Goal: Task Accomplishment & Management: Manage account settings

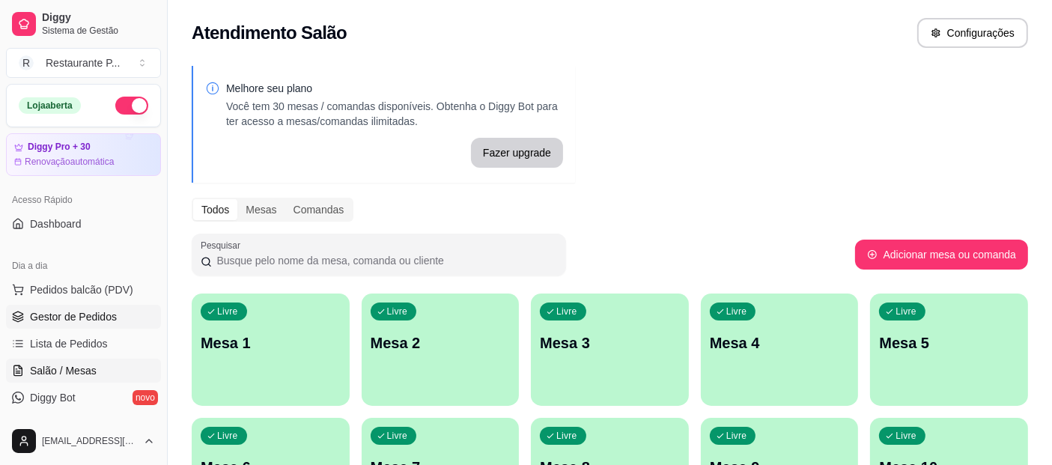
click at [76, 317] on span "Gestor de Pedidos" at bounding box center [73, 316] width 87 height 15
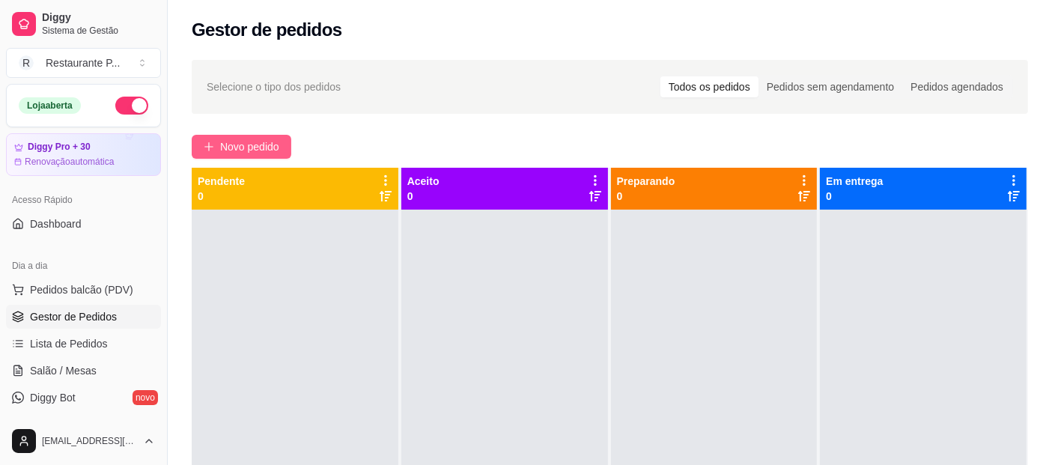
click at [215, 144] on button "Novo pedido" at bounding box center [242, 147] width 100 height 24
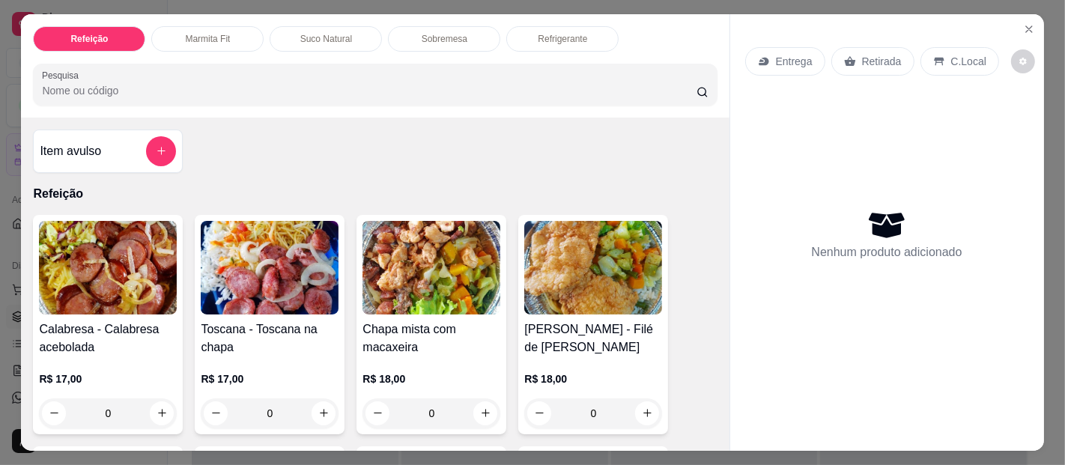
click at [439, 257] on img at bounding box center [431, 268] width 138 height 94
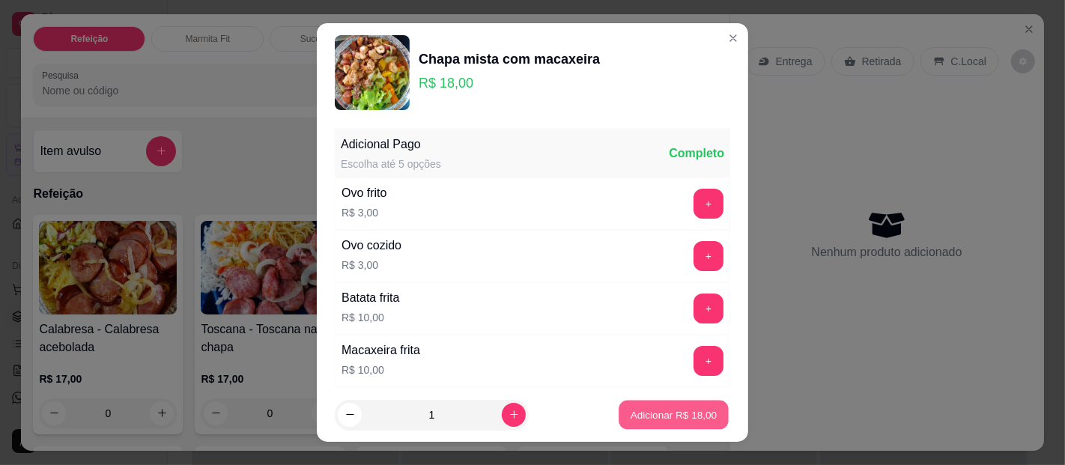
click at [660, 405] on button "Adicionar R$ 18,00" at bounding box center [673, 415] width 110 height 29
type input "1"
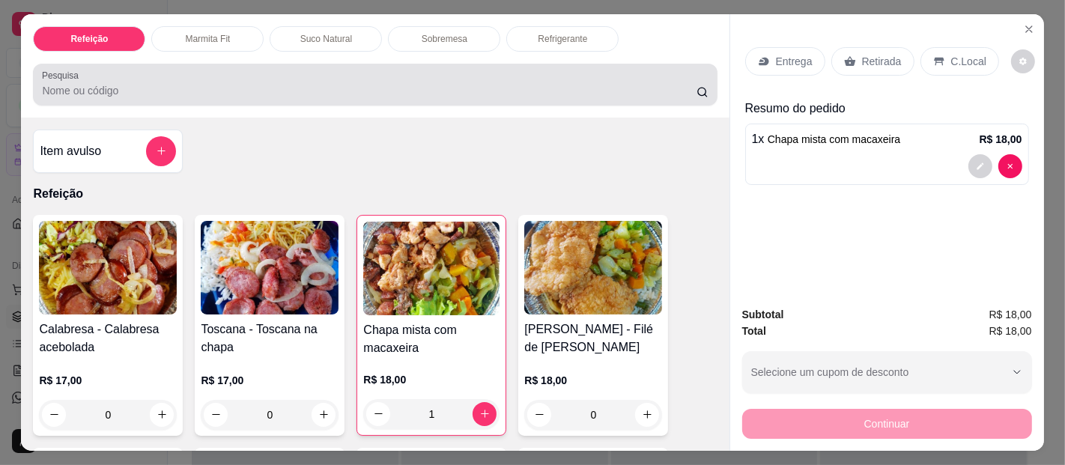
click at [109, 83] on input "Pesquisa" at bounding box center [369, 90] width 654 height 15
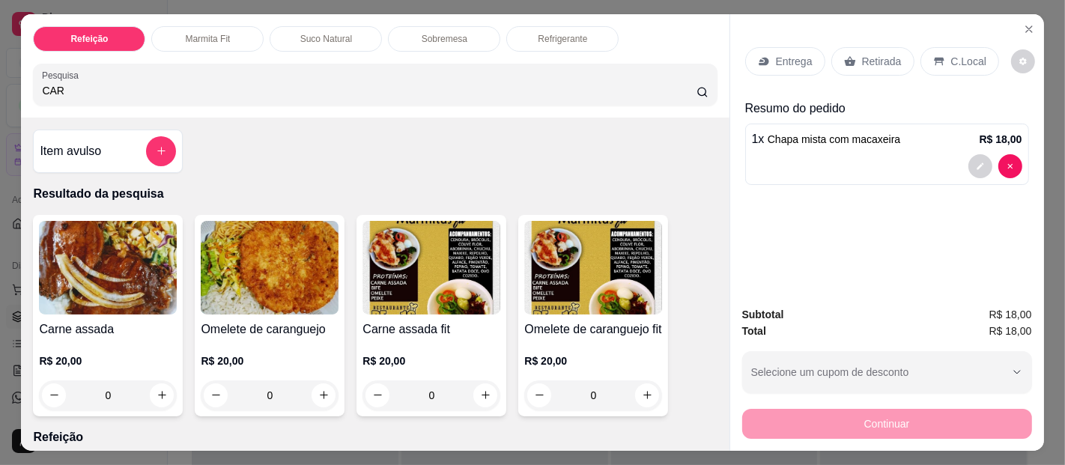
type input "CAR"
click at [147, 270] on img at bounding box center [108, 268] width 138 height 94
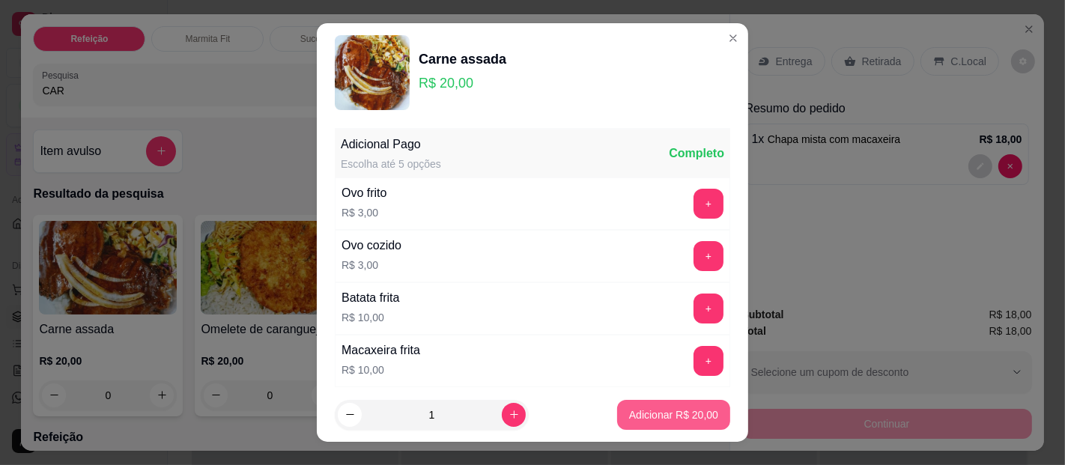
click at [658, 416] on p "Adicionar R$ 20,00" at bounding box center [673, 414] width 89 height 15
type input "1"
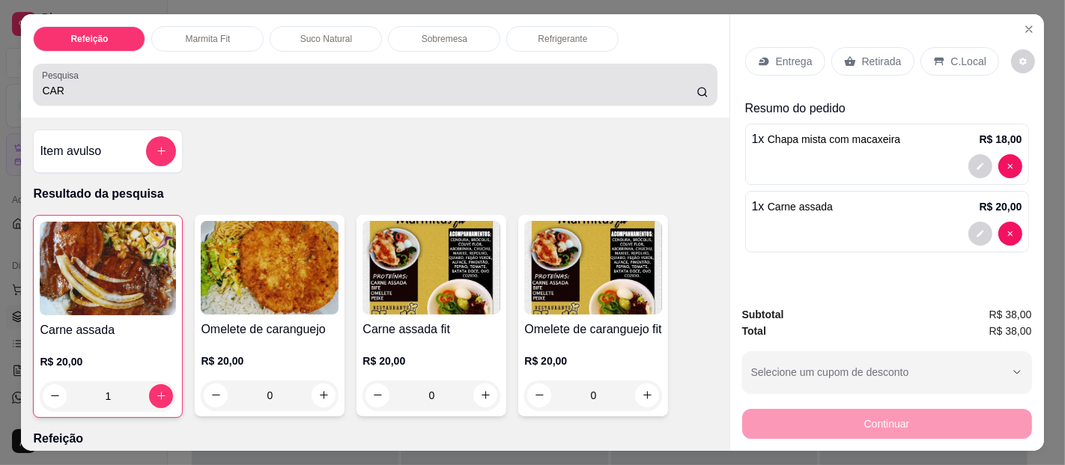
click at [140, 70] on div "CAR" at bounding box center [375, 85] width 666 height 30
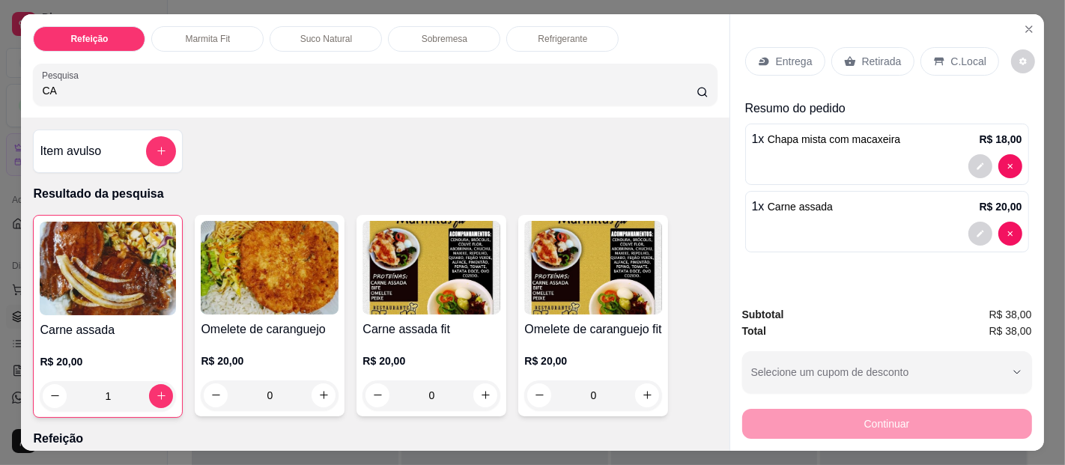
type input "C"
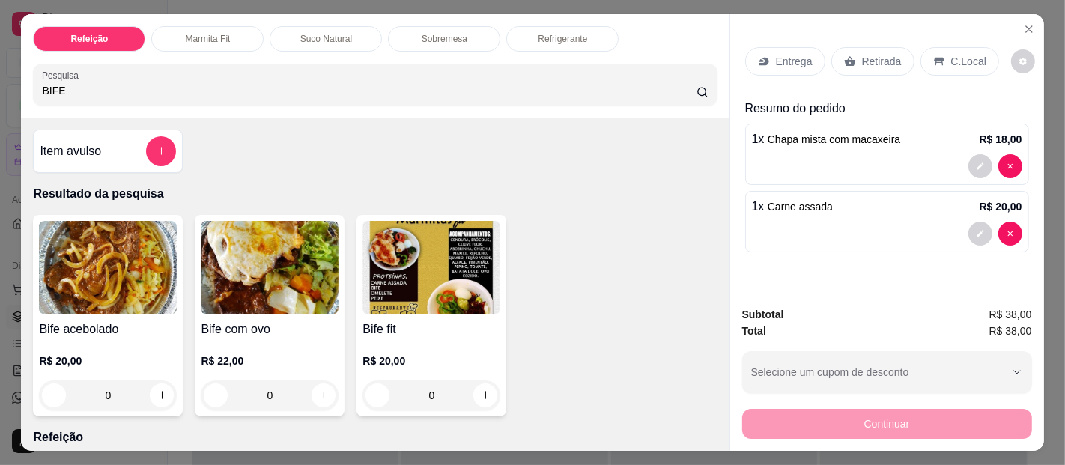
type input "BIFE"
click at [122, 252] on img at bounding box center [108, 268] width 138 height 94
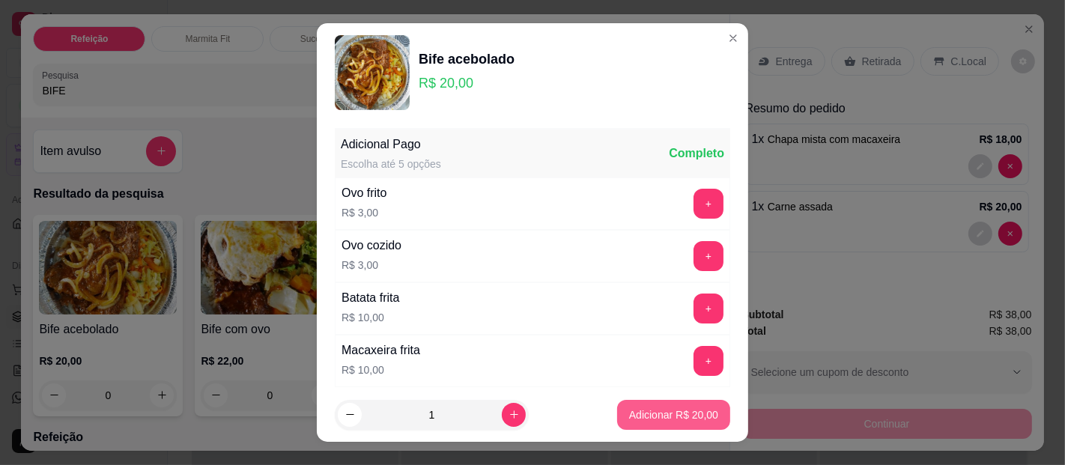
click at [645, 414] on p "Adicionar R$ 20,00" at bounding box center [673, 414] width 89 height 15
type input "1"
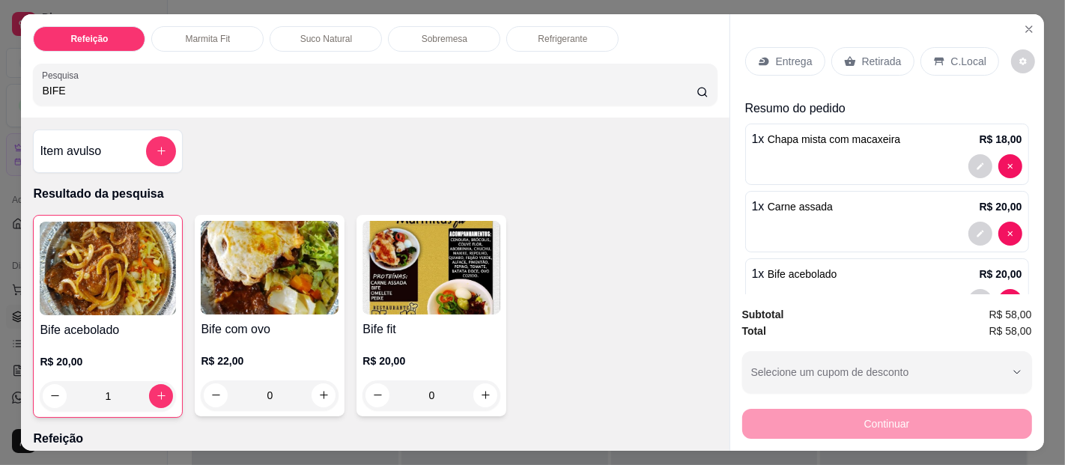
click at [758, 58] on icon at bounding box center [764, 61] width 12 height 12
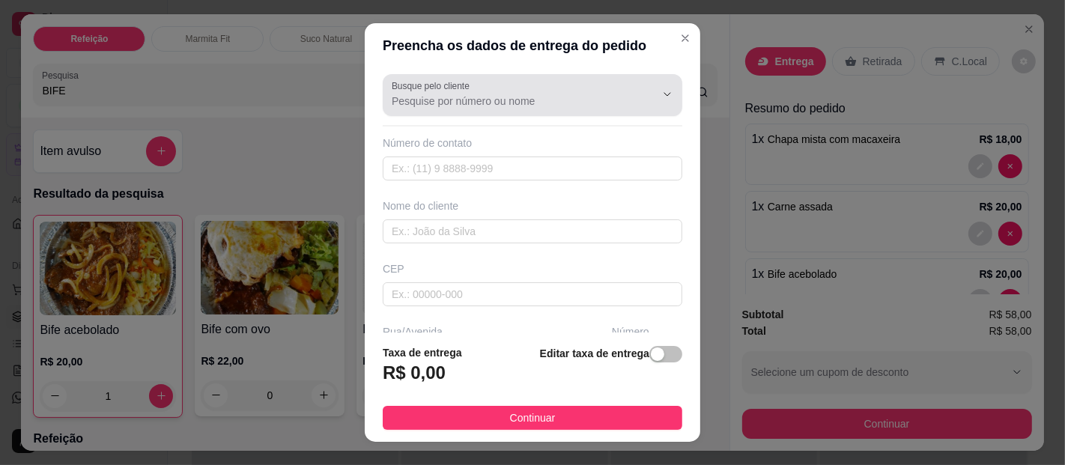
click at [432, 100] on input "Busque pelo cliente" at bounding box center [512, 101] width 240 height 15
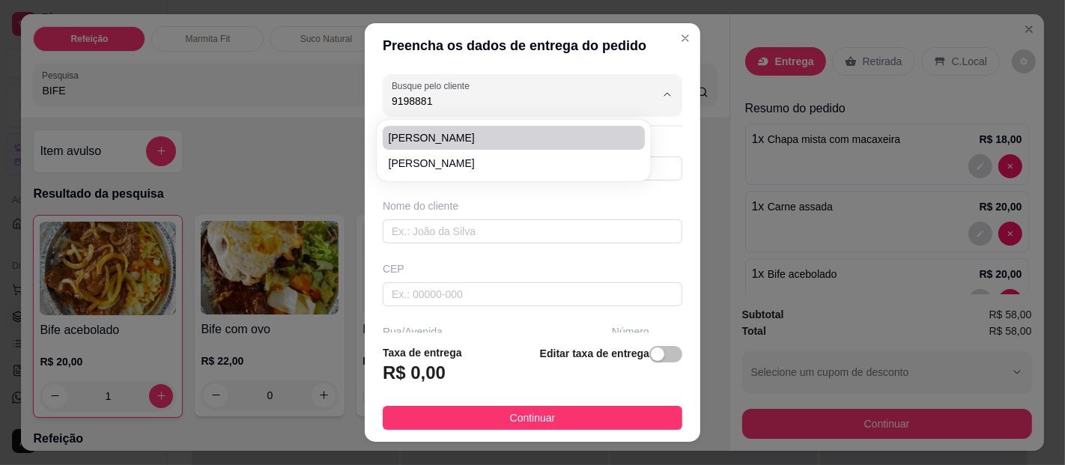
click at [425, 127] on li "[PERSON_NAME]" at bounding box center [514, 138] width 262 height 24
type input "[PERSON_NAME]"
type input "91988812962"
type input "[PERSON_NAME]"
type input "Beira mar ed. [STREET_ADDRESS]"
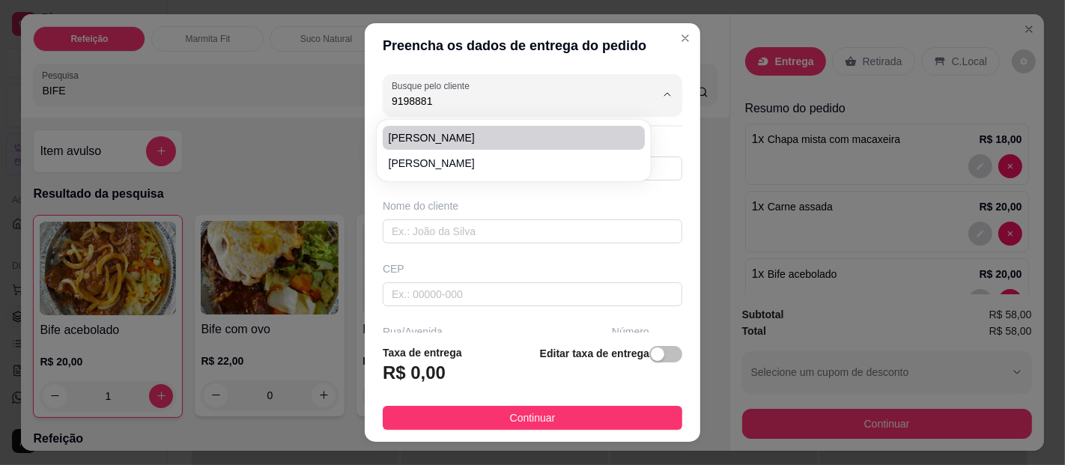
type input "[GEOGRAPHIC_DATA]"
type input "Em frente barraca asmum"
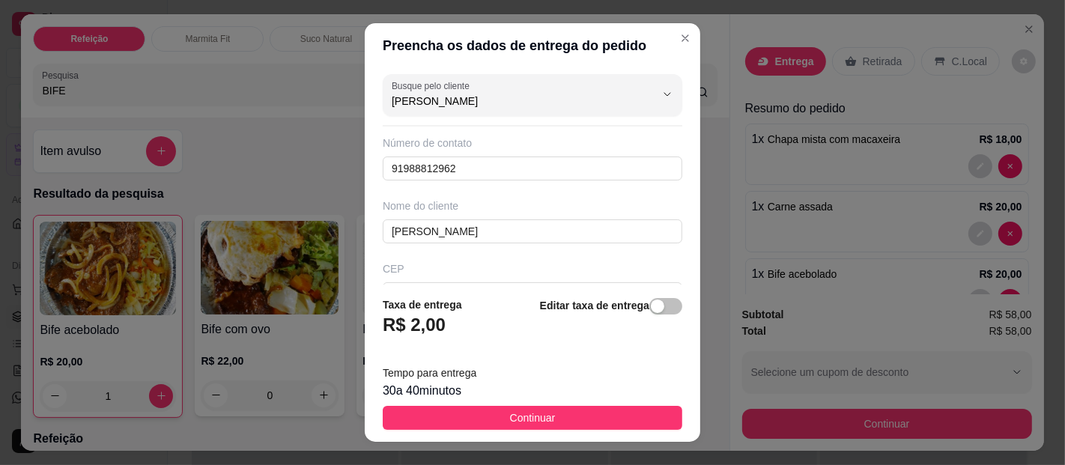
type input "[PERSON_NAME]"
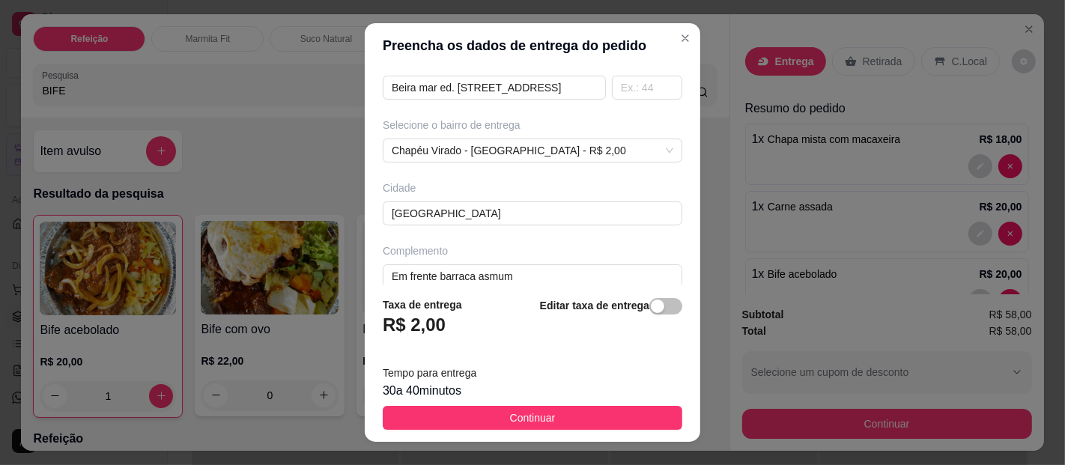
scroll to position [284, 0]
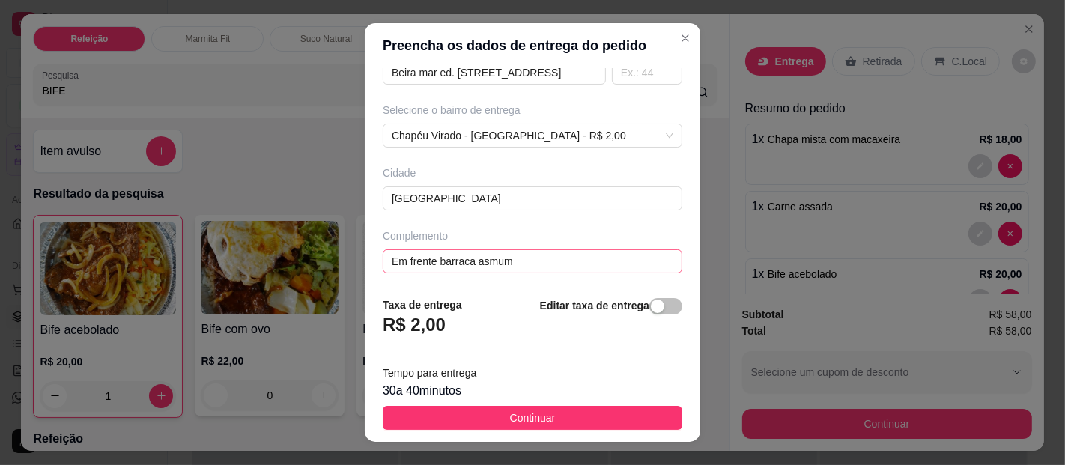
drag, startPoint x: 636, startPoint y: 302, endPoint x: 612, endPoint y: 295, distance: 25.8
click at [651, 300] on div "button" at bounding box center [657, 305] width 13 height 13
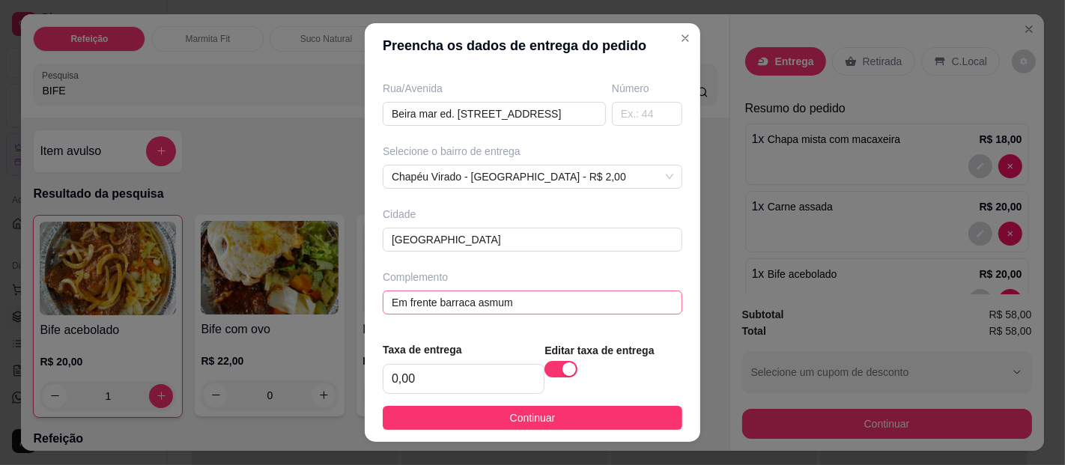
scroll to position [240, 0]
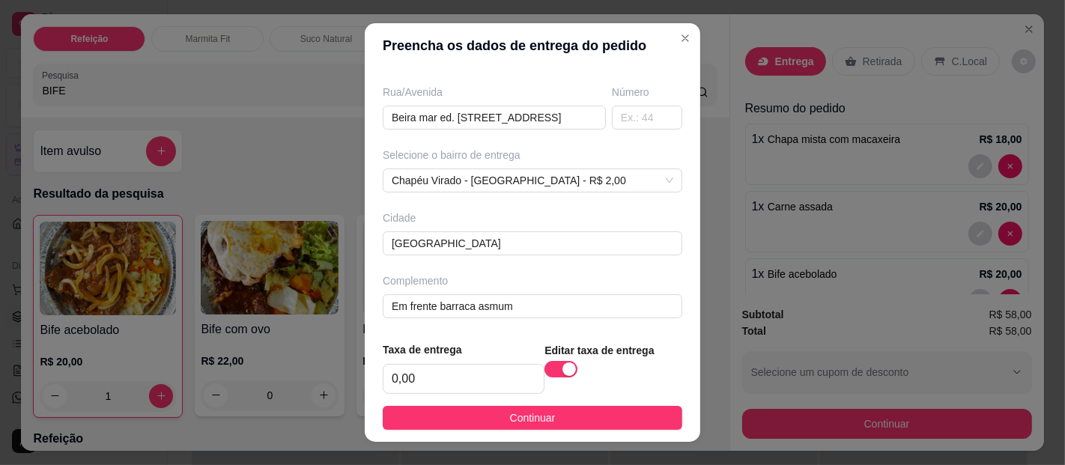
click at [470, 360] on div "Taxa de entrega 0,00" at bounding box center [464, 367] width 162 height 52
click at [466, 369] on input "0,00" at bounding box center [463, 379] width 160 height 28
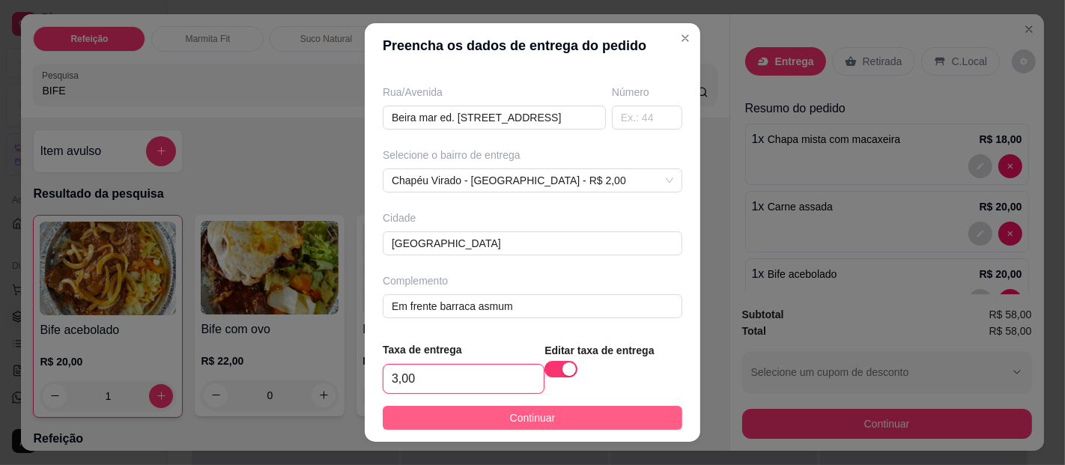
type input "3,00"
click at [511, 422] on span "Continuar" at bounding box center [533, 418] width 46 height 16
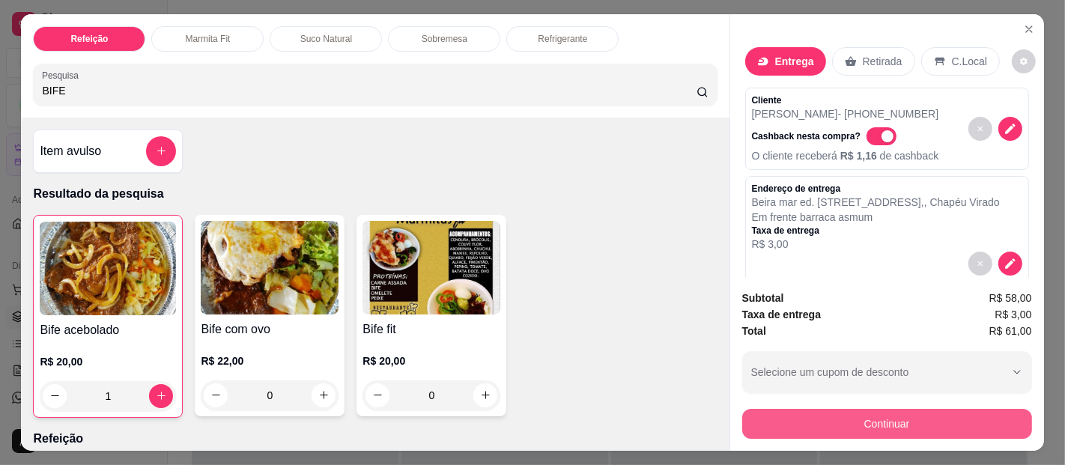
click at [853, 413] on button "Continuar" at bounding box center [887, 424] width 290 height 30
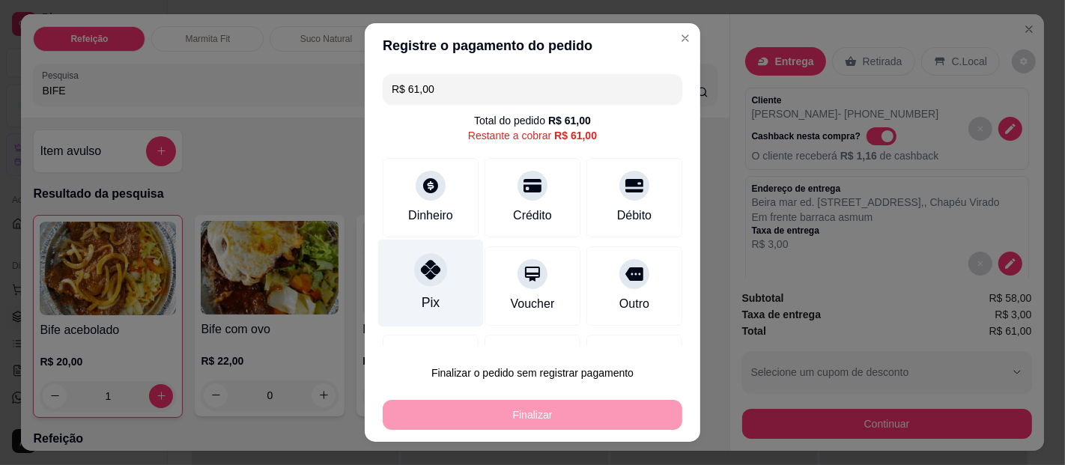
click at [430, 266] on div at bounding box center [430, 269] width 33 height 33
type input "R$ 0,00"
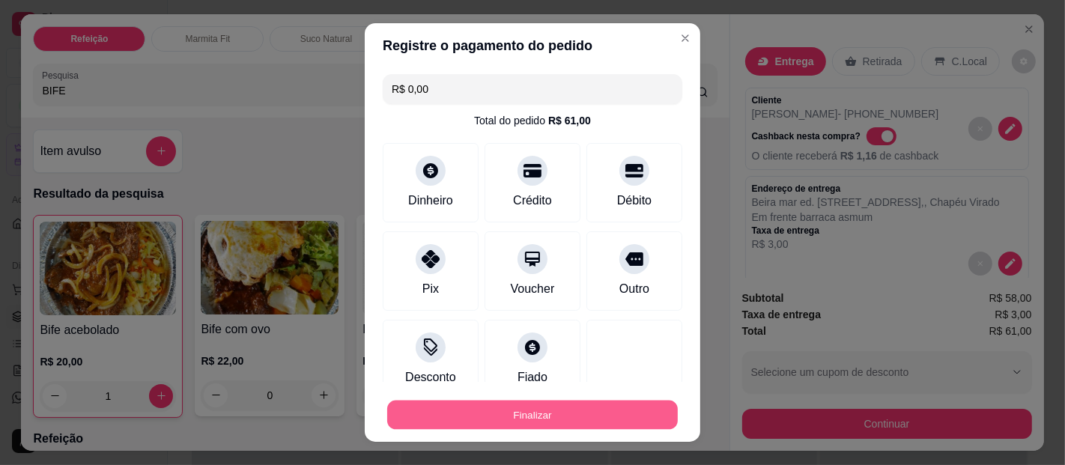
click at [492, 414] on button "Finalizar" at bounding box center [532, 415] width 290 height 29
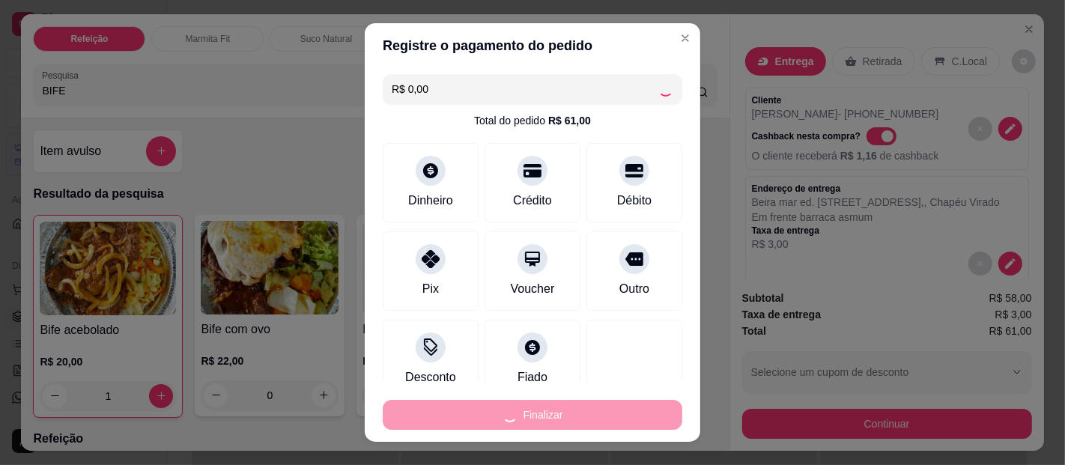
type input "0"
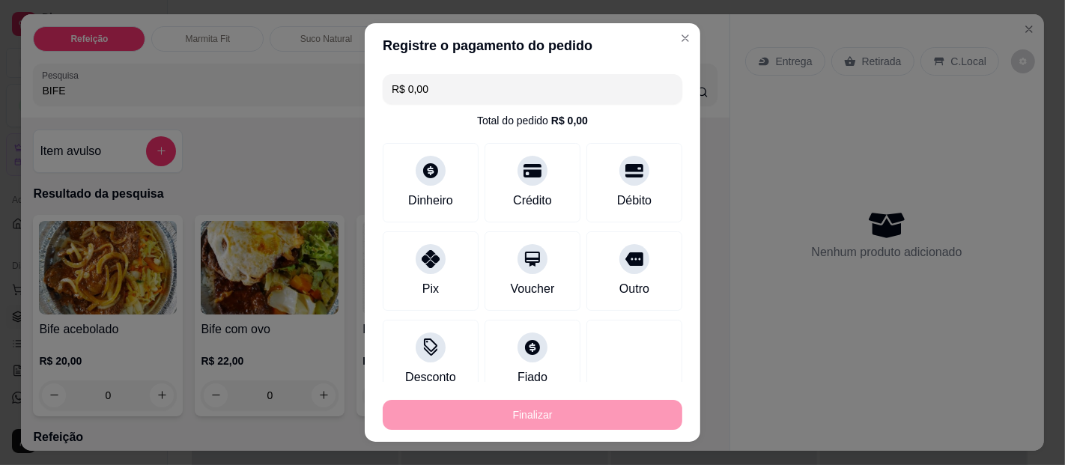
type input "-R$ 61,00"
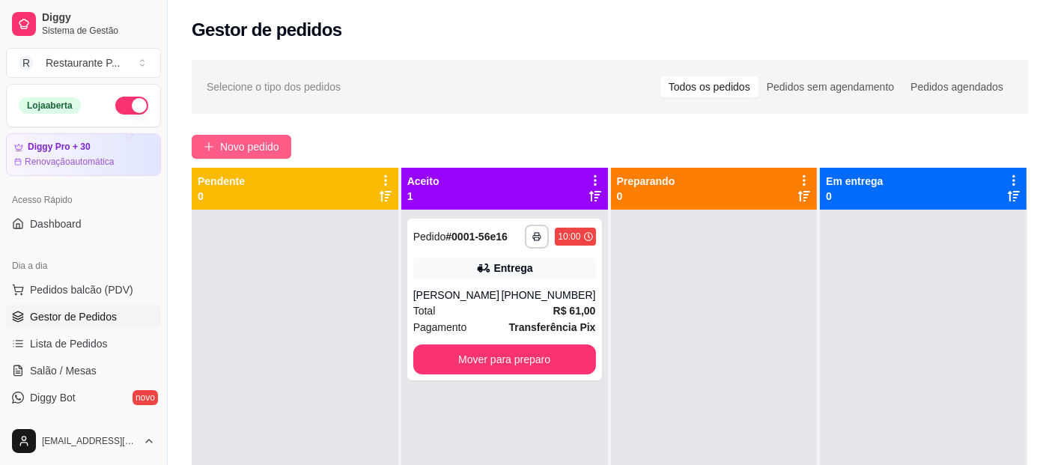
click at [228, 135] on button "Novo pedido" at bounding box center [242, 147] width 100 height 24
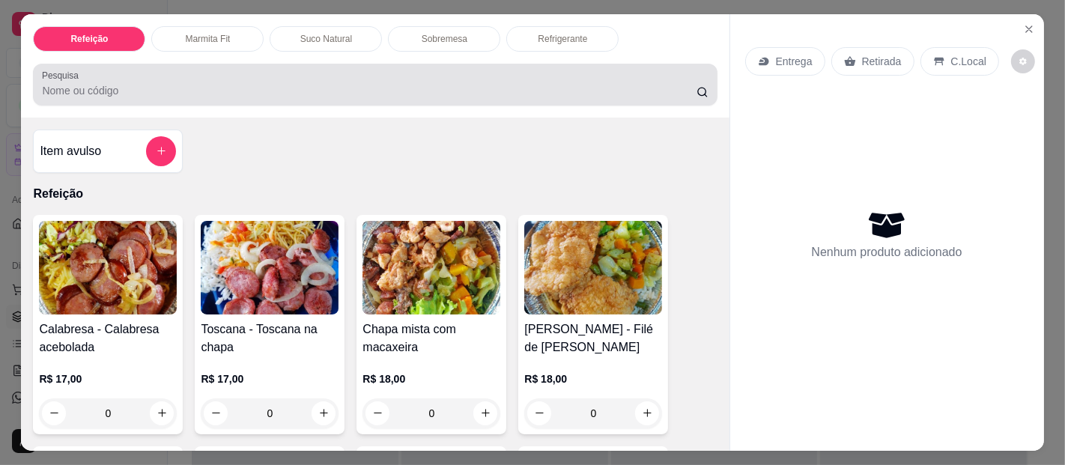
click at [168, 92] on div "Pesquisa" at bounding box center [375, 85] width 684 height 42
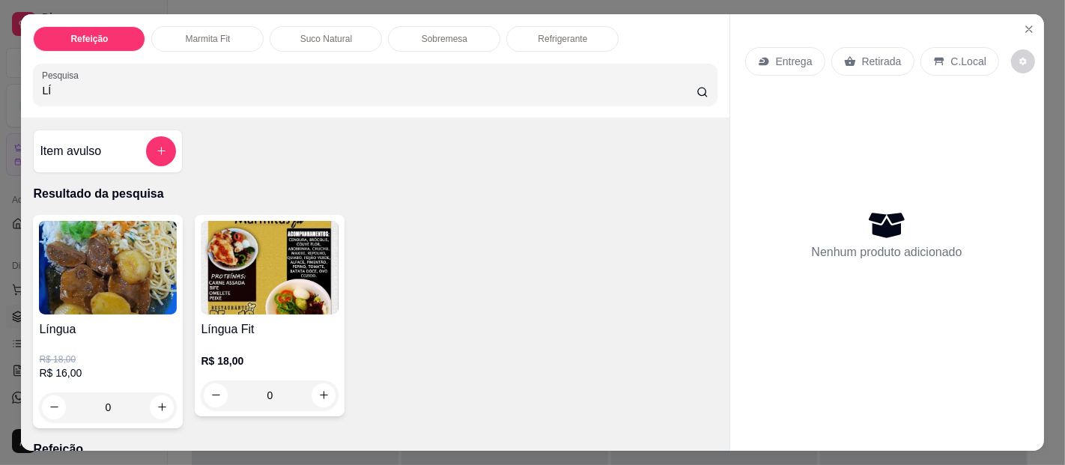
type input "LÍ"
click at [100, 281] on img at bounding box center [108, 268] width 138 height 94
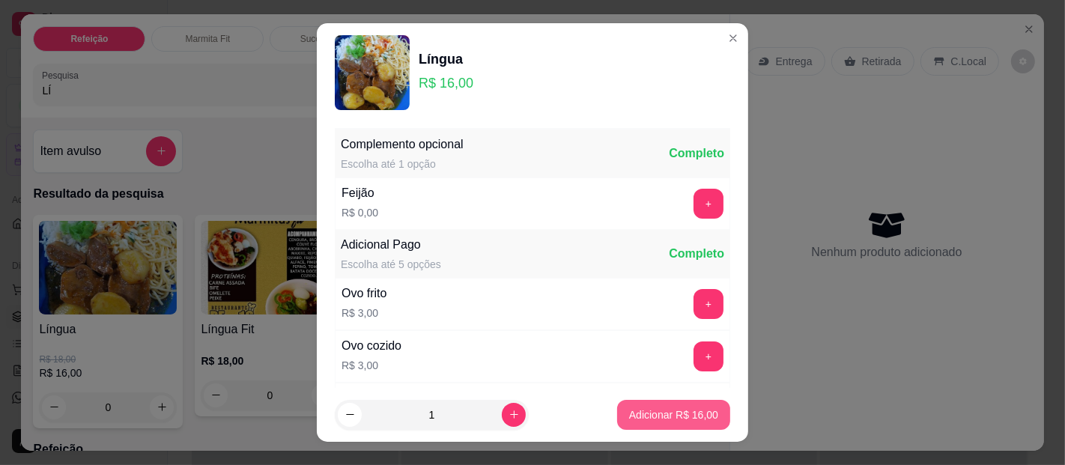
click at [663, 418] on p "Adicionar R$ 16,00" at bounding box center [673, 414] width 89 height 15
type input "1"
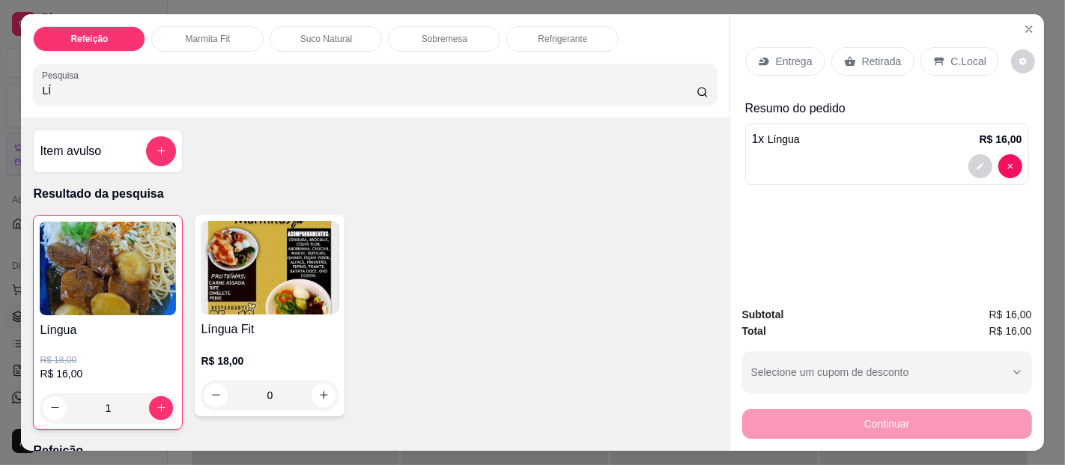
click at [776, 54] on p "Entrega" at bounding box center [794, 61] width 37 height 15
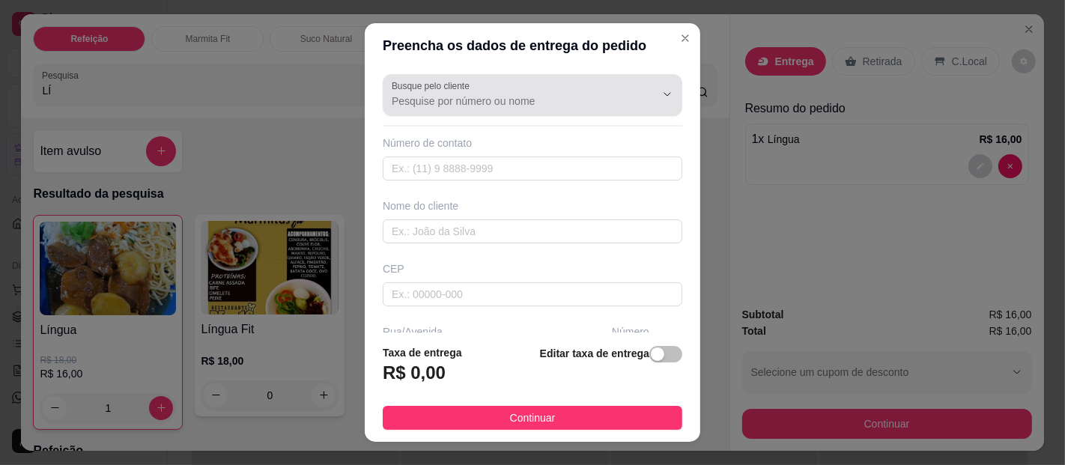
click at [436, 90] on label "Busque pelo cliente" at bounding box center [433, 85] width 83 height 13
click at [436, 94] on input "Busque pelo cliente" at bounding box center [512, 101] width 240 height 15
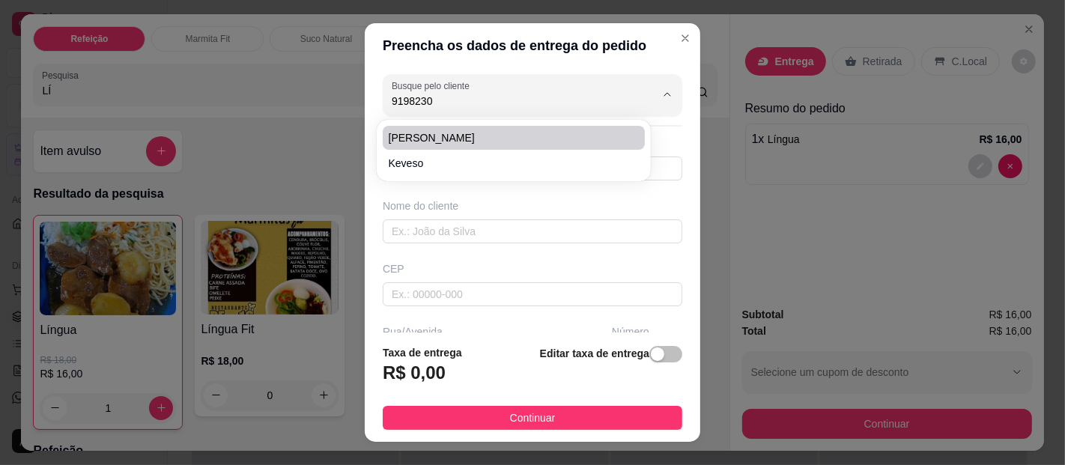
click at [451, 131] on span "[PERSON_NAME]" at bounding box center [506, 137] width 235 height 15
type input "[PERSON_NAME]"
type input "91982307931"
type input "[PERSON_NAME]"
type input "Escola [PERSON_NAME]"
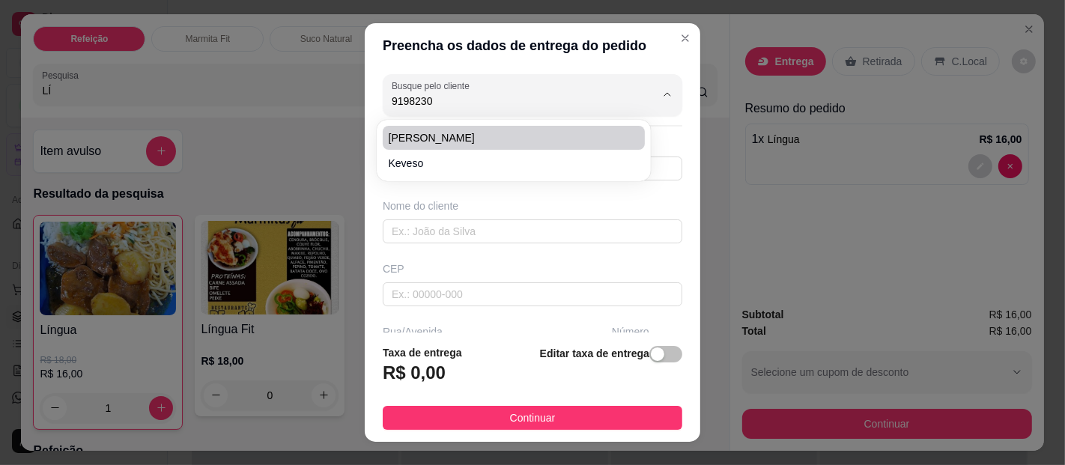
type input "[GEOGRAPHIC_DATA]"
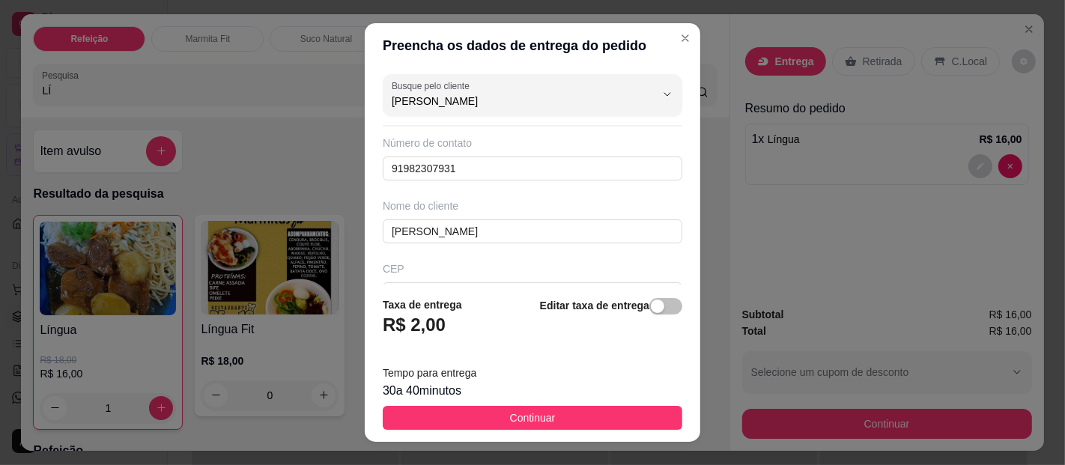
type input "[PERSON_NAME]"
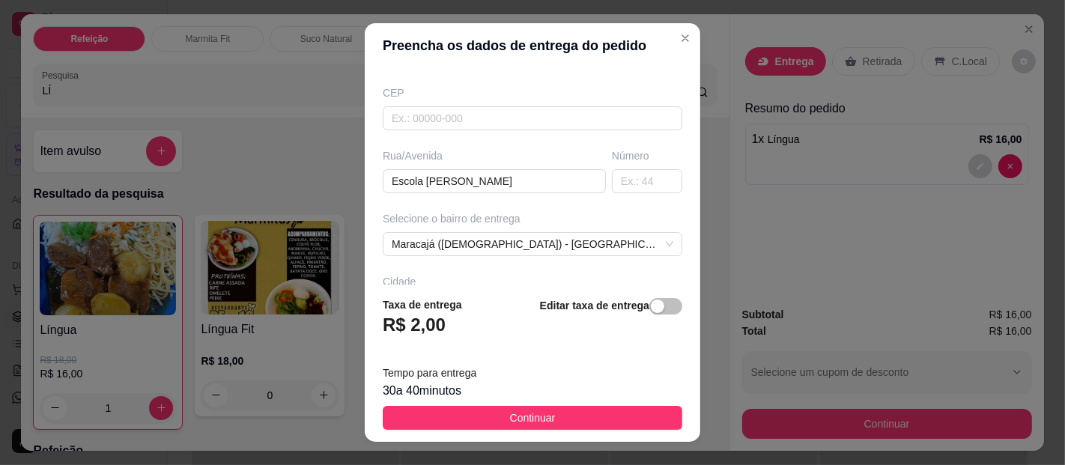
scroll to position [204, 0]
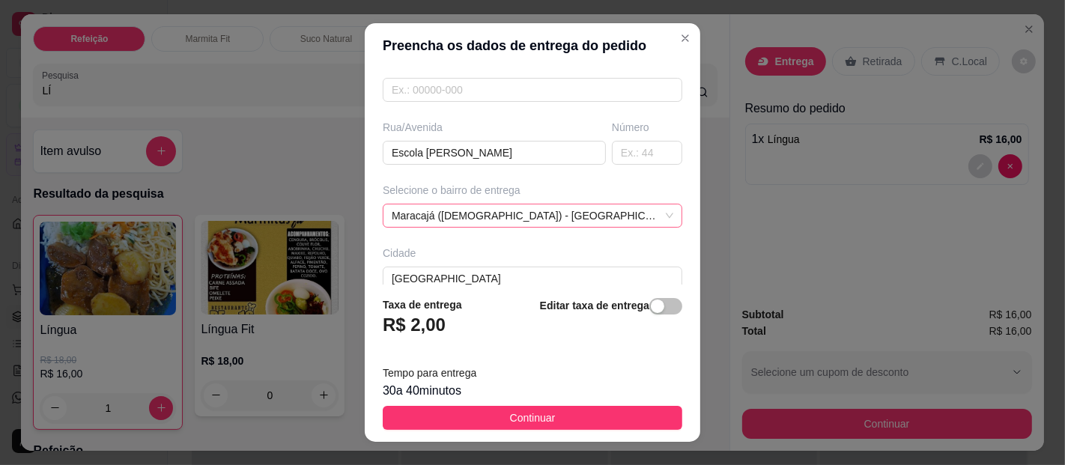
click at [618, 215] on div "Maracajá ([DEMOGRAPHIC_DATA]) - [GEOGRAPHIC_DATA] - R$ 2,00" at bounding box center [532, 216] width 299 height 24
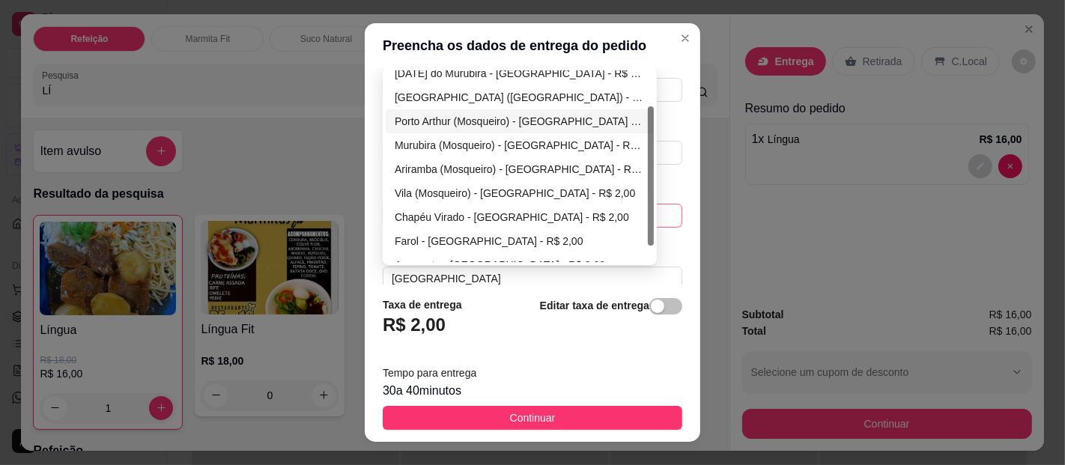
scroll to position [71, 0]
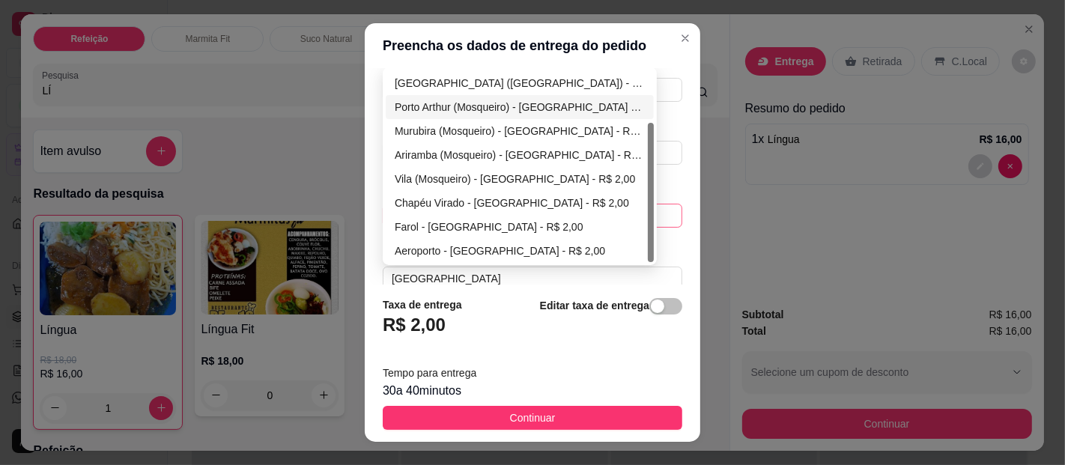
drag, startPoint x: 641, startPoint y: 170, endPoint x: 642, endPoint y: 229, distance: 59.2
click at [648, 229] on div at bounding box center [651, 192] width 6 height 139
click at [505, 210] on div "Chapéu Virado - [GEOGRAPHIC_DATA] - R$ 2,00" at bounding box center [520, 203] width 268 height 24
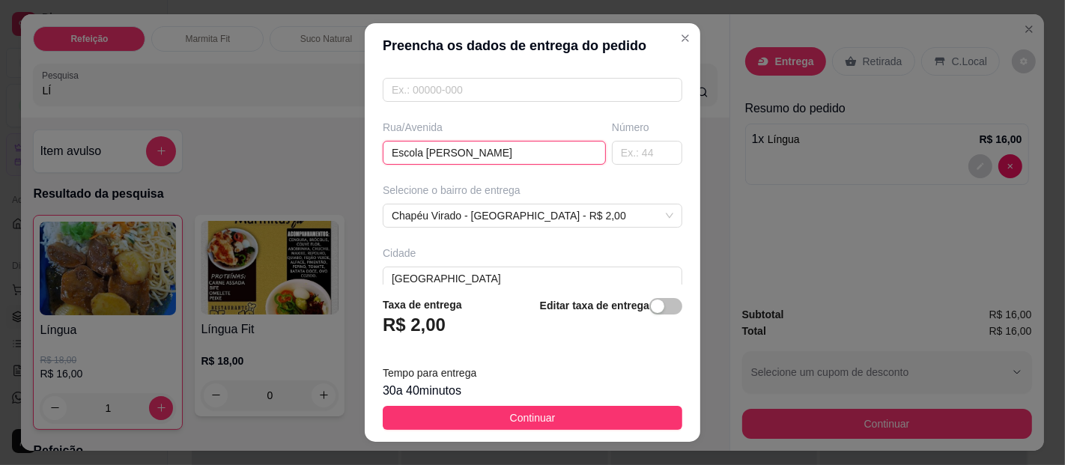
drag, startPoint x: 505, startPoint y: 149, endPoint x: 359, endPoint y: 142, distance: 145.4
click at [365, 142] on div "Busque pelo cliente Gleice coelho Número de contato 91982307931 Nome do cliente…" at bounding box center [532, 176] width 335 height 216
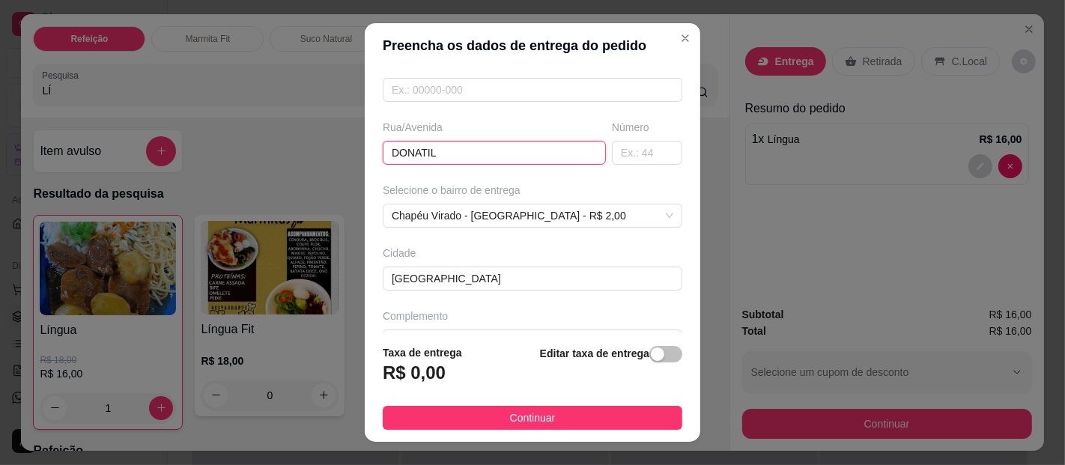
type input "DONATILA"
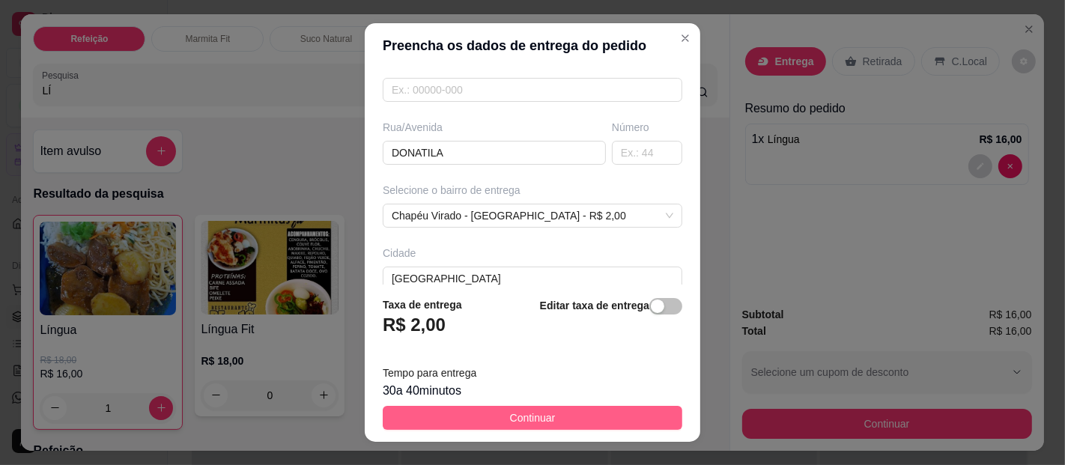
click at [466, 413] on button "Continuar" at bounding box center [532, 418] width 299 height 24
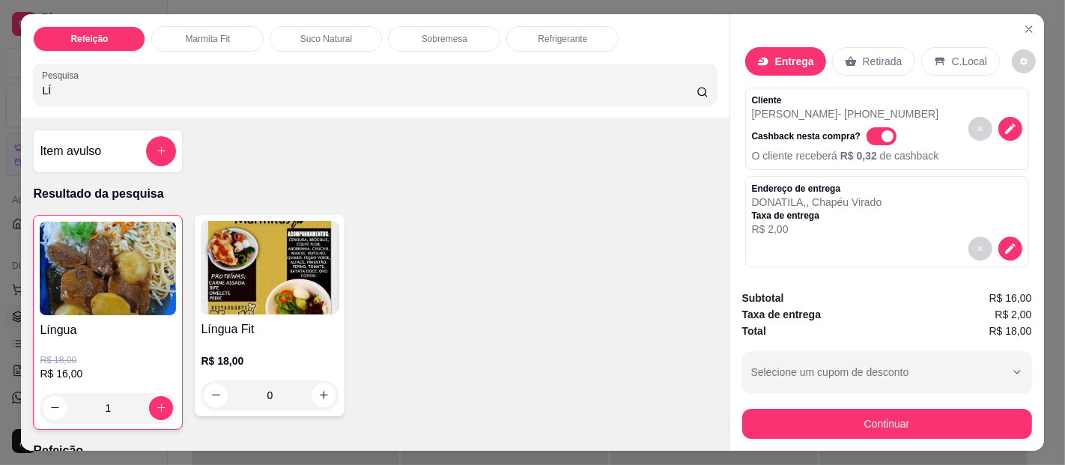
click at [881, 130] on span "Automatic updates" at bounding box center [887, 136] width 12 height 12
click at [868, 139] on input "Automatic updates" at bounding box center [870, 144] width 10 height 10
checkbox input "false"
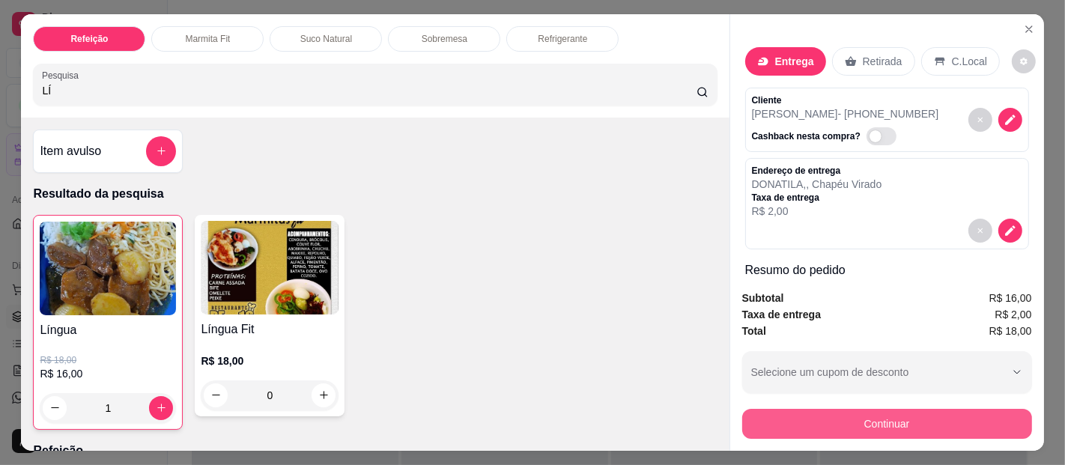
click at [898, 411] on button "Continuar" at bounding box center [887, 424] width 290 height 30
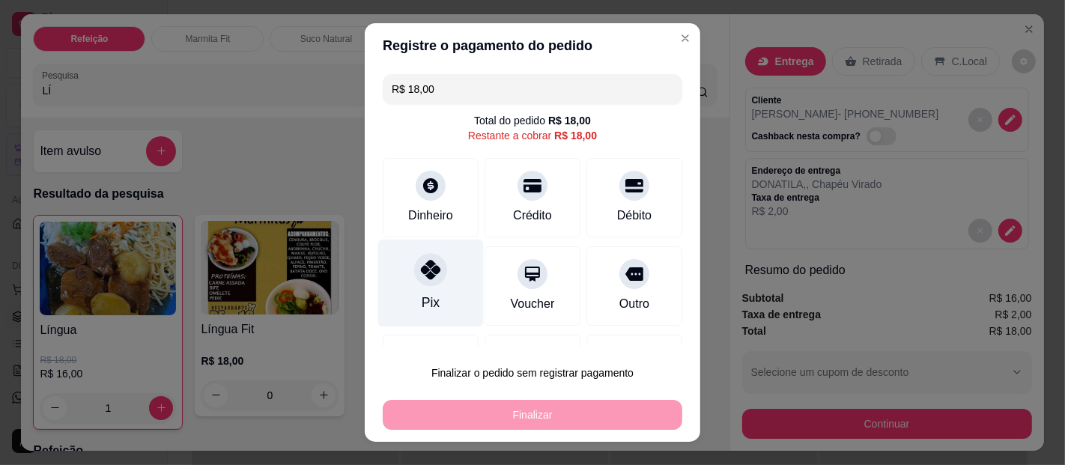
click at [414, 289] on div "Pix" at bounding box center [431, 284] width 106 height 88
type input "R$ 0,00"
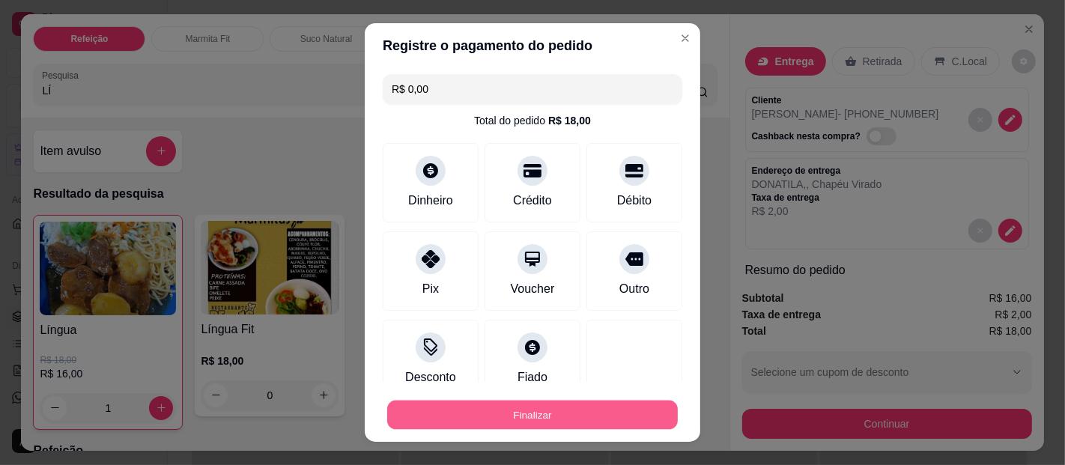
click at [477, 410] on button "Finalizar" at bounding box center [532, 415] width 290 height 29
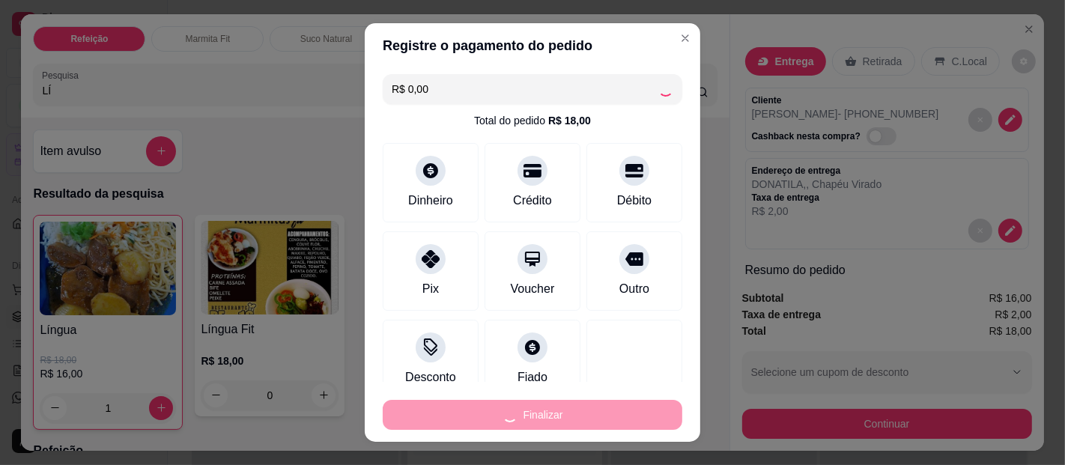
type input "0"
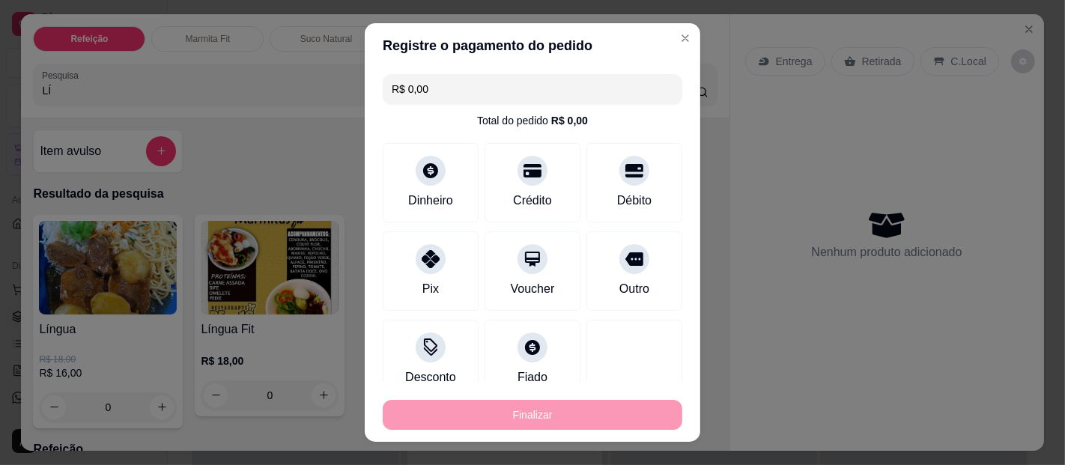
type input "-R$ 18,00"
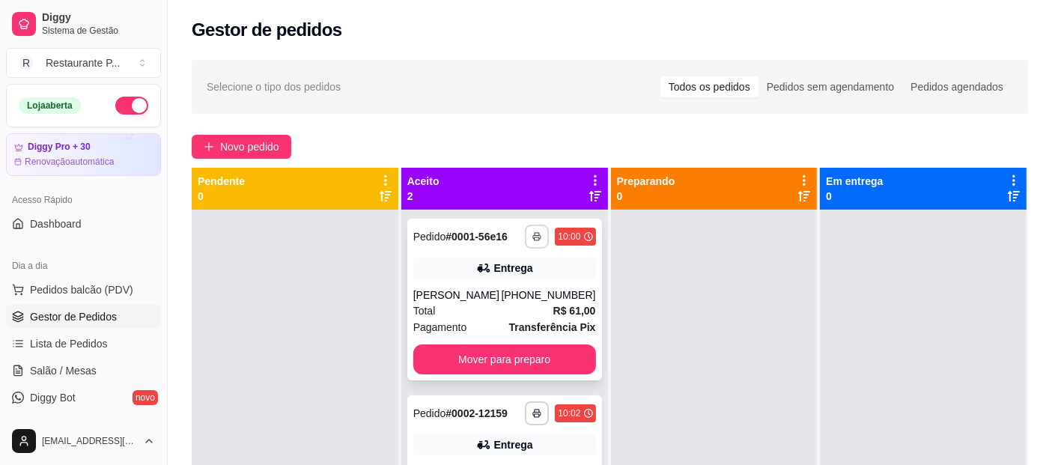
click at [528, 225] on button "button" at bounding box center [537, 237] width 24 height 24
click at [528, 228] on button "button" at bounding box center [537, 236] width 23 height 23
click at [533, 232] on icon "button" at bounding box center [537, 236] width 9 height 9
click at [494, 283] on button "Impressora" at bounding box center [492, 289] width 109 height 24
click at [556, 352] on button "Mover para preparo" at bounding box center [504, 359] width 177 height 29
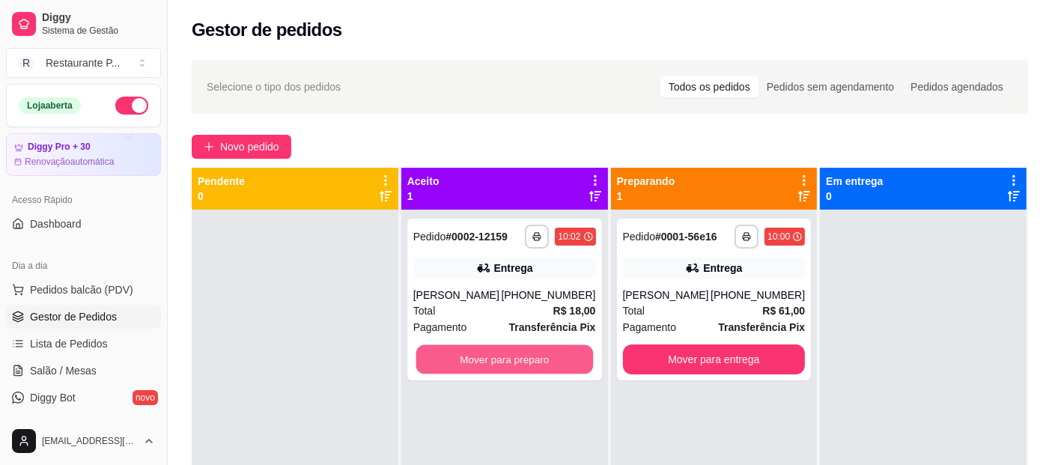
click at [556, 352] on button "Mover para preparo" at bounding box center [504, 359] width 177 height 29
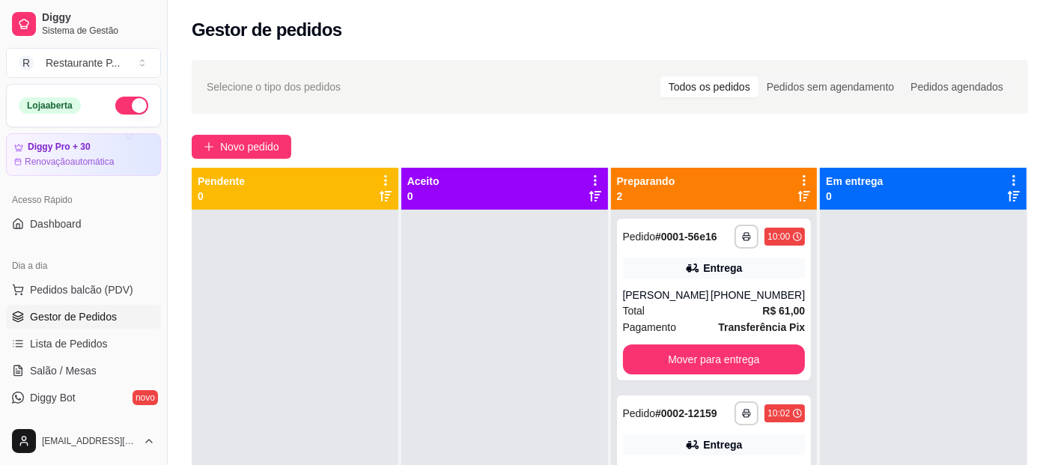
click at [788, 41] on div "Gestor de pedidos" at bounding box center [610, 30] width 836 height 24
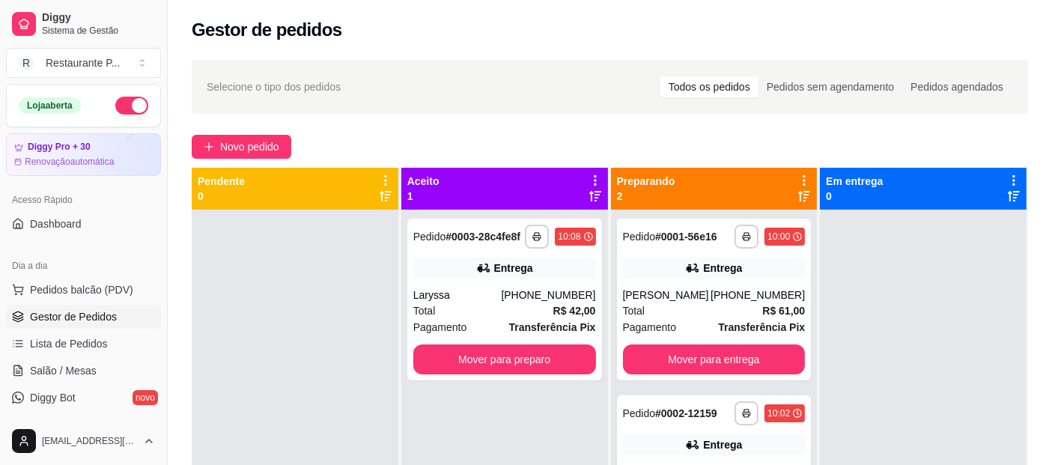
drag, startPoint x: 599, startPoint y: 53, endPoint x: 612, endPoint y: 43, distance: 16.6
click at [614, 43] on div "Gestor de pedidos" at bounding box center [610, 25] width 884 height 51
click at [248, 141] on span "Novo pedido" at bounding box center [249, 147] width 59 height 16
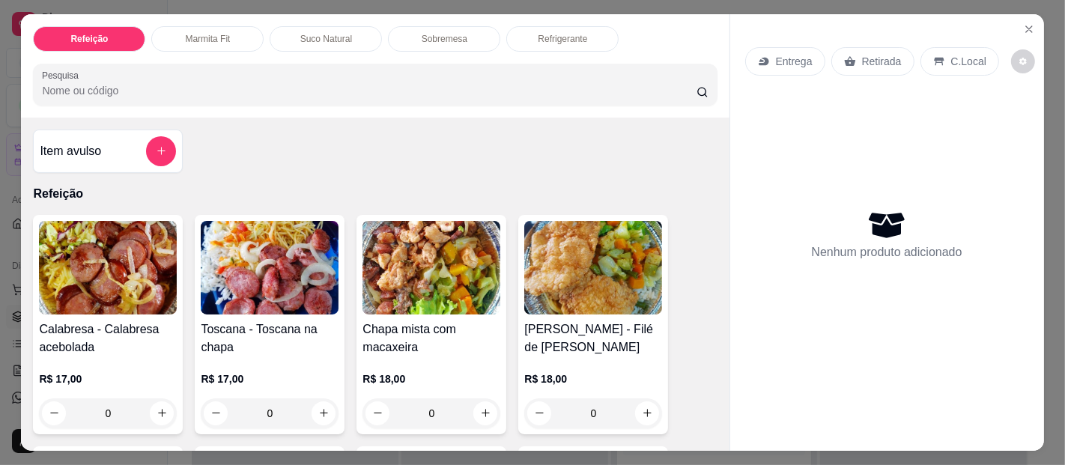
click at [454, 267] on img at bounding box center [431, 268] width 138 height 94
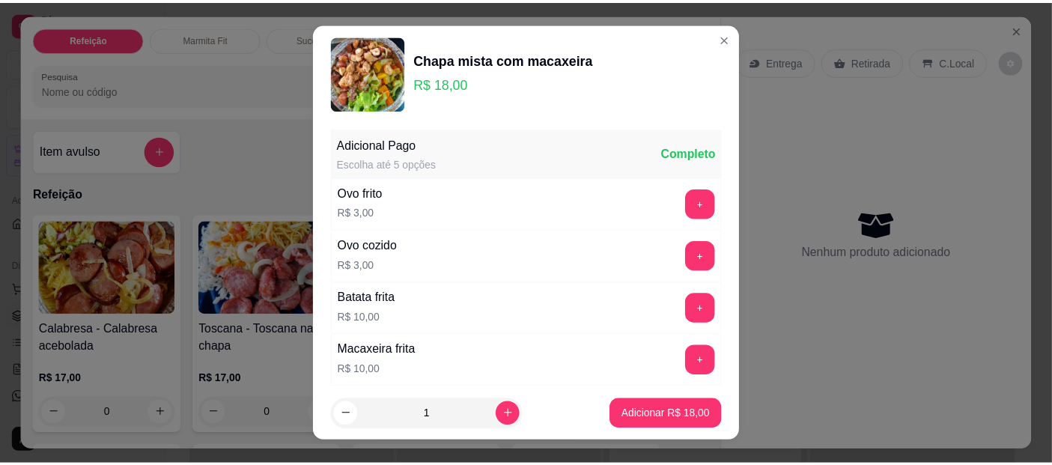
scroll to position [109, 0]
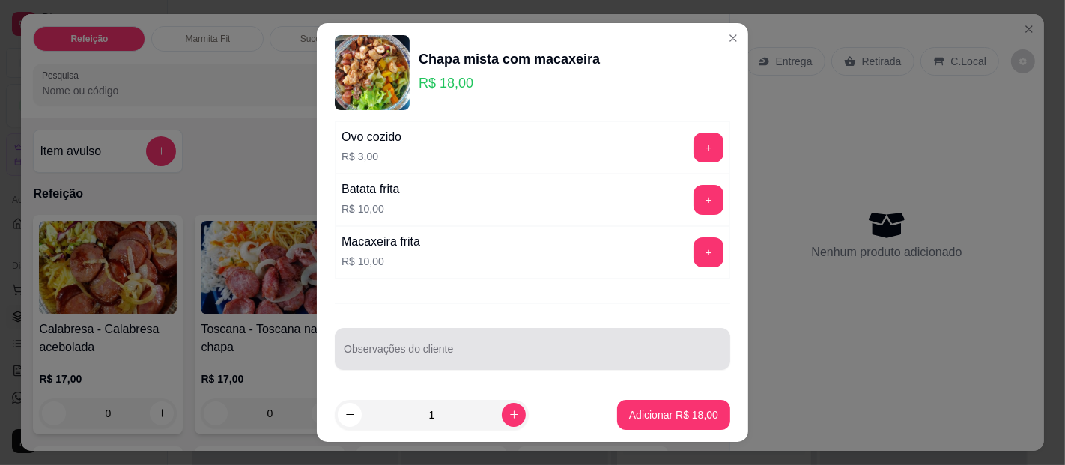
click at [481, 336] on div at bounding box center [532, 349] width 377 height 30
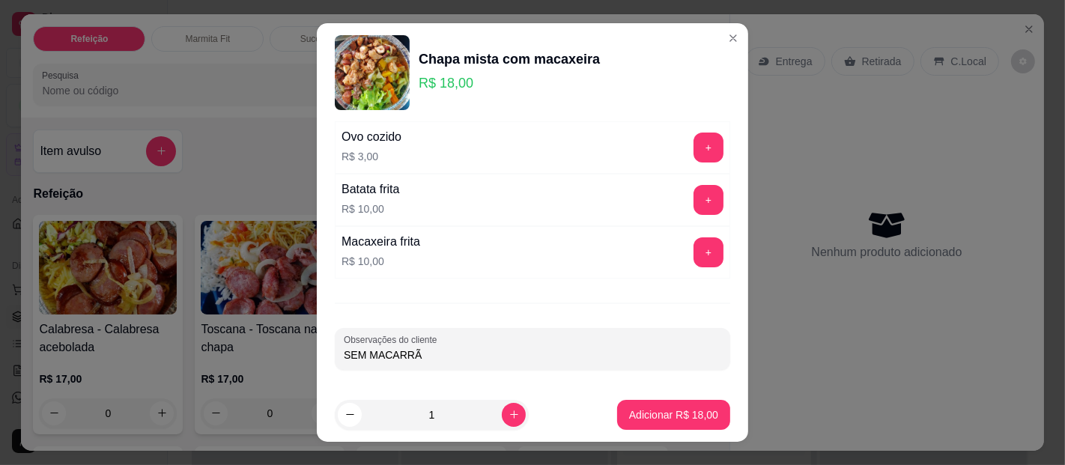
type input "SEM MACARRÃO"
click at [630, 418] on p "Adicionar R$ 18,00" at bounding box center [673, 414] width 87 height 14
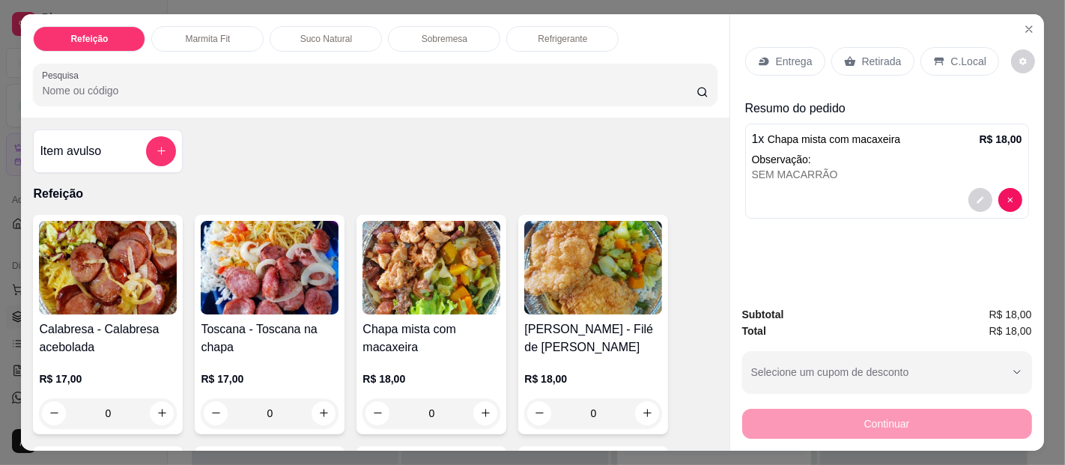
click at [869, 54] on p "Retirada" at bounding box center [882, 61] width 40 height 15
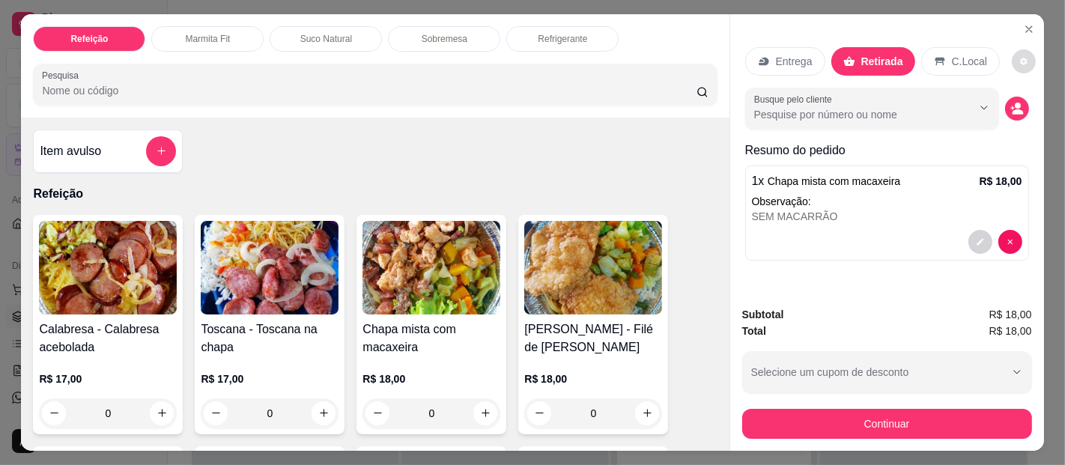
click at [1016, 55] on button "decrease-product-quantity" at bounding box center [1023, 61] width 24 height 24
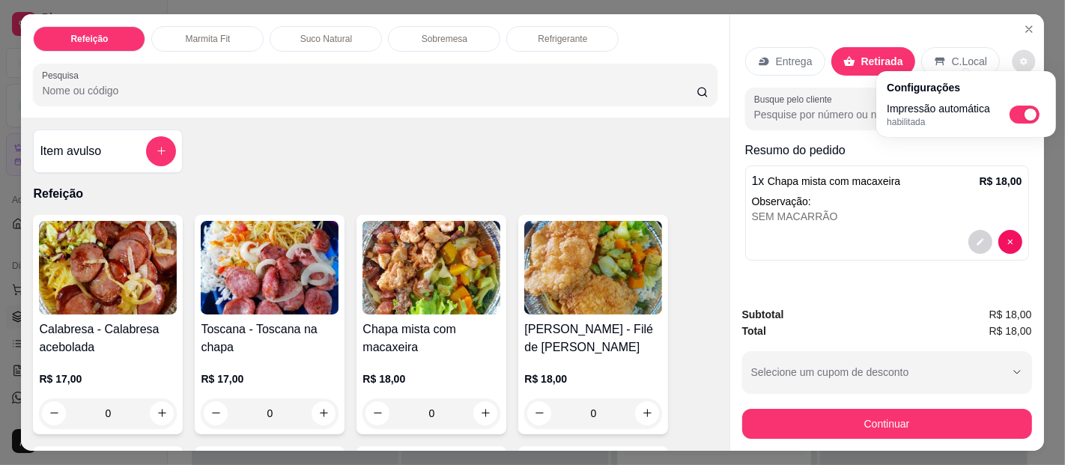
click at [932, 157] on div "Resumo do pedido 1 x Chapa mista com macaxeira R$ 18,00 Observação: SEM MACARRÃO" at bounding box center [887, 203] width 284 height 125
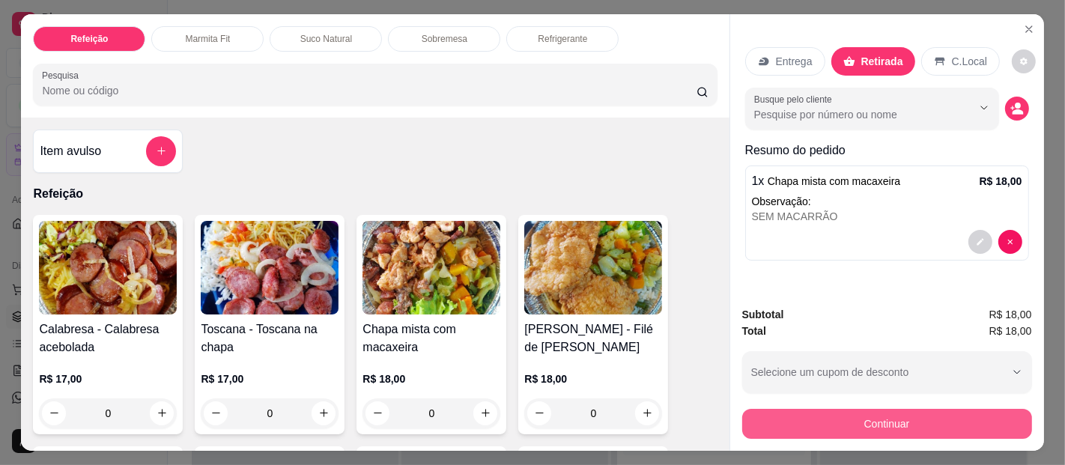
click at [877, 414] on button "Continuar" at bounding box center [887, 424] width 290 height 30
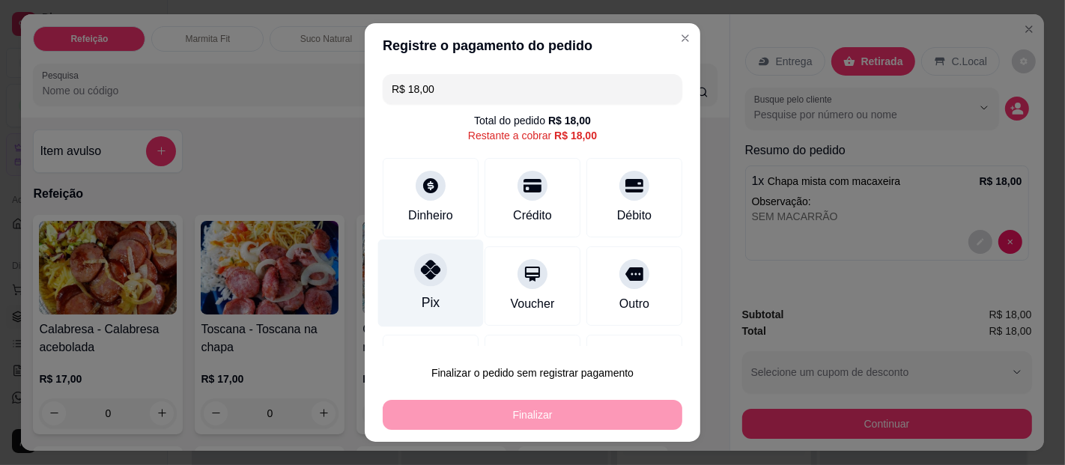
click at [416, 279] on div at bounding box center [430, 269] width 33 height 33
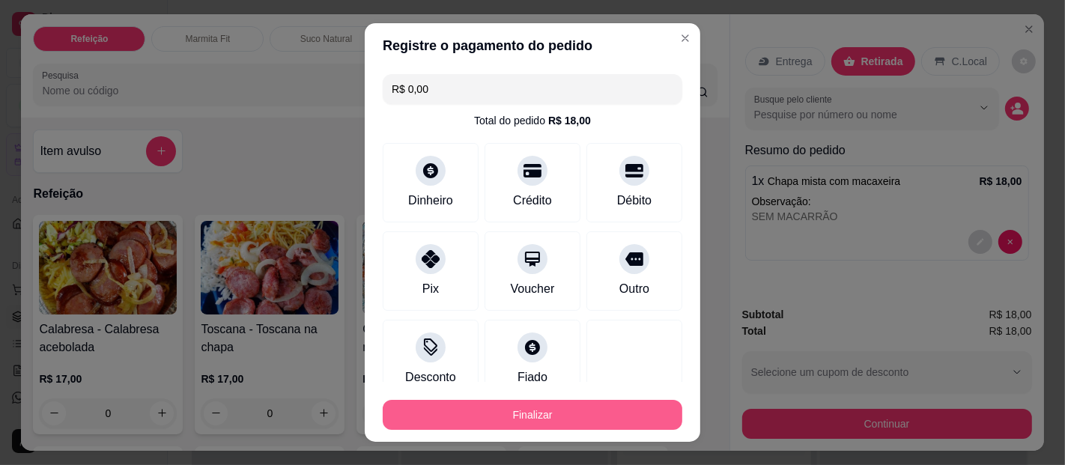
click at [532, 413] on button "Finalizar" at bounding box center [532, 415] width 299 height 30
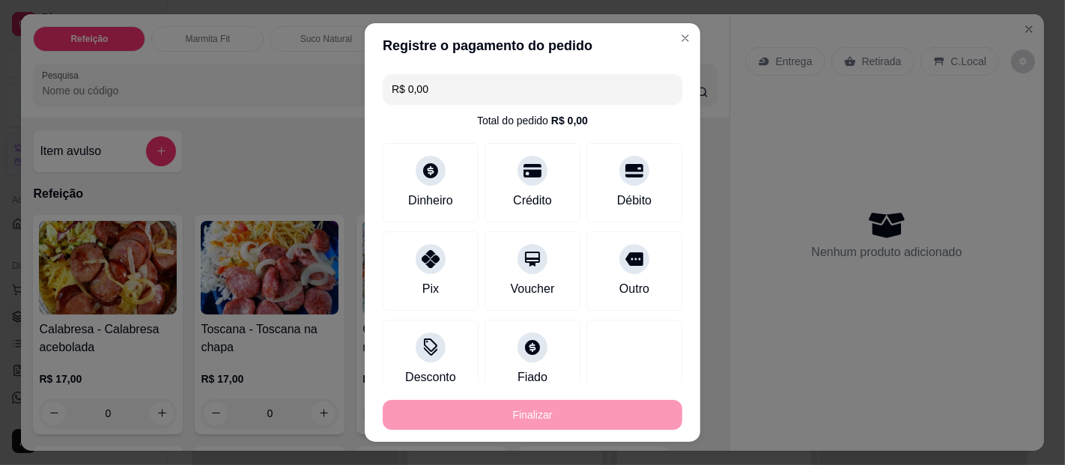
type input "-R$ 18,00"
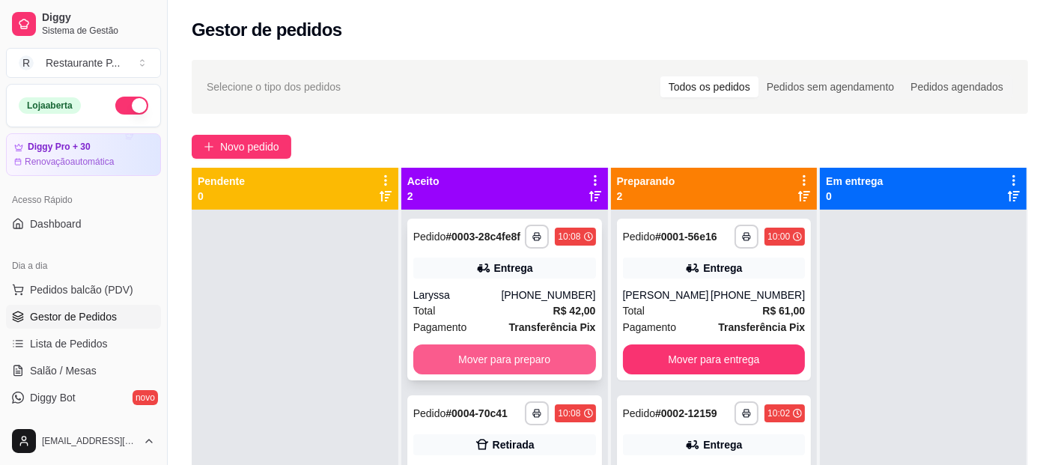
click at [500, 360] on button "Mover para preparo" at bounding box center [504, 359] width 183 height 30
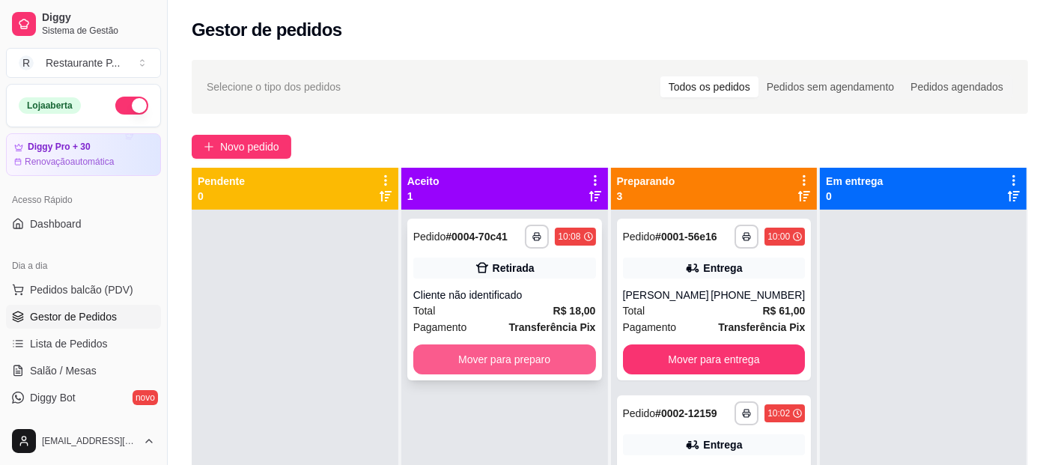
click at [535, 366] on button "Mover para preparo" at bounding box center [504, 359] width 183 height 30
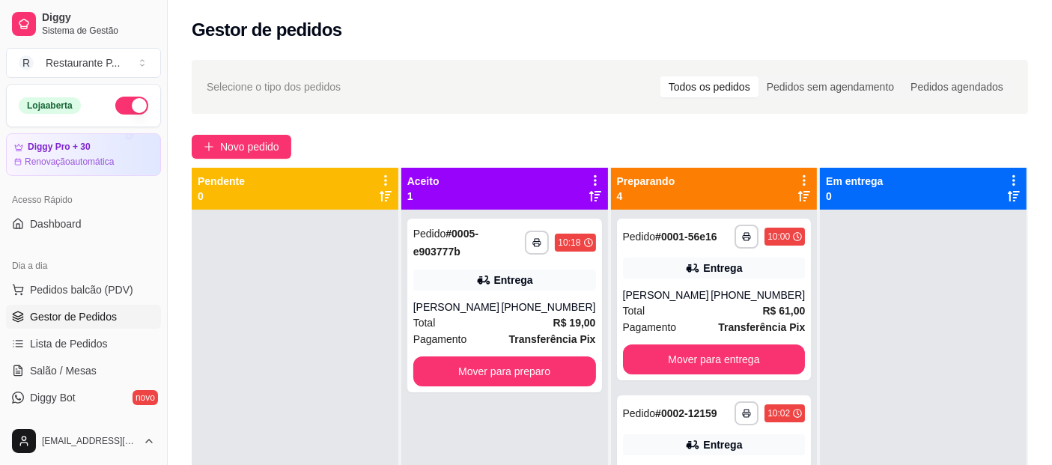
scroll to position [83, 0]
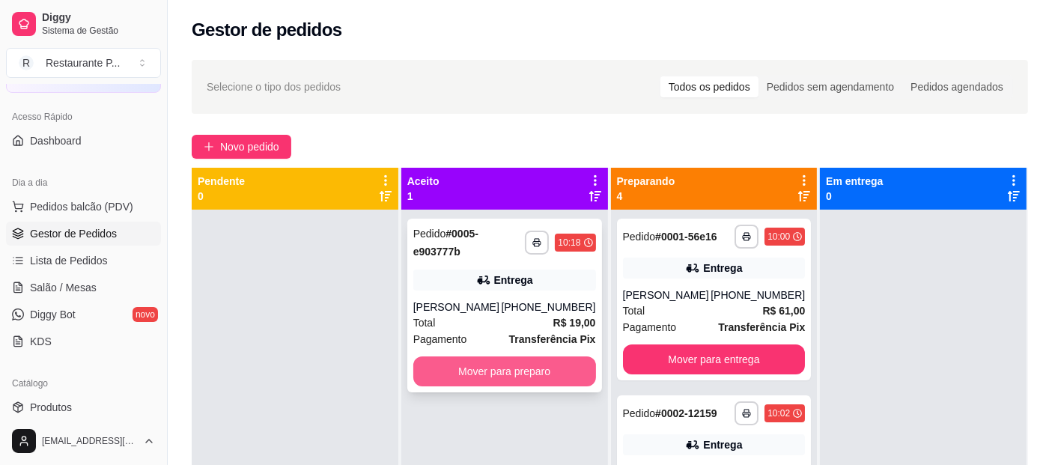
click at [499, 363] on button "Mover para preparo" at bounding box center [504, 371] width 183 height 30
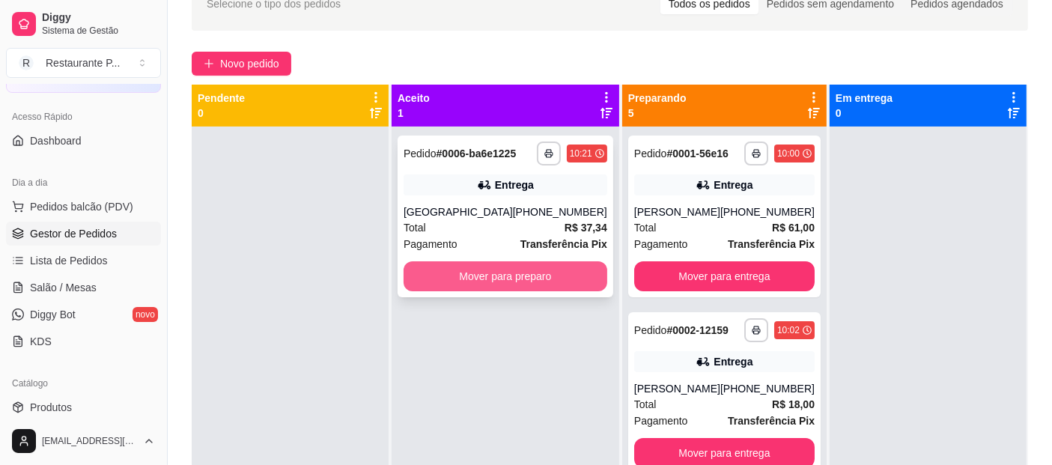
click at [507, 291] on button "Mover para preparo" at bounding box center [506, 276] width 204 height 30
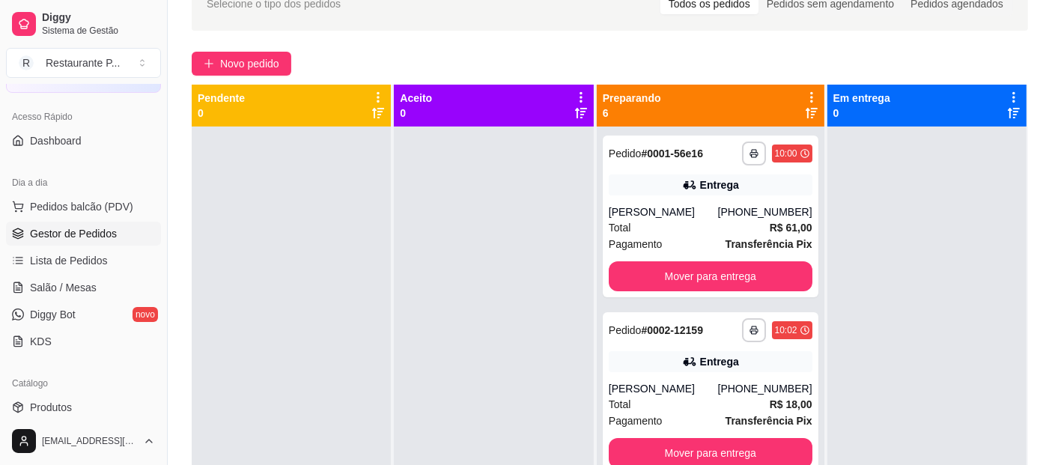
click at [223, 48] on div "**********" at bounding box center [610, 268] width 884 height 600
click at [233, 54] on button "Novo pedido" at bounding box center [242, 64] width 100 height 24
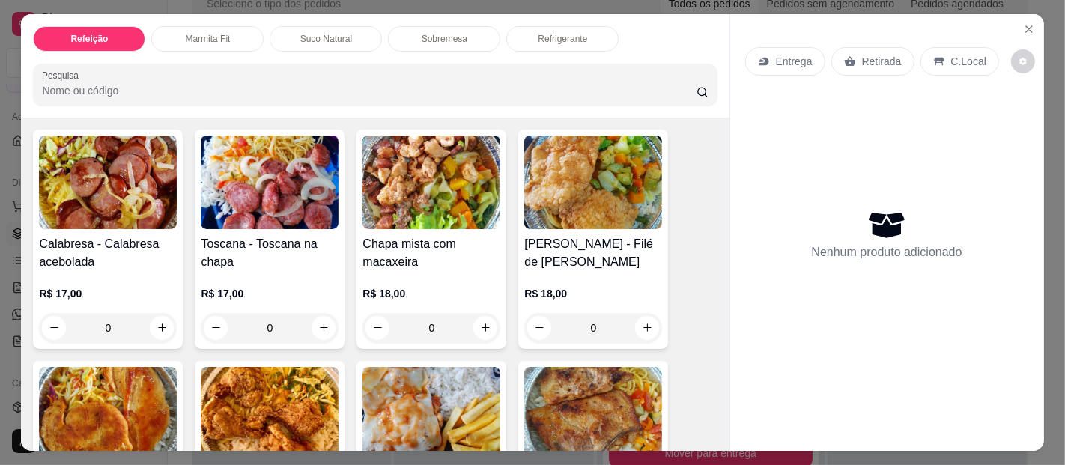
scroll to position [293, 0]
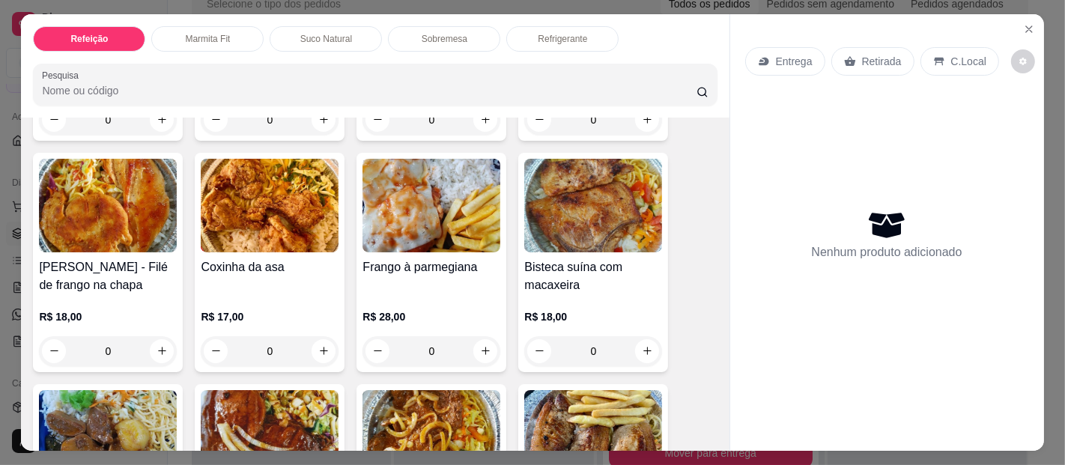
click at [113, 216] on img at bounding box center [108, 206] width 138 height 94
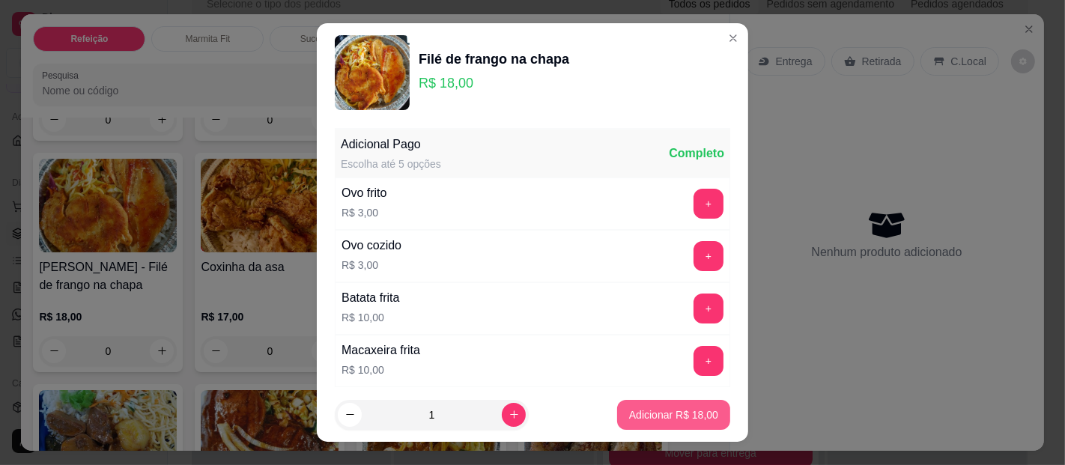
click at [639, 403] on button "Adicionar R$ 18,00" at bounding box center [673, 415] width 113 height 30
type input "1"
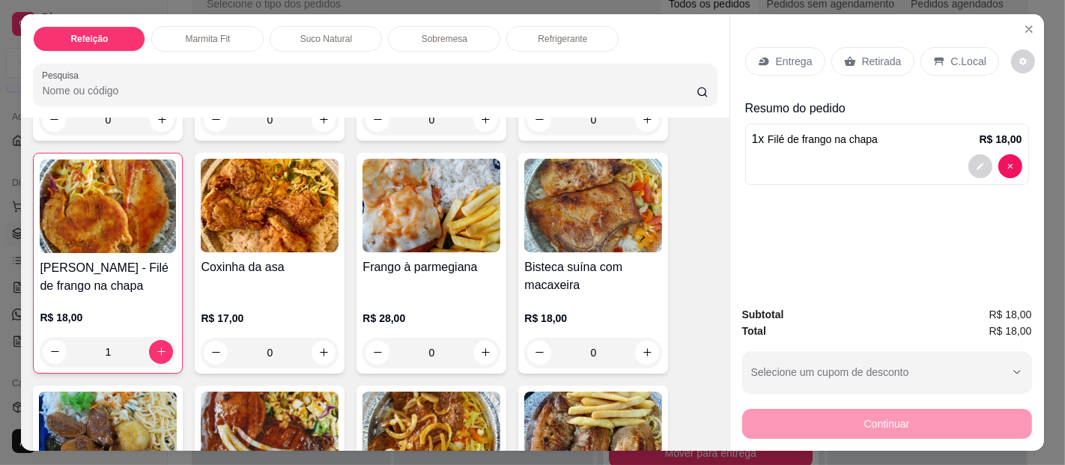
click at [247, 411] on img at bounding box center [270, 439] width 138 height 94
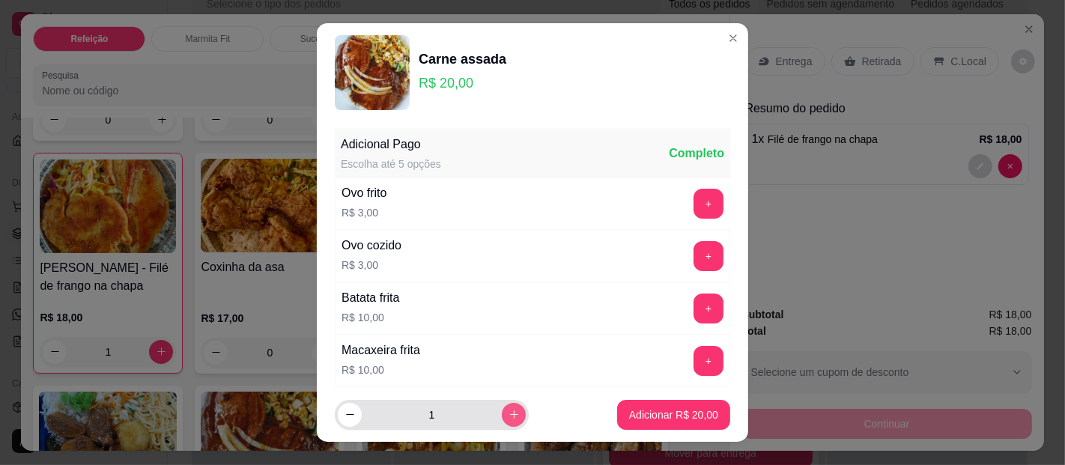
click at [504, 416] on button "increase-product-quantity" at bounding box center [514, 415] width 24 height 24
type input "2"
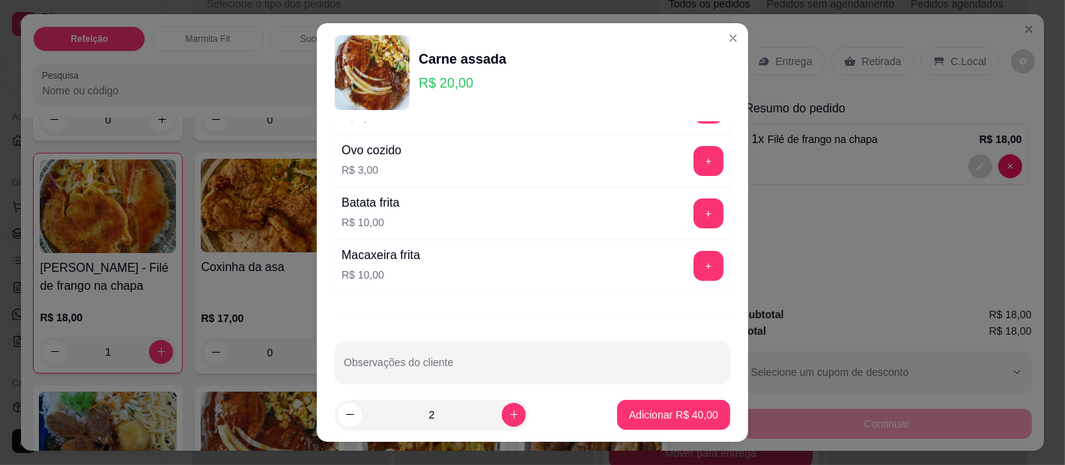
scroll to position [109, 0]
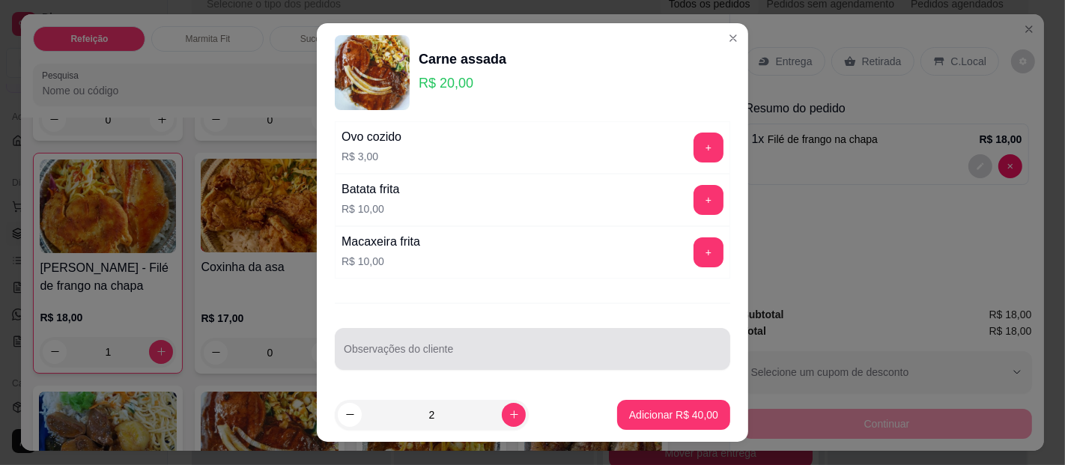
click at [493, 334] on div at bounding box center [532, 349] width 377 height 30
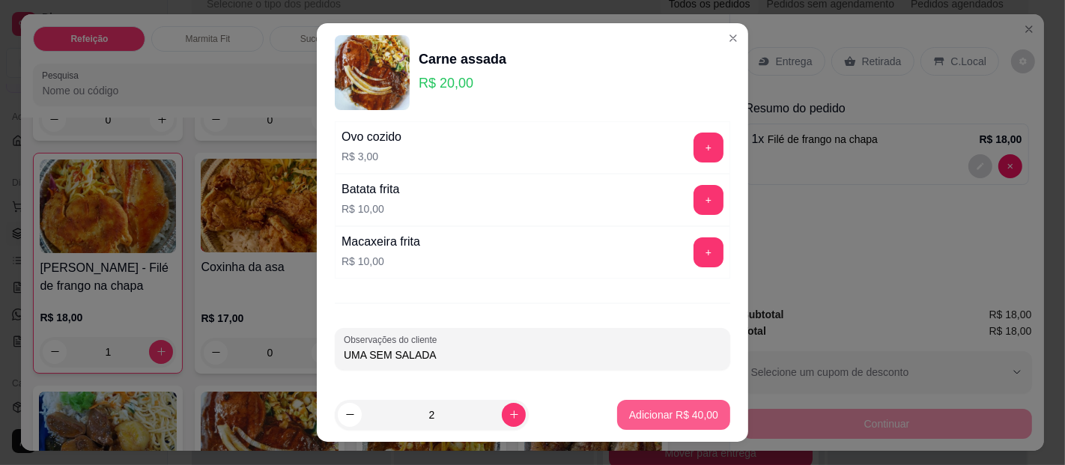
type input "UMA SEM SALADA"
click at [618, 403] on button "Adicionar R$ 40,00" at bounding box center [673, 415] width 113 height 30
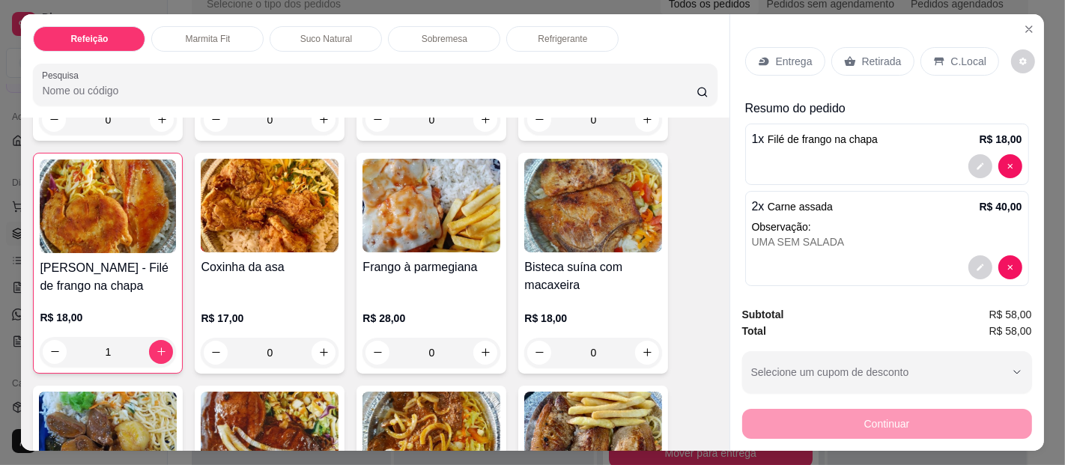
click at [218, 33] on p "Marmita Fit" at bounding box center [207, 39] width 45 height 12
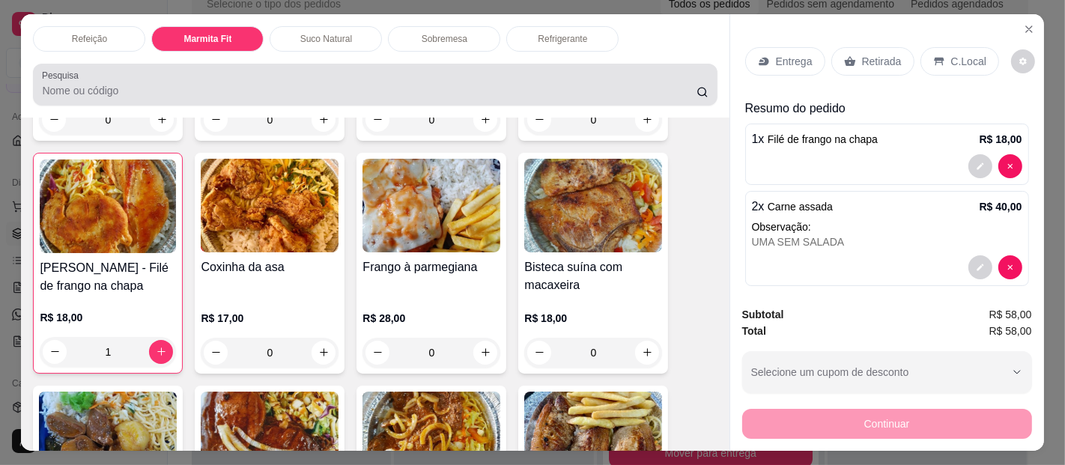
scroll to position [40, 0]
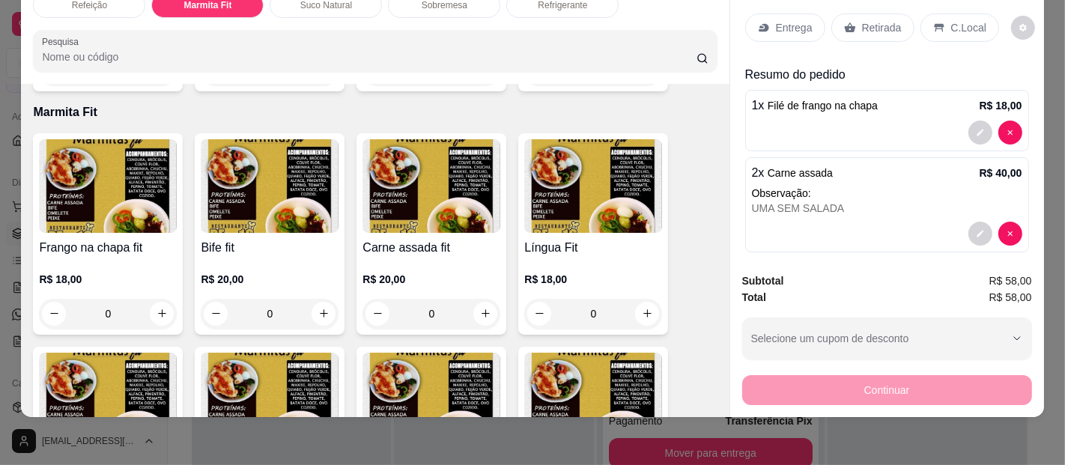
click at [130, 139] on img at bounding box center [108, 186] width 138 height 94
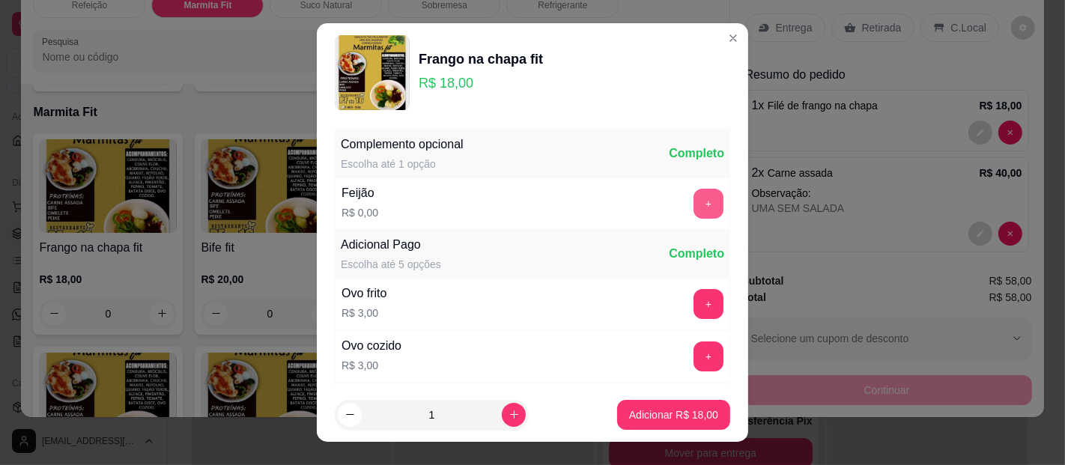
click at [693, 208] on button "+" at bounding box center [708, 204] width 30 height 30
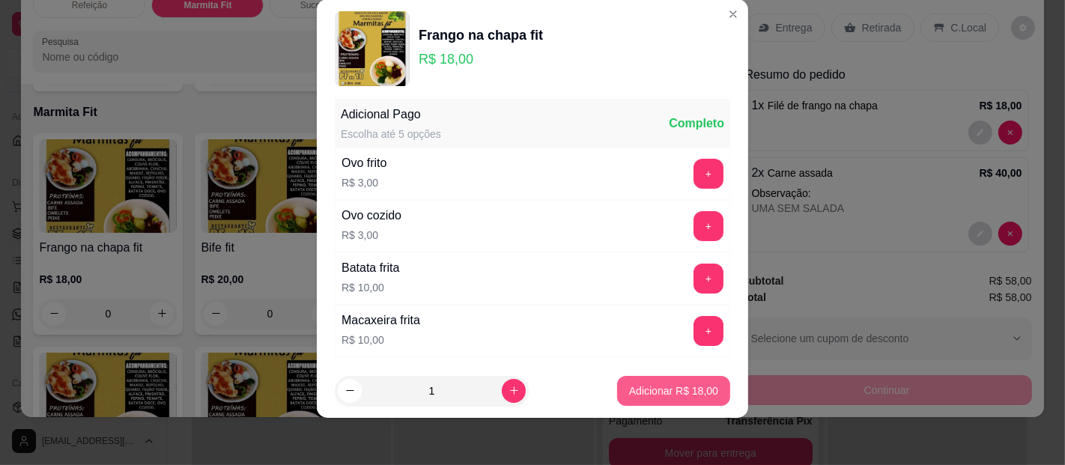
click at [659, 392] on p "Adicionar R$ 18,00" at bounding box center [673, 390] width 89 height 15
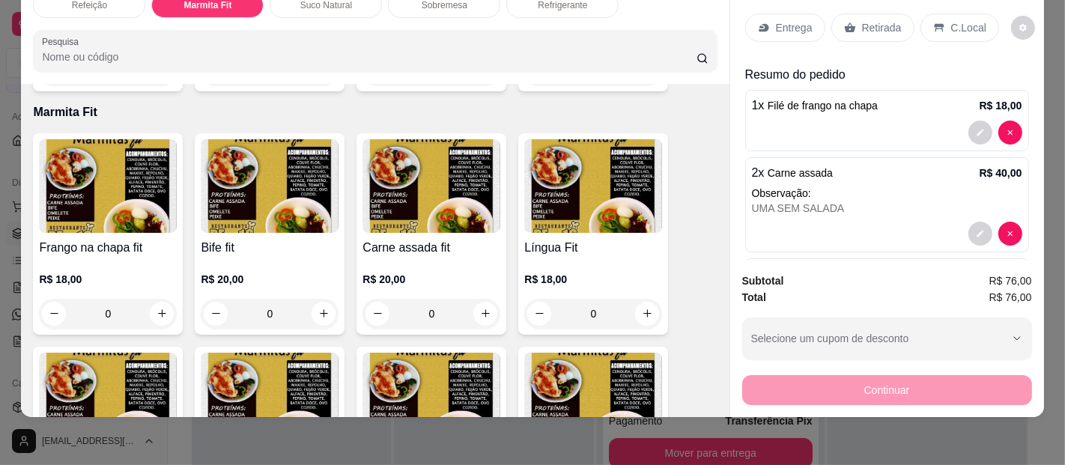
click at [779, 20] on p "Entrega" at bounding box center [794, 27] width 37 height 15
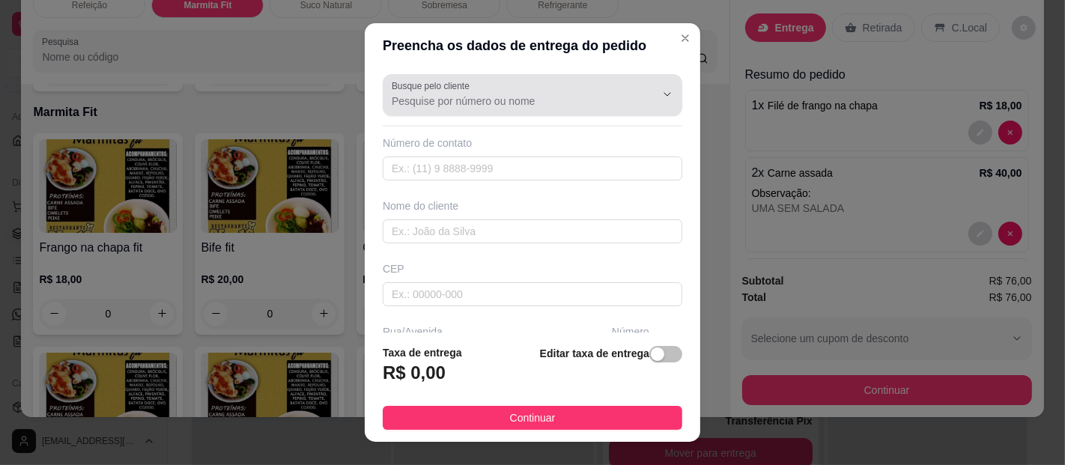
click at [418, 83] on label "Busque pelo cliente" at bounding box center [433, 85] width 83 height 13
click at [418, 94] on input "Busque pelo cliente" at bounding box center [512, 101] width 240 height 15
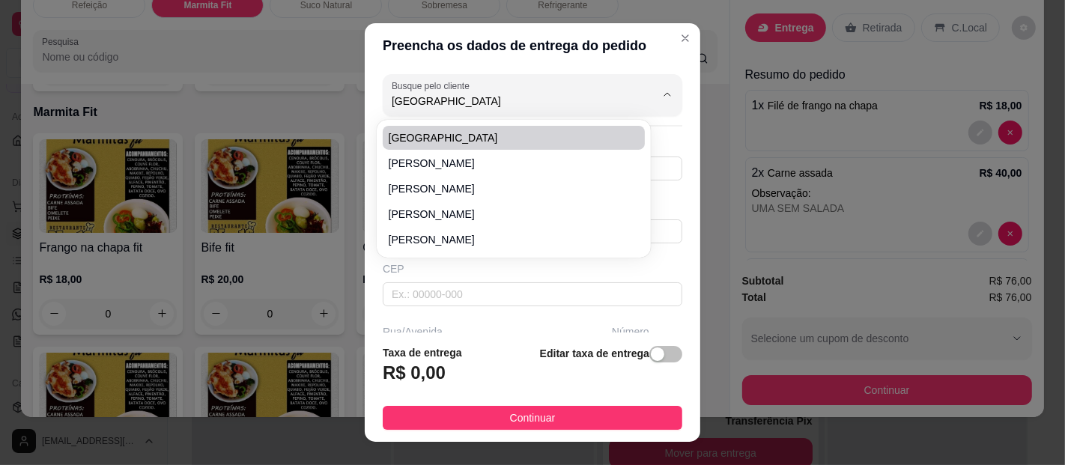
click at [474, 146] on li "[GEOGRAPHIC_DATA]" at bounding box center [514, 138] width 262 height 24
type input "[GEOGRAPHIC_DATA]"
type input "91993543416"
type input "[GEOGRAPHIC_DATA]"
type input "Passagem são jorge"
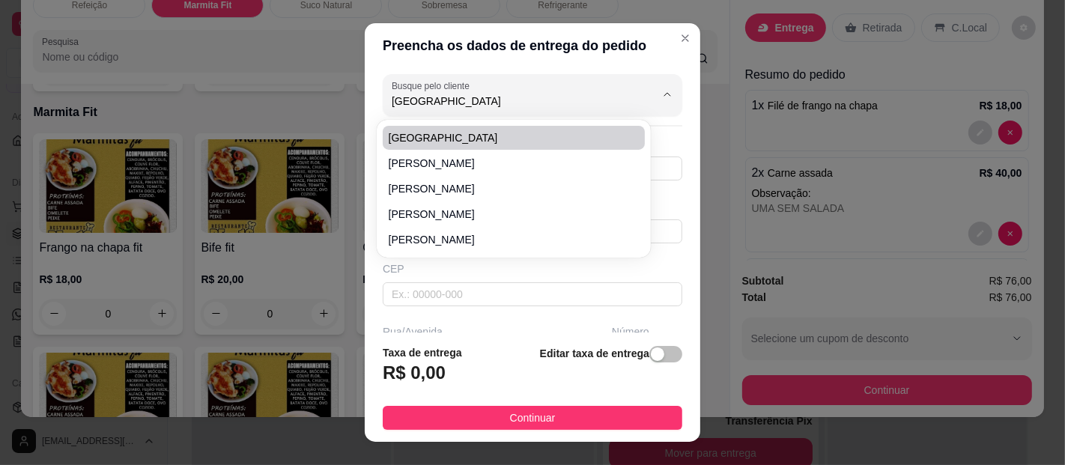
type input "[GEOGRAPHIC_DATA]"
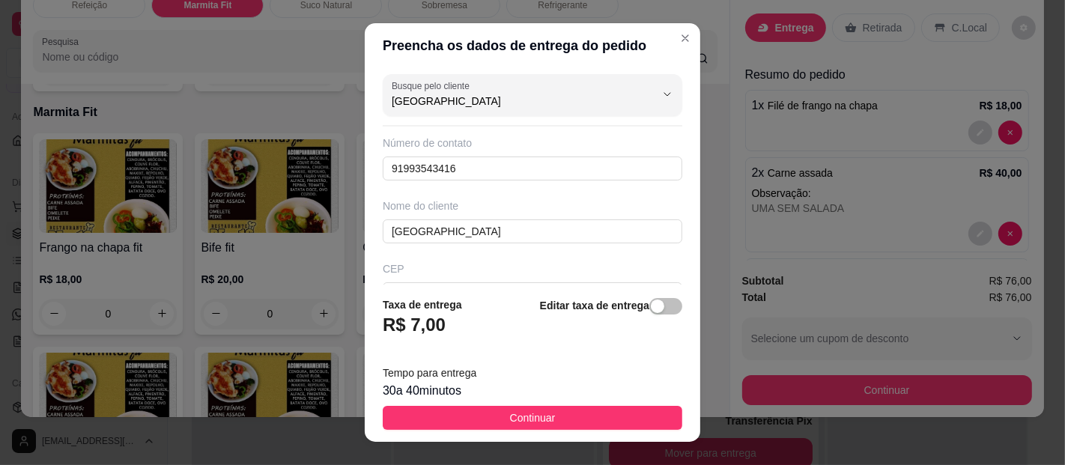
click at [496, 416] on button "Continuar" at bounding box center [532, 418] width 299 height 24
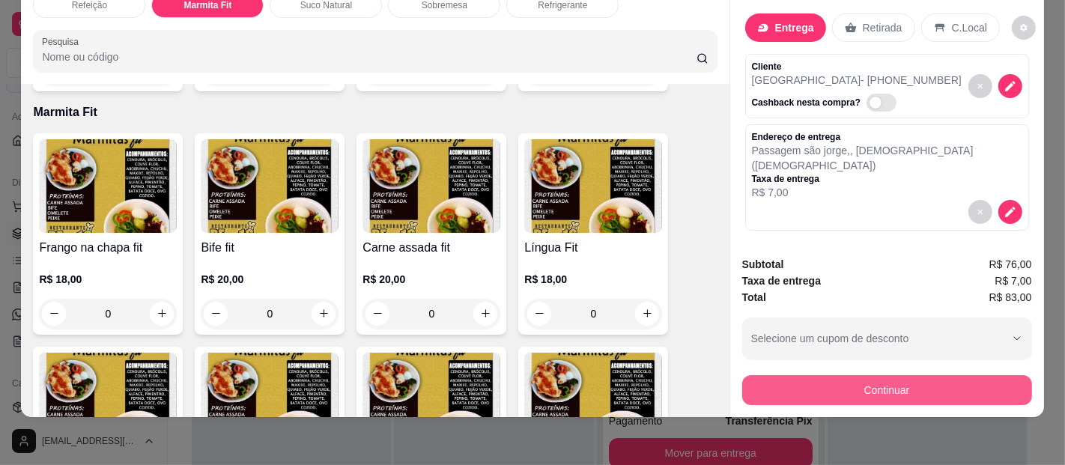
click at [816, 375] on button "Continuar" at bounding box center [887, 390] width 290 height 30
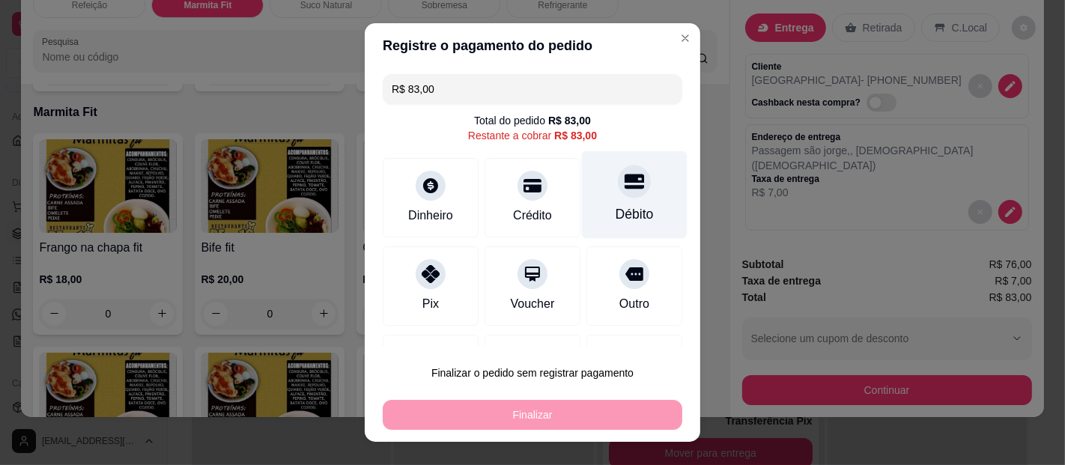
click at [587, 192] on div "Débito" at bounding box center [635, 195] width 106 height 88
type input "R$ 0,00"
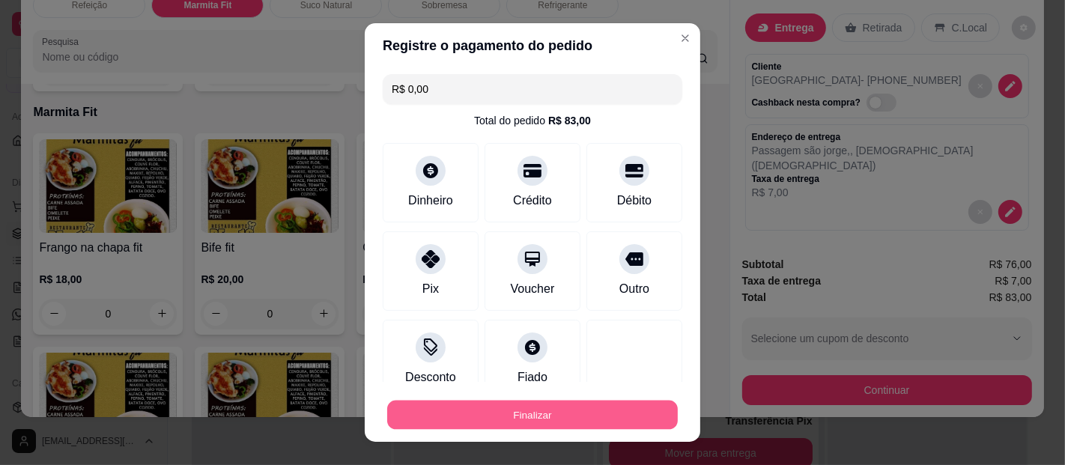
click at [550, 409] on button "Finalizar" at bounding box center [532, 415] width 290 height 29
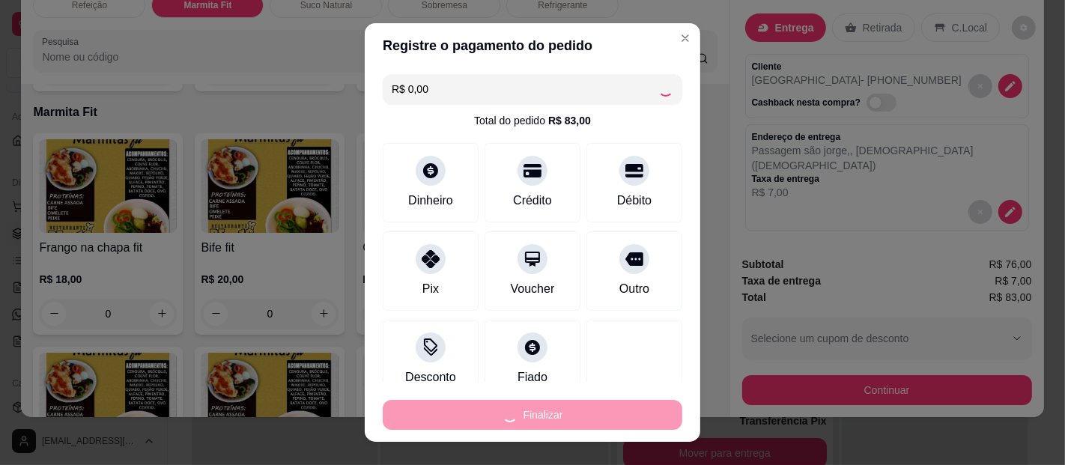
type input "0"
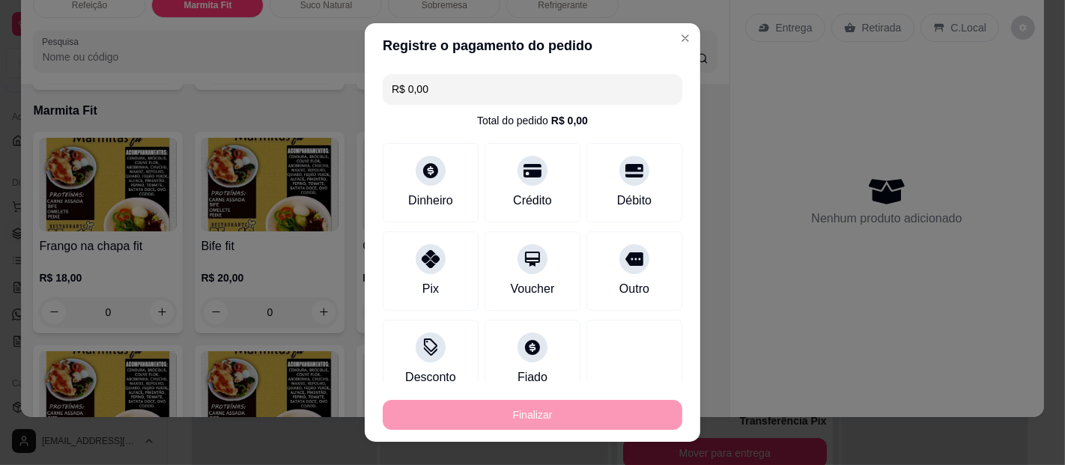
type input "-R$ 83,00"
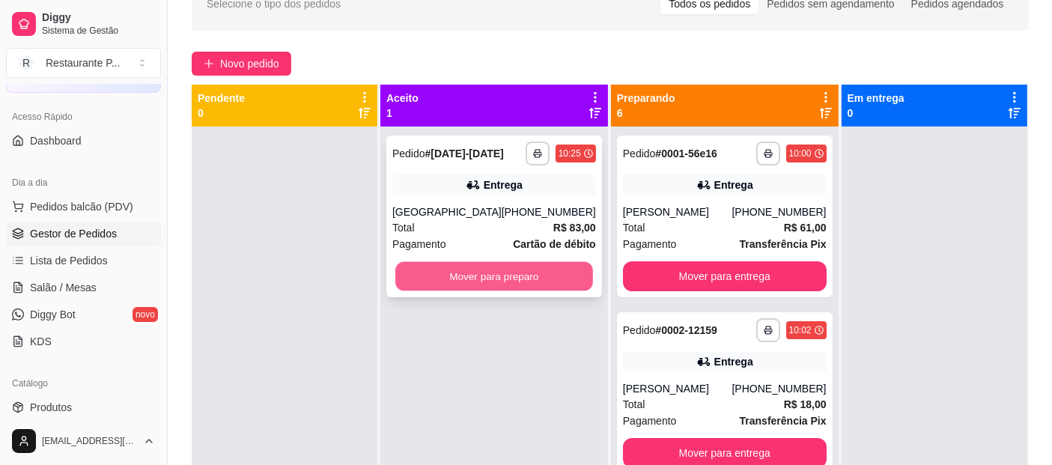
click at [482, 262] on button "Mover para preparo" at bounding box center [494, 276] width 198 height 29
click at [507, 270] on button "Mover para preparo" at bounding box center [494, 276] width 204 height 30
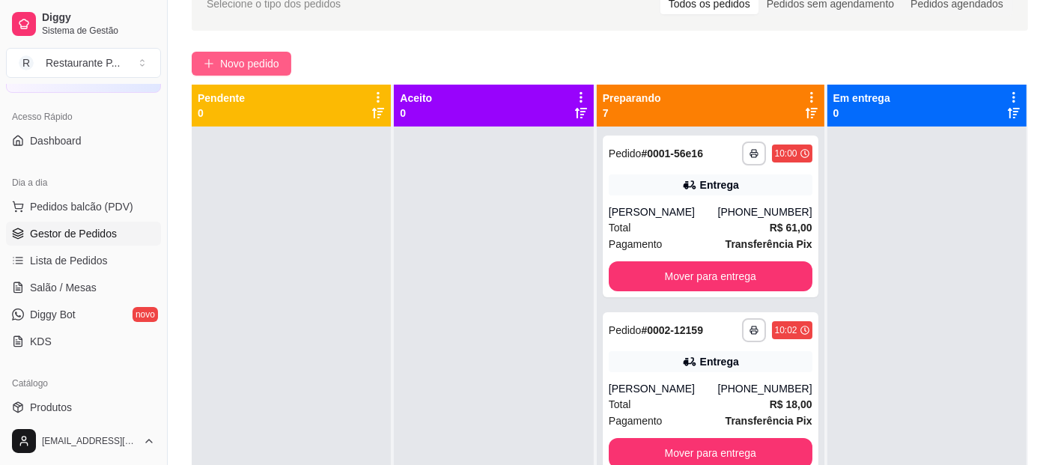
click at [284, 67] on button "Novo pedido" at bounding box center [242, 64] width 100 height 24
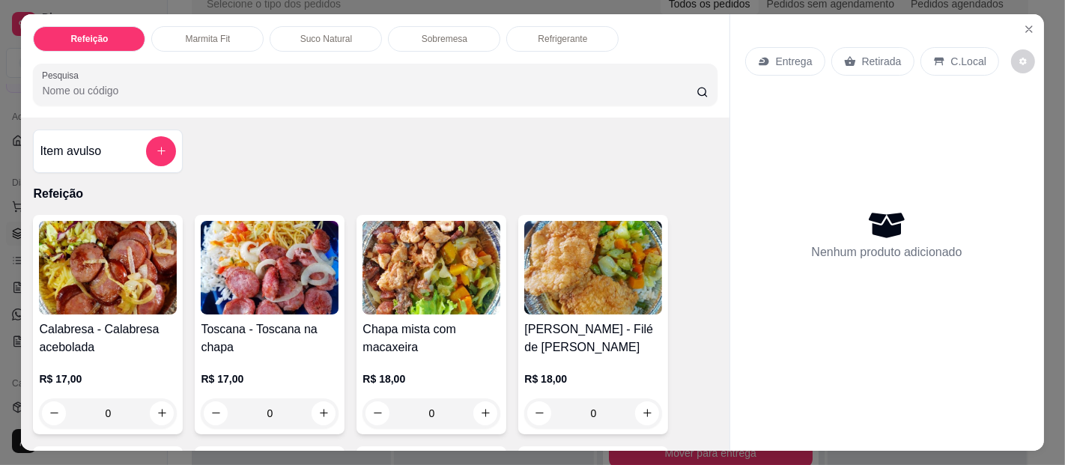
click at [224, 26] on div "Marmita Fit" at bounding box center [207, 38] width 112 height 25
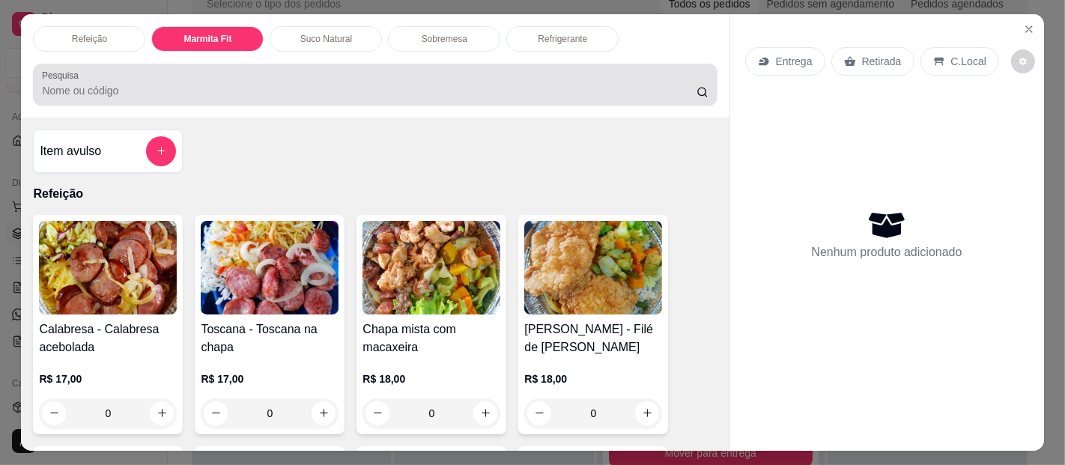
scroll to position [40, 0]
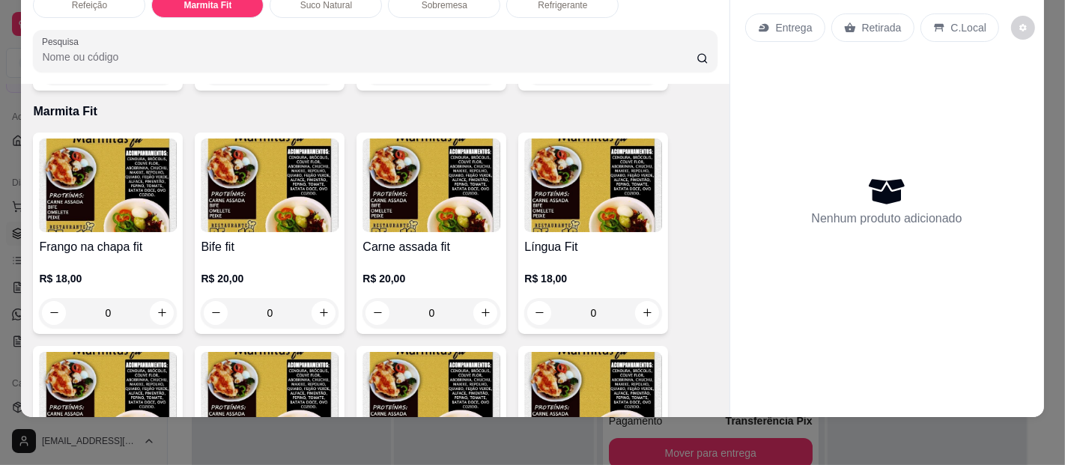
click at [291, 160] on img at bounding box center [270, 186] width 138 height 94
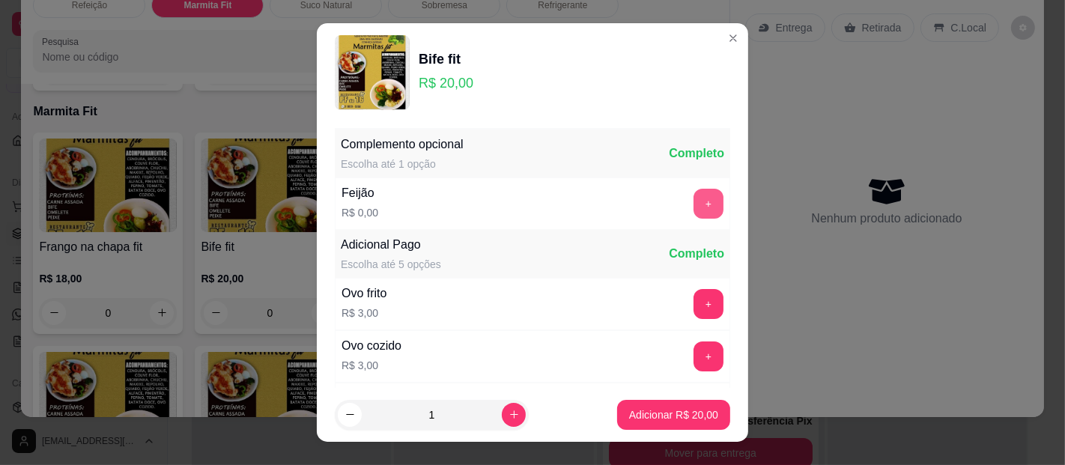
click at [693, 201] on button "+" at bounding box center [708, 204] width 30 height 30
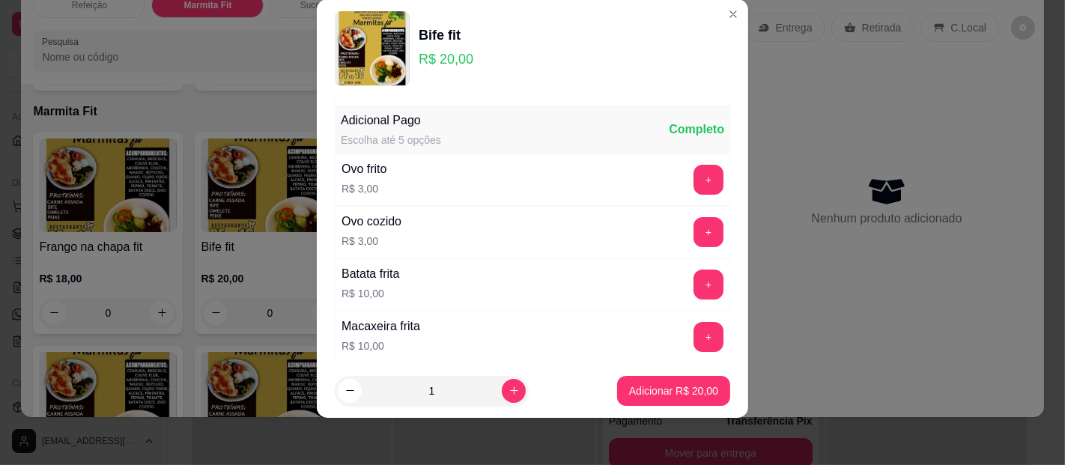
scroll to position [106, 0]
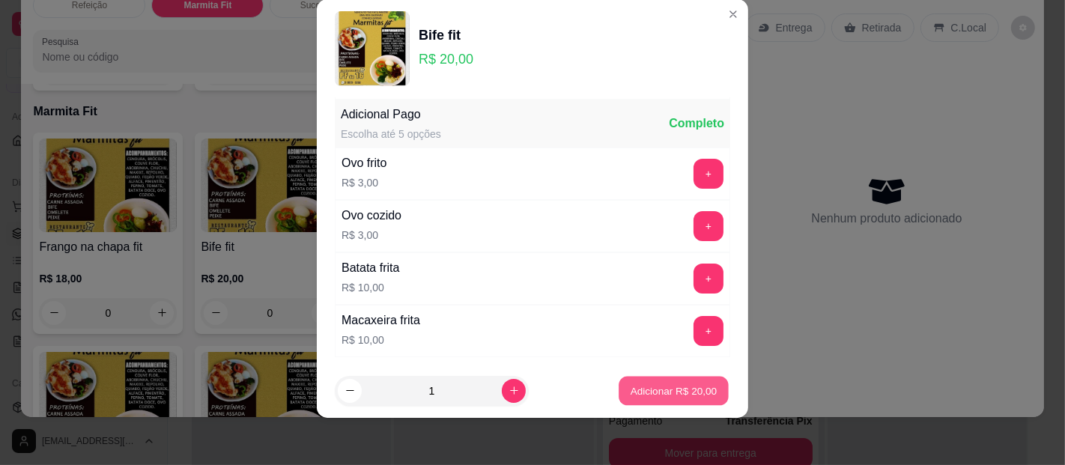
click at [619, 376] on div "Adicionar R$ 20,00" at bounding box center [673, 391] width 113 height 30
click at [663, 381] on button "Adicionar R$ 20,00" at bounding box center [673, 391] width 113 height 30
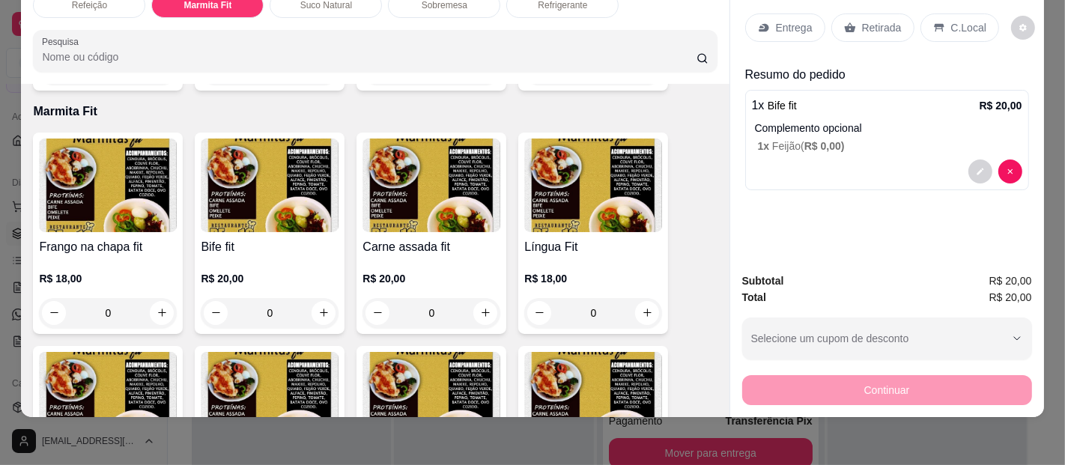
click at [792, 20] on p "Entrega" at bounding box center [794, 27] width 37 height 15
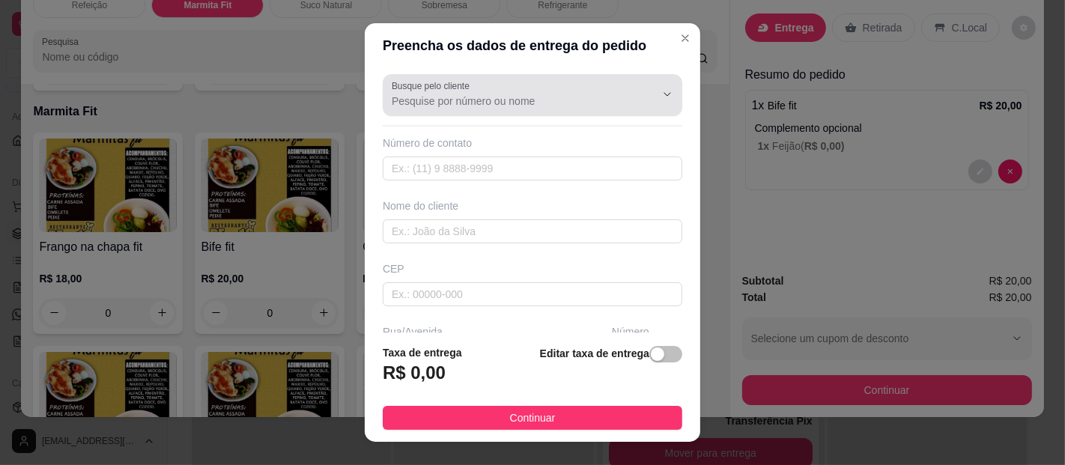
click at [472, 92] on div at bounding box center [533, 95] width 282 height 30
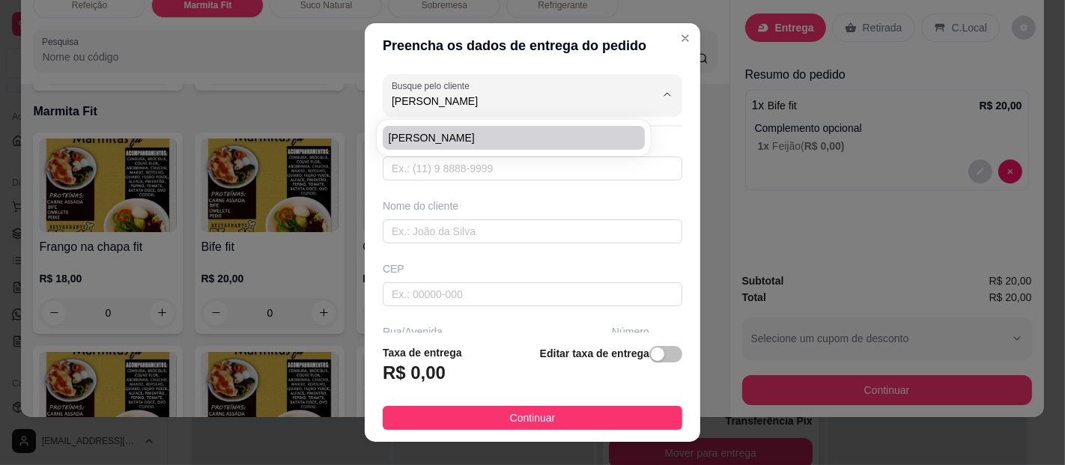
click at [421, 129] on li "[PERSON_NAME]" at bounding box center [514, 138] width 262 height 24
type input "[PERSON_NAME]"
type input "91988536036"
type input "[PERSON_NAME]"
type input "Rua [DATE]"
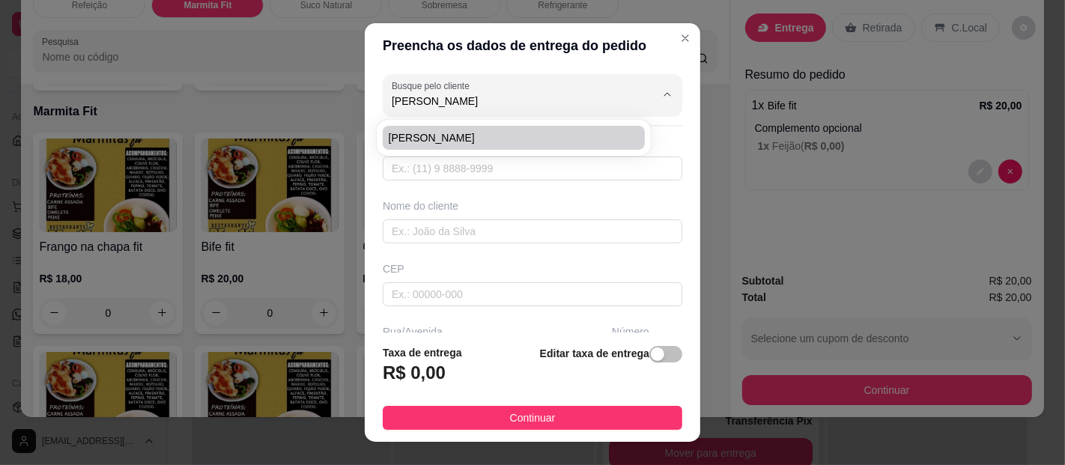
type input "545"
type input "[GEOGRAPHIC_DATA]"
type input "Laboratório do hospital"
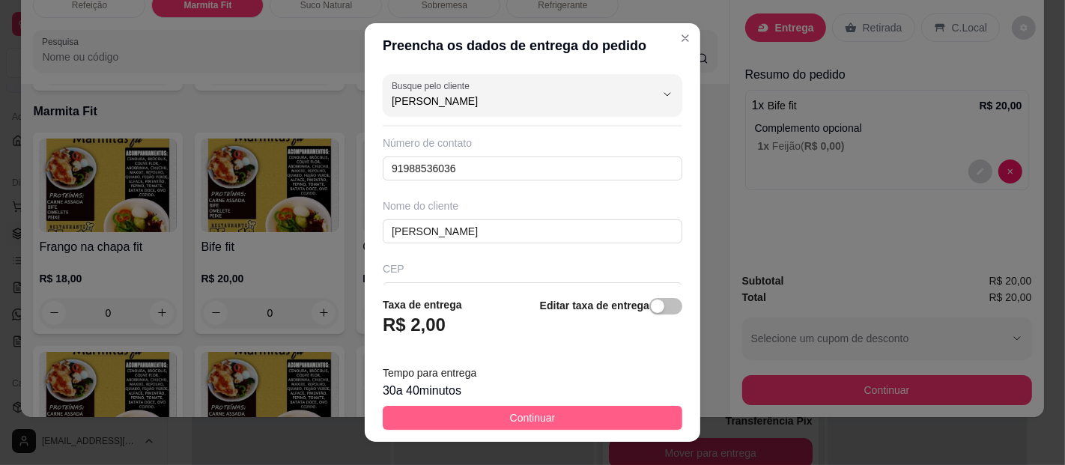
type input "[PERSON_NAME]"
click at [462, 407] on button "Continuar" at bounding box center [532, 418] width 299 height 24
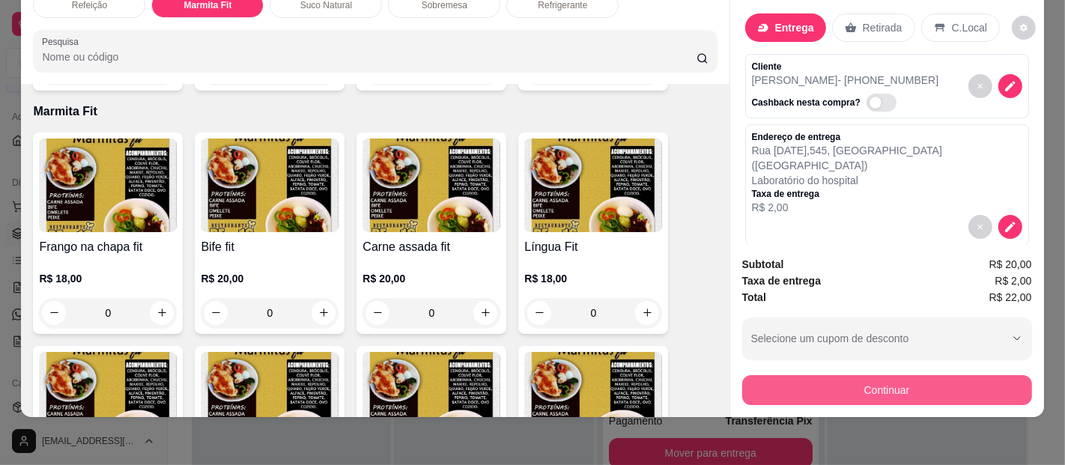
click at [900, 375] on button "Continuar" at bounding box center [887, 390] width 290 height 30
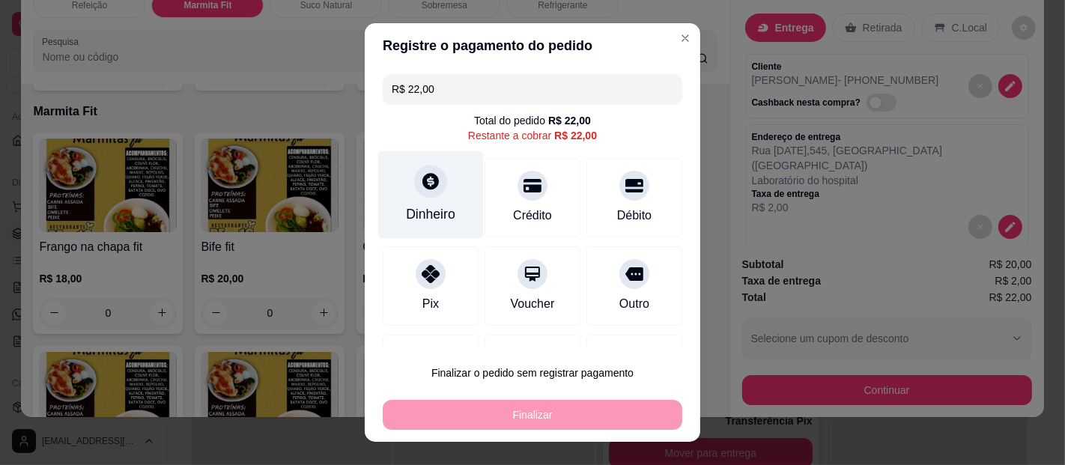
click at [435, 197] on div "Dinheiro" at bounding box center [431, 195] width 106 height 88
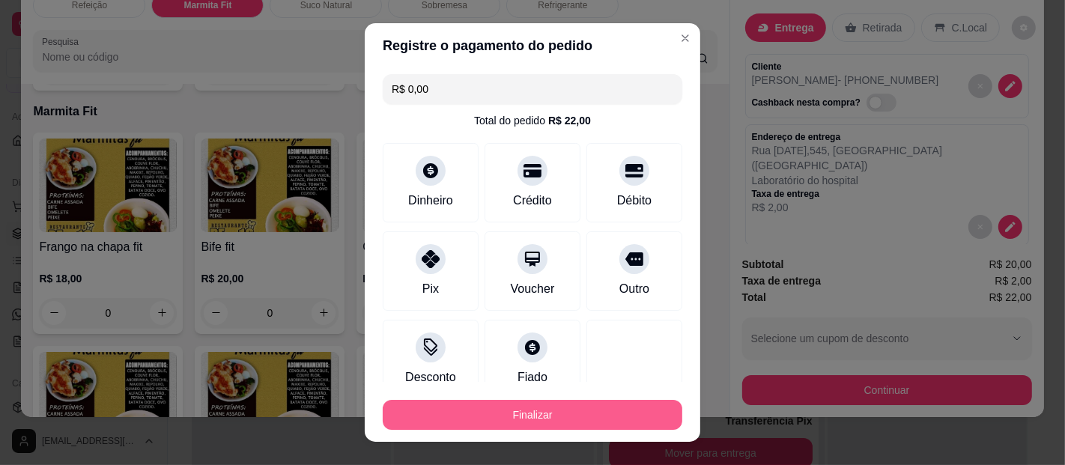
click at [524, 415] on button "Finalizar" at bounding box center [532, 415] width 299 height 30
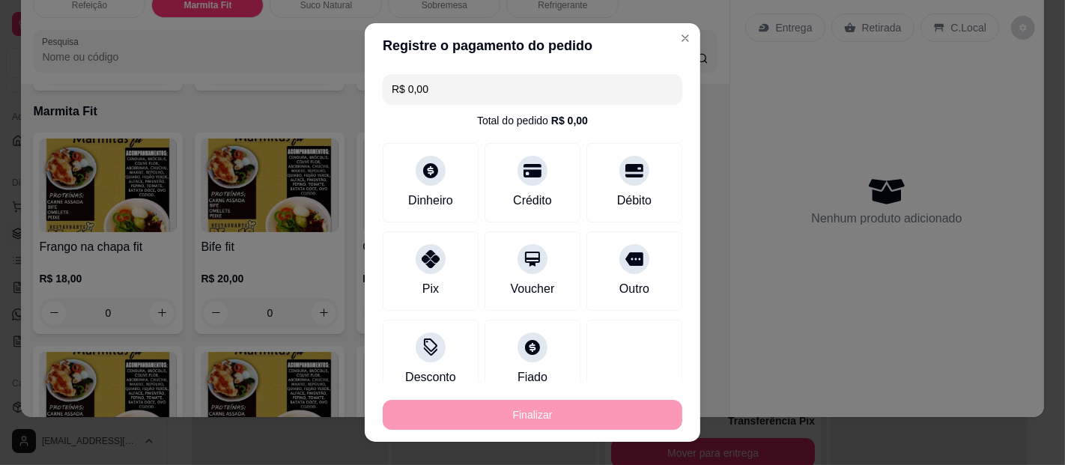
type input "-R$ 22,00"
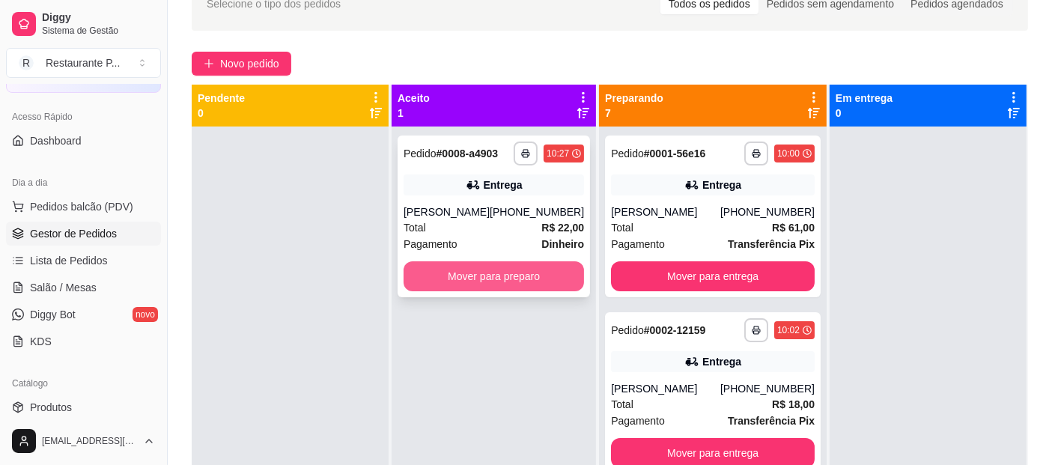
click at [529, 270] on button "Mover para preparo" at bounding box center [494, 276] width 180 height 30
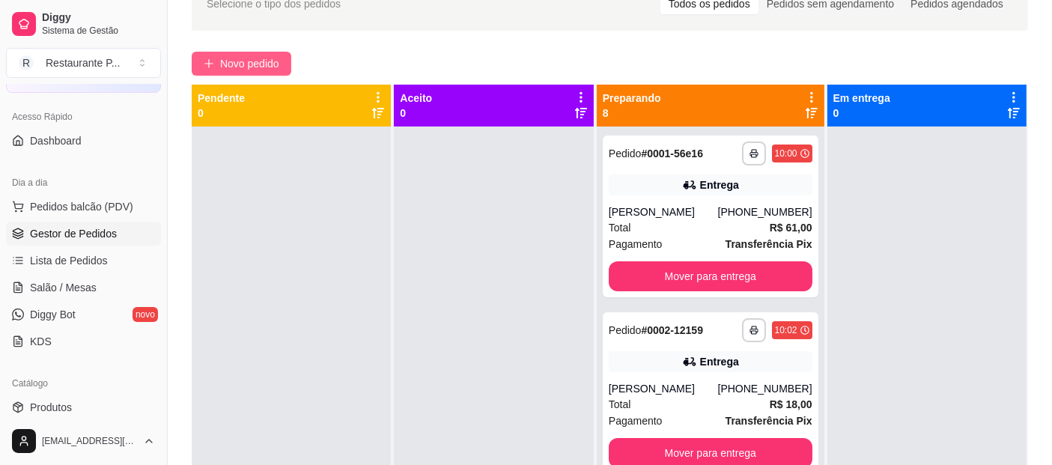
click at [251, 66] on span "Novo pedido" at bounding box center [249, 63] width 59 height 16
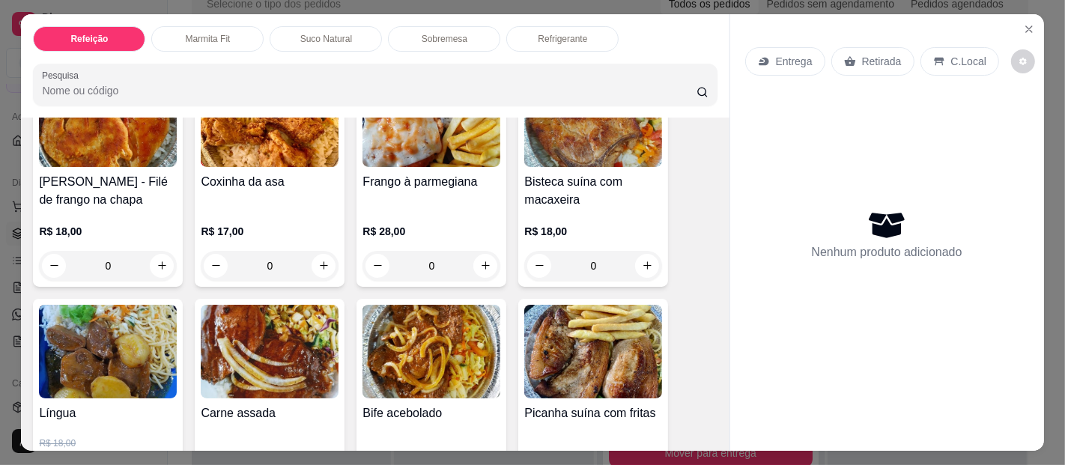
scroll to position [464, 0]
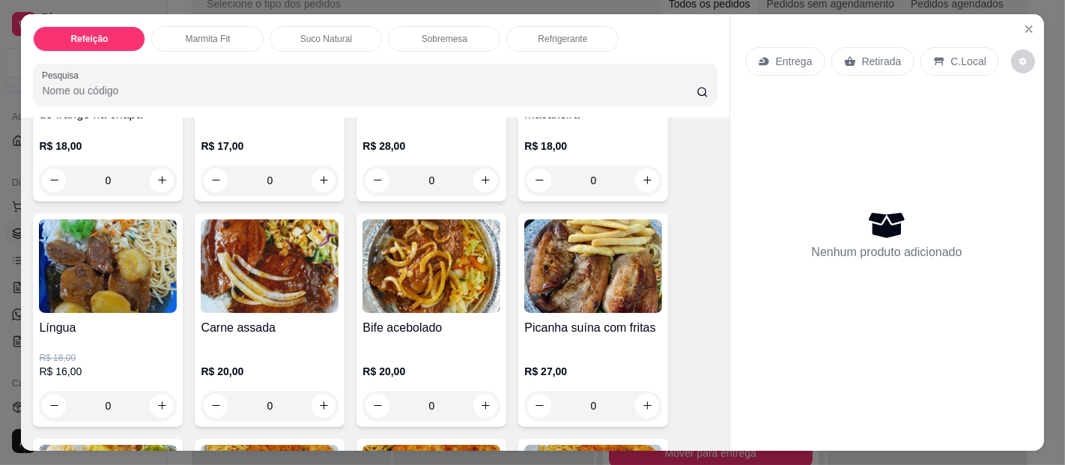
click at [55, 279] on img at bounding box center [108, 266] width 138 height 94
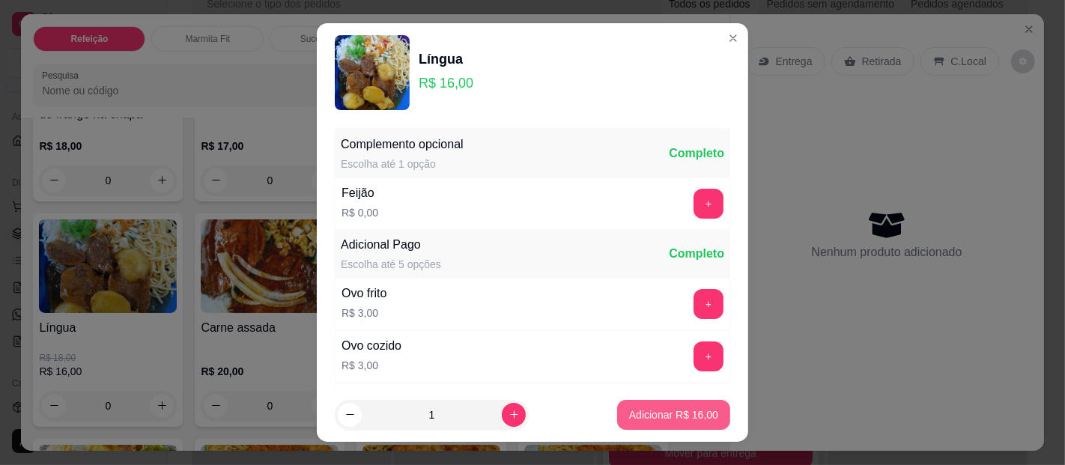
click at [654, 402] on button "Adicionar R$ 16,00" at bounding box center [673, 415] width 113 height 30
type input "1"
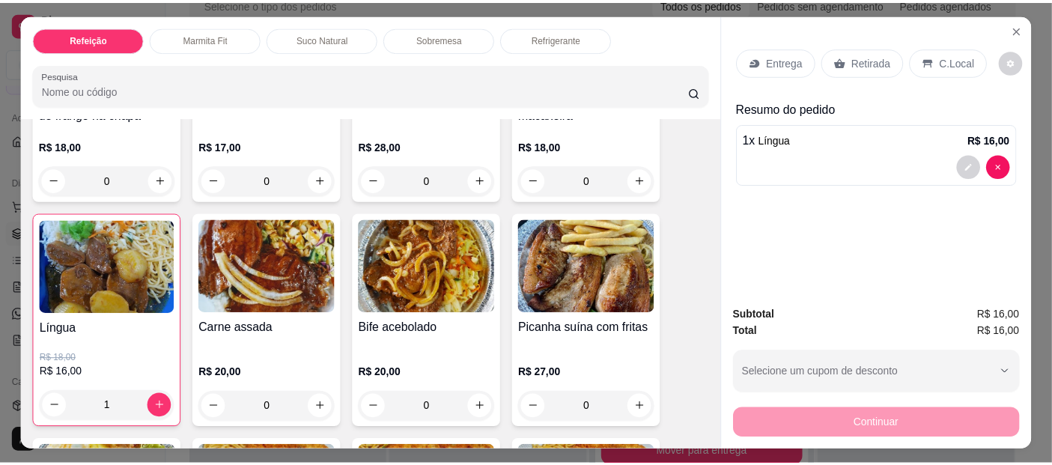
scroll to position [0, 0]
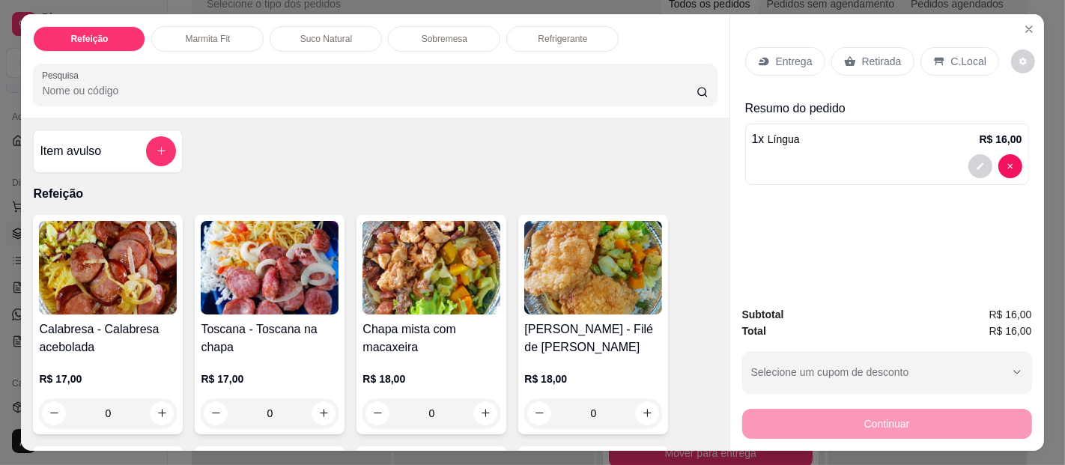
click at [283, 275] on img at bounding box center [270, 268] width 138 height 94
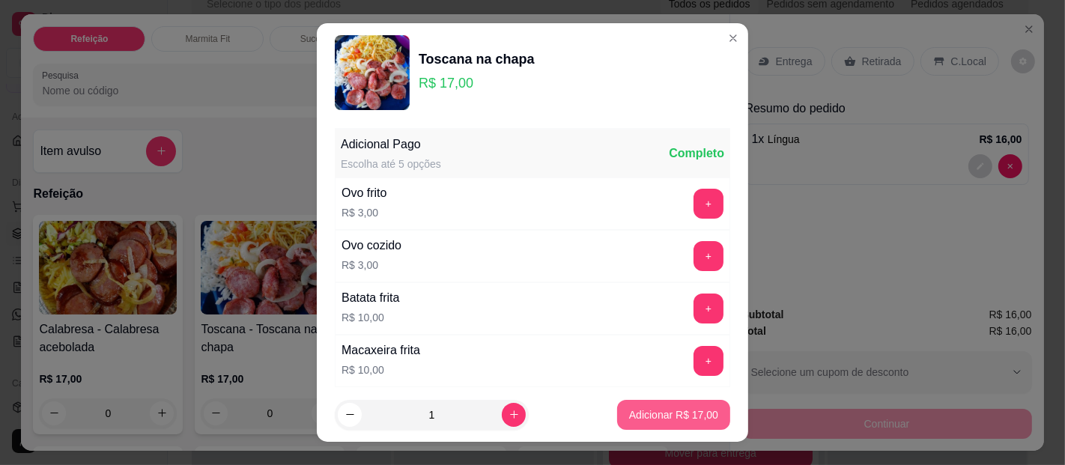
click at [641, 424] on button "Adicionar R$ 17,00" at bounding box center [673, 415] width 113 height 30
type input "1"
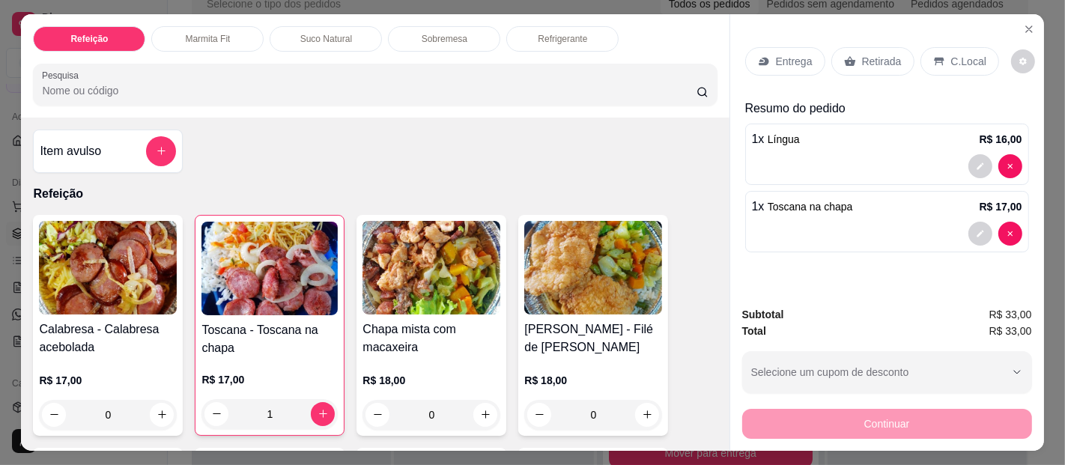
click at [784, 55] on p "Entrega" at bounding box center [794, 61] width 37 height 15
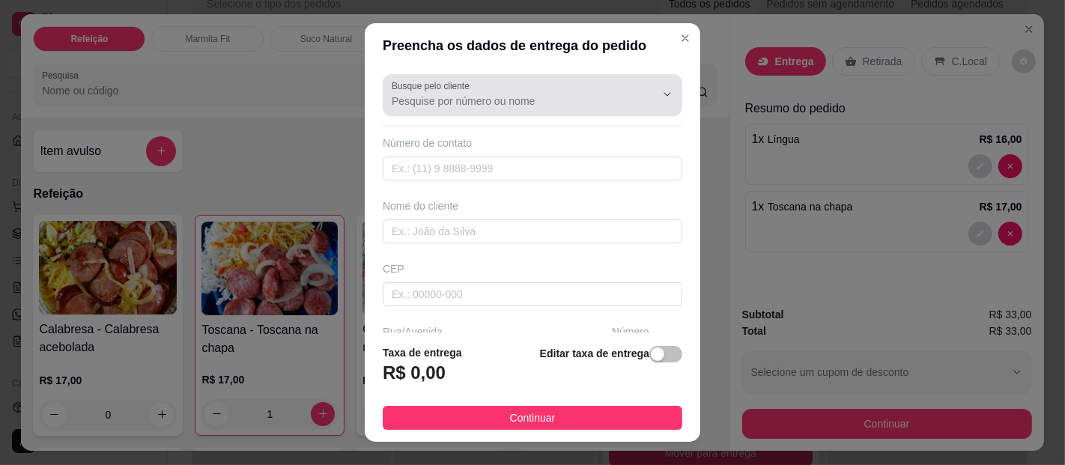
click at [410, 98] on input "Busque pelo cliente" at bounding box center [512, 101] width 240 height 15
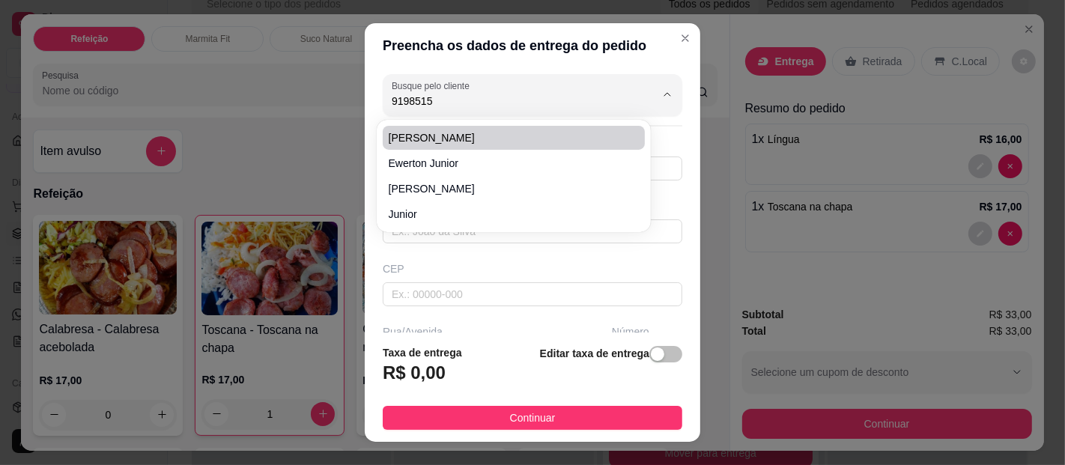
click at [421, 130] on span "[PERSON_NAME]" at bounding box center [506, 137] width 235 height 15
type input "[PERSON_NAME]"
type input "91985153892"
type input "[PERSON_NAME]"
type input "Al Almerindo trindade"
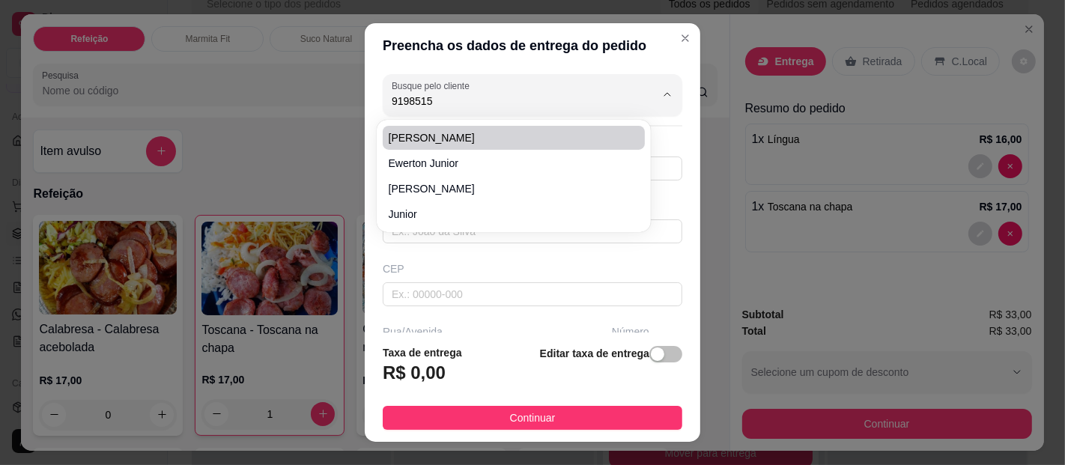
type input "30"
type input "[GEOGRAPHIC_DATA]"
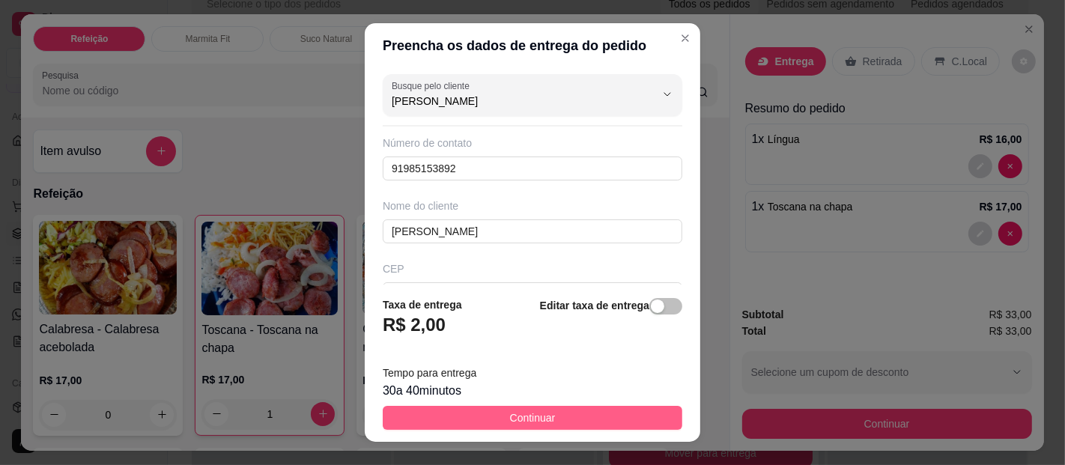
type input "[PERSON_NAME]"
click at [436, 406] on button "Continuar" at bounding box center [532, 418] width 299 height 24
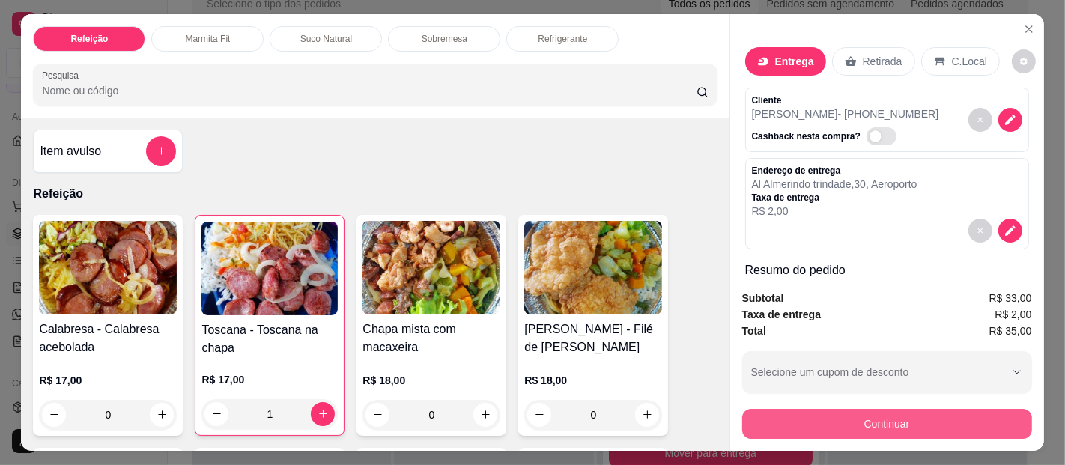
click at [892, 409] on button "Continuar" at bounding box center [887, 424] width 290 height 30
click at [887, 409] on button "Continuar" at bounding box center [887, 424] width 290 height 30
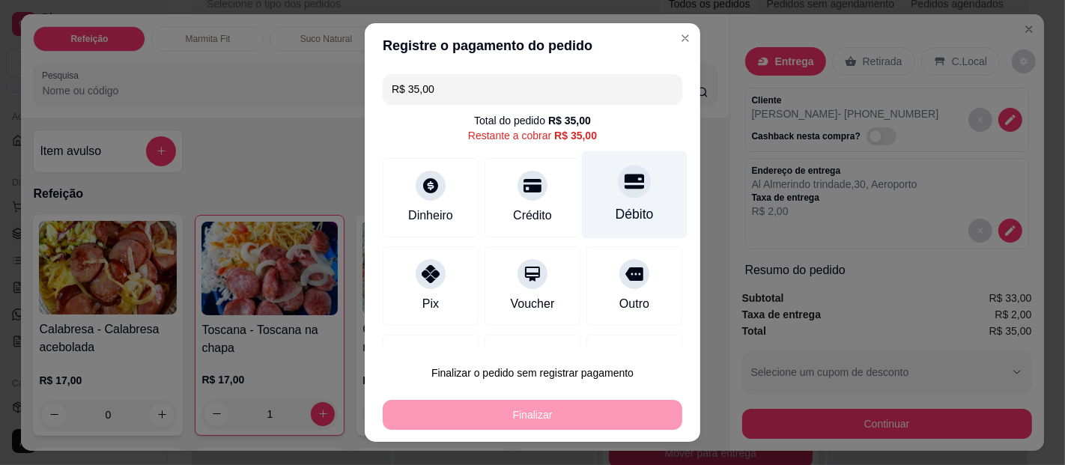
click at [615, 208] on div "Débito" at bounding box center [634, 213] width 38 height 19
type input "R$ 0,00"
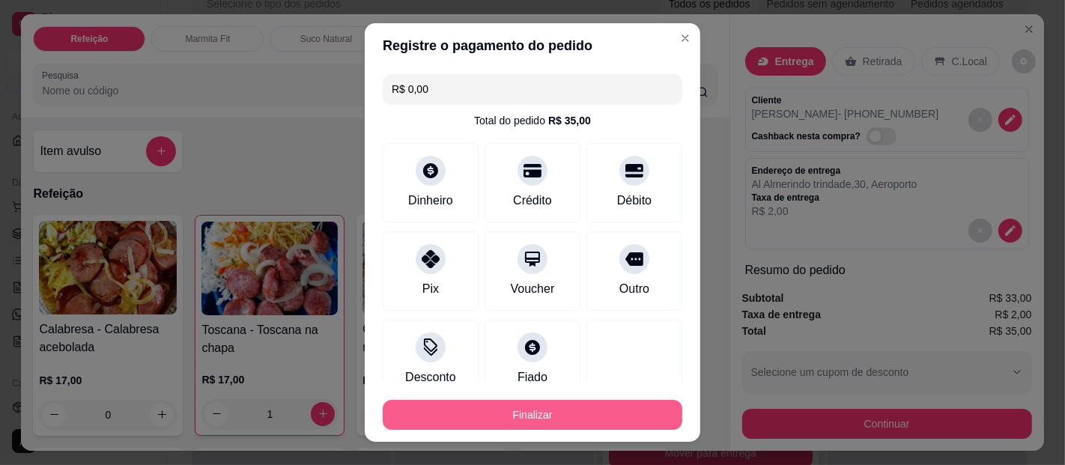
click at [538, 417] on button "Finalizar" at bounding box center [532, 415] width 299 height 30
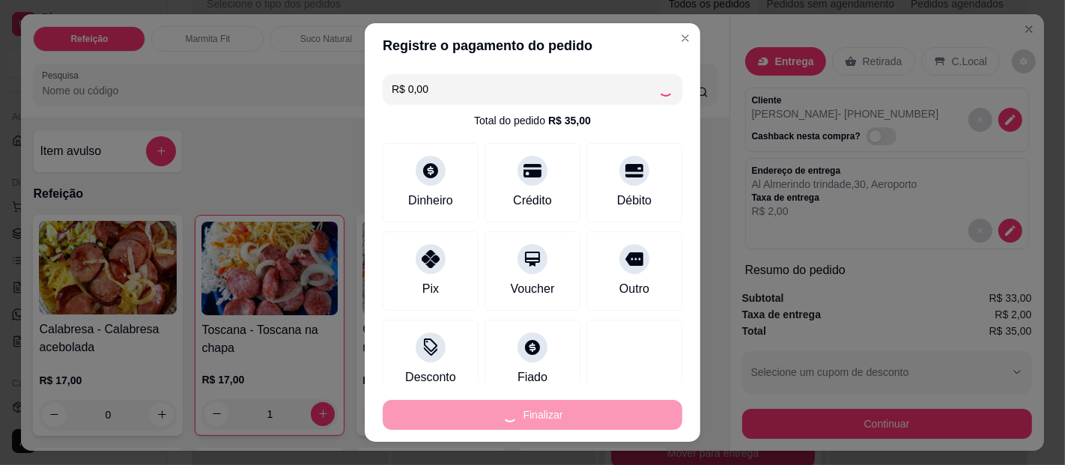
type input "0"
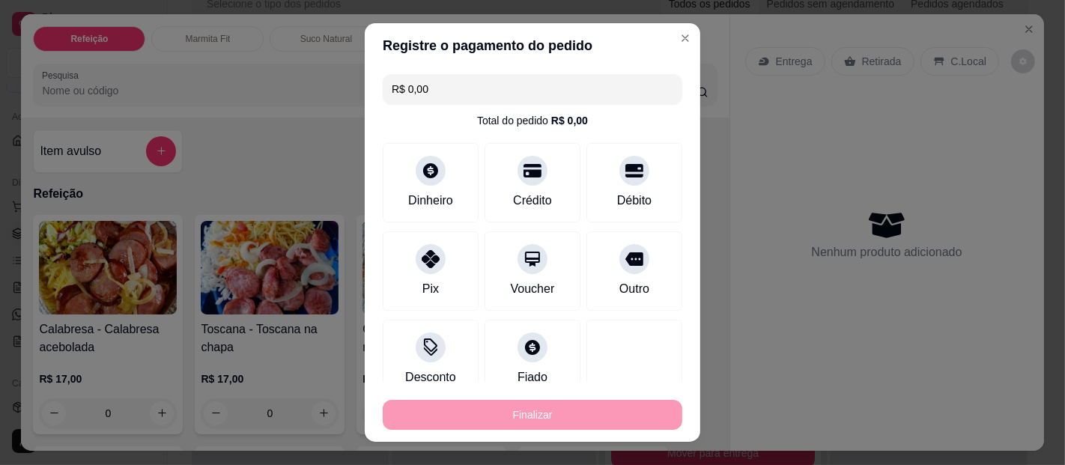
type input "-R$ 35,00"
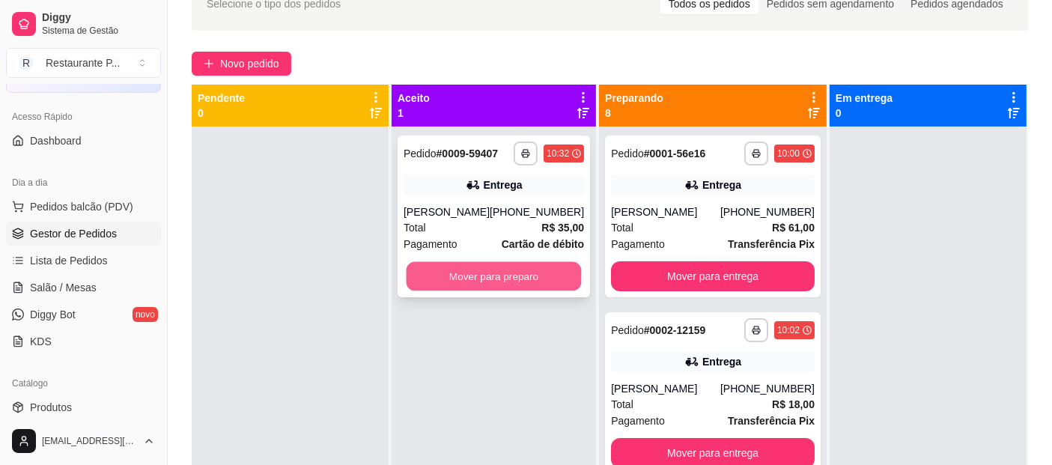
click at [492, 270] on button "Mover para preparo" at bounding box center [494, 276] width 175 height 29
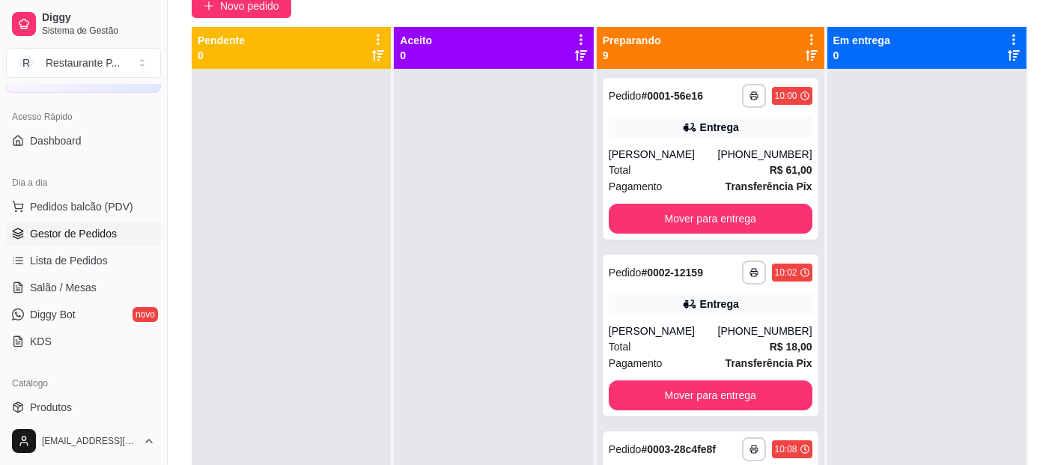
scroll to position [166, 0]
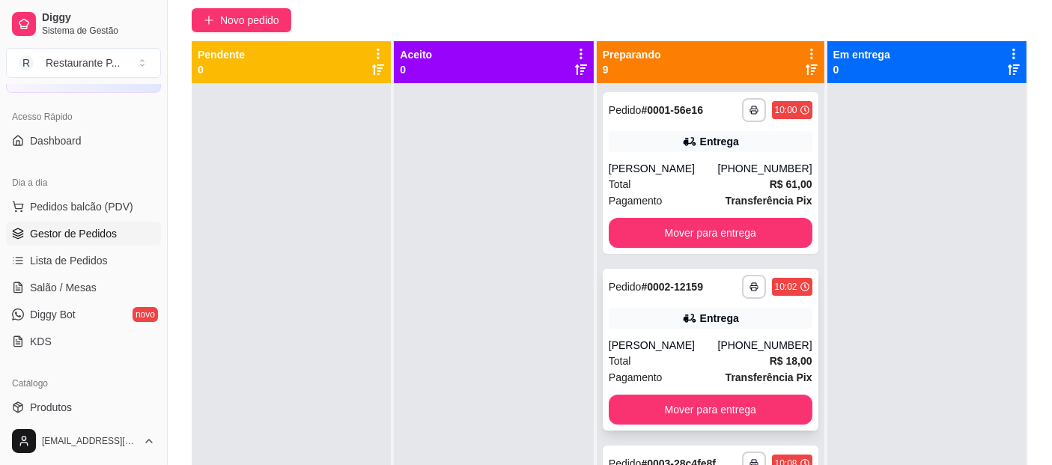
drag, startPoint x: 613, startPoint y: 375, endPoint x: 147, endPoint y: 228, distance: 489.2
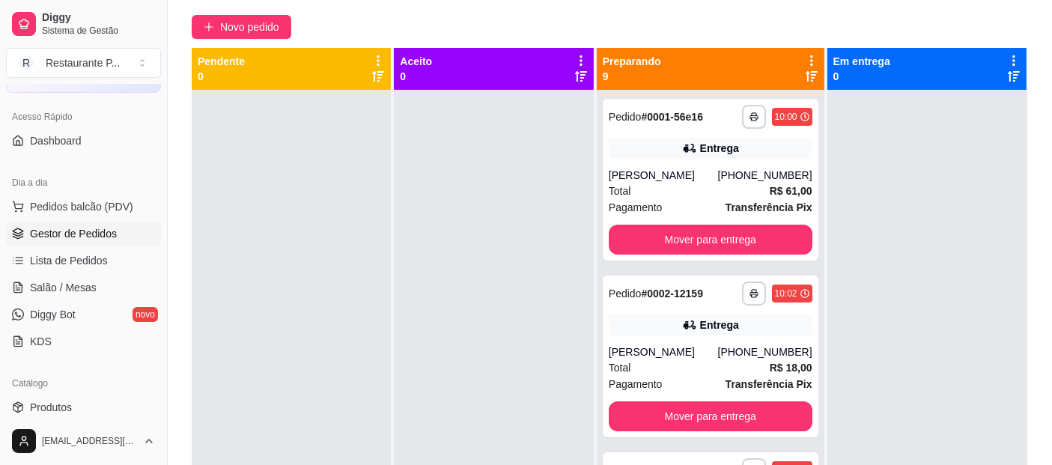
scroll to position [83, 0]
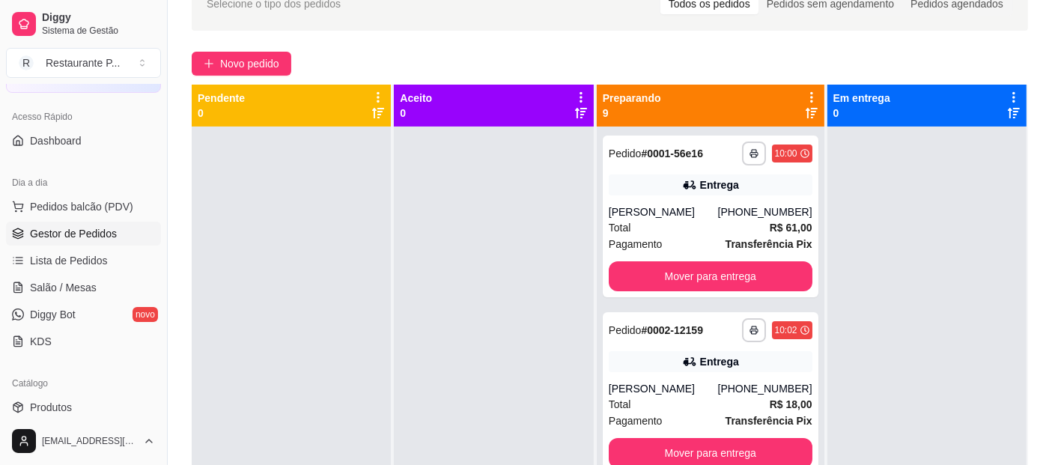
drag, startPoint x: 147, startPoint y: 228, endPoint x: 308, endPoint y: 130, distance: 188.1
click at [308, 130] on div at bounding box center [291, 359] width 199 height 465
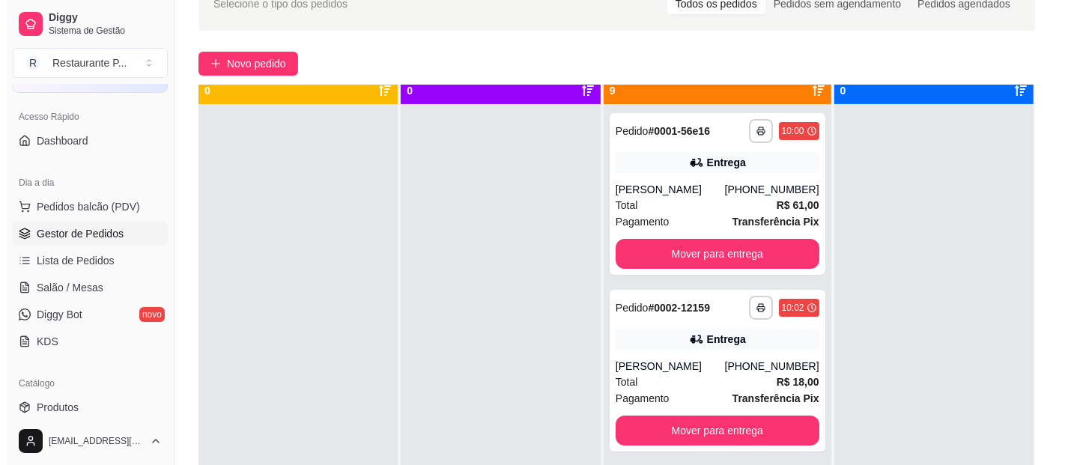
scroll to position [42, 0]
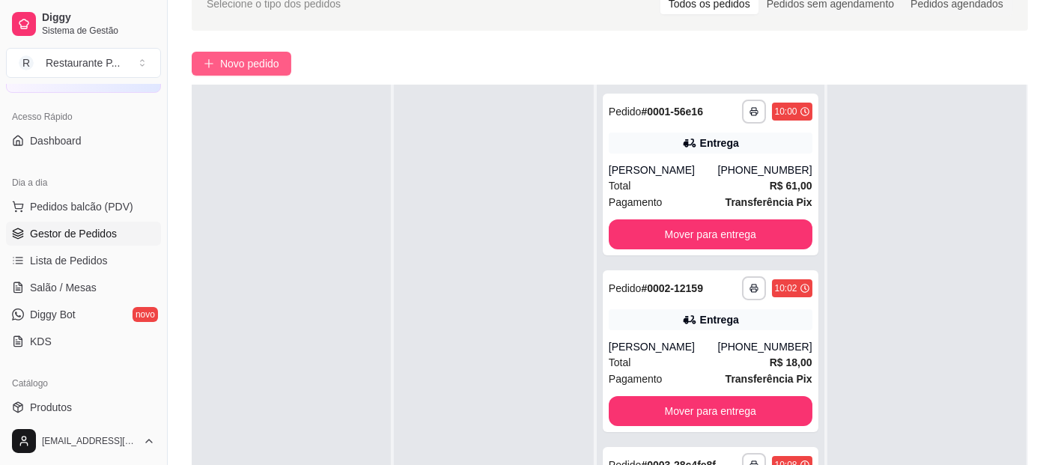
click at [252, 52] on button "Novo pedido" at bounding box center [242, 64] width 100 height 24
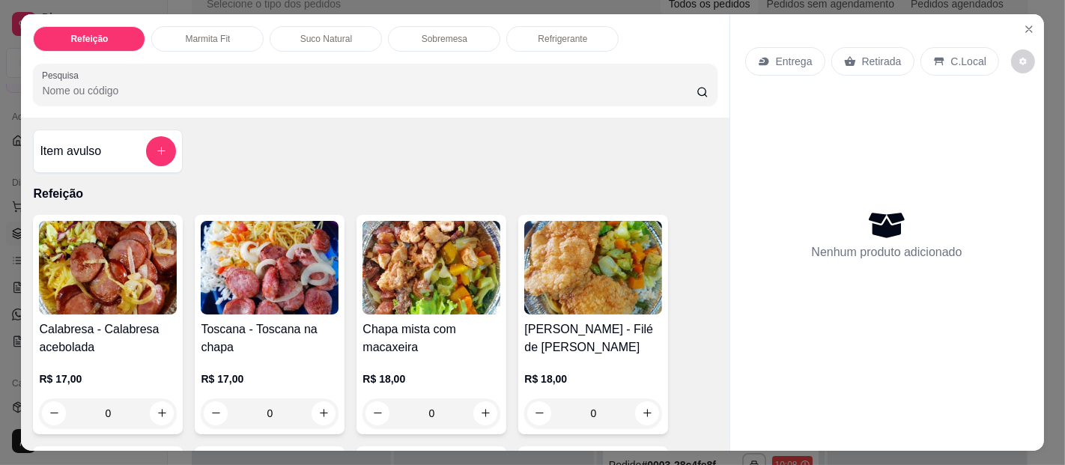
click at [588, 257] on img at bounding box center [593, 268] width 138 height 94
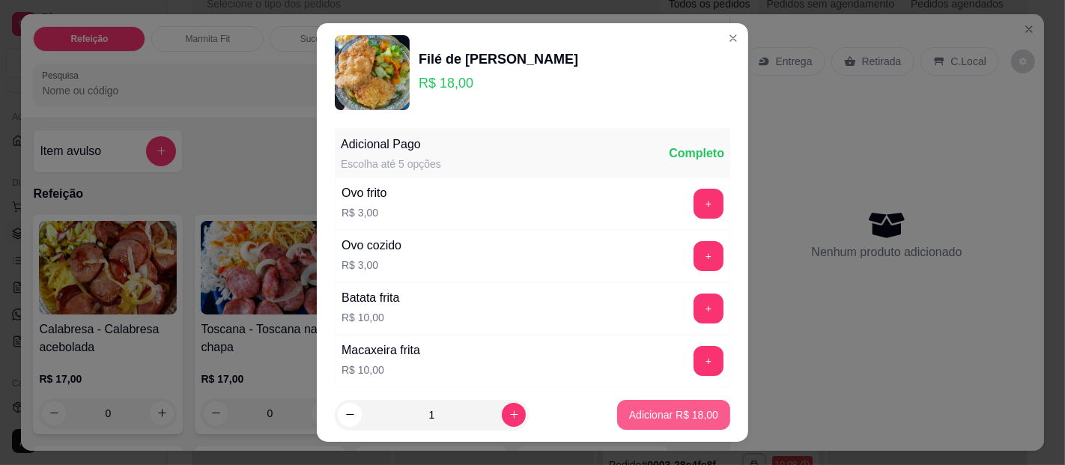
click at [648, 416] on p "Adicionar R$ 18,00" at bounding box center [673, 414] width 89 height 15
type input "1"
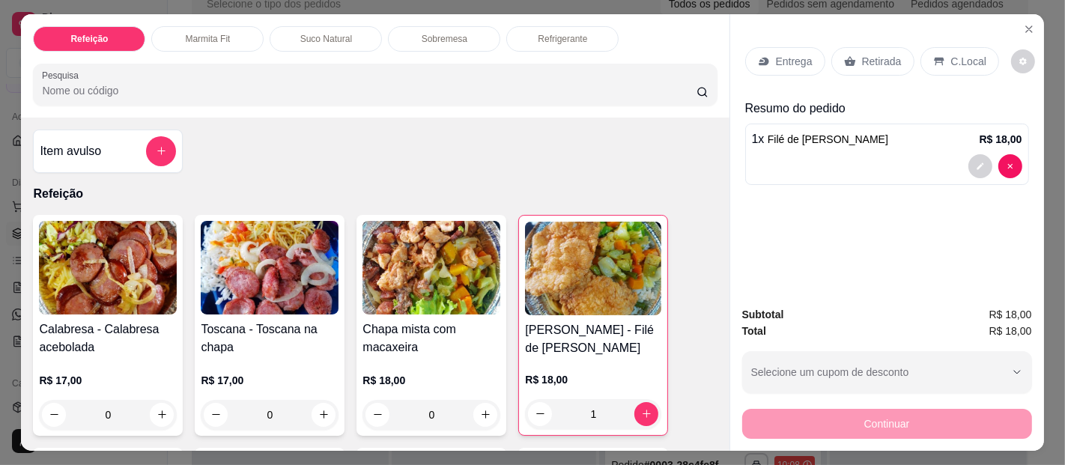
click at [776, 54] on p "Entrega" at bounding box center [794, 61] width 37 height 15
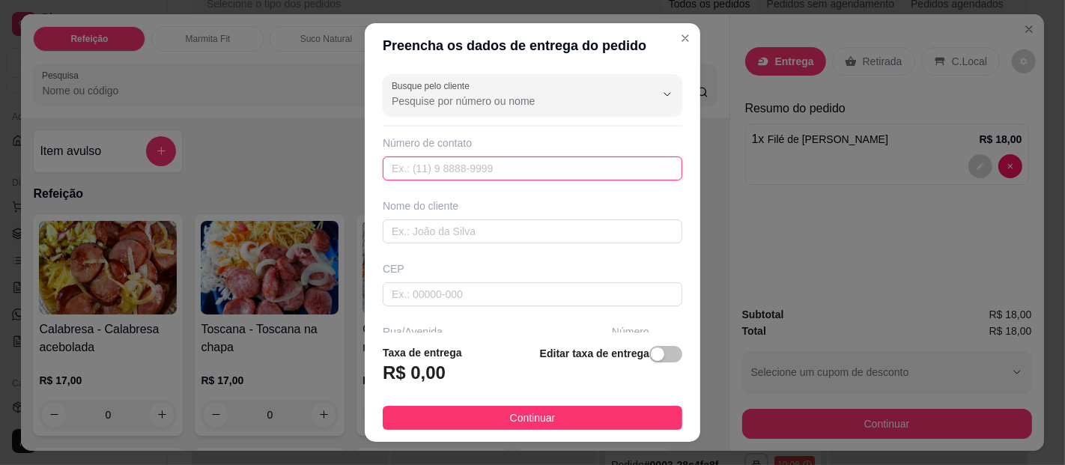
click at [408, 177] on input "text" at bounding box center [532, 168] width 299 height 24
click at [421, 226] on input "text" at bounding box center [532, 231] width 299 height 24
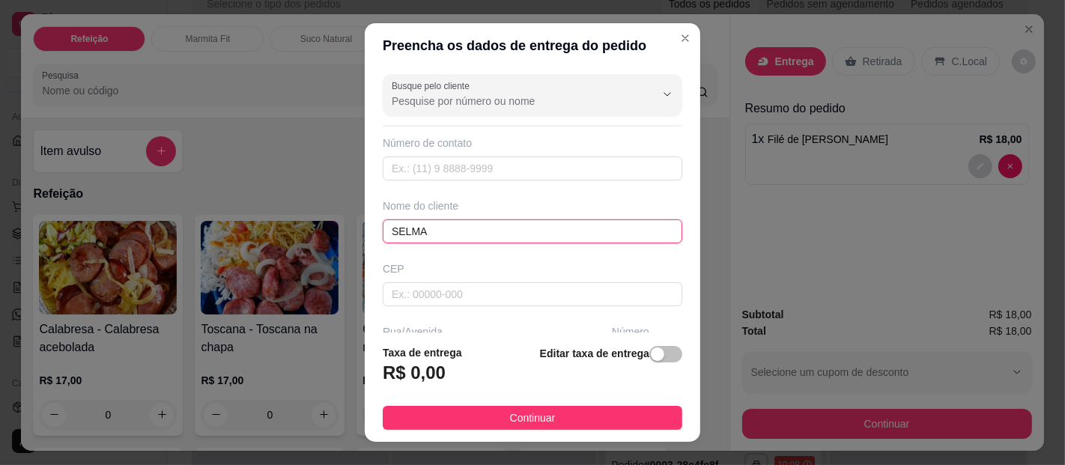
type input "SELMA"
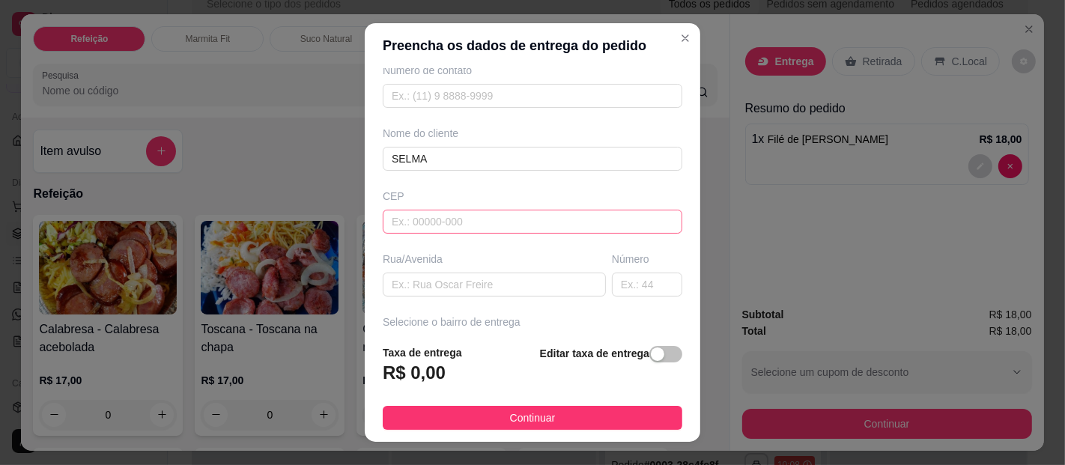
scroll to position [66, 0]
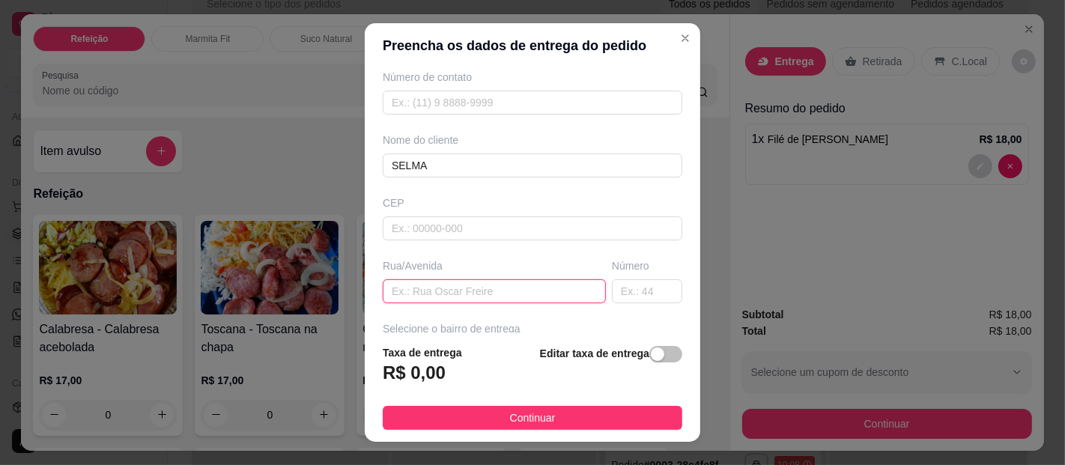
click at [481, 298] on input "text" at bounding box center [494, 291] width 223 height 24
type input "CRECHE"
click at [495, 328] on div "Selecione o bairro de entrega" at bounding box center [532, 328] width 299 height 15
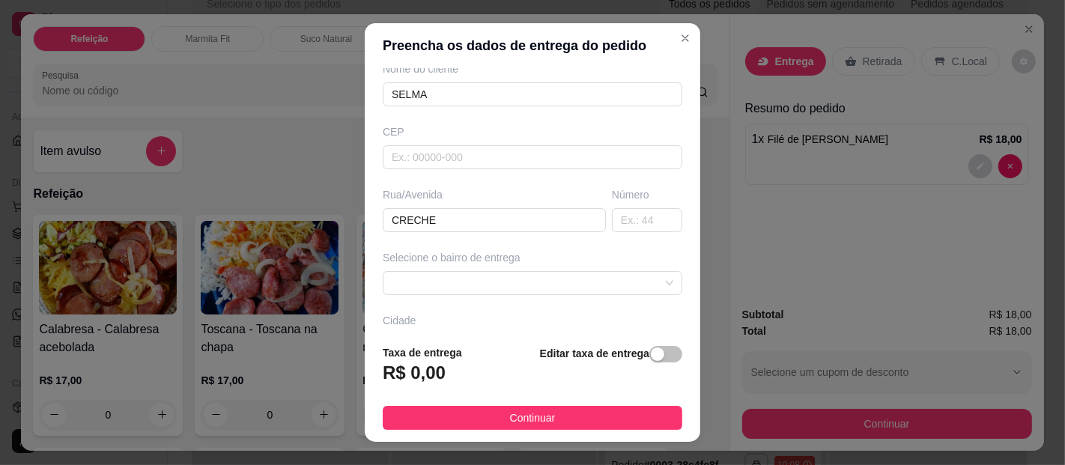
scroll to position [166, 0]
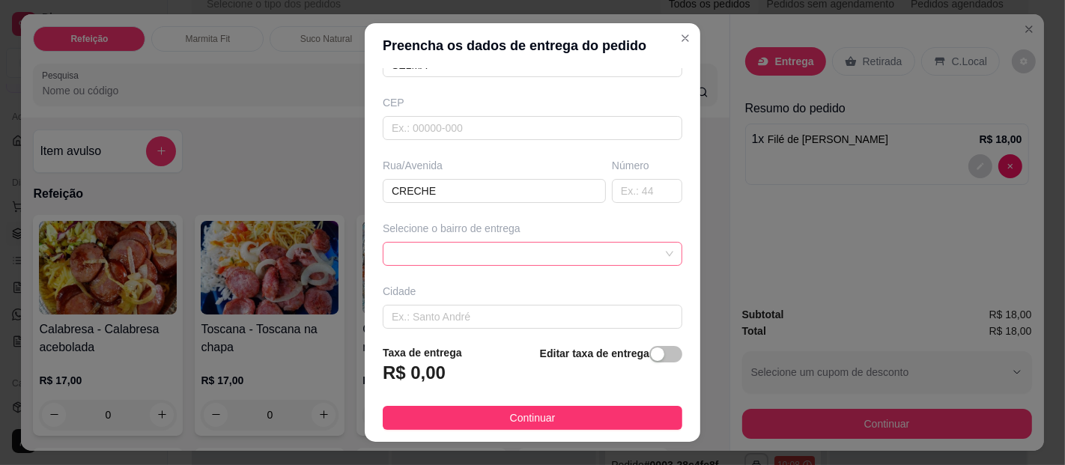
click at [626, 252] on div at bounding box center [532, 254] width 299 height 24
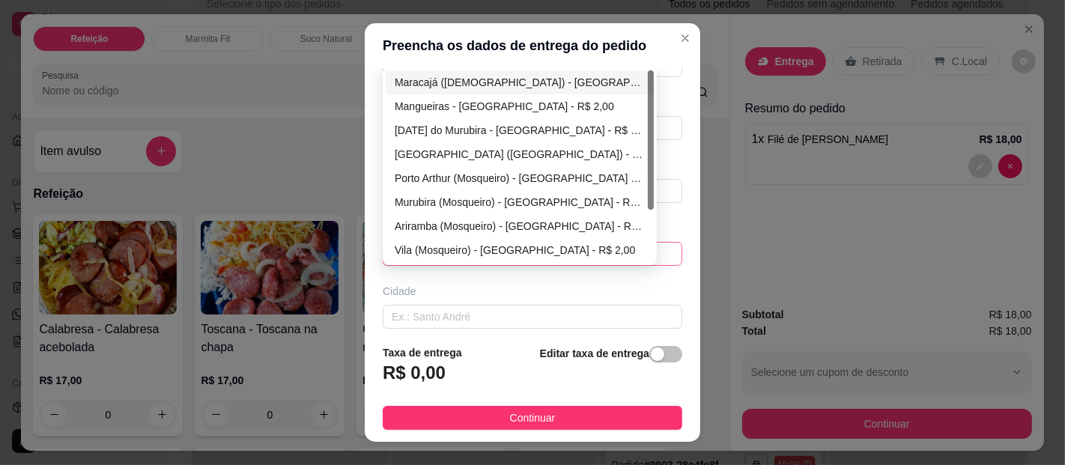
click at [472, 76] on div "Maracajá ([DEMOGRAPHIC_DATA]) - [GEOGRAPHIC_DATA] - R$ 2,00" at bounding box center [520, 82] width 250 height 16
type input "[GEOGRAPHIC_DATA]"
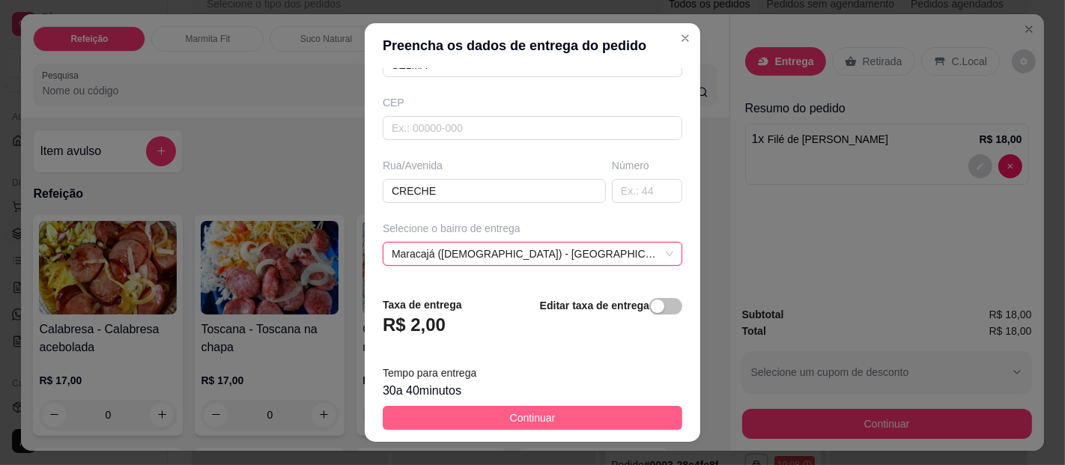
click at [510, 420] on span "Continuar" at bounding box center [533, 418] width 46 height 16
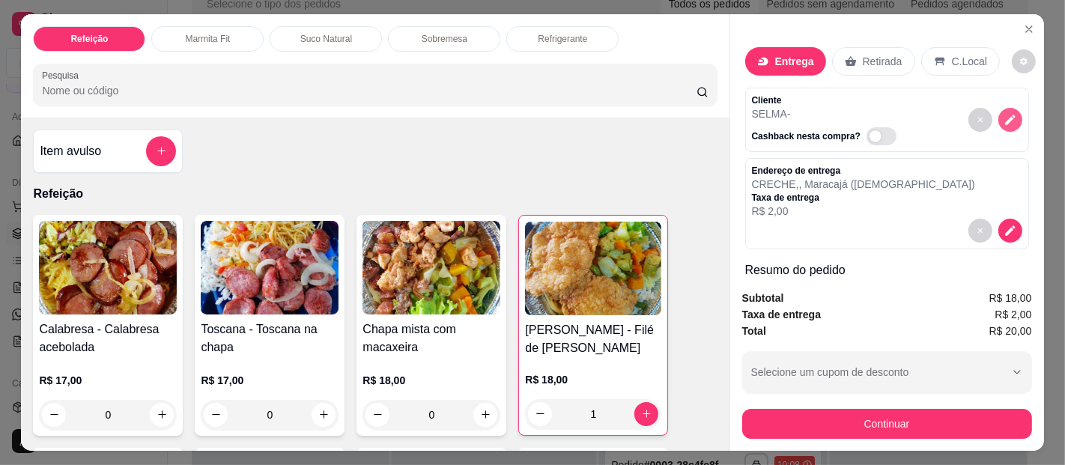
click at [1005, 115] on icon "decrease-product-quantity" at bounding box center [1010, 120] width 10 height 10
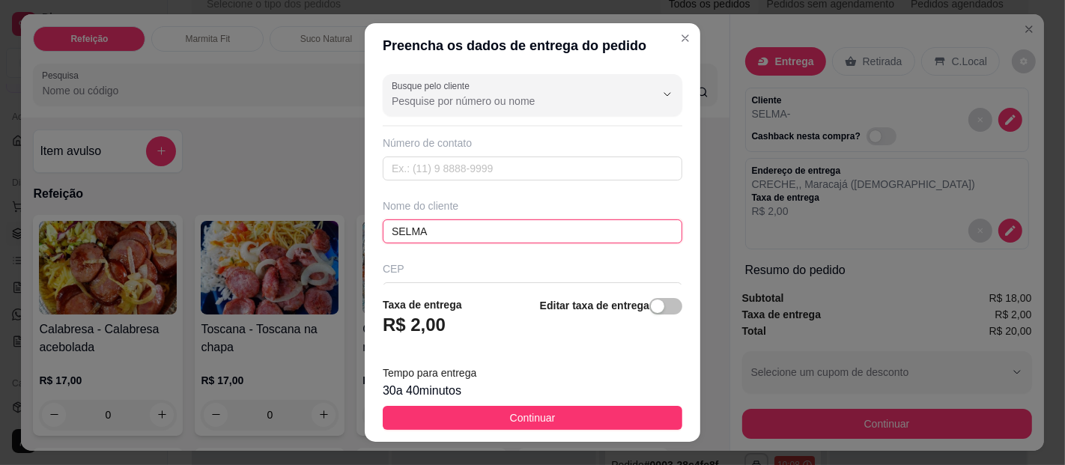
click at [456, 235] on input "SELMA" at bounding box center [532, 231] width 299 height 24
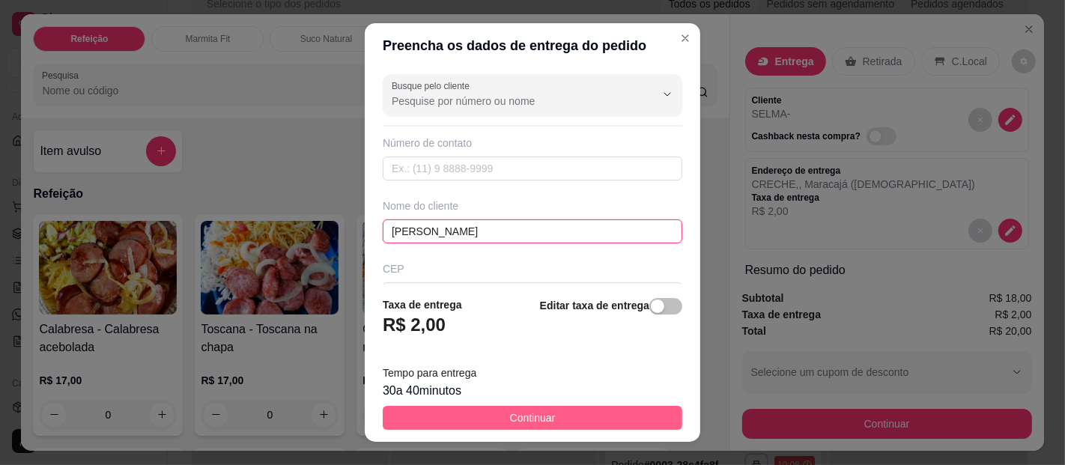
type input "[PERSON_NAME]"
click at [593, 406] on button "Continuar" at bounding box center [532, 418] width 299 height 24
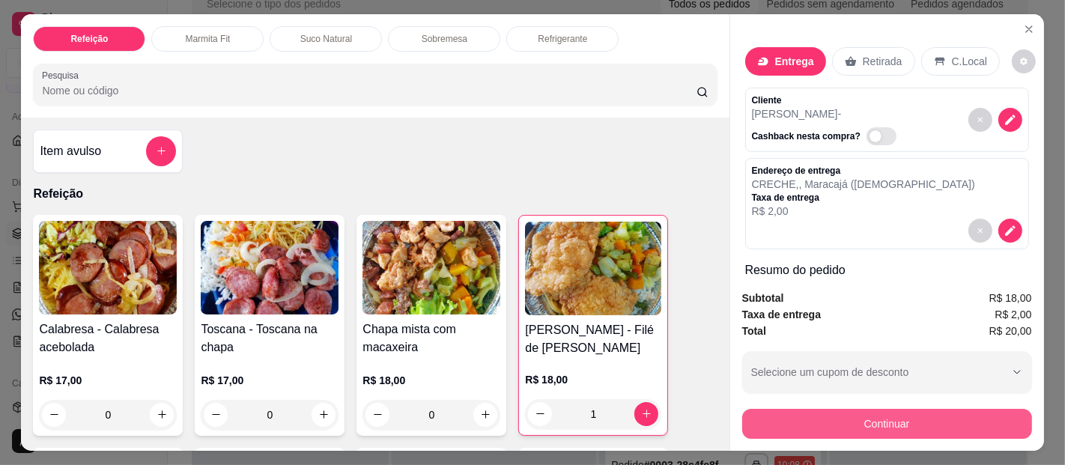
click at [911, 409] on button "Continuar" at bounding box center [887, 424] width 290 height 30
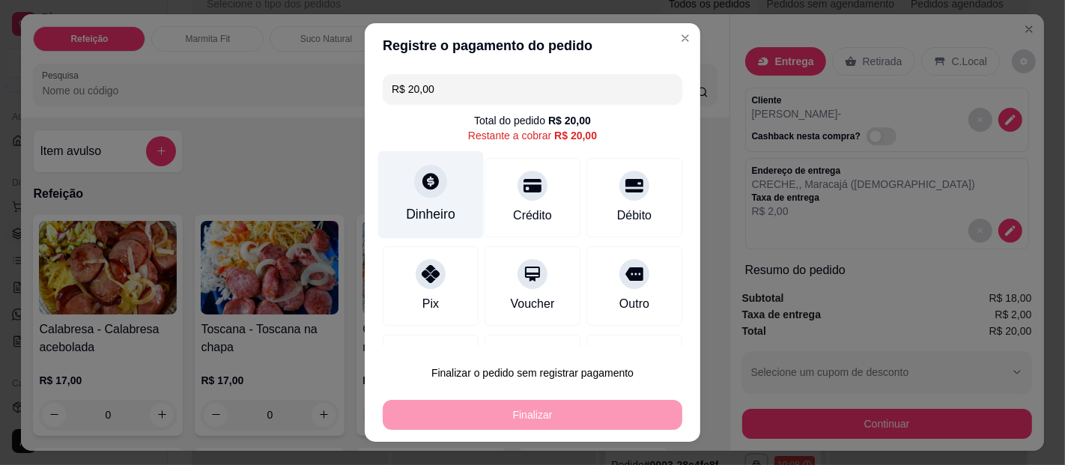
click at [419, 197] on div at bounding box center [430, 181] width 33 height 33
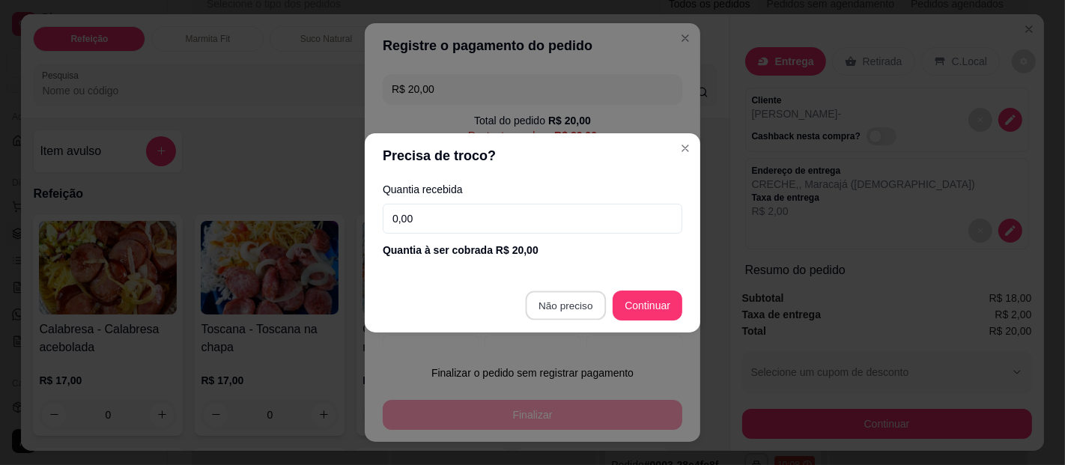
type input "R$ 0,00"
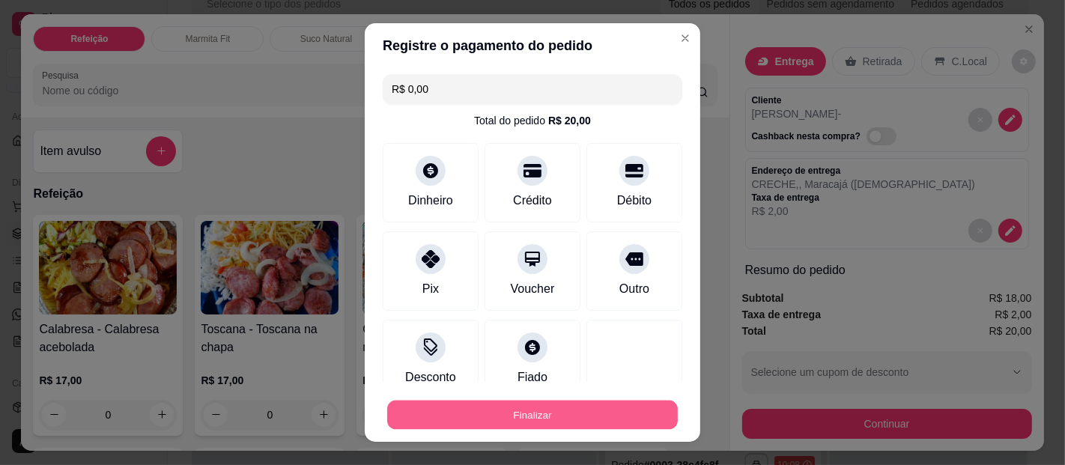
click at [509, 418] on button "Finalizar" at bounding box center [532, 415] width 290 height 29
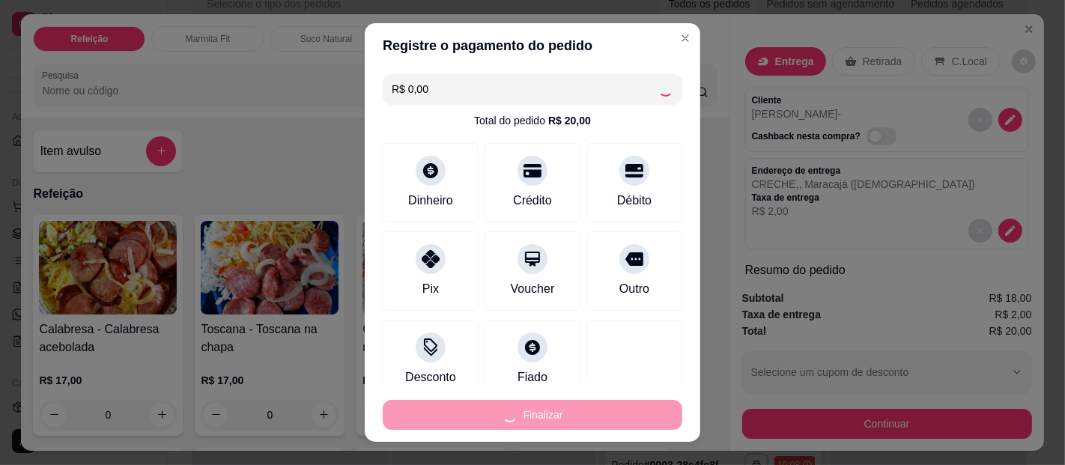
type input "0"
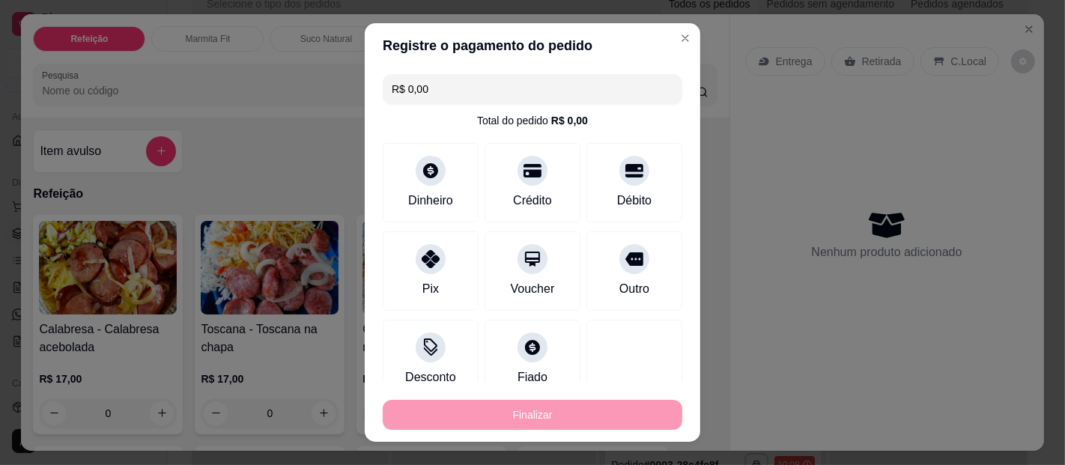
type input "-R$ 20,00"
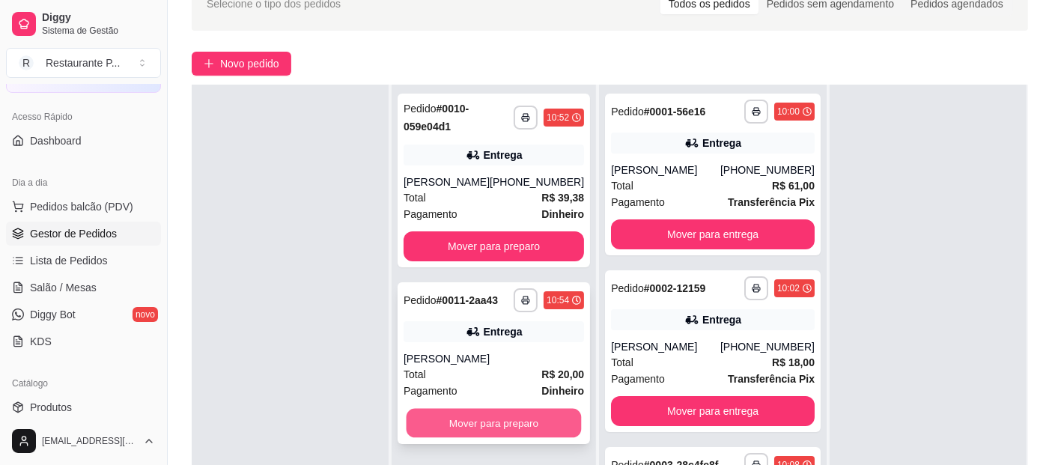
click at [541, 418] on button "Mover para preparo" at bounding box center [494, 423] width 175 height 29
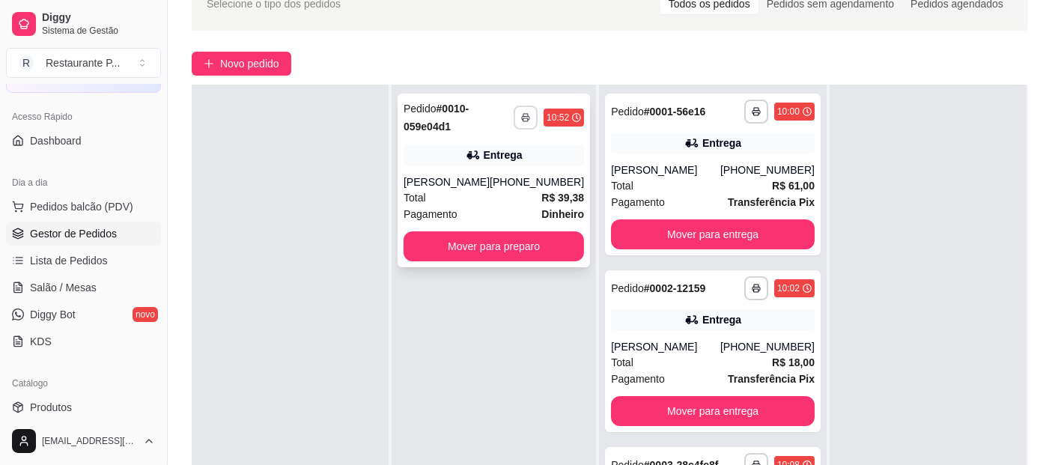
click at [530, 110] on button "button" at bounding box center [526, 118] width 24 height 24
click at [477, 162] on button "Impressora" at bounding box center [491, 169] width 105 height 23
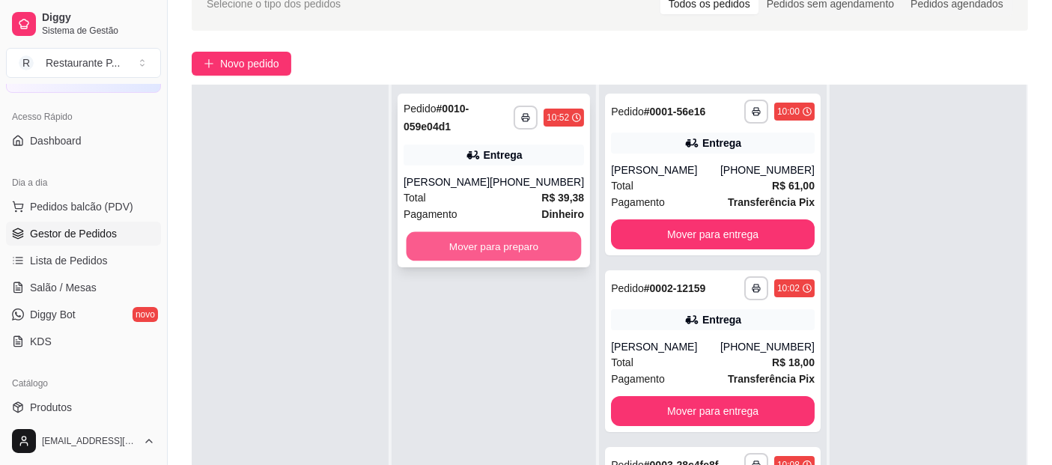
click at [509, 249] on button "Mover para preparo" at bounding box center [494, 246] width 175 height 29
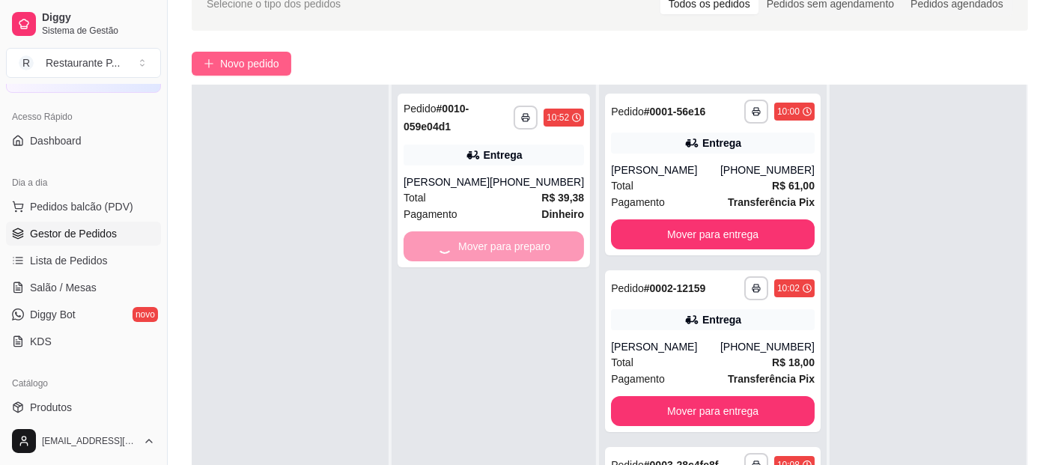
click at [252, 57] on span "Novo pedido" at bounding box center [249, 63] width 59 height 16
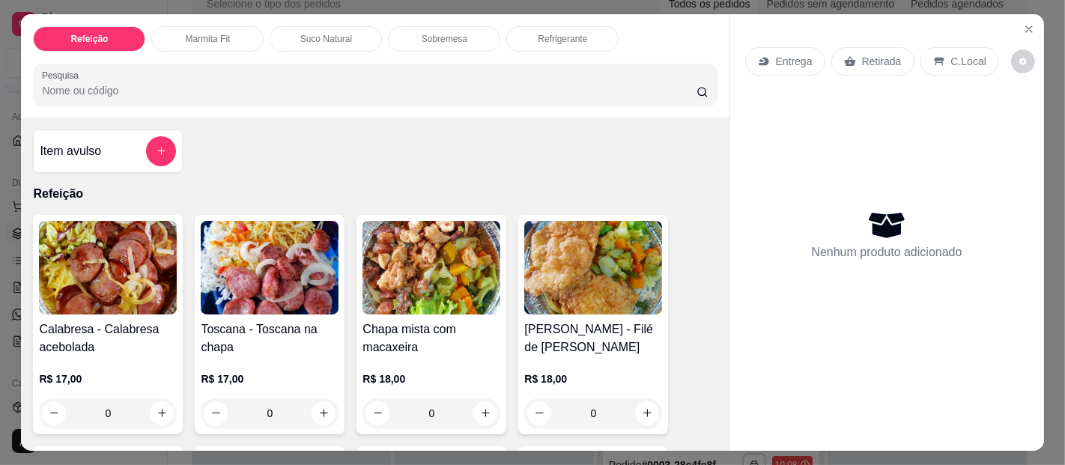
click at [362, 320] on h4 "Chapa mista com macaxeira" at bounding box center [431, 338] width 138 height 36
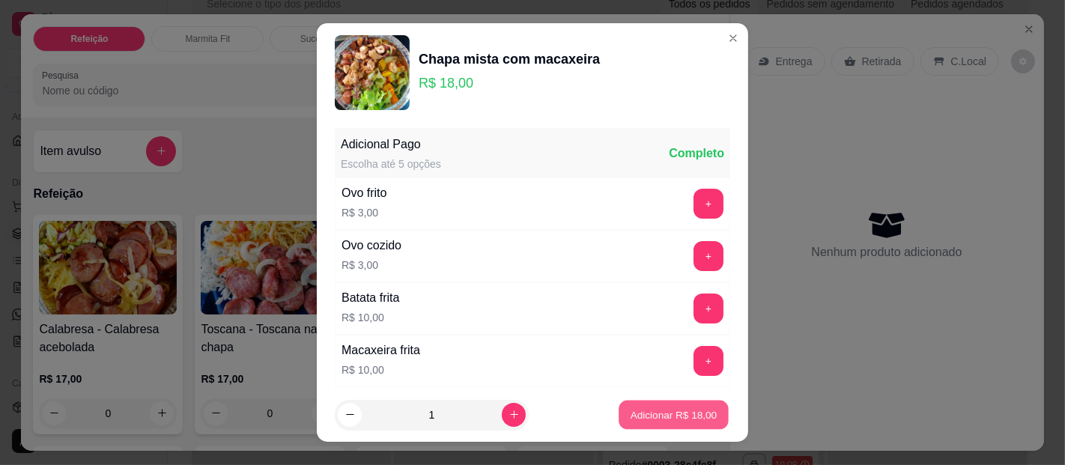
click at [630, 412] on p "Adicionar R$ 18,00" at bounding box center [673, 414] width 87 height 14
type input "1"
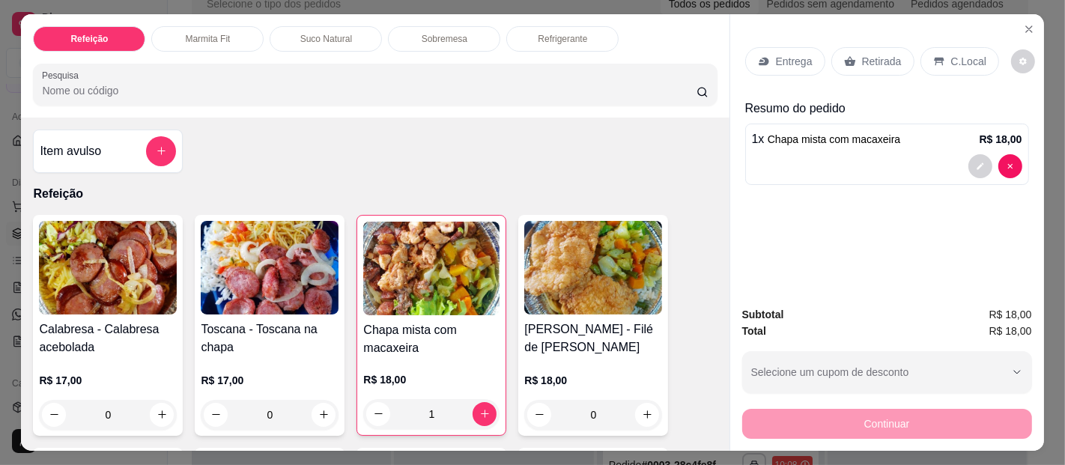
click at [776, 60] on p "Entrega" at bounding box center [794, 61] width 37 height 15
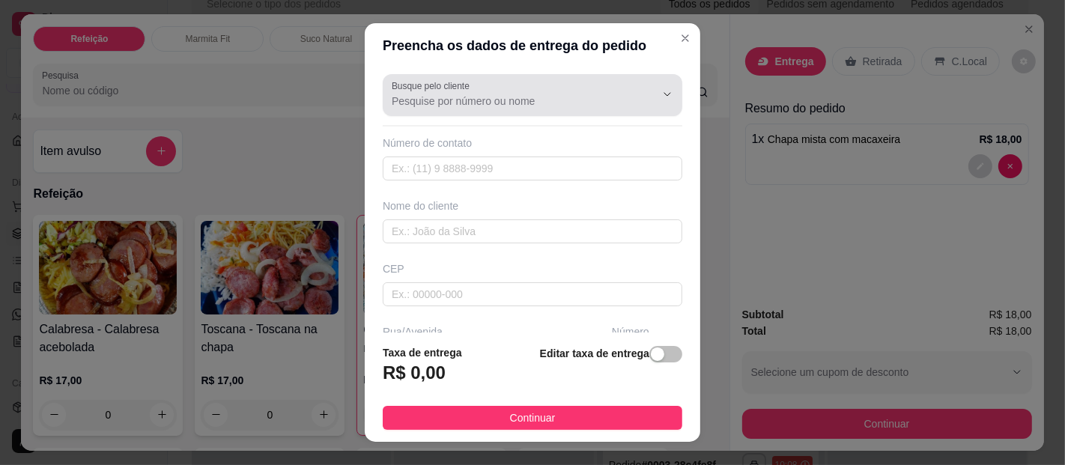
click at [444, 91] on label "Busque pelo cliente" at bounding box center [433, 85] width 83 height 13
click at [444, 94] on input "Busque pelo cliente" at bounding box center [512, 101] width 240 height 15
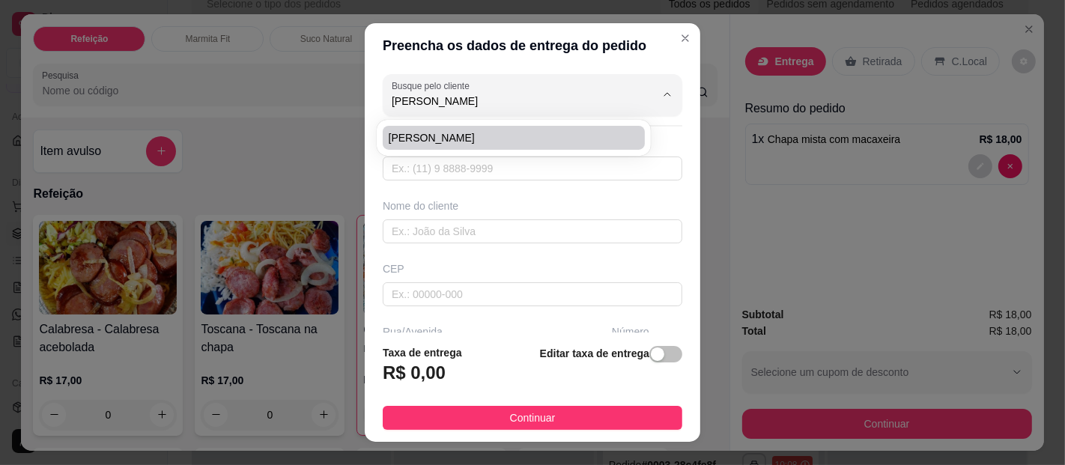
click at [460, 148] on li "[PERSON_NAME]" at bounding box center [514, 138] width 262 height 24
type input "[PERSON_NAME]"
type input "989420449"
type input "[PERSON_NAME]"
type input "[PERSON_NAME], ao lado do pedreira"
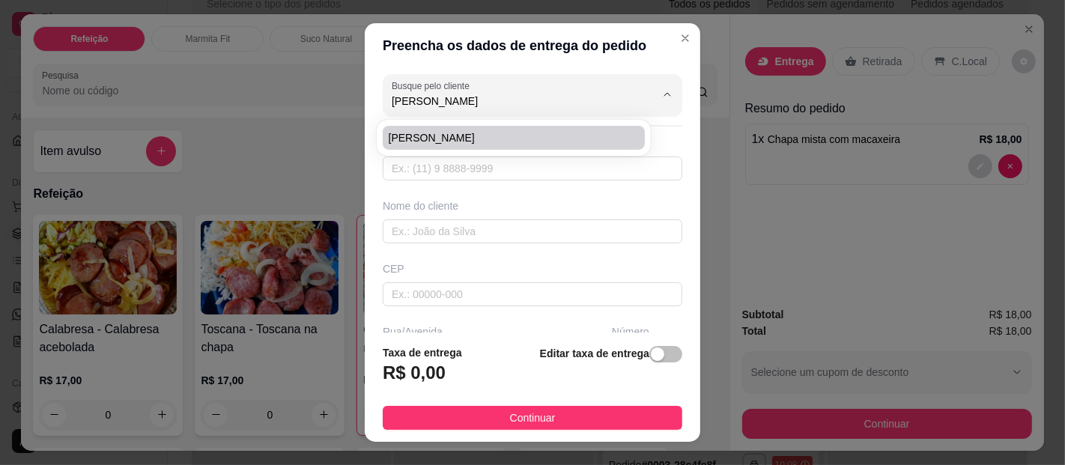
type input "515"
type input "[GEOGRAPHIC_DATA]"
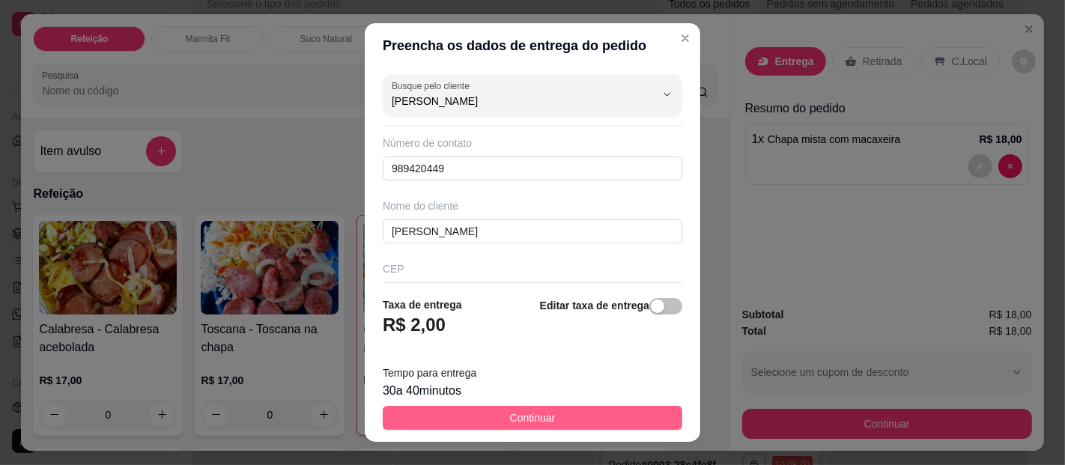
click at [476, 422] on button "Continuar" at bounding box center [532, 418] width 299 height 24
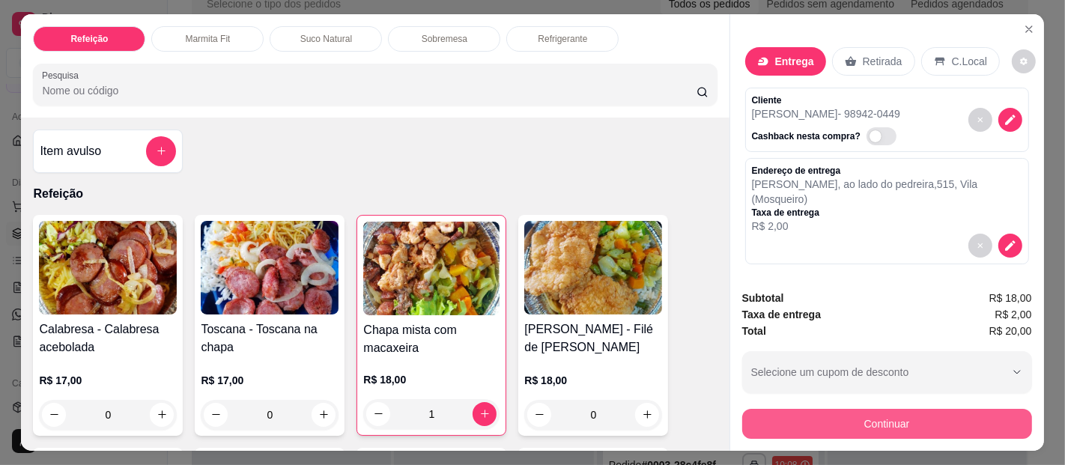
click at [901, 413] on button "Continuar" at bounding box center [887, 424] width 290 height 30
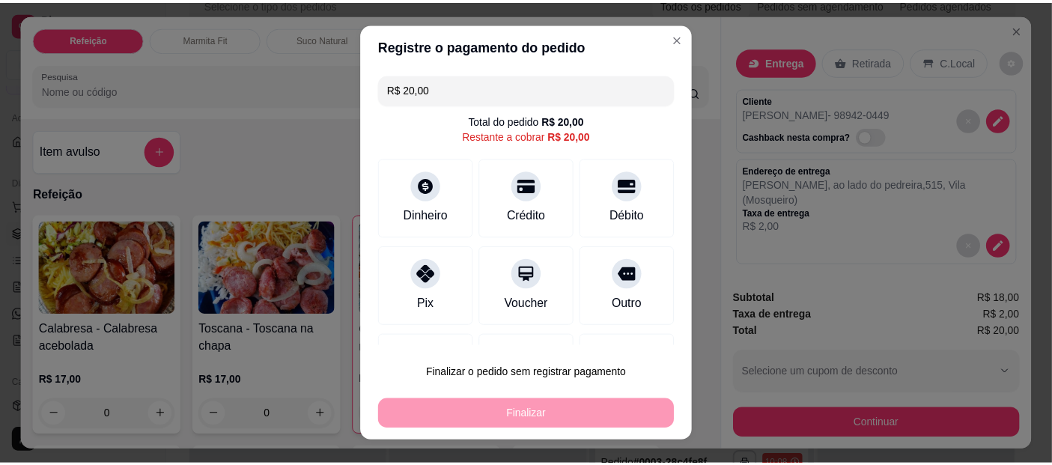
scroll to position [73, 0]
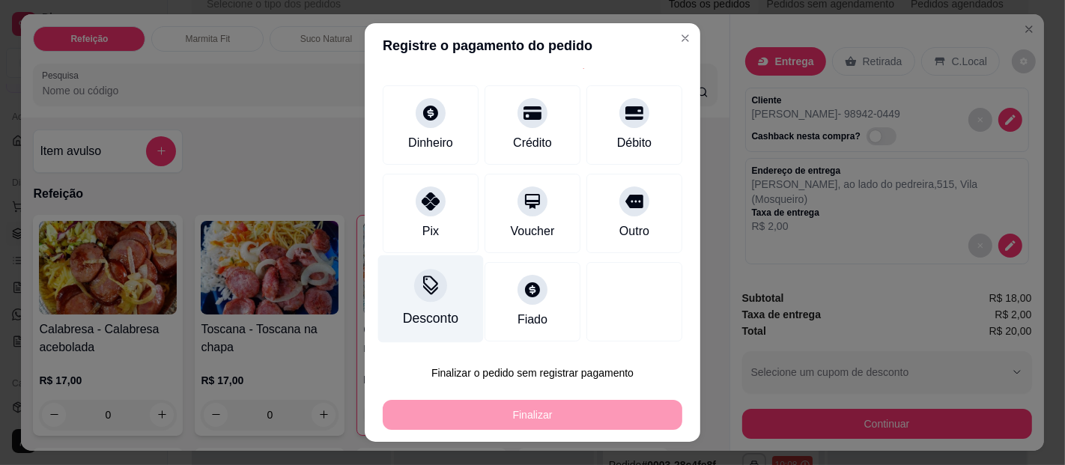
click at [436, 289] on div "Desconto" at bounding box center [431, 299] width 106 height 88
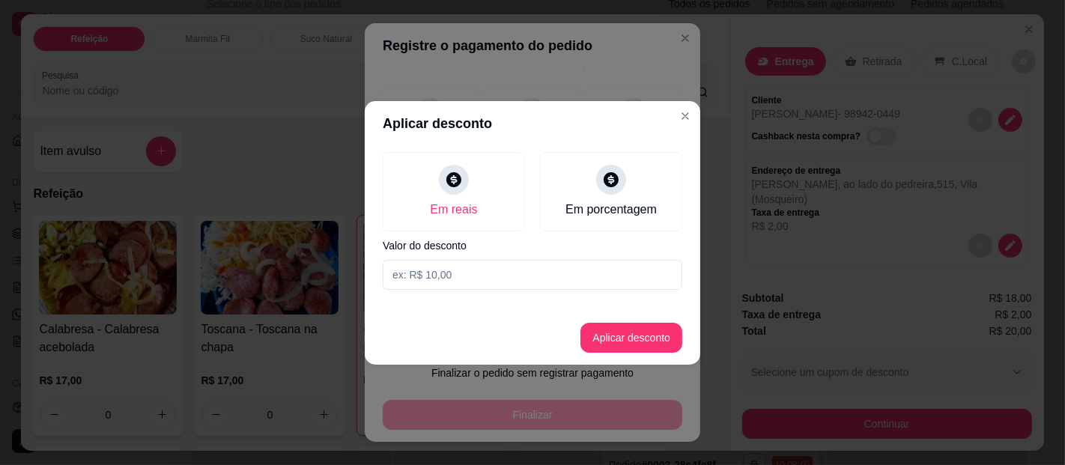
click at [455, 279] on input at bounding box center [532, 275] width 299 height 30
type input "20,00"
click at [624, 325] on button "Aplicar desconto" at bounding box center [631, 338] width 102 height 30
type input "R$ 0,00"
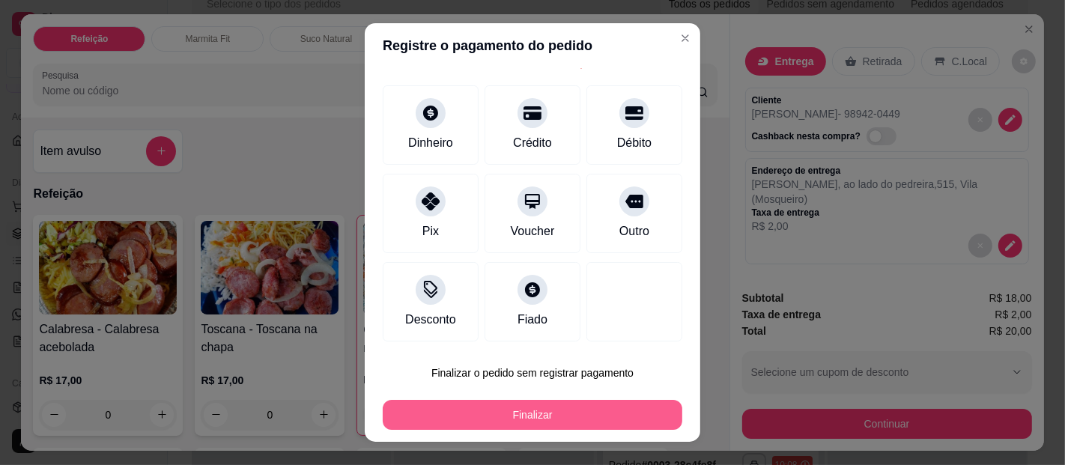
click at [595, 418] on button "Finalizar" at bounding box center [532, 415] width 299 height 30
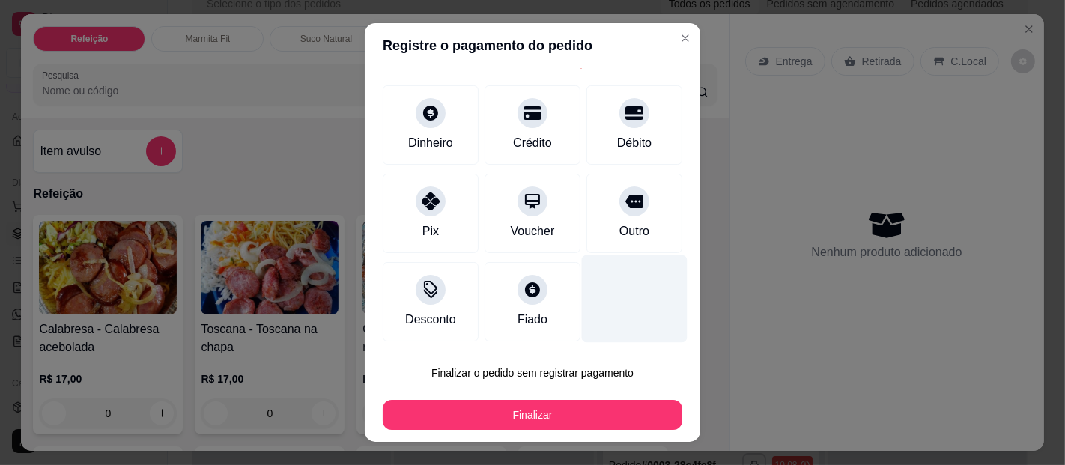
type input "0"
type input "-R$ 20,00"
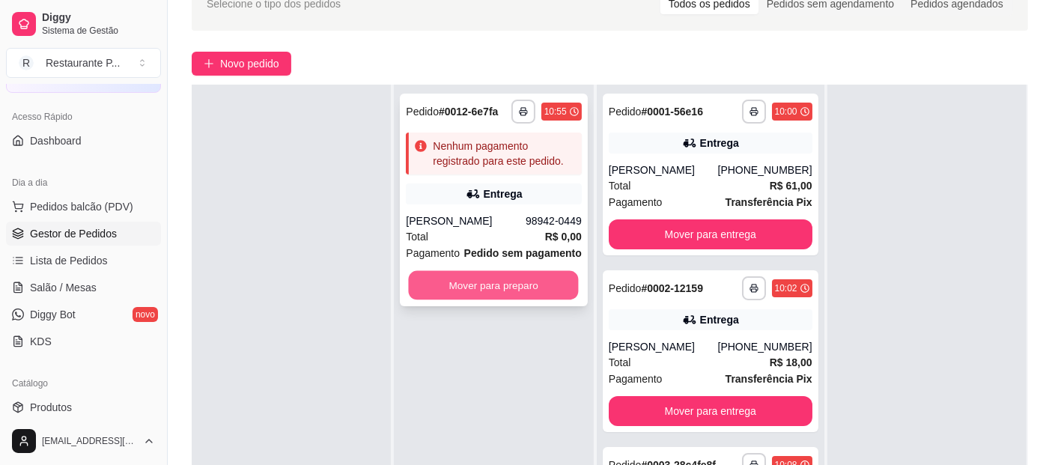
click at [509, 278] on button "Mover para preparo" at bounding box center [494, 285] width 170 height 29
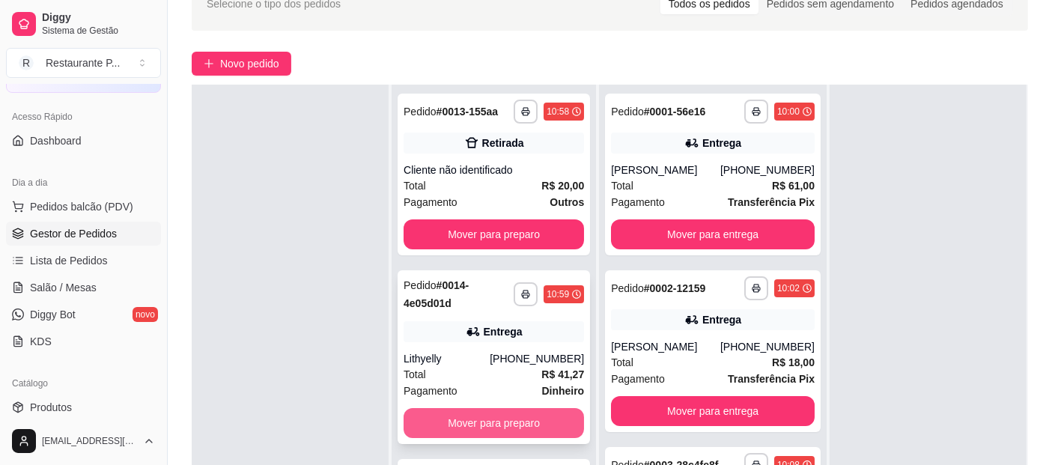
click at [522, 414] on button "Mover para preparo" at bounding box center [494, 423] width 180 height 30
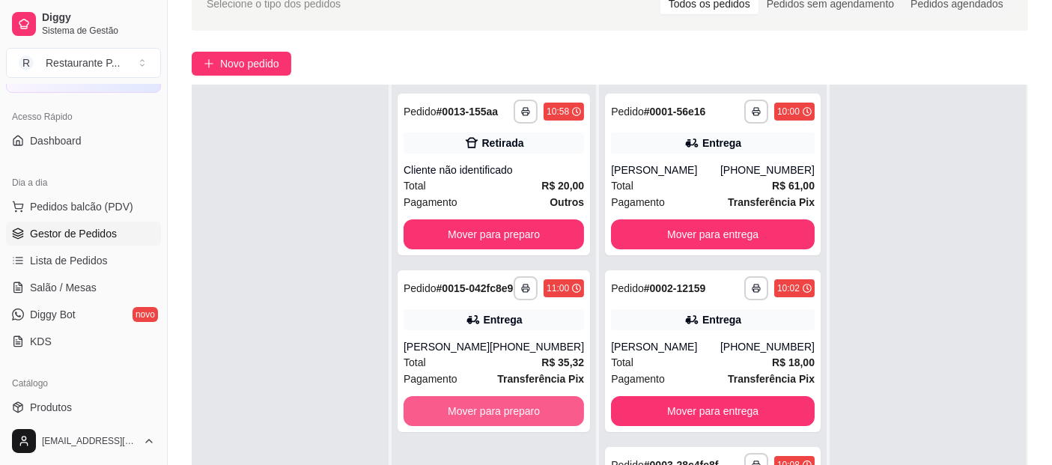
click at [522, 414] on button "Mover para preparo" at bounding box center [494, 411] width 180 height 30
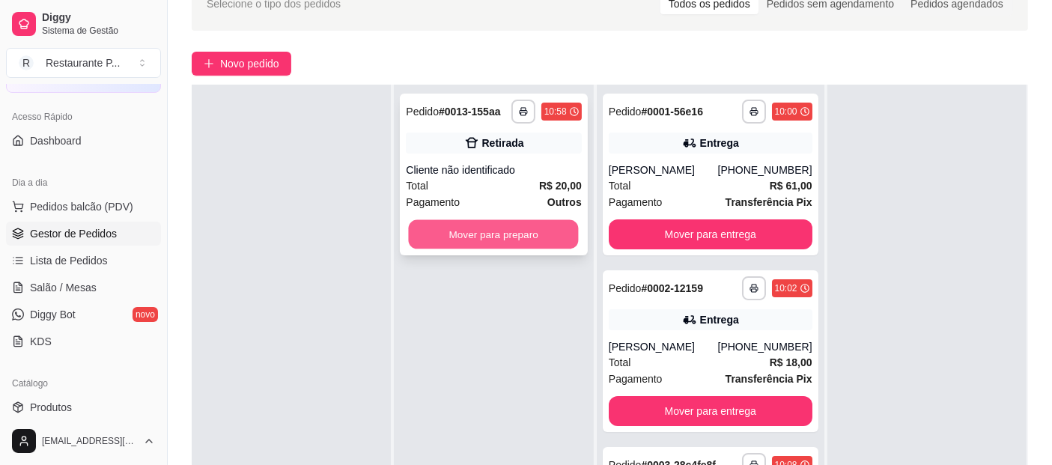
click at [512, 222] on button "Mover para preparo" at bounding box center [494, 234] width 170 height 29
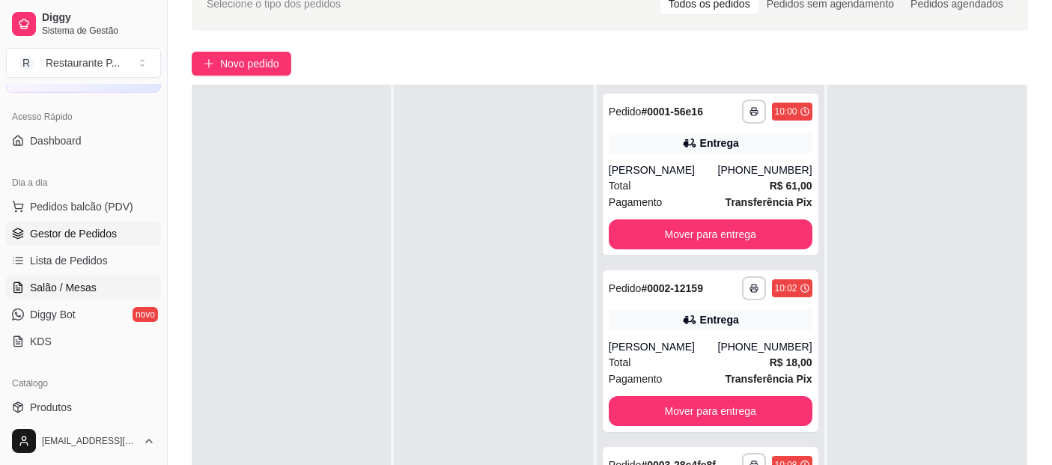
click at [70, 280] on span "Salão / Mesas" at bounding box center [63, 287] width 67 height 15
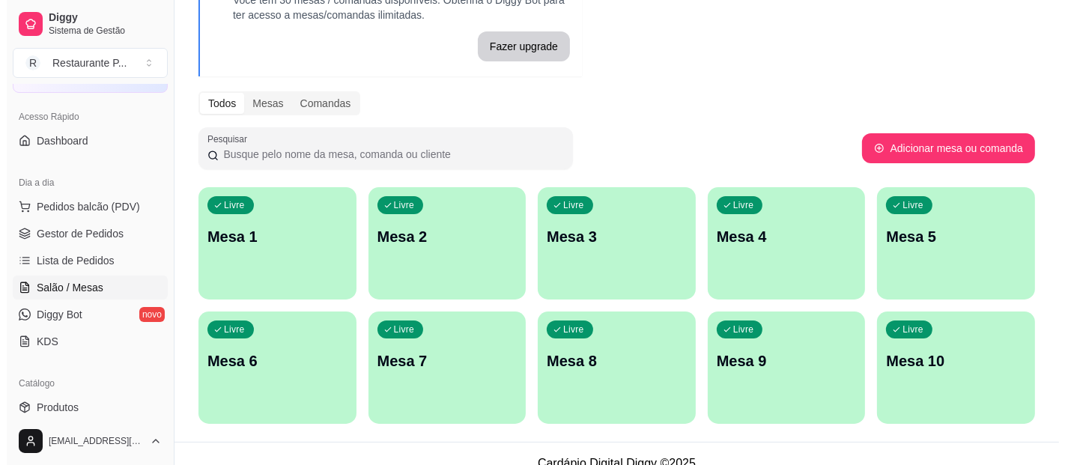
scroll to position [125, 0]
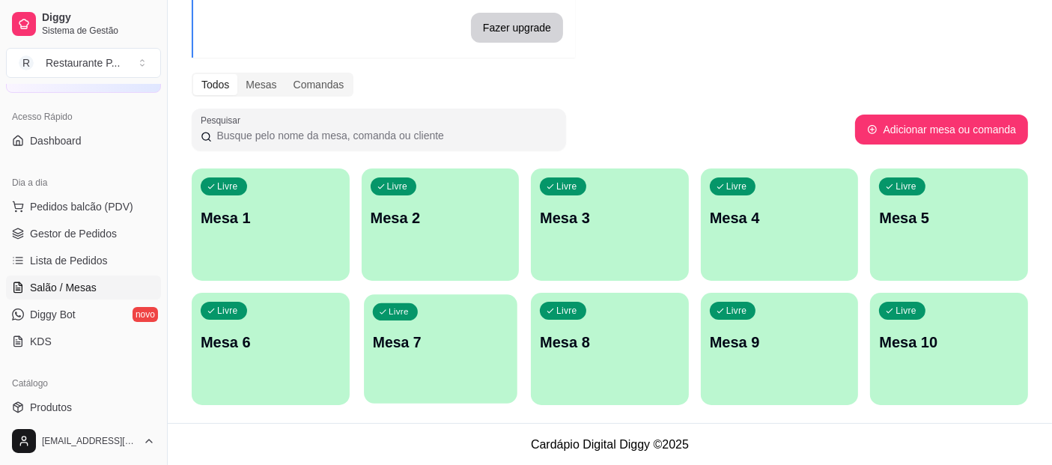
click at [397, 337] on p "Mesa 7" at bounding box center [440, 342] width 136 height 20
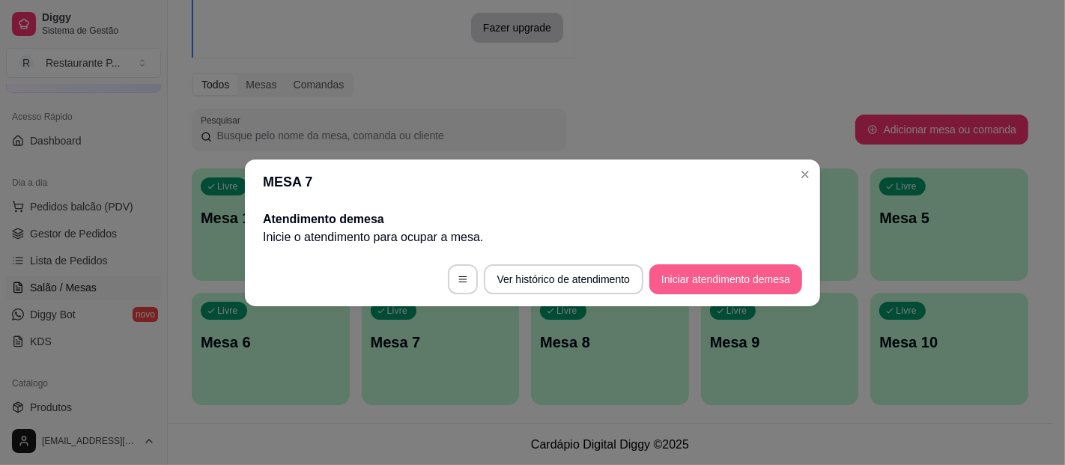
click at [746, 277] on button "Iniciar atendimento de mesa" at bounding box center [725, 279] width 153 height 30
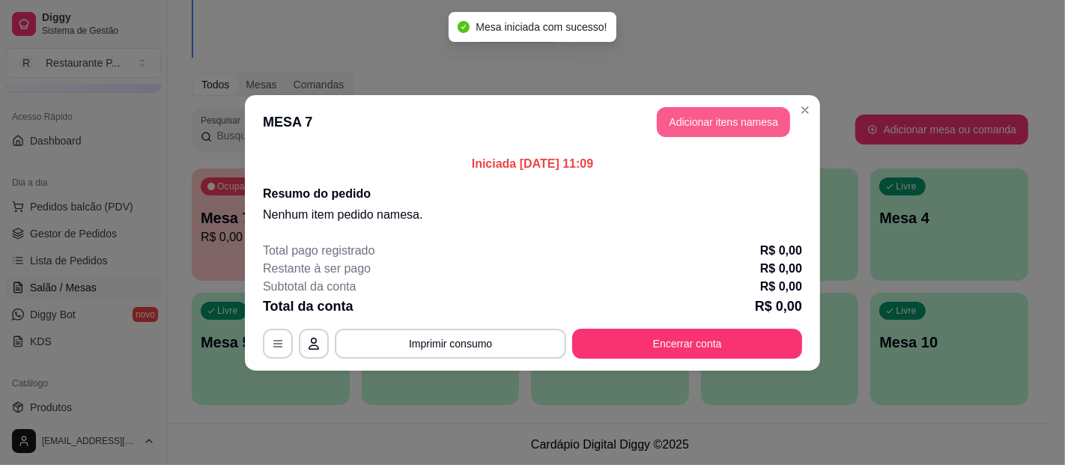
click at [737, 125] on button "Adicionar itens na mesa" at bounding box center [723, 122] width 133 height 30
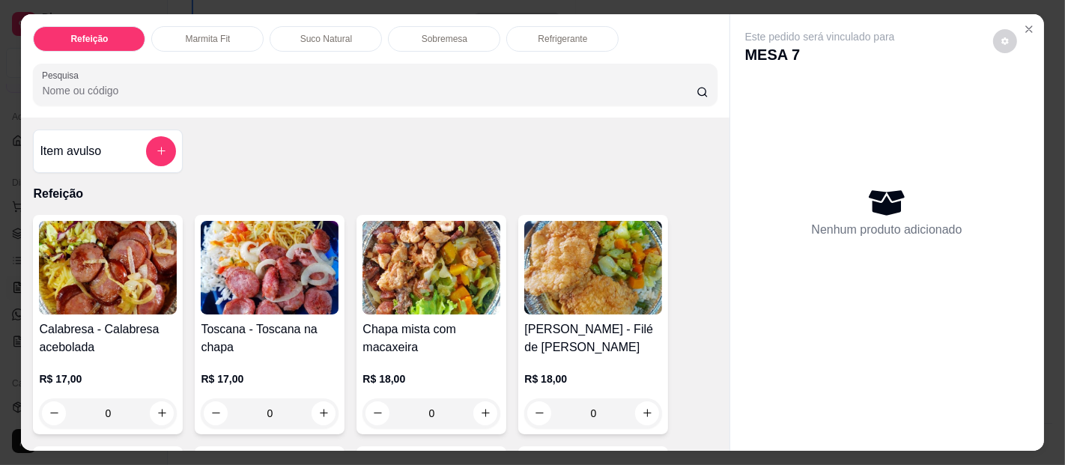
click at [730, 138] on div "Este pedido será vinculado para MESA 7 Nenhum produto adicionado" at bounding box center [887, 220] width 314 height 413
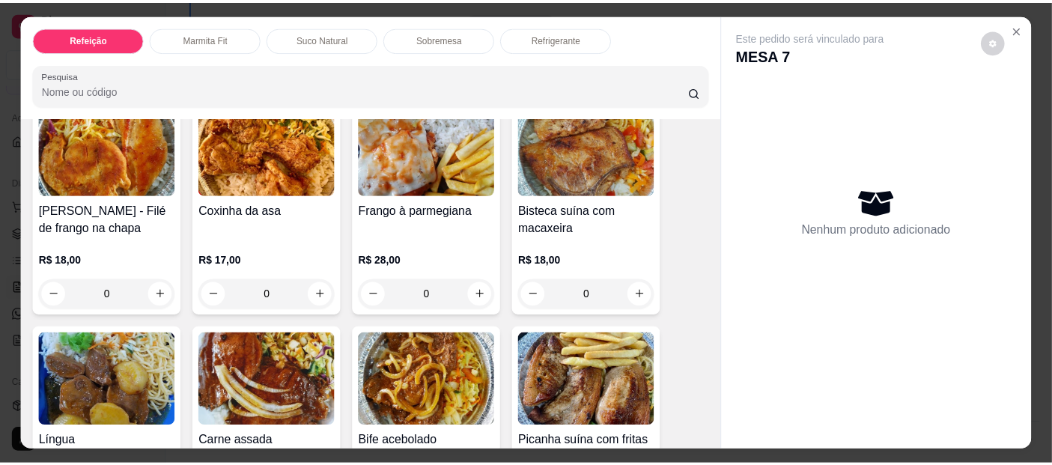
scroll to position [357, 0]
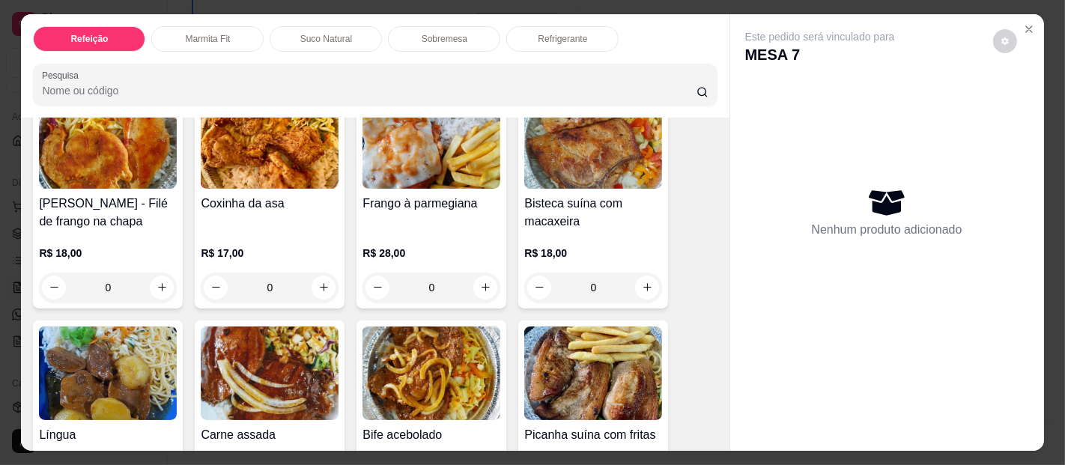
click at [267, 355] on img at bounding box center [270, 373] width 138 height 94
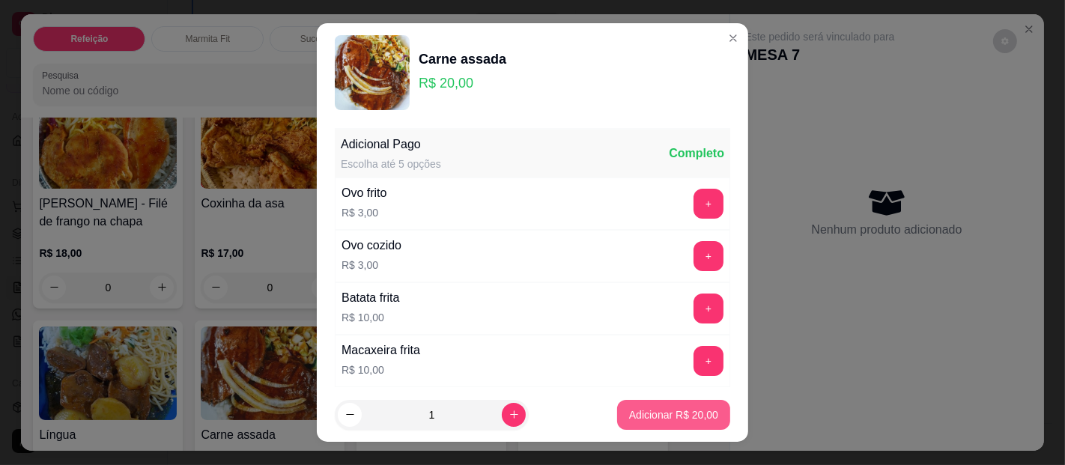
click at [650, 405] on button "Adicionar R$ 20,00" at bounding box center [673, 415] width 113 height 30
type input "1"
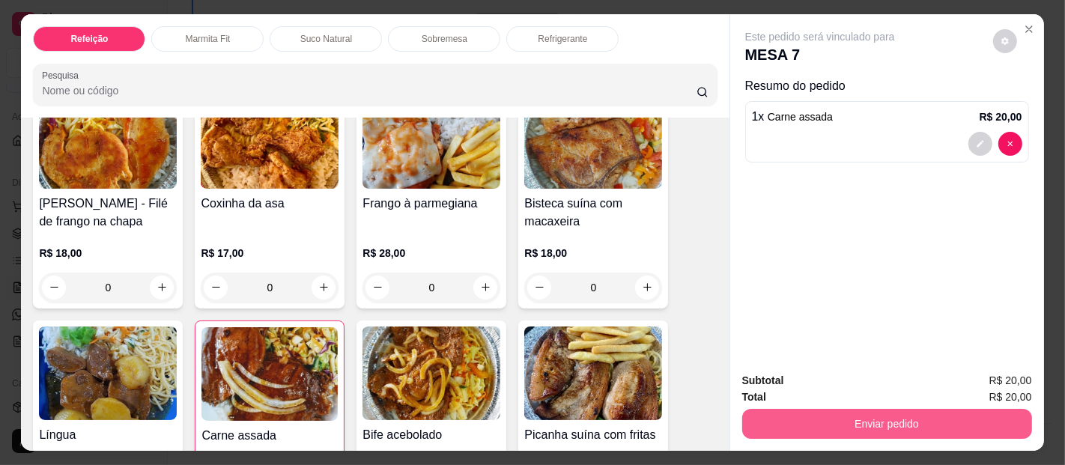
click at [945, 422] on button "Enviar pedido" at bounding box center [887, 424] width 290 height 30
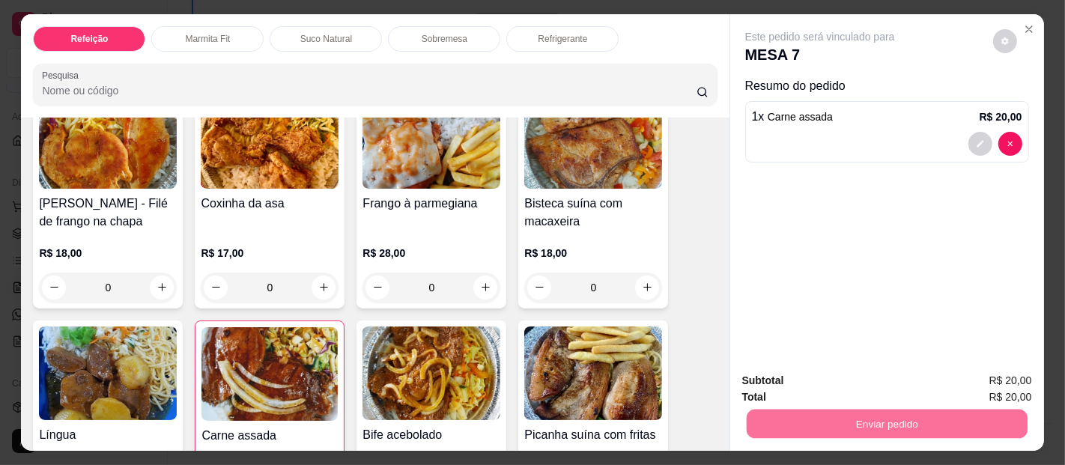
click at [986, 375] on button "Enviar pedido" at bounding box center [991, 382] width 85 height 28
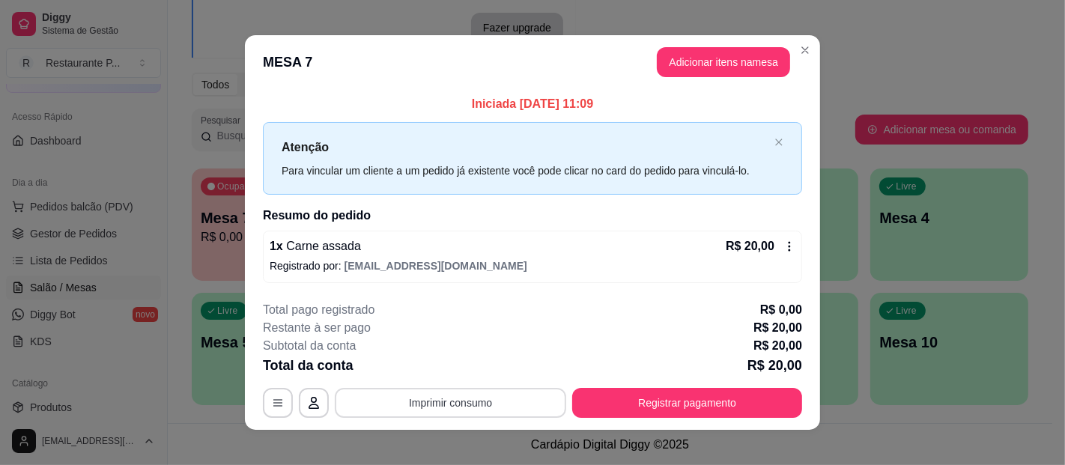
click at [410, 401] on button "Imprimir consumo" at bounding box center [450, 403] width 231 height 30
click at [442, 371] on button "Impressora" at bounding box center [448, 367] width 105 height 23
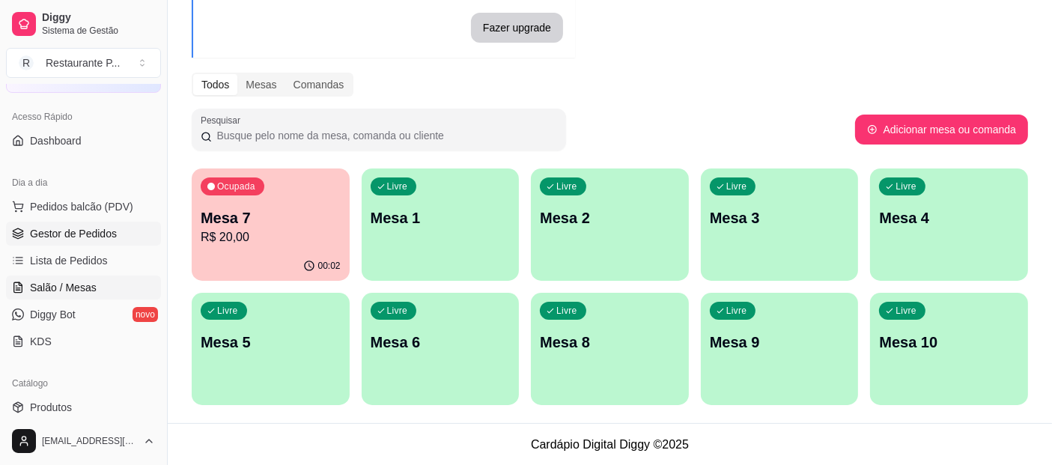
click at [37, 229] on span "Gestor de Pedidos" at bounding box center [73, 233] width 87 height 15
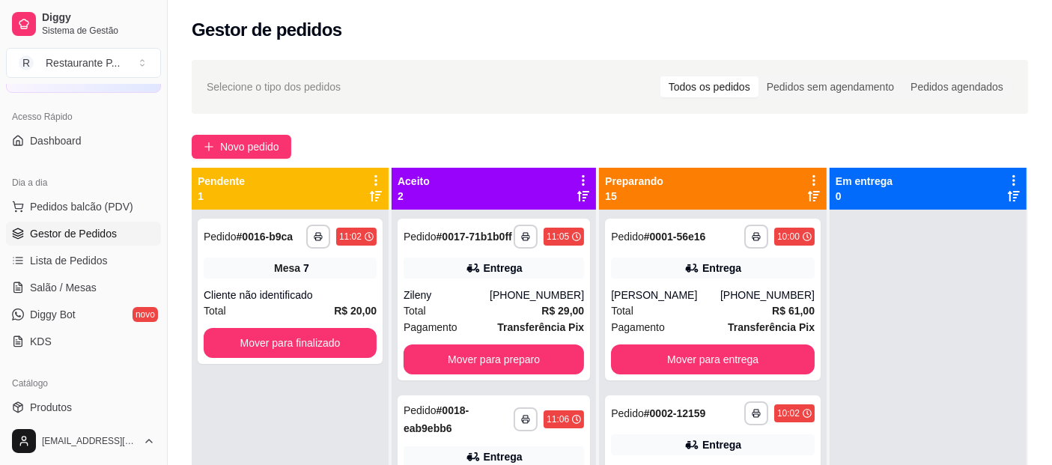
click at [589, 200] on icon at bounding box center [583, 196] width 12 height 10
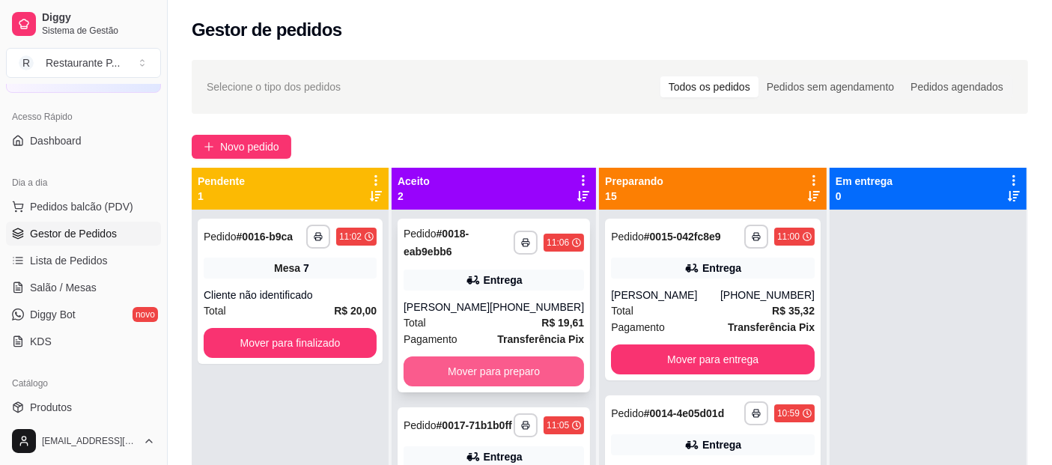
click at [531, 365] on button "Mover para preparo" at bounding box center [494, 371] width 180 height 30
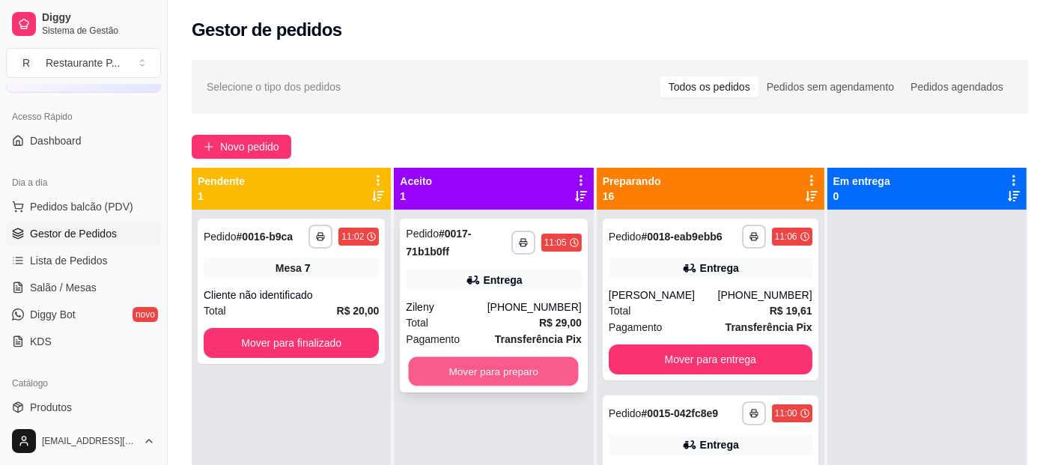
click at [491, 359] on button "Mover para preparo" at bounding box center [494, 371] width 170 height 29
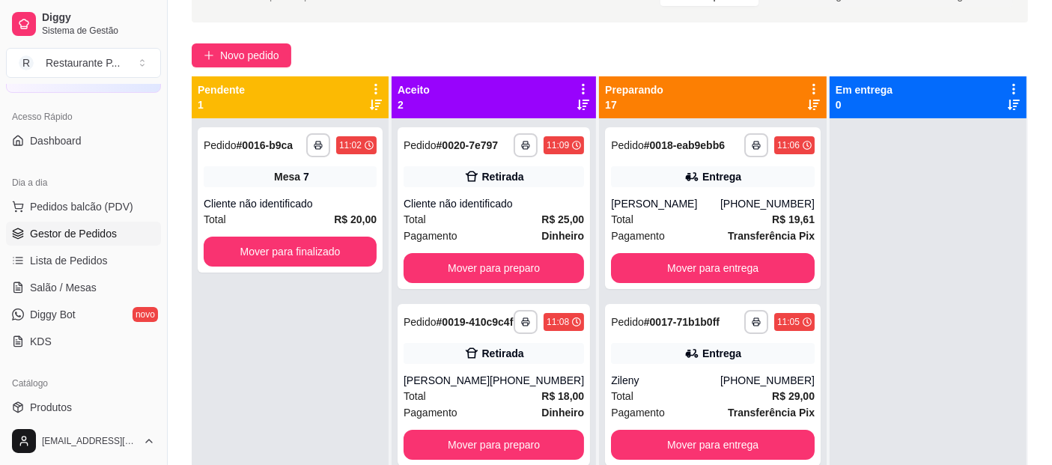
scroll to position [136, 0]
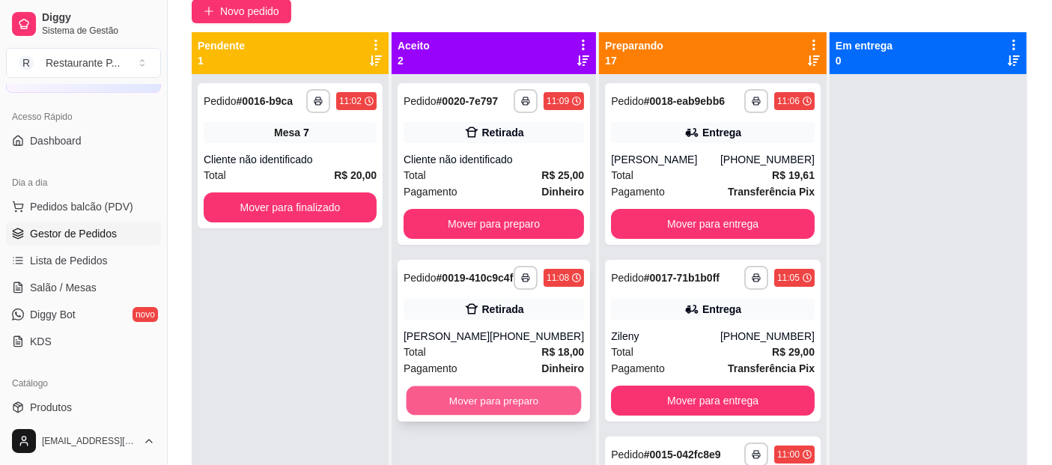
click at [485, 398] on button "Mover para preparo" at bounding box center [494, 400] width 175 height 29
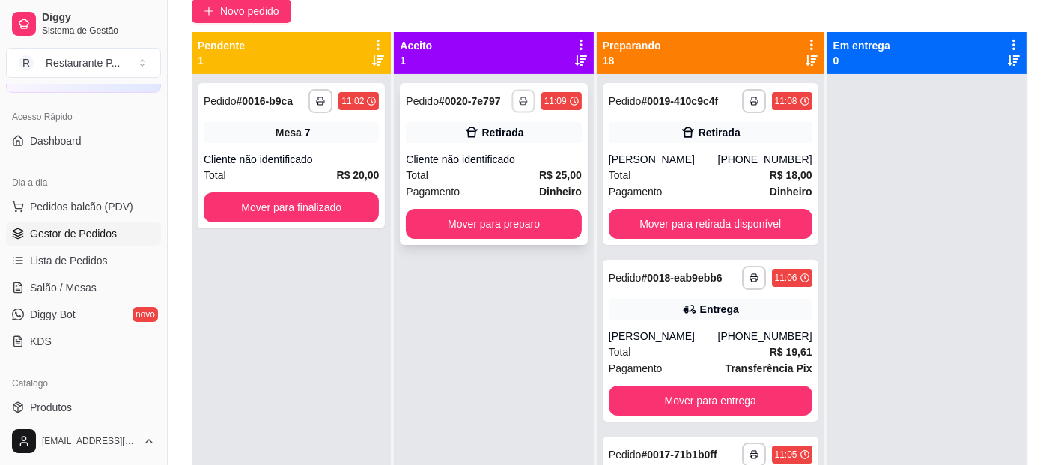
click at [535, 93] on button "button" at bounding box center [522, 100] width 23 height 23
click at [475, 147] on button "Impressora" at bounding box center [492, 153] width 109 height 24
click at [541, 221] on button "Mover para preparo" at bounding box center [493, 224] width 175 height 30
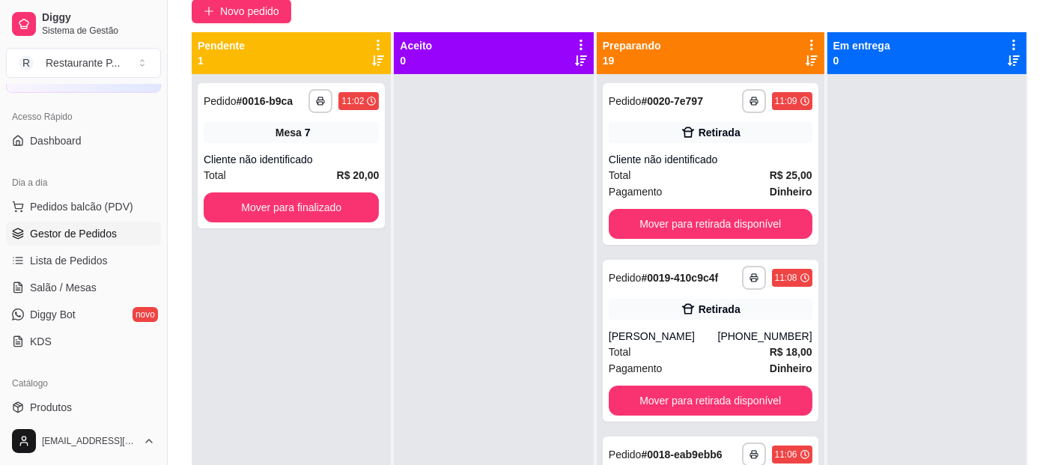
click at [557, 171] on div at bounding box center [493, 306] width 199 height 465
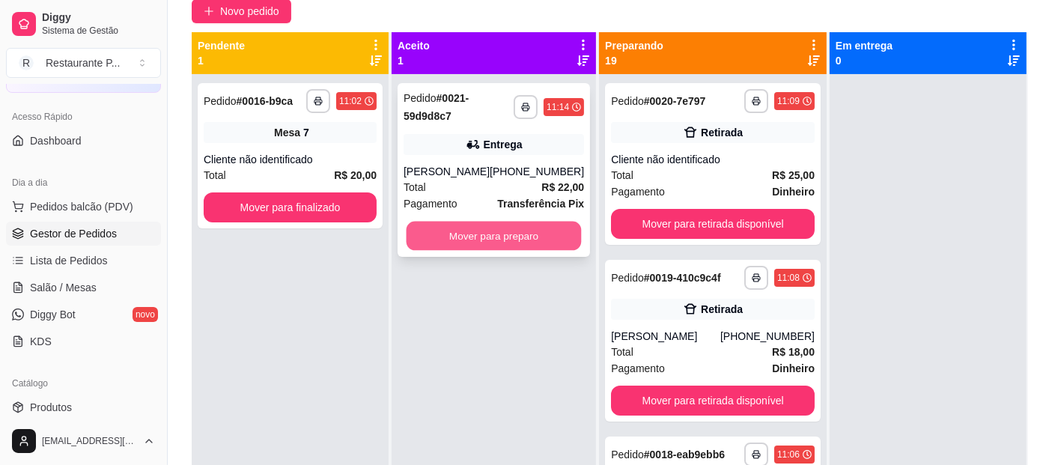
click at [487, 234] on button "Mover para preparo" at bounding box center [494, 236] width 175 height 29
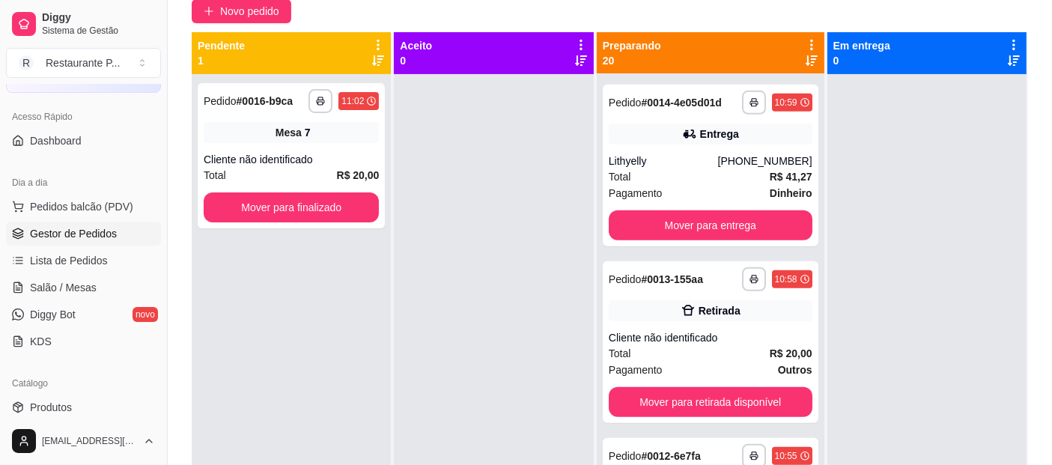
scroll to position [42, 0]
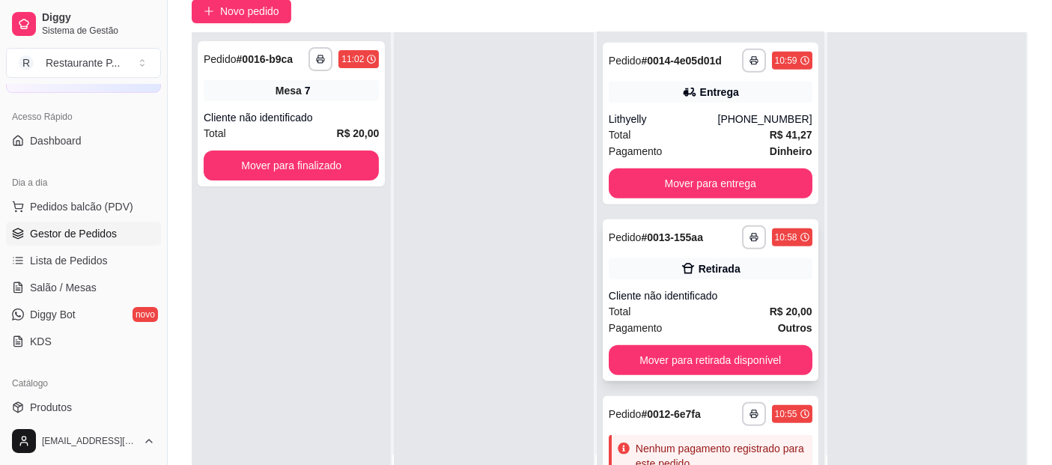
click at [650, 279] on div "Retirada" at bounding box center [711, 268] width 204 height 21
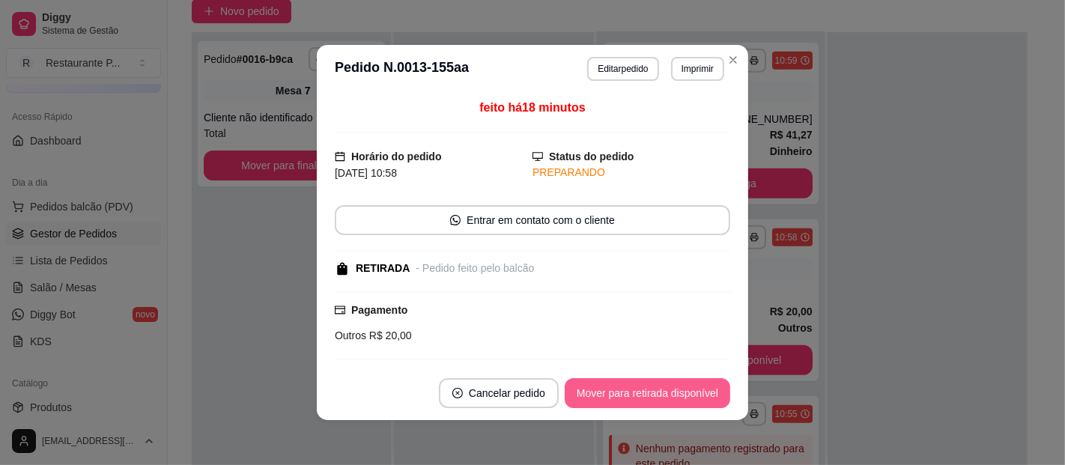
click at [657, 380] on button "Mover para retirada disponível" at bounding box center [646, 393] width 165 height 30
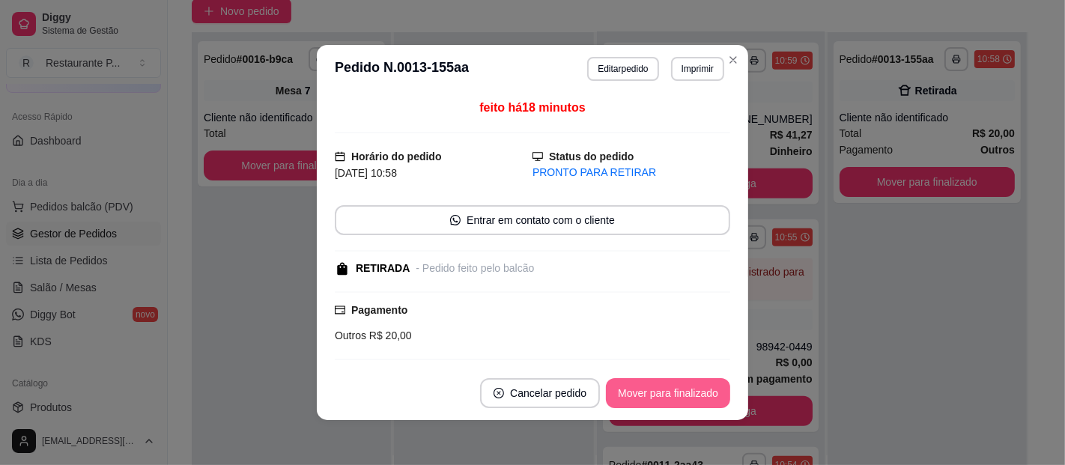
click at [642, 381] on button "Mover para finalizado" at bounding box center [668, 393] width 124 height 30
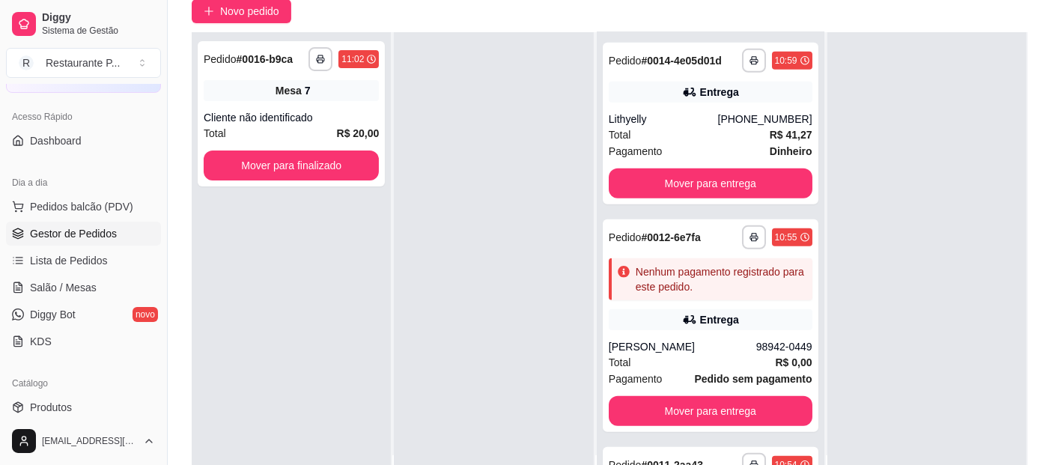
scroll to position [0, 0]
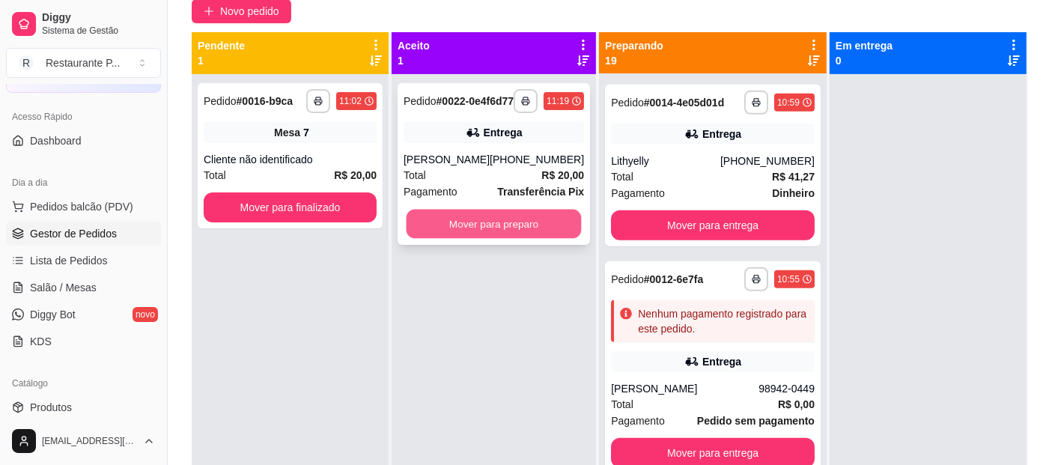
click at [430, 239] on button "Mover para preparo" at bounding box center [494, 224] width 175 height 29
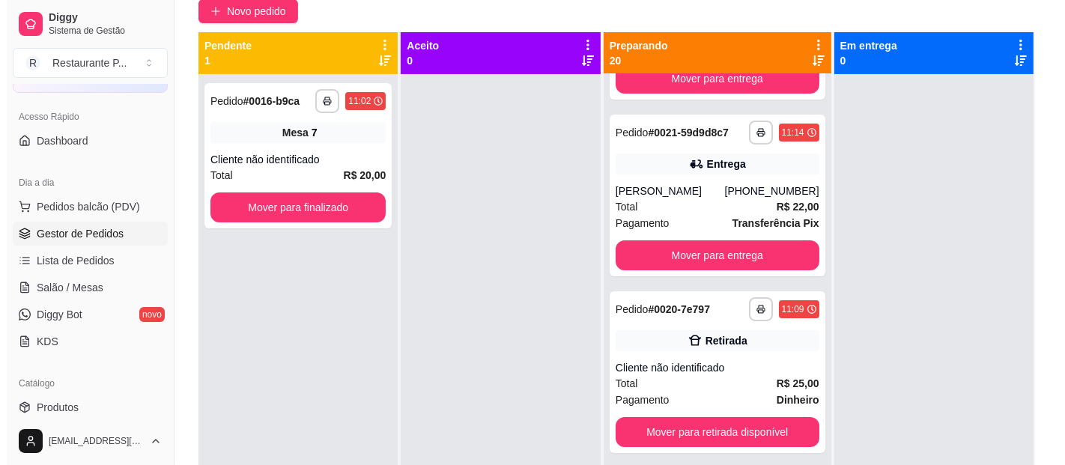
scroll to position [236, 0]
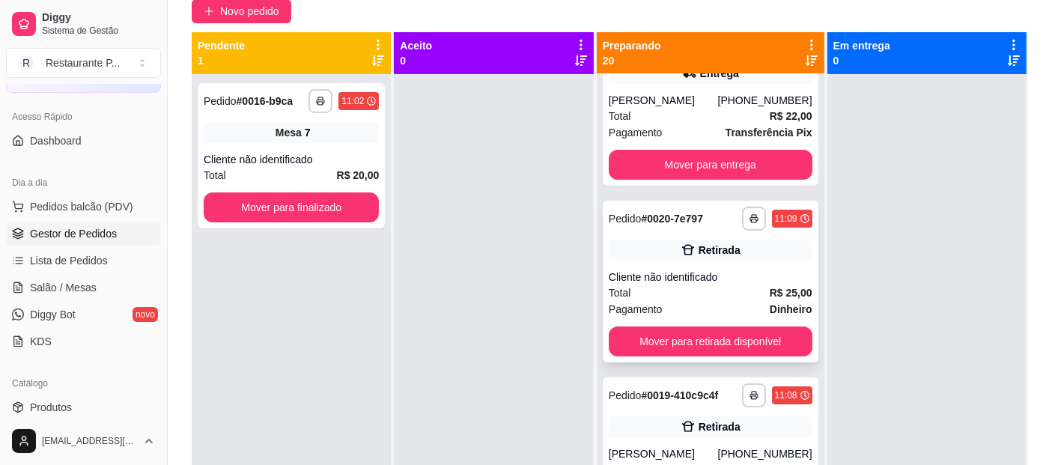
click at [688, 284] on div "Cliente não identificado" at bounding box center [711, 277] width 204 height 15
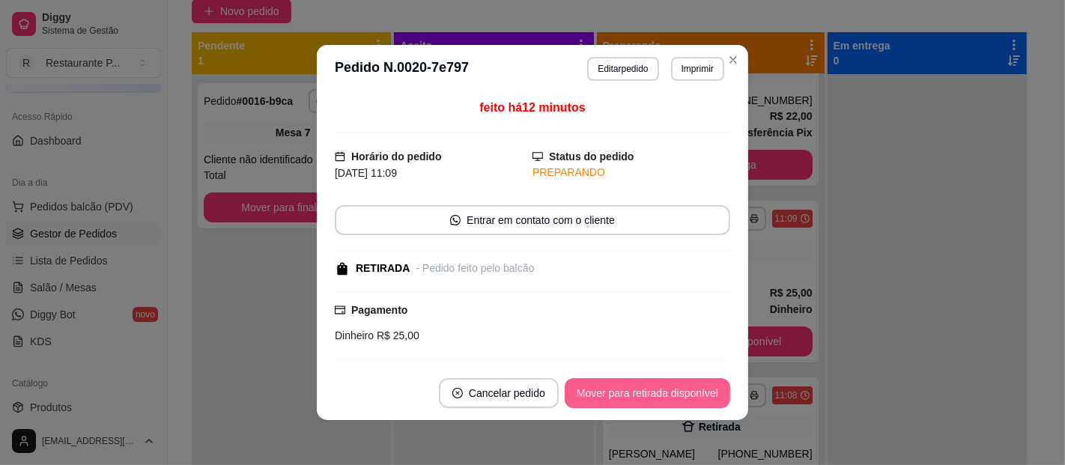
click at [657, 383] on button "Mover para retirada disponível" at bounding box center [646, 393] width 165 height 30
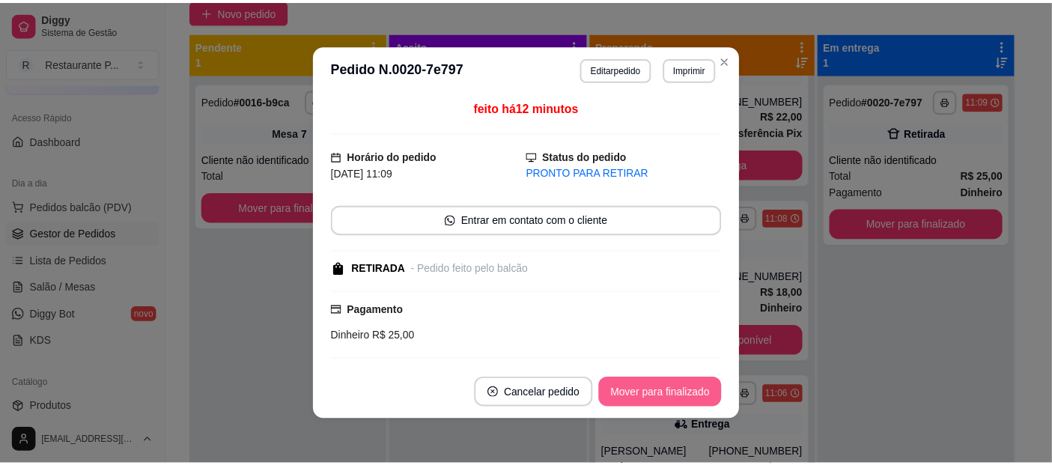
scroll to position [2, 0]
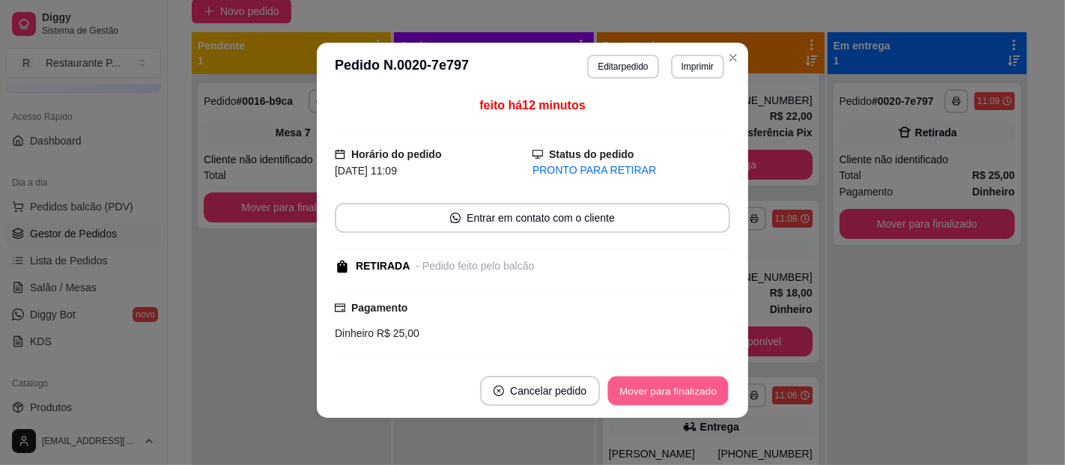
click at [657, 387] on button "Mover para finalizado" at bounding box center [668, 391] width 121 height 29
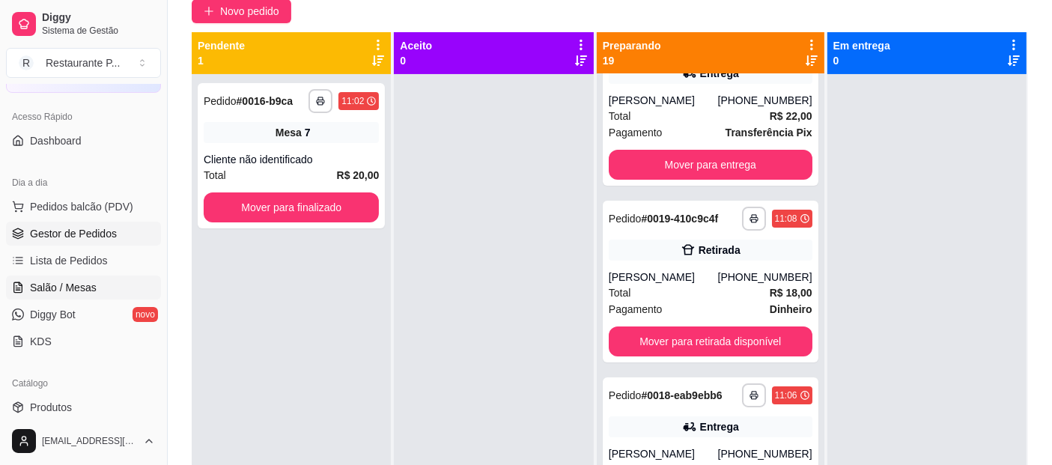
click at [80, 280] on span "Salão / Mesas" at bounding box center [63, 287] width 67 height 15
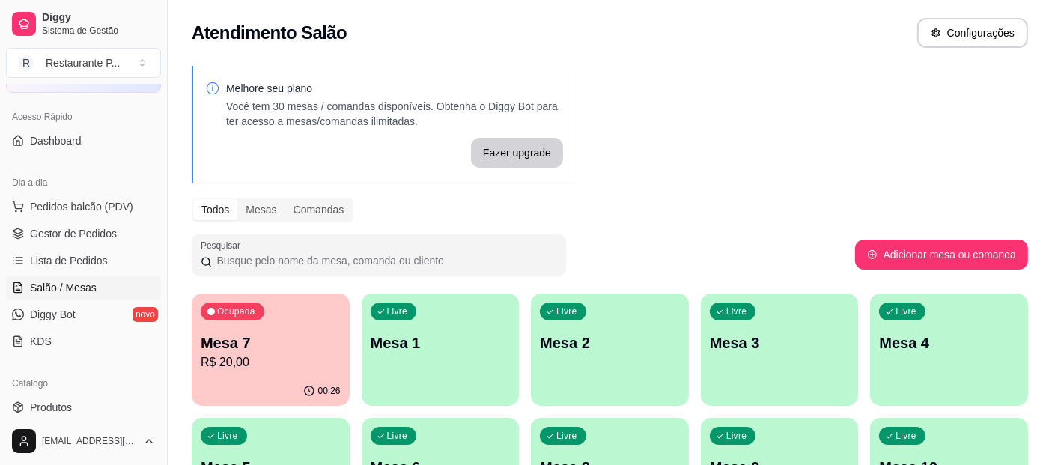
click at [286, 379] on div "00:26" at bounding box center [271, 391] width 158 height 29
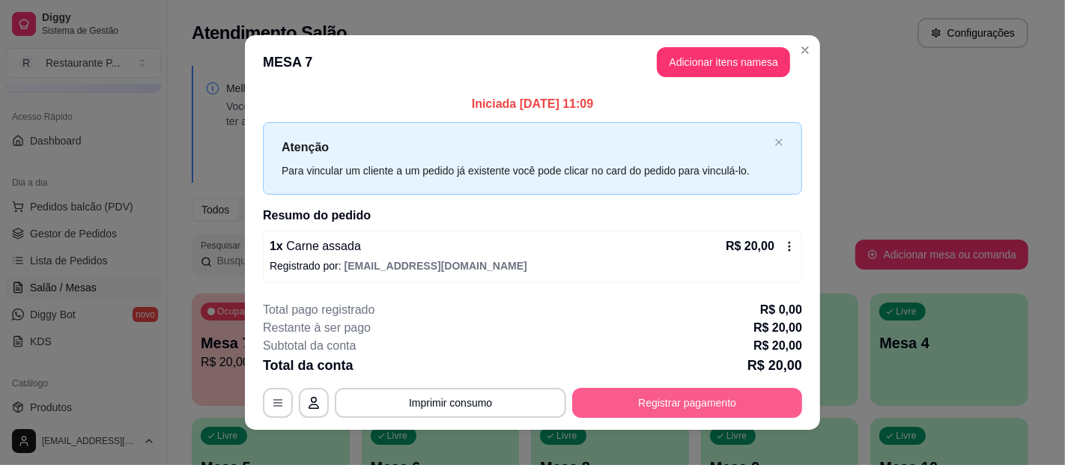
click at [668, 405] on button "Registrar pagamento" at bounding box center [687, 403] width 230 height 30
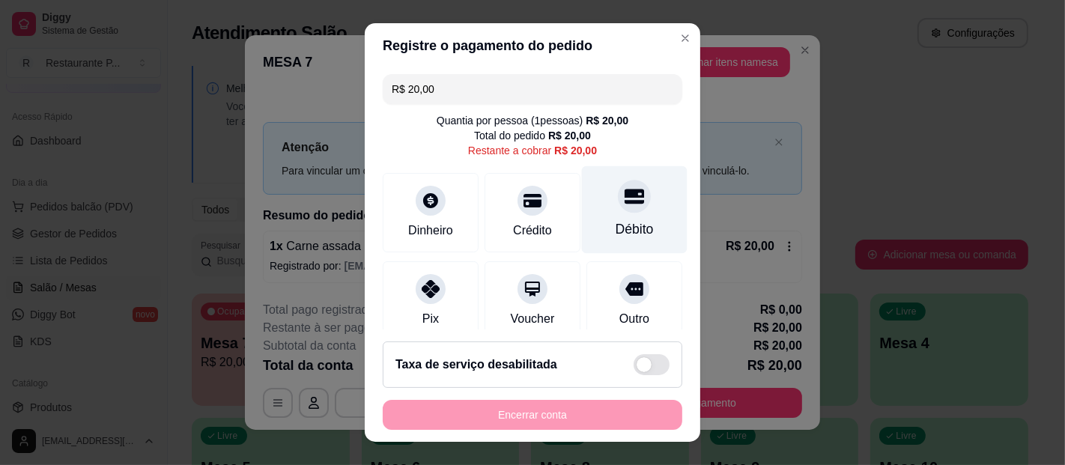
click at [590, 219] on div "Débito" at bounding box center [635, 210] width 106 height 88
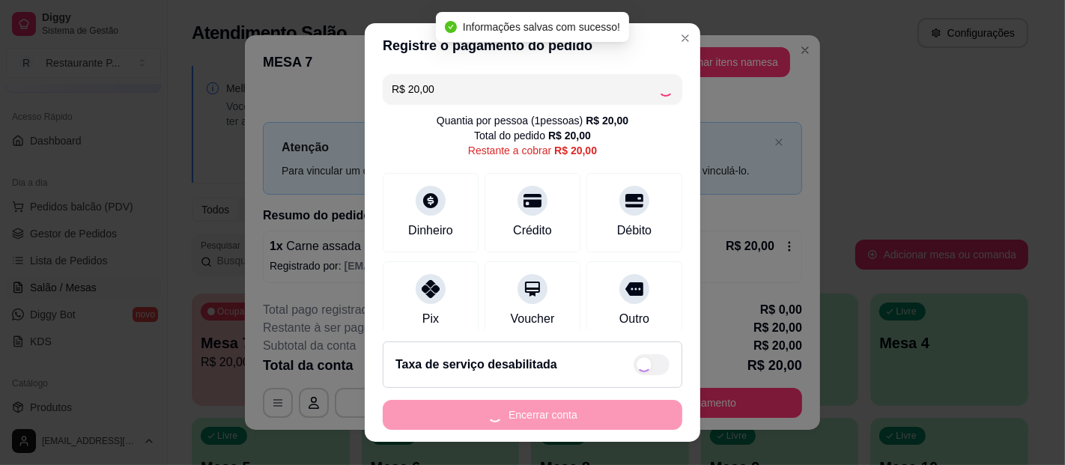
type input "R$ 0,00"
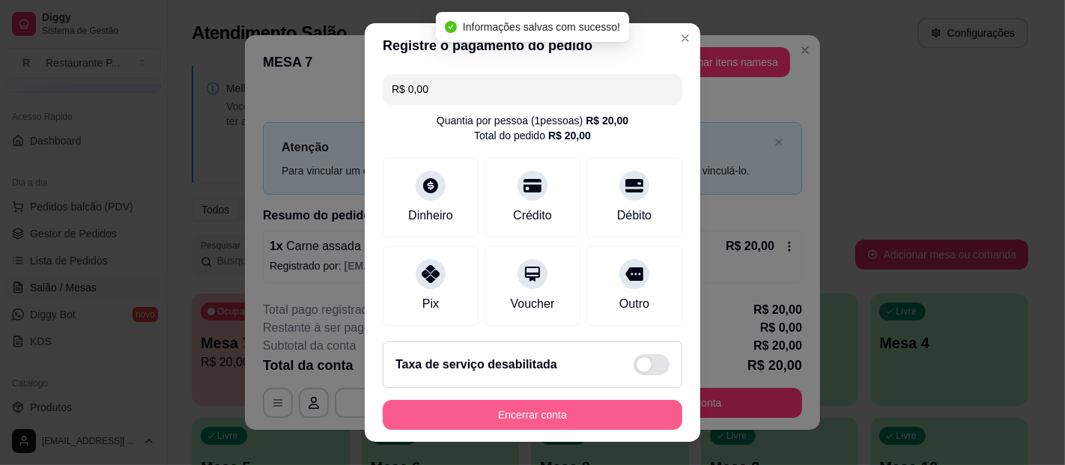
click at [497, 411] on button "Encerrar conta" at bounding box center [532, 415] width 299 height 30
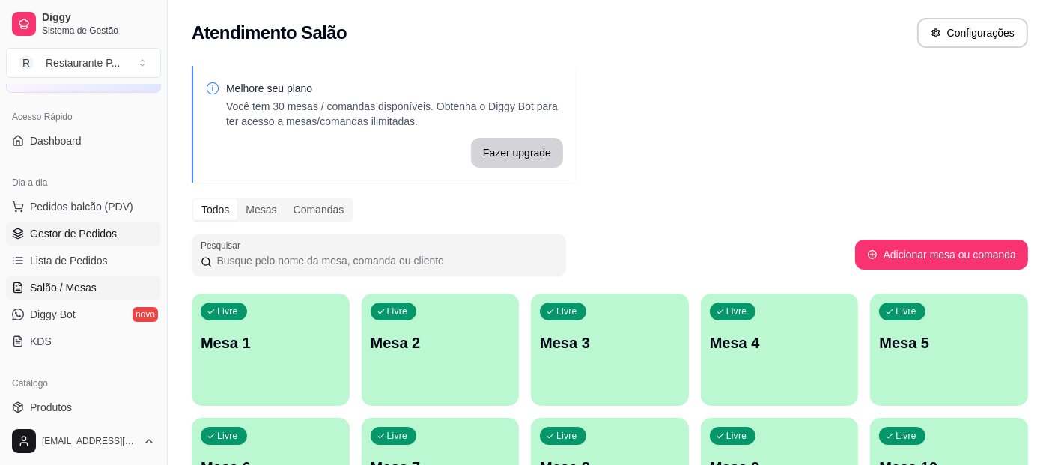
click at [67, 233] on span "Gestor de Pedidos" at bounding box center [73, 233] width 87 height 15
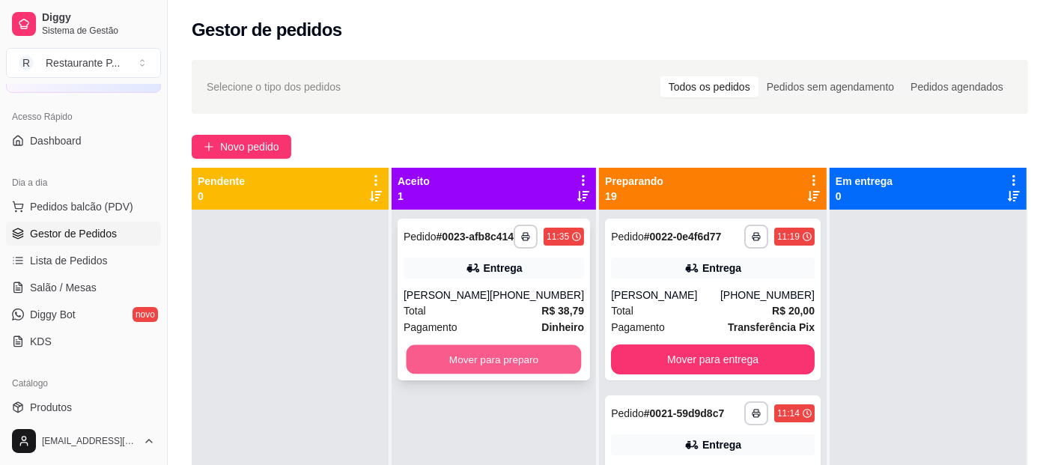
click at [477, 374] on button "Mover para preparo" at bounding box center [494, 359] width 175 height 29
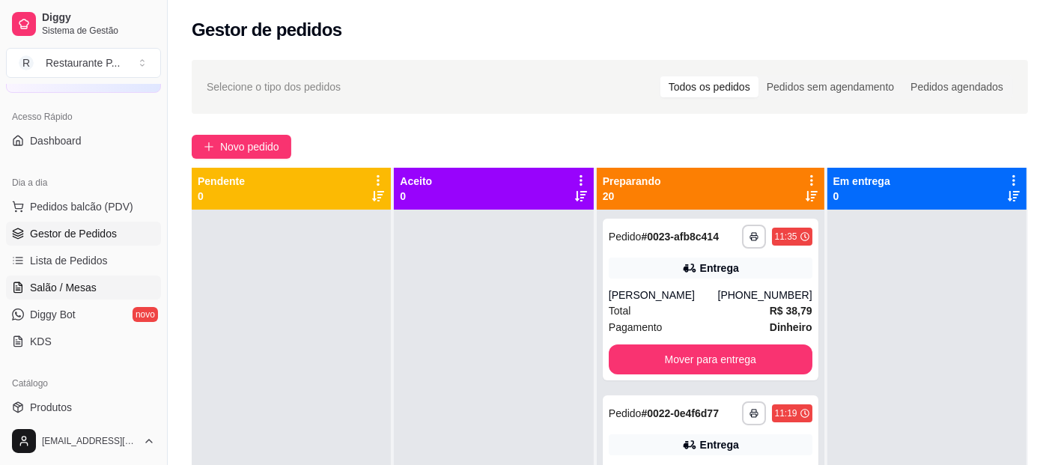
click at [74, 285] on span "Salão / Mesas" at bounding box center [63, 287] width 67 height 15
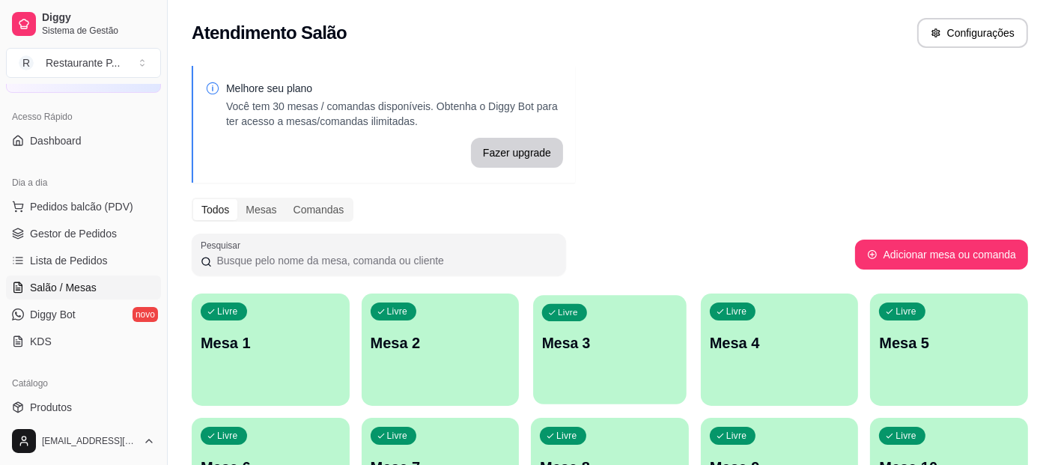
click at [583, 347] on p "Mesa 3" at bounding box center [610, 343] width 136 height 20
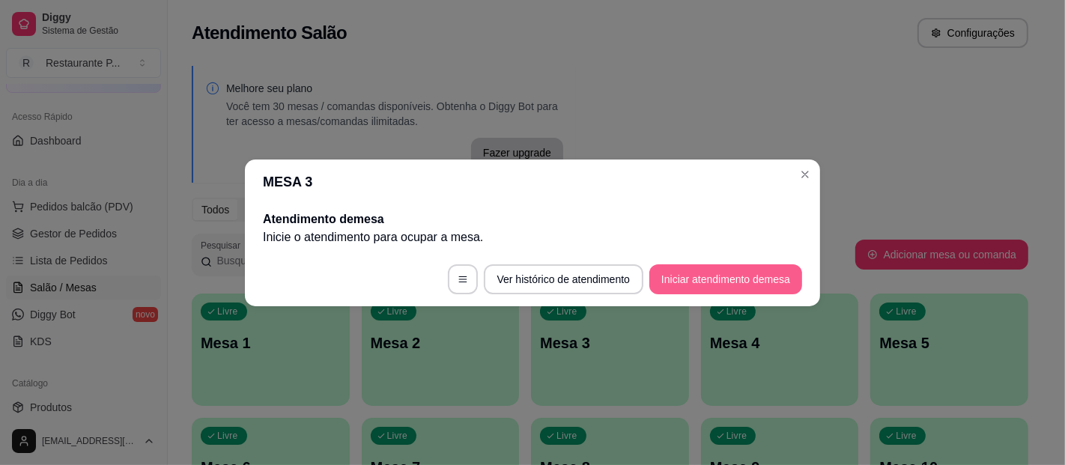
click at [688, 272] on button "Iniciar atendimento de mesa" at bounding box center [725, 279] width 153 height 30
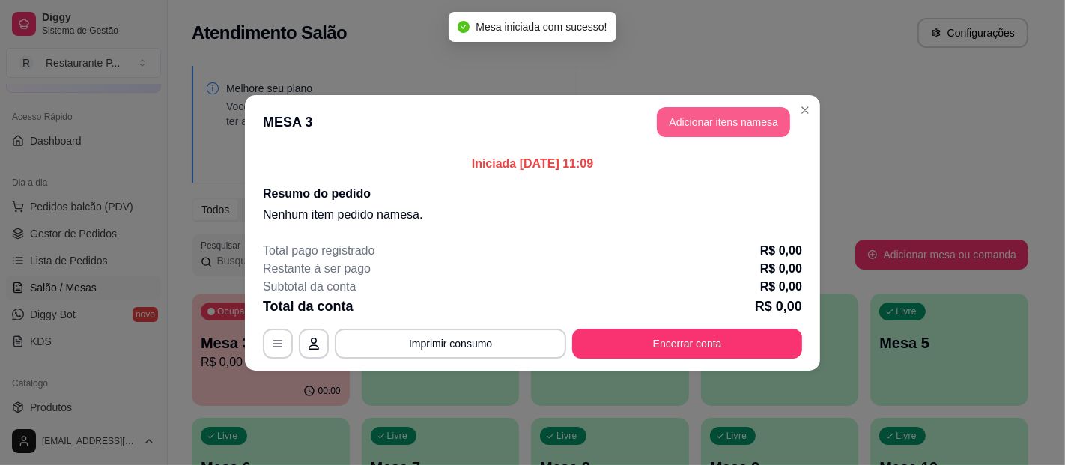
click at [749, 118] on button "Adicionar itens na mesa" at bounding box center [723, 122] width 133 height 30
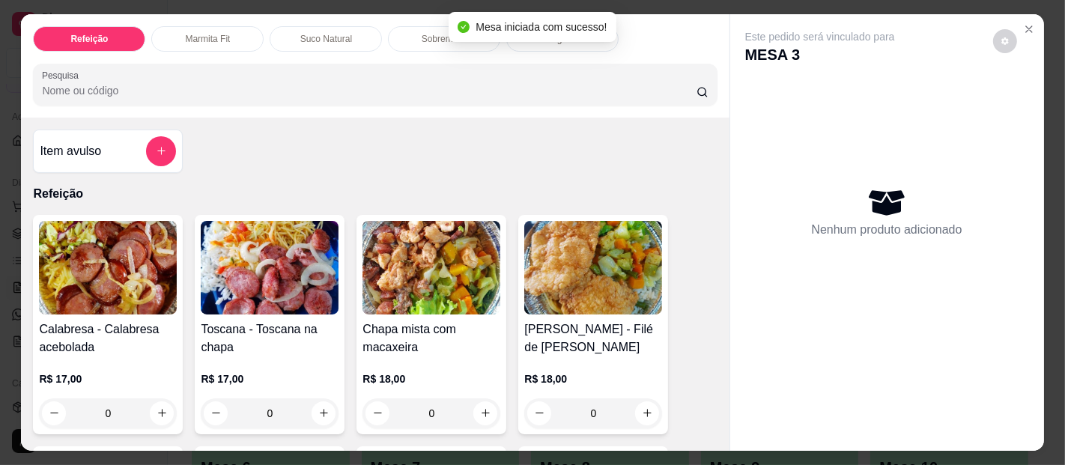
click at [427, 264] on img at bounding box center [431, 268] width 138 height 94
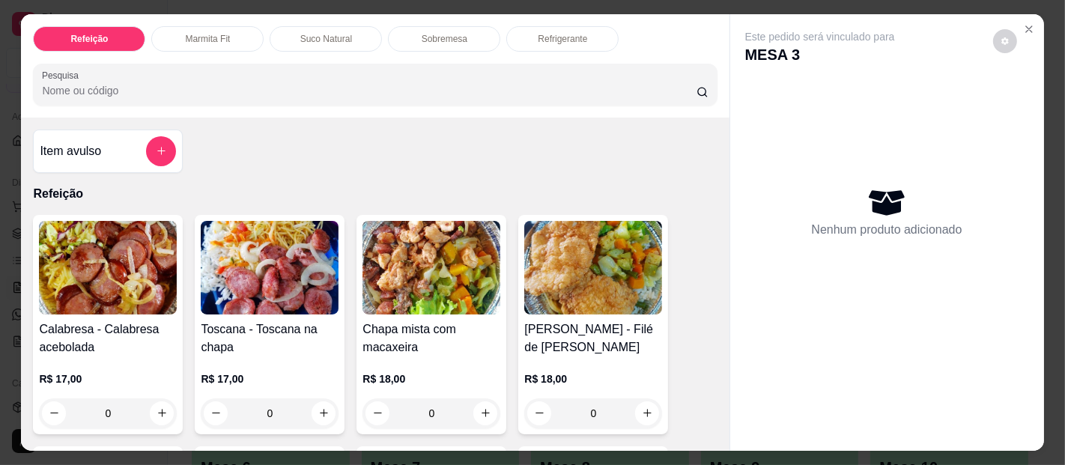
click at [629, 419] on p "Adicionar R$ 18,00" at bounding box center [673, 414] width 89 height 15
type input "1"
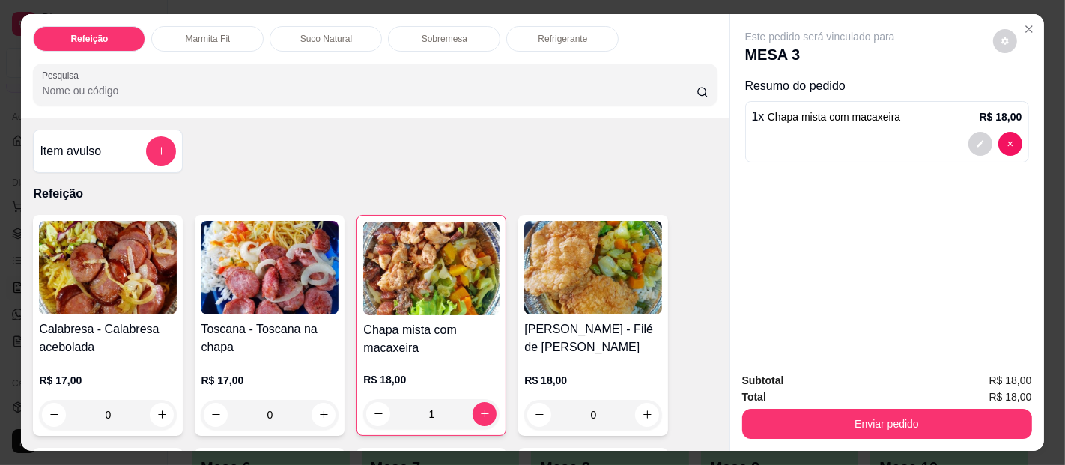
drag, startPoint x: 698, startPoint y: 129, endPoint x: 722, endPoint y: 156, distance: 36.1
click at [731, 164] on div "Refeição Marmita Fit Suco Natural Sobremesa Refrigerante Pesquisa Item avulso R…" at bounding box center [532, 232] width 1022 height 437
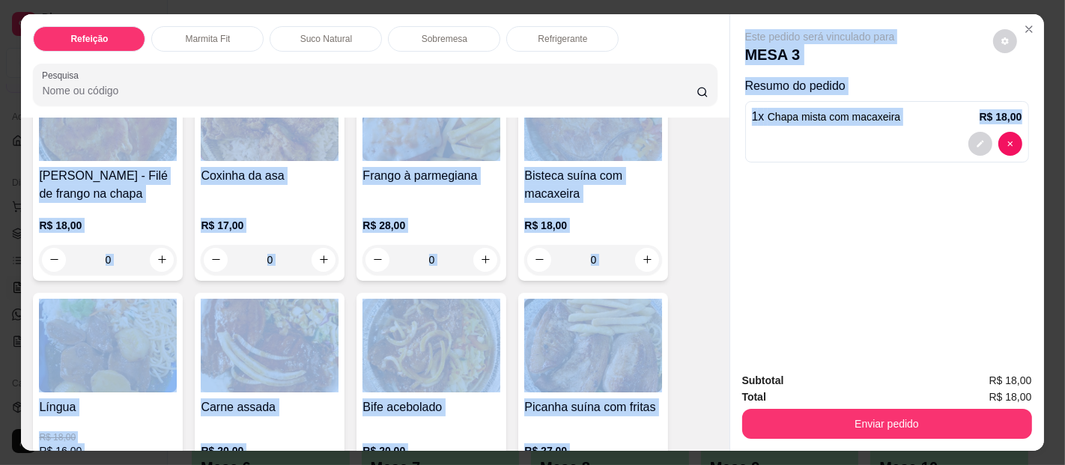
scroll to position [429, 0]
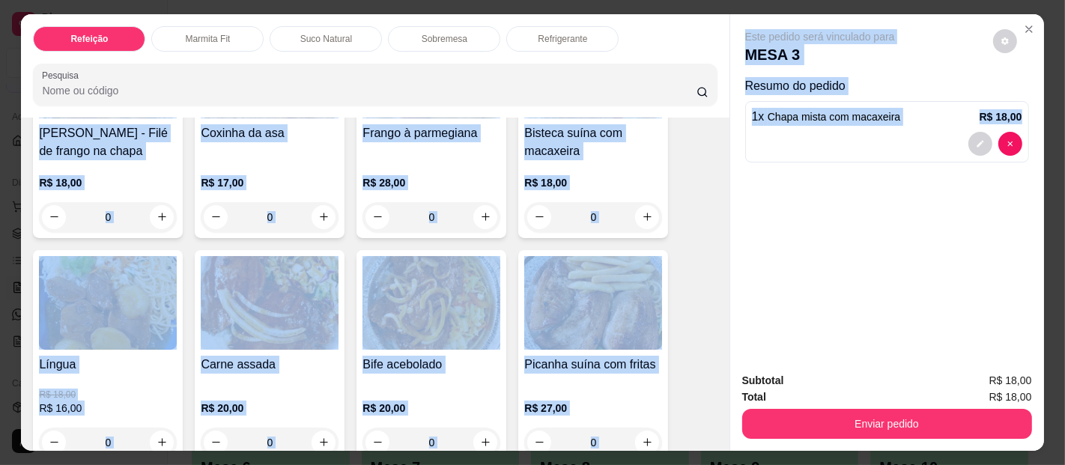
click at [696, 198] on div "Calabresa - Calabresa acebolada R$ 17,00 0 Toscana - Toscana na chapa R$ 17,00 …" at bounding box center [375, 463] width 684 height 1354
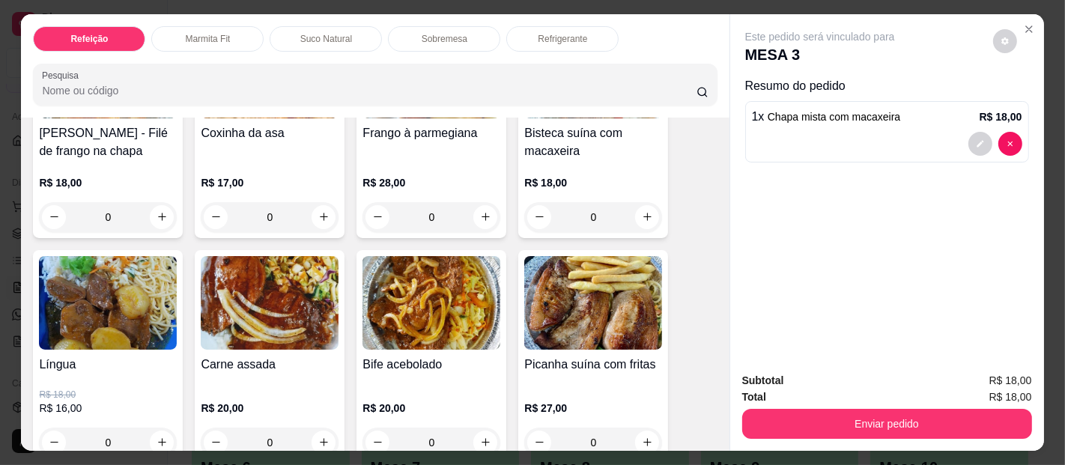
click at [130, 140] on h4 "[PERSON_NAME] - Filé de frango na chapa" at bounding box center [108, 142] width 138 height 36
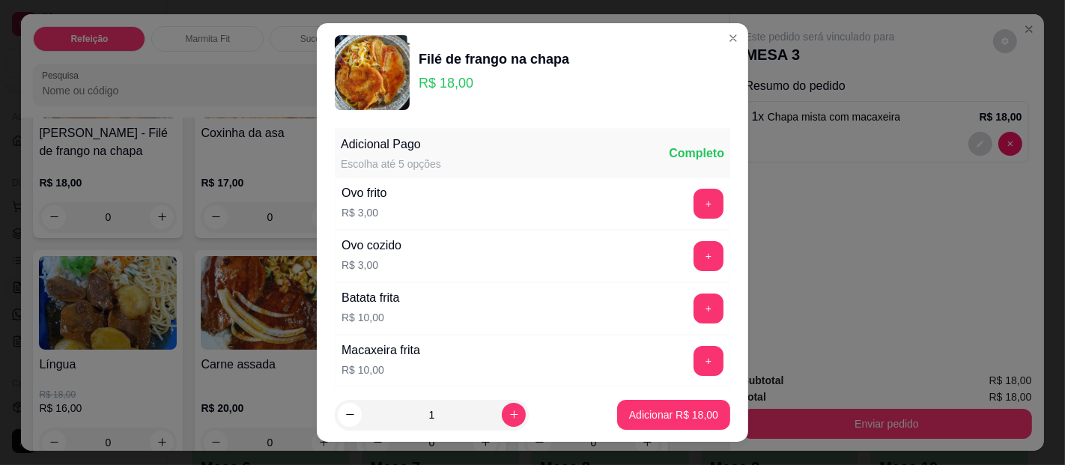
click at [638, 397] on footer "1 Adicionar R$ 18,00" at bounding box center [532, 415] width 431 height 54
click at [645, 405] on button "Adicionar R$ 18,00" at bounding box center [673, 415] width 113 height 30
type input "1"
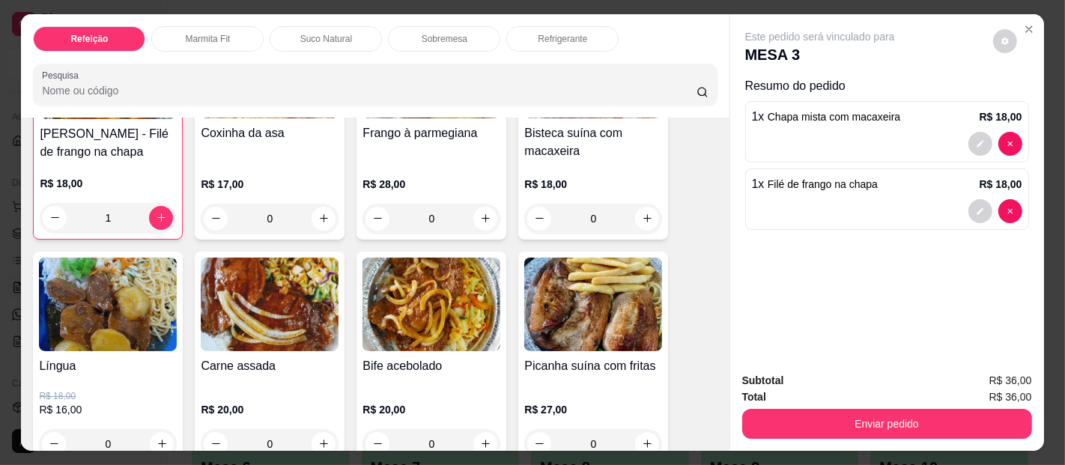
scroll to position [430, 0]
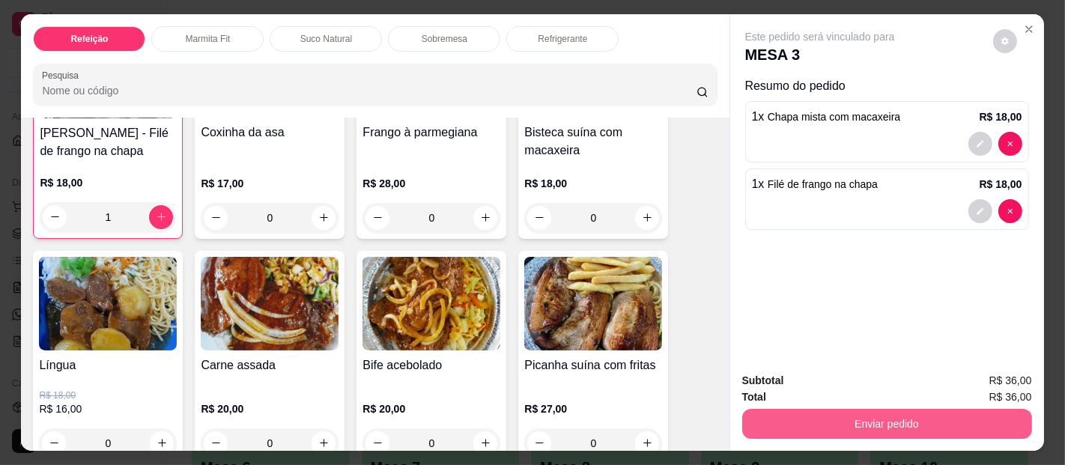
click at [839, 410] on button "Enviar pedido" at bounding box center [887, 424] width 290 height 30
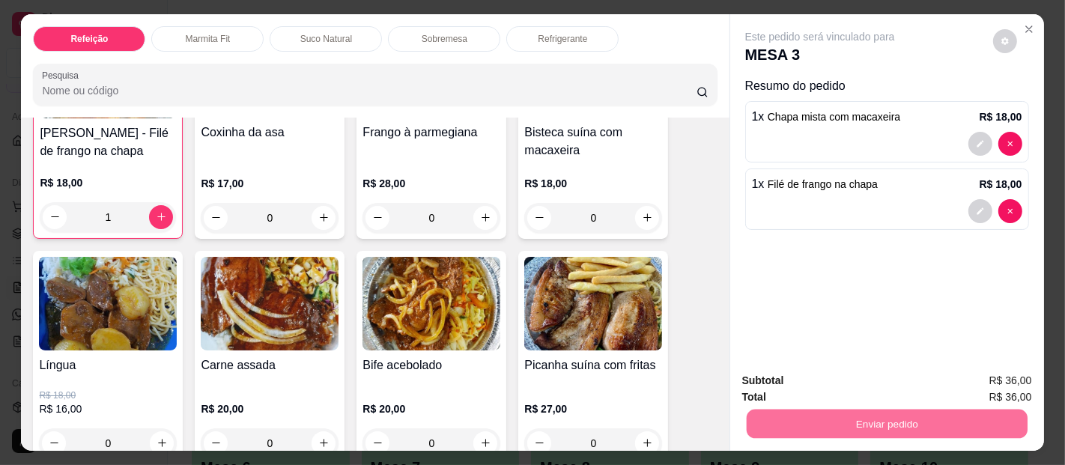
click at [982, 369] on button "Enviar pedido" at bounding box center [991, 381] width 85 height 28
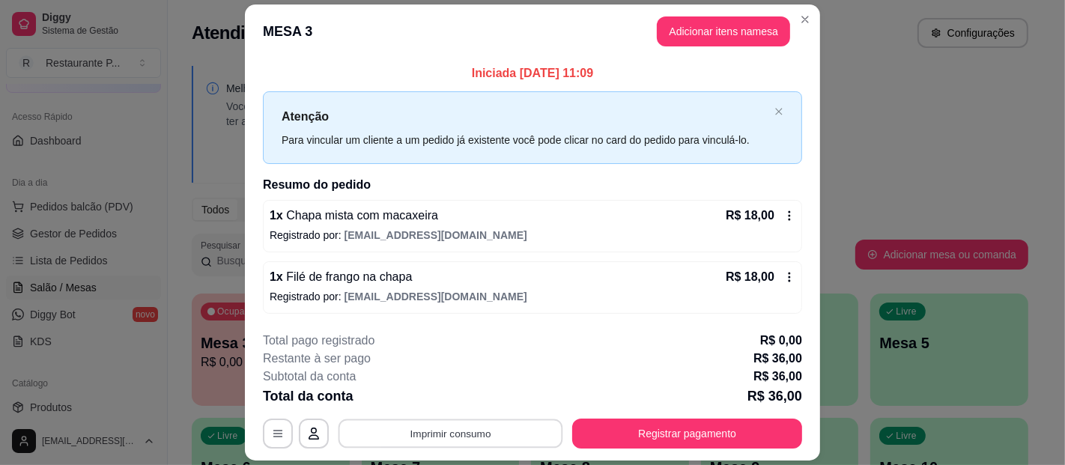
click at [466, 430] on button "Imprimir consumo" at bounding box center [450, 433] width 225 height 29
click at [442, 398] on button "Impressora" at bounding box center [449, 398] width 109 height 24
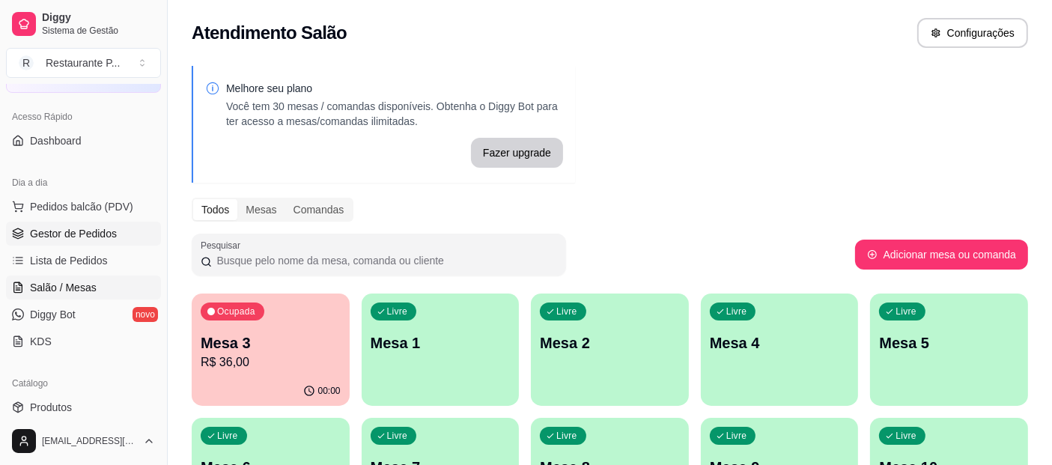
click at [79, 234] on span "Gestor de Pedidos" at bounding box center [73, 233] width 87 height 15
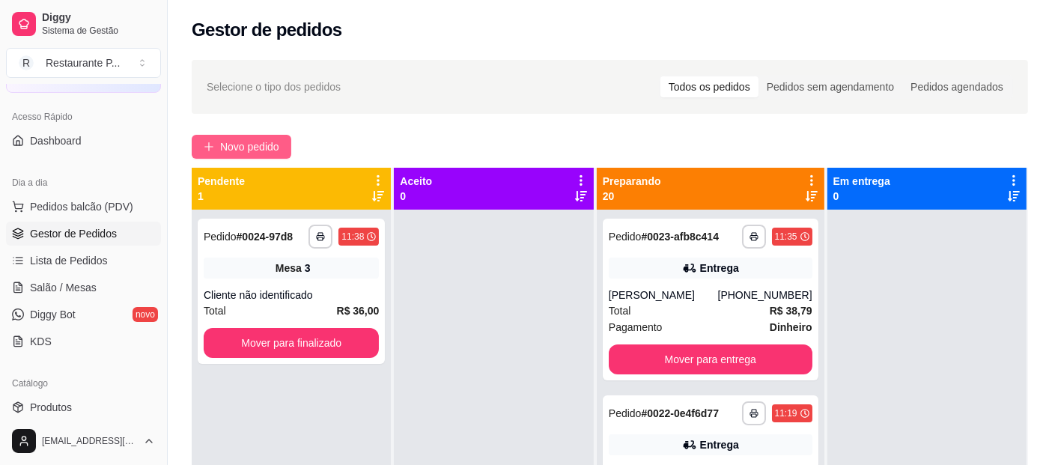
click at [237, 147] on span "Novo pedido" at bounding box center [249, 147] width 59 height 16
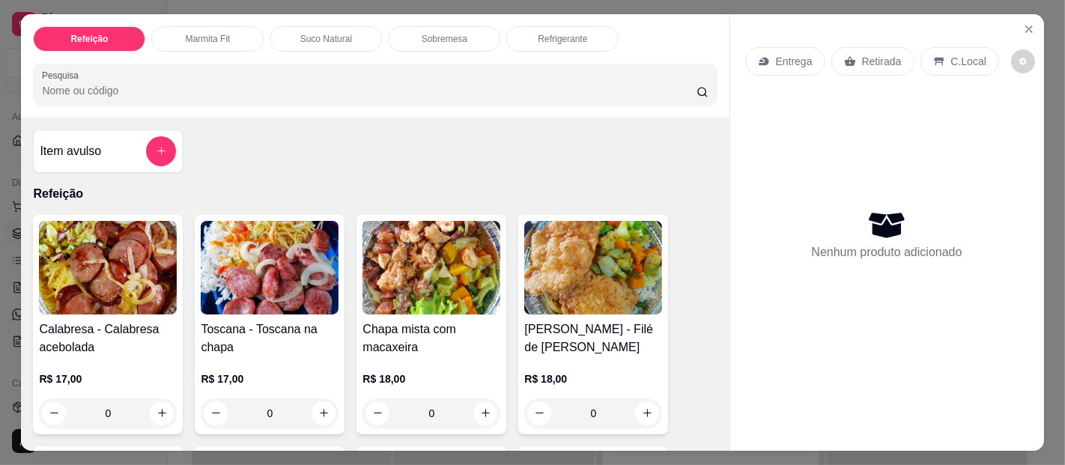
click at [436, 26] on div "Sobremesa" at bounding box center [444, 38] width 112 height 25
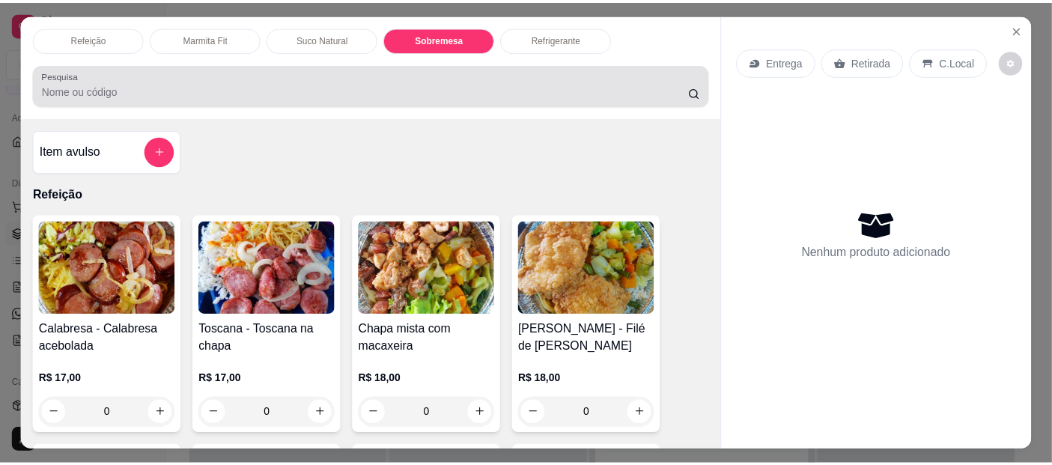
scroll to position [40, 0]
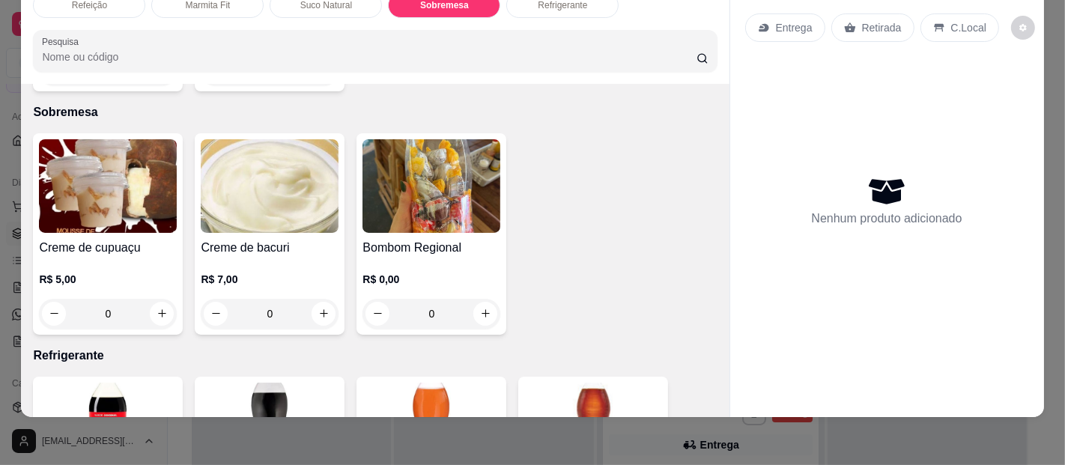
click at [109, 157] on img at bounding box center [108, 186] width 138 height 94
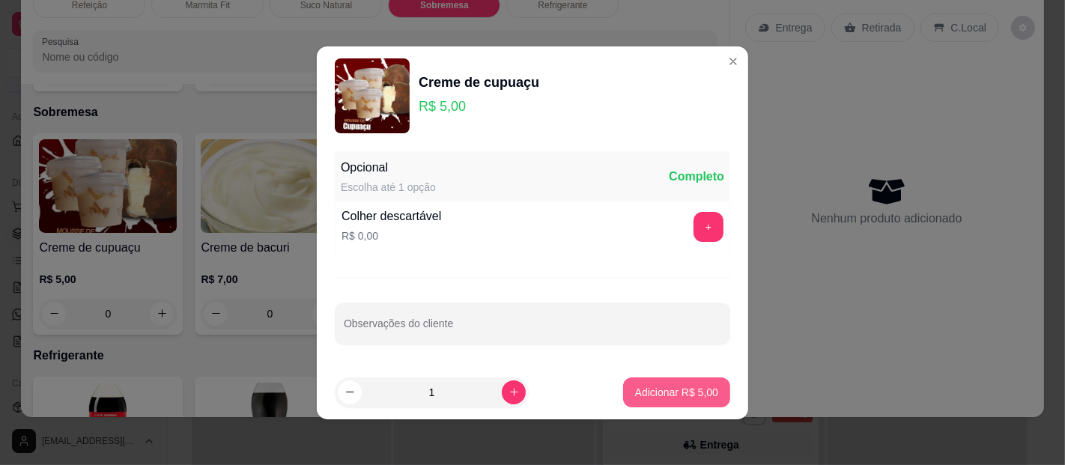
click at [663, 395] on p "Adicionar R$ 5,00" at bounding box center [676, 392] width 83 height 15
type input "1"
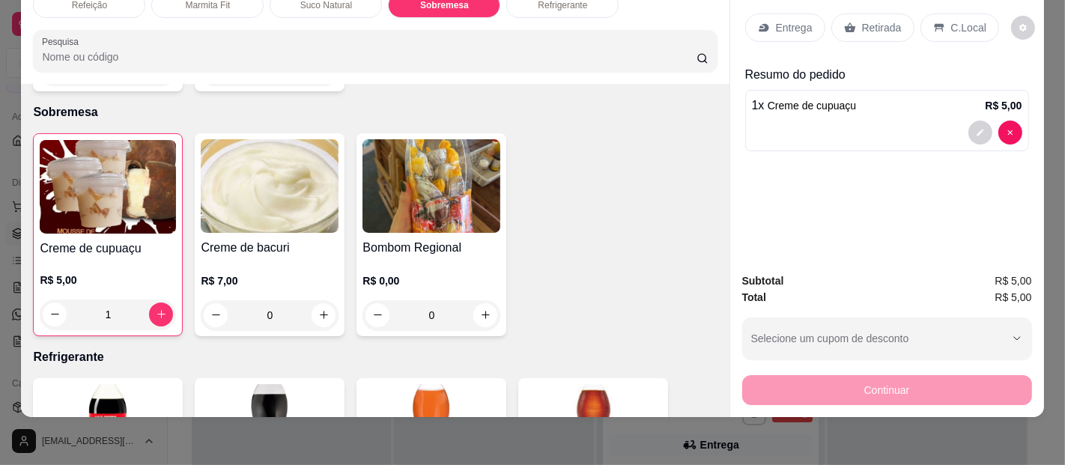
click at [952, 20] on p "C.Local" at bounding box center [968, 27] width 35 height 15
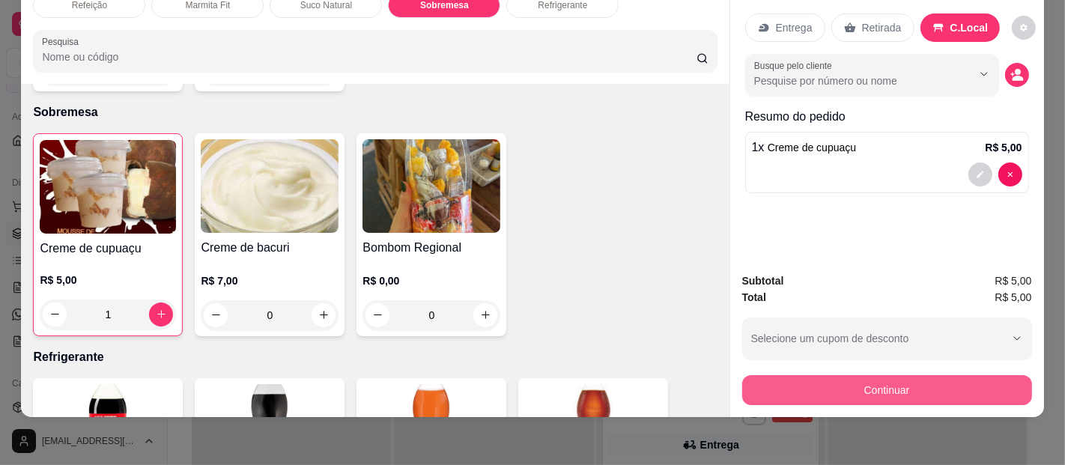
click at [862, 377] on button "Continuar" at bounding box center [887, 390] width 290 height 30
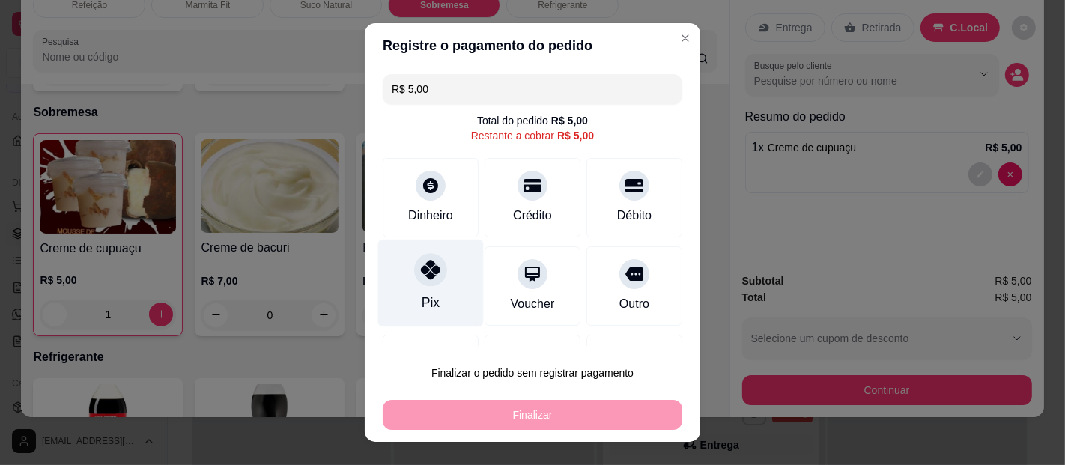
click at [424, 280] on div at bounding box center [430, 269] width 33 height 33
type input "R$ 0,00"
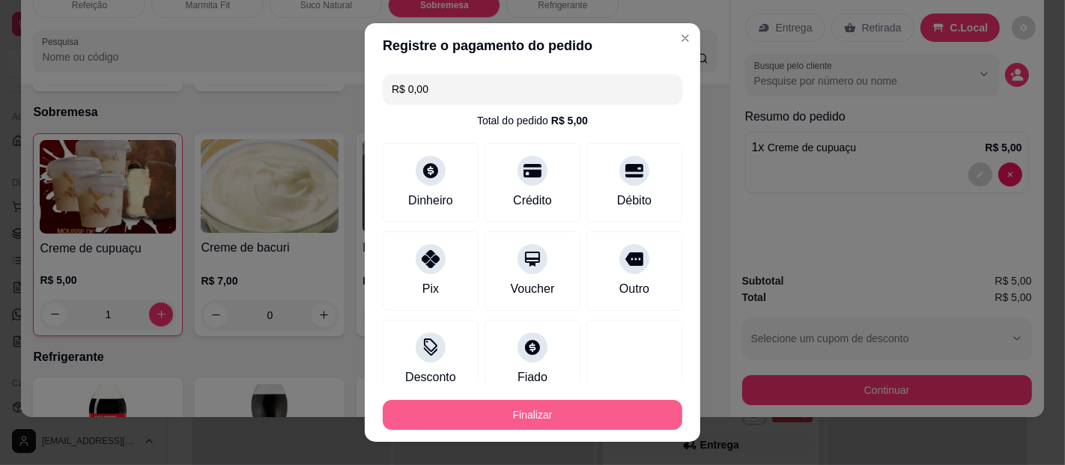
click at [520, 416] on button "Finalizar" at bounding box center [532, 415] width 299 height 30
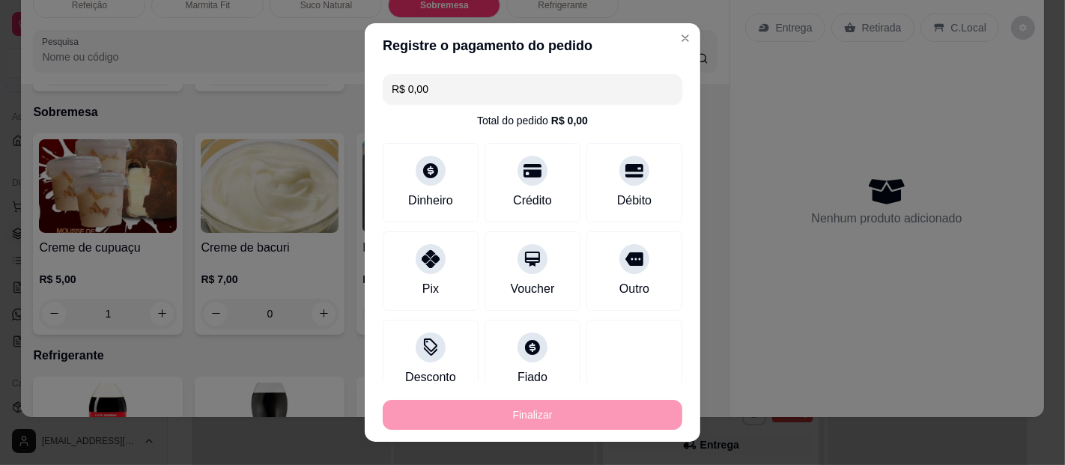
type input "0"
type input "-R$ 5,00"
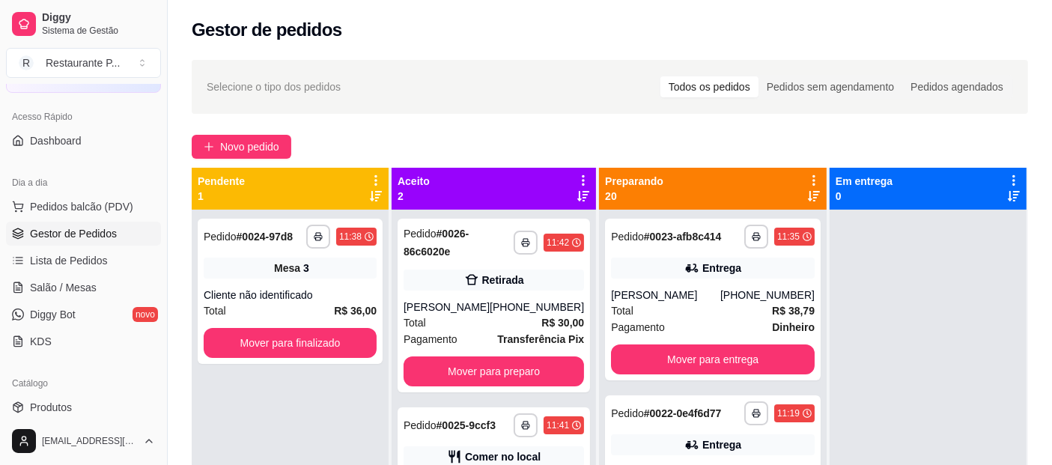
click at [807, 189] on div at bounding box center [813, 188] width 13 height 28
click at [808, 190] on icon at bounding box center [814, 196] width 12 height 12
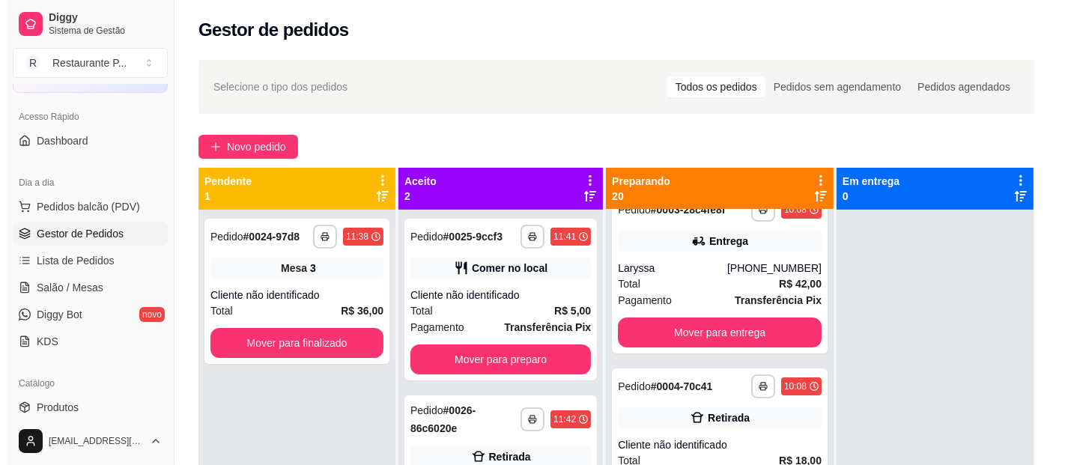
scroll to position [472, 0]
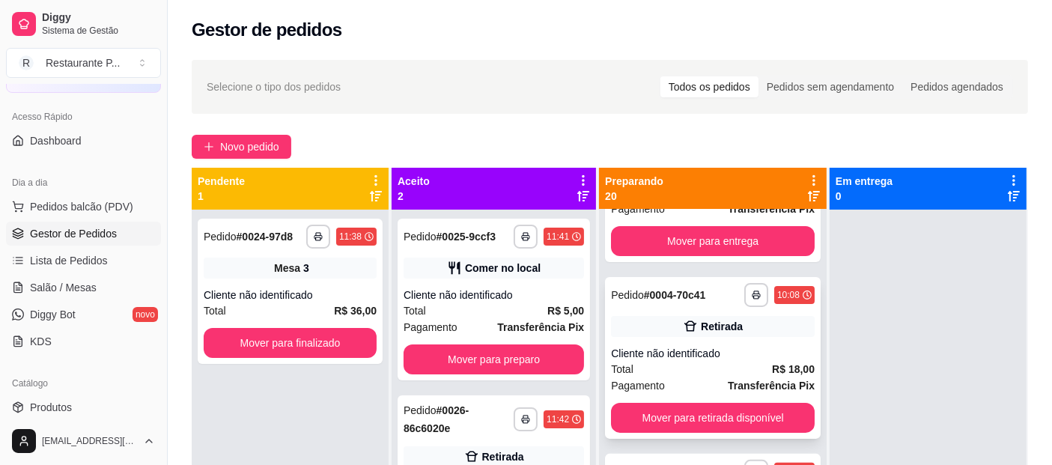
click at [743, 353] on div "**********" at bounding box center [713, 358] width 216 height 162
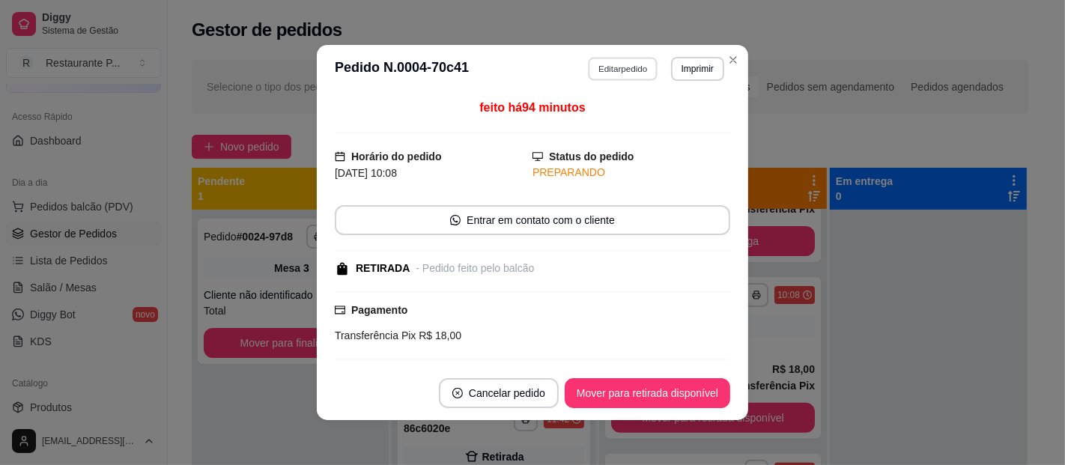
click at [611, 66] on button "Editar pedido" at bounding box center [623, 68] width 70 height 23
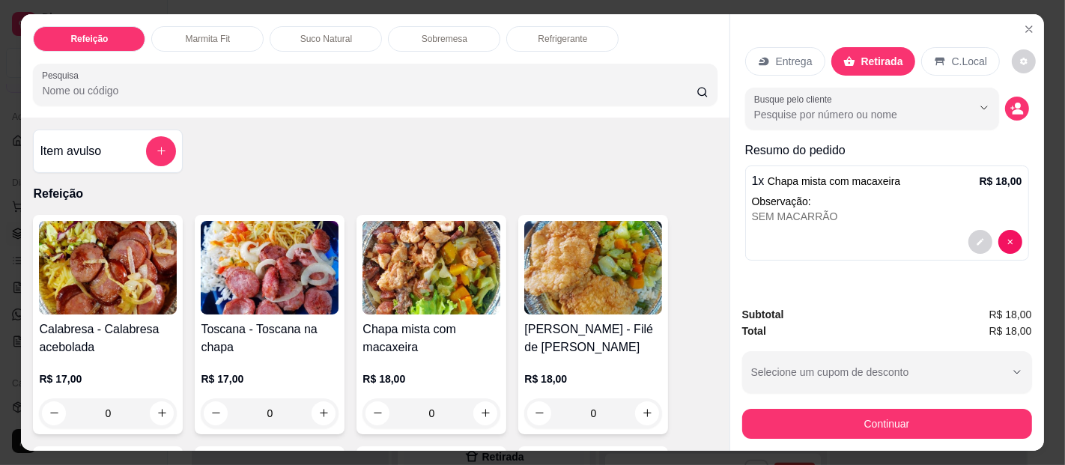
click at [336, 36] on p "Suco Natural" at bounding box center [326, 39] width 52 height 12
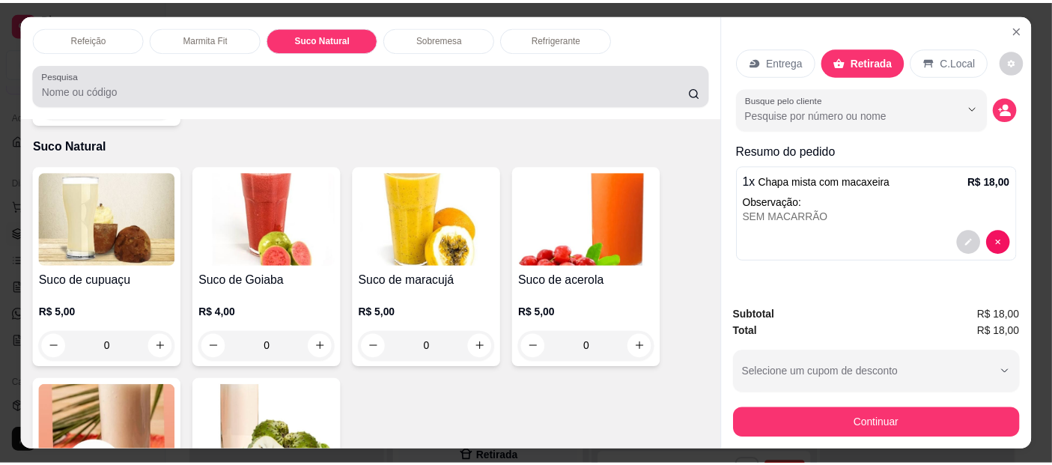
scroll to position [40, 0]
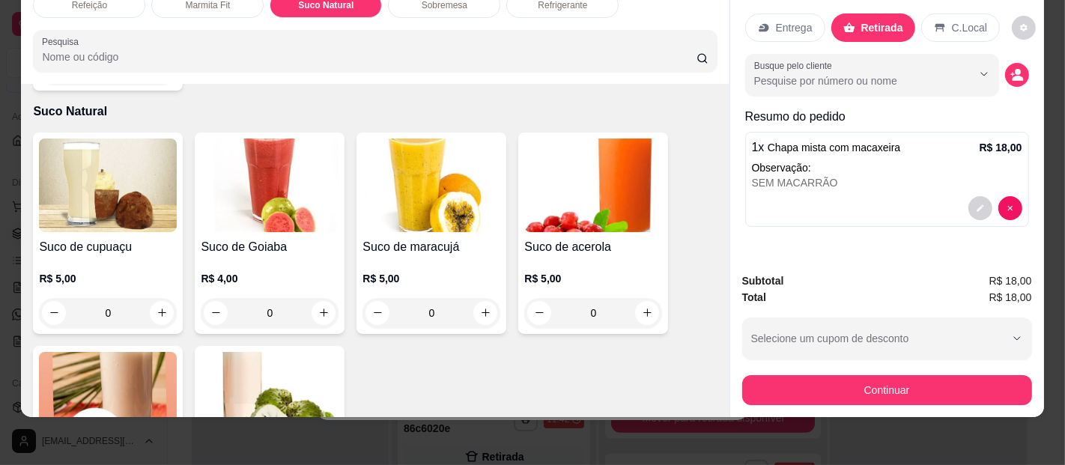
click at [597, 178] on img at bounding box center [593, 186] width 138 height 94
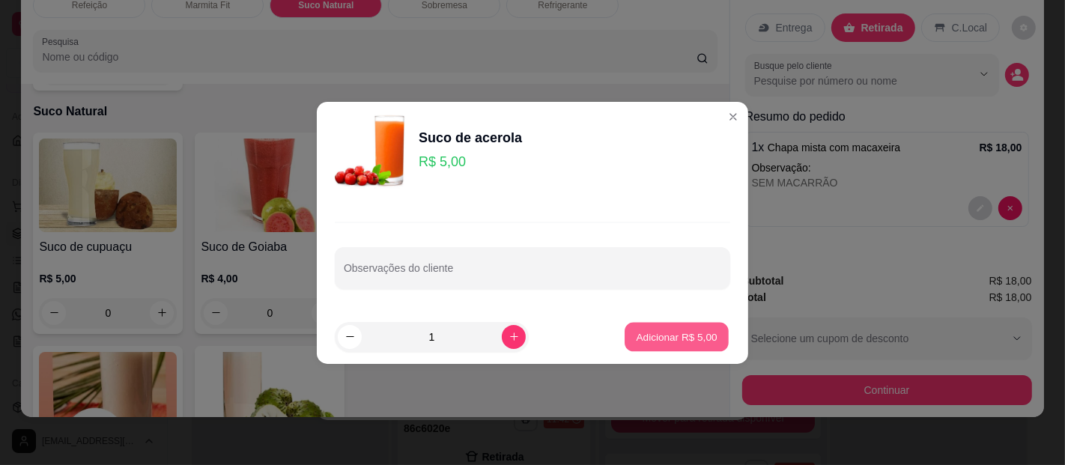
click at [649, 337] on p "Adicionar R$ 5,00" at bounding box center [676, 336] width 81 height 14
type input "1"
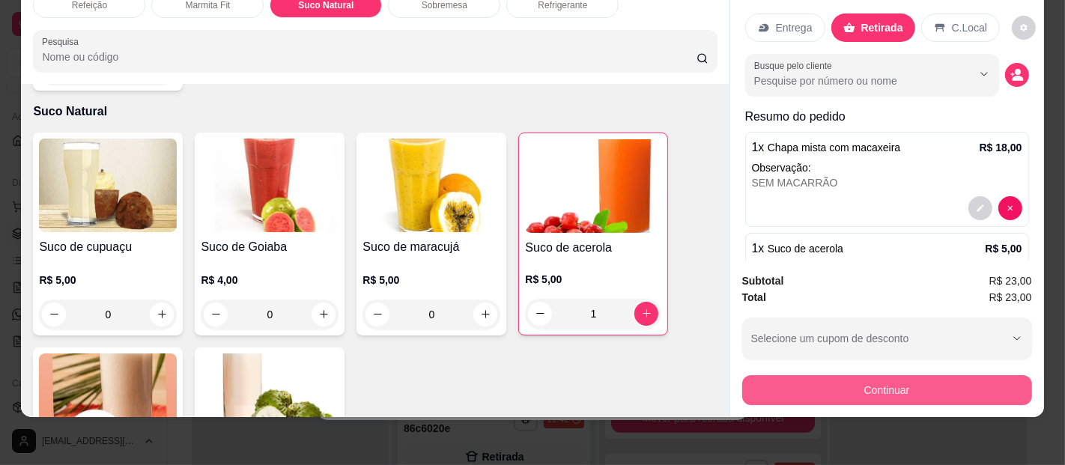
click at [907, 377] on button "Continuar" at bounding box center [887, 390] width 290 height 30
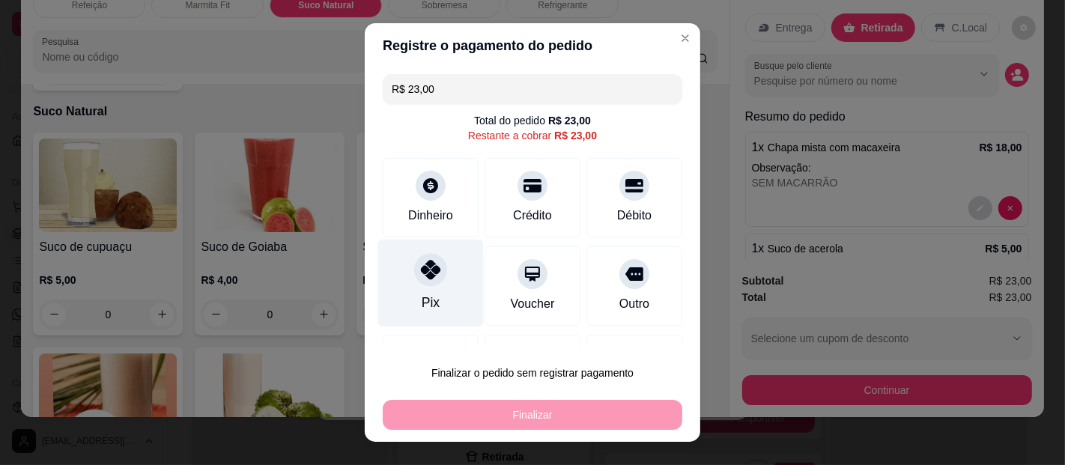
click at [425, 297] on div "Pix" at bounding box center [431, 302] width 18 height 19
type input "R$ 0,00"
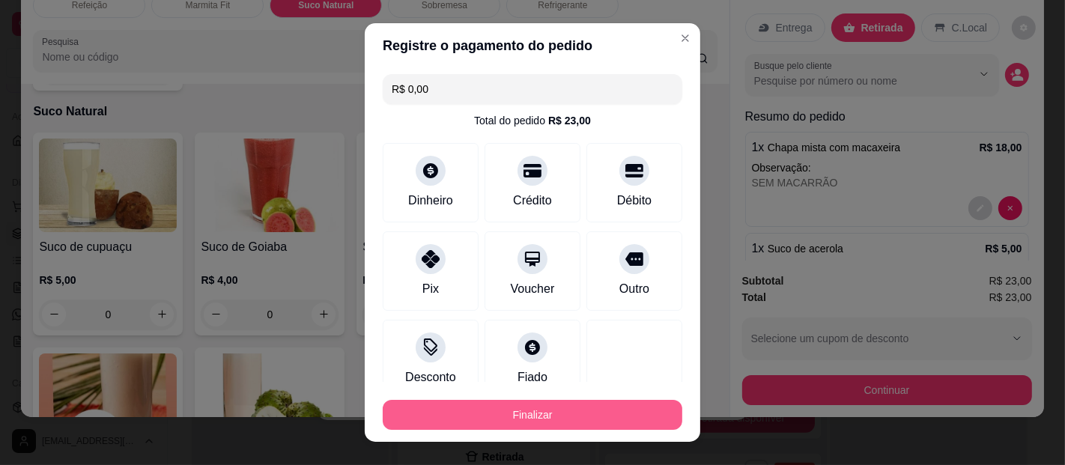
click at [496, 407] on button "Finalizar" at bounding box center [532, 415] width 299 height 30
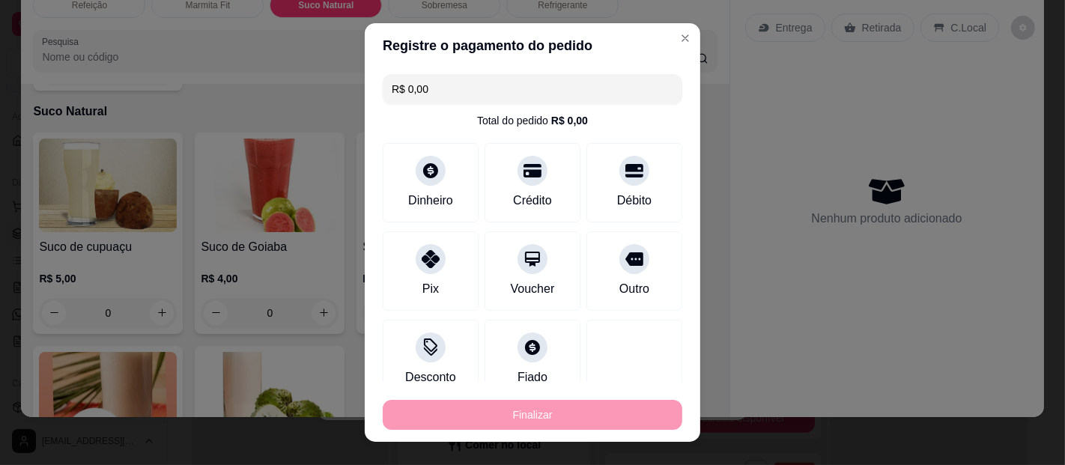
type input "0"
type input "-R$ 23,00"
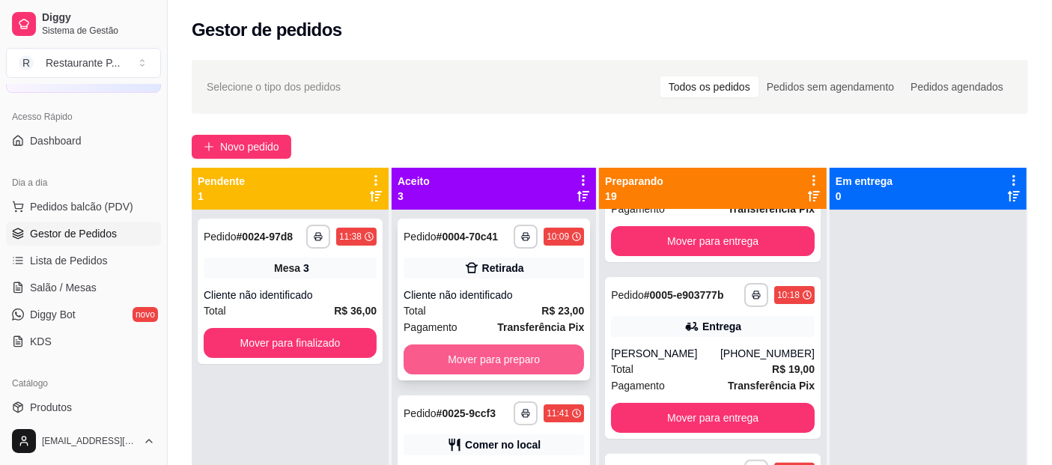
click at [492, 358] on button "Mover para preparo" at bounding box center [494, 359] width 180 height 30
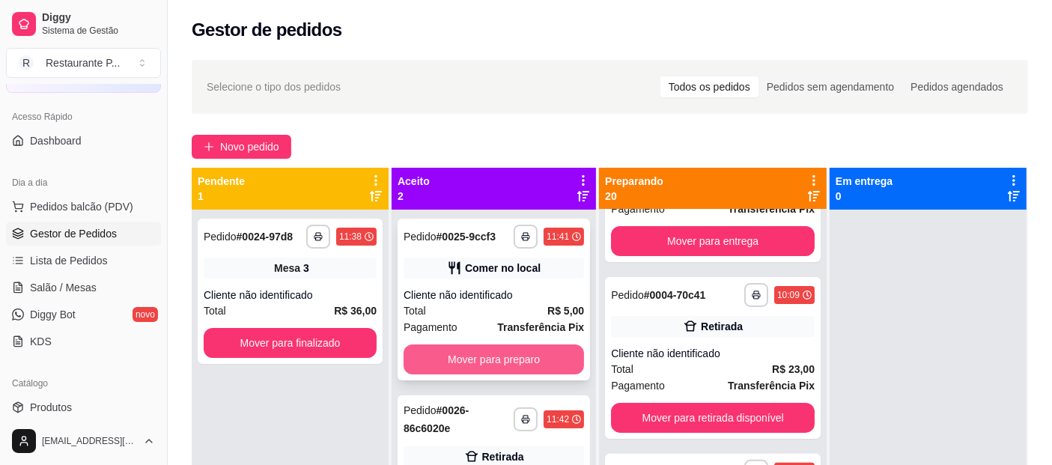
click at [530, 353] on button "Mover para preparo" at bounding box center [494, 359] width 180 height 30
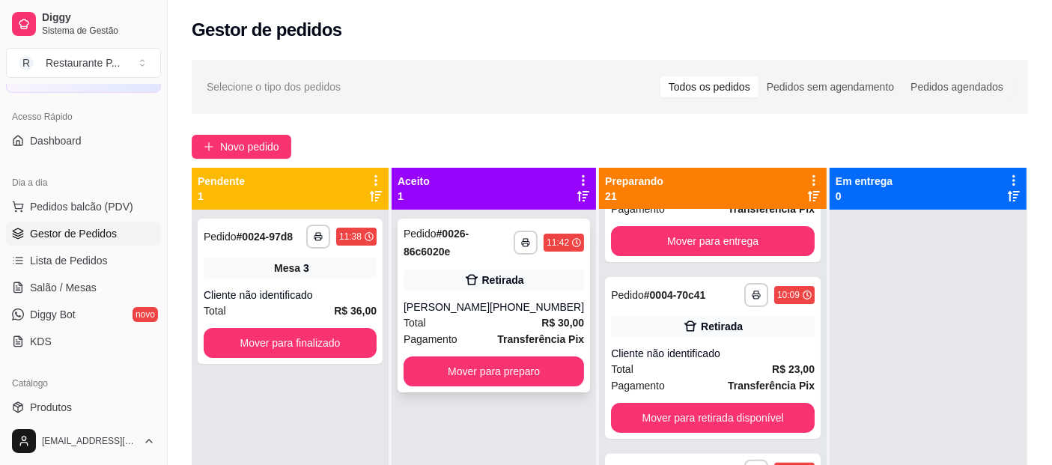
click at [498, 355] on div "**********" at bounding box center [494, 306] width 192 height 174
click at [510, 368] on button "Mover para preparo" at bounding box center [494, 371] width 180 height 30
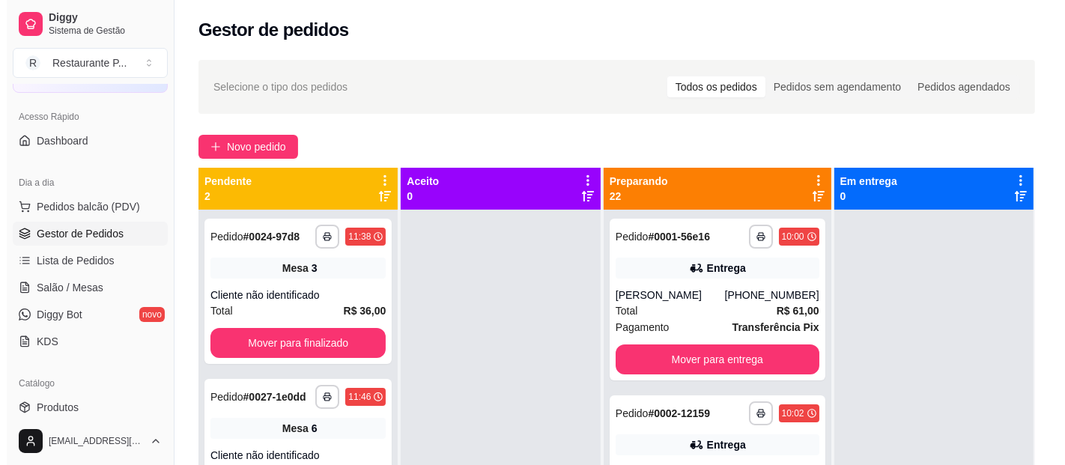
scroll to position [83, 0]
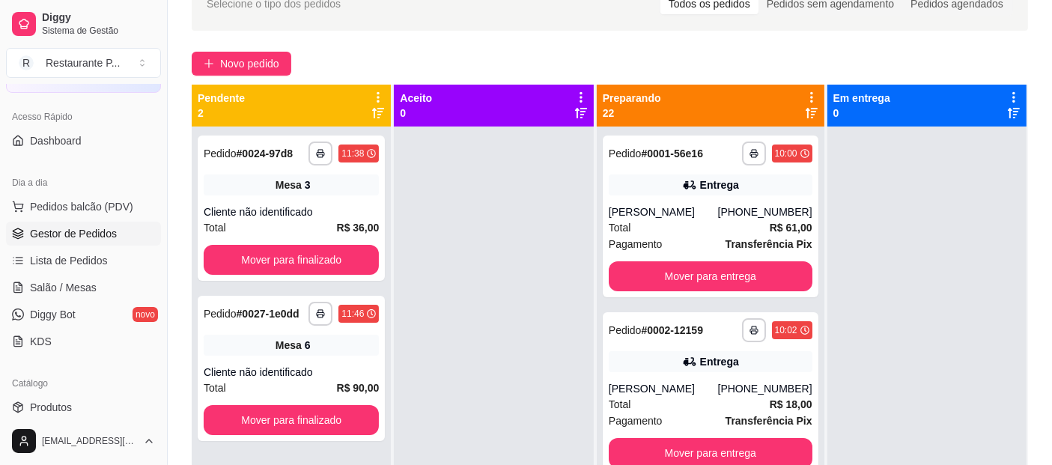
click at [806, 110] on icon at bounding box center [812, 113] width 12 height 10
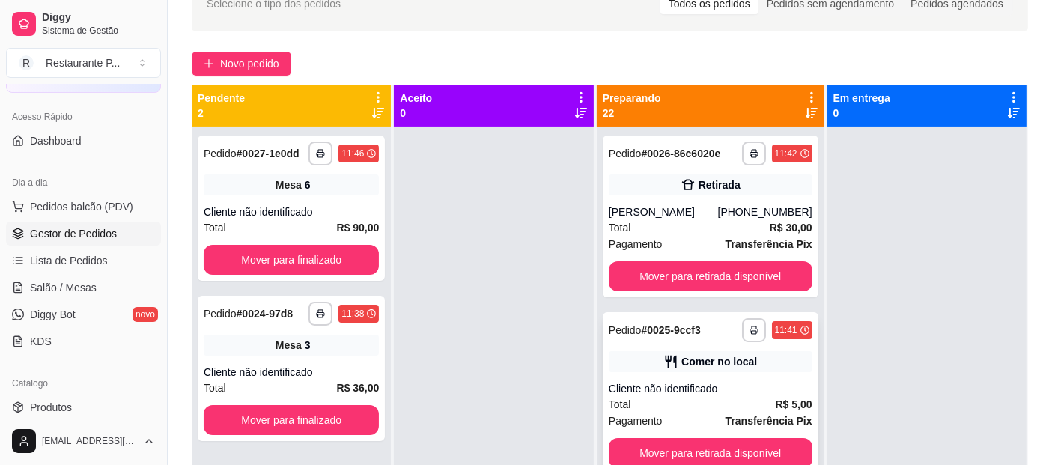
click at [682, 369] on div "Comer no local" at bounding box center [719, 361] width 76 height 15
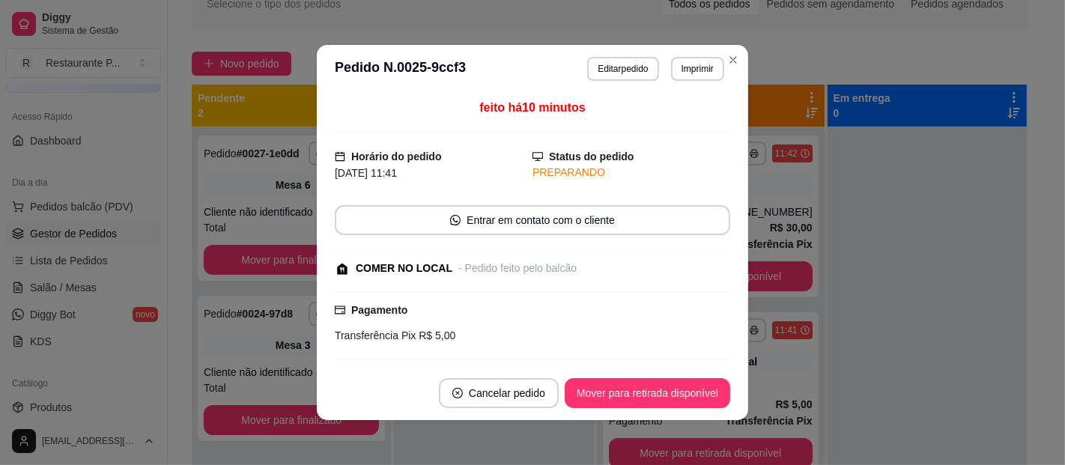
click at [645, 376] on footer "Cancelar pedido Mover para retirada disponível" at bounding box center [532, 393] width 431 height 54
click at [657, 385] on button "Mover para retirada disponível" at bounding box center [646, 393] width 165 height 30
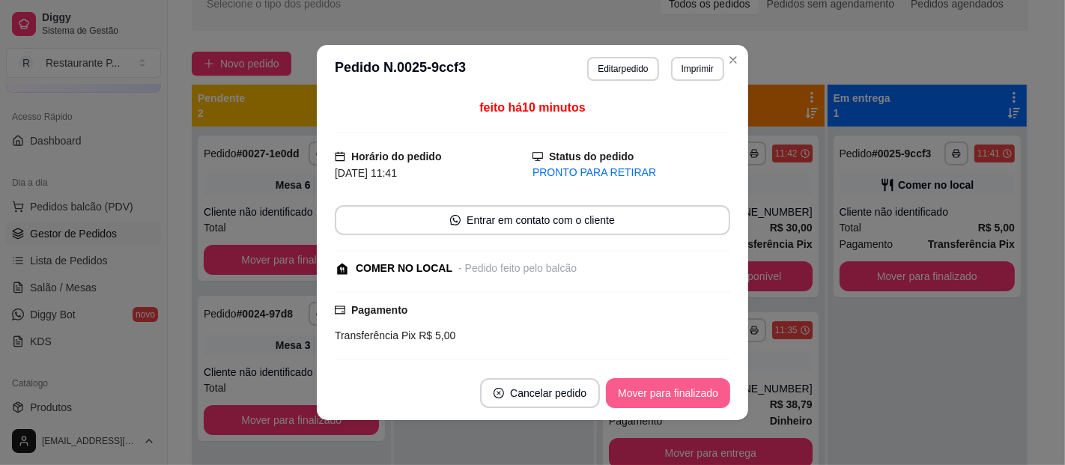
click at [644, 396] on button "Mover para finalizado" at bounding box center [668, 393] width 124 height 30
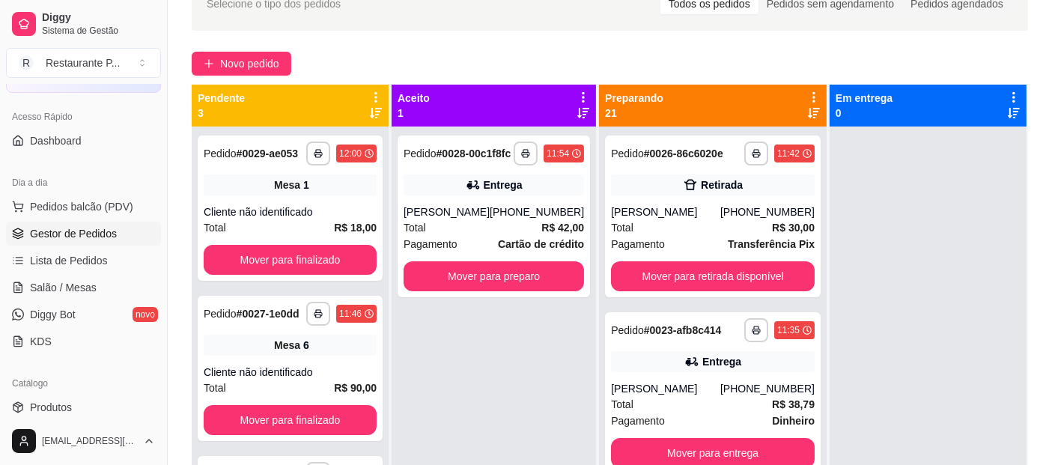
click at [263, 49] on div "**********" at bounding box center [610, 268] width 884 height 600
click at [254, 58] on span "Novo pedido" at bounding box center [249, 63] width 59 height 16
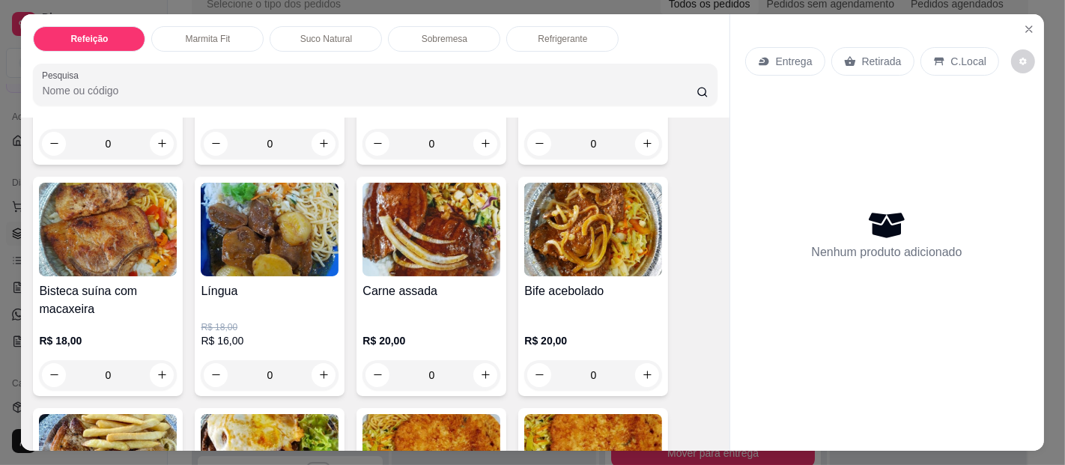
scroll to position [371, 0]
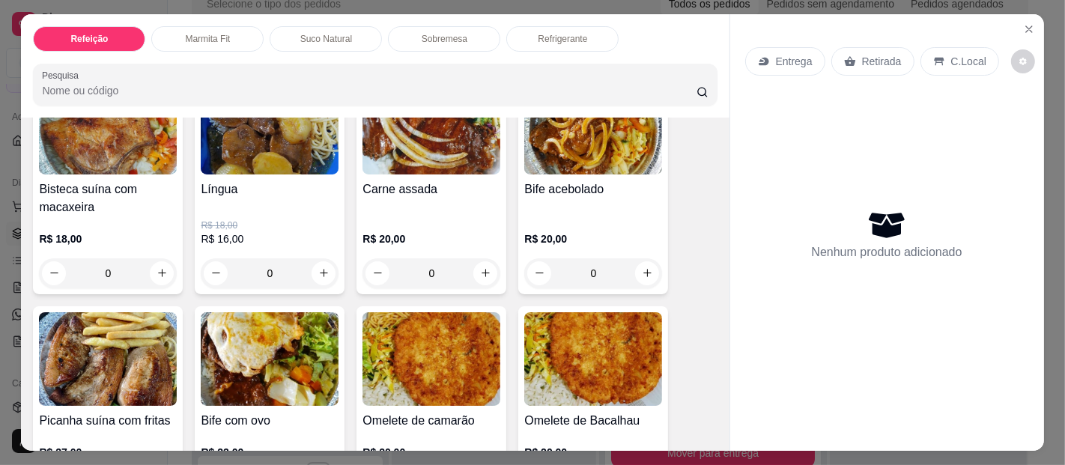
click at [264, 142] on img at bounding box center [270, 128] width 138 height 94
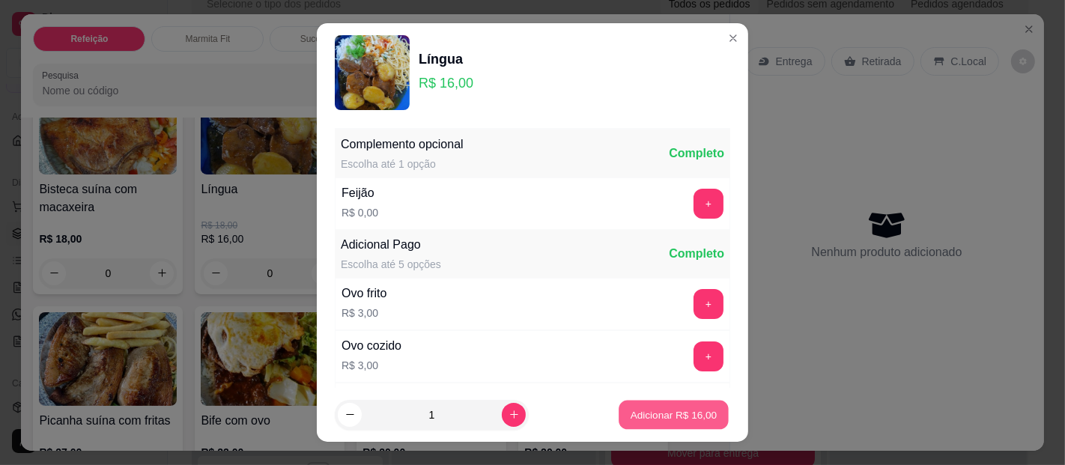
click at [645, 402] on button "Adicionar R$ 16,00" at bounding box center [673, 415] width 110 height 29
type input "1"
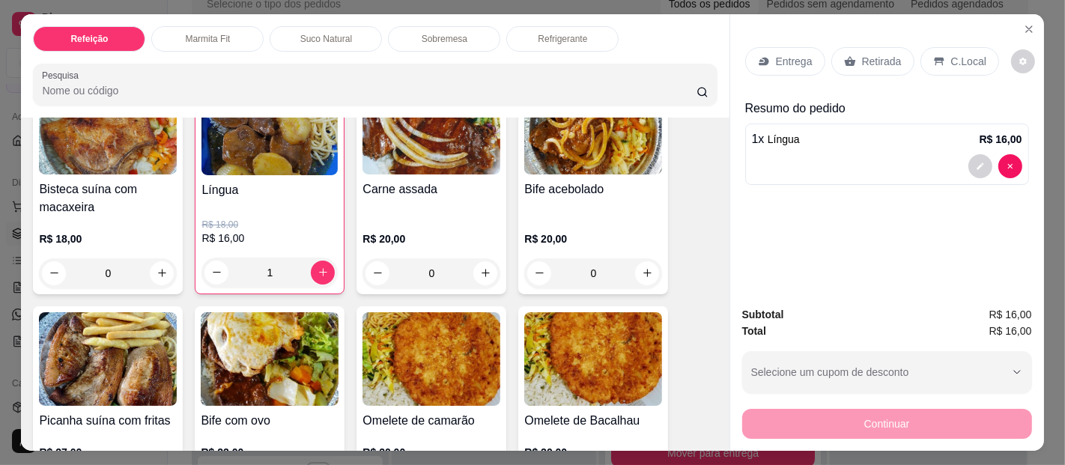
click at [115, 333] on img at bounding box center [108, 359] width 138 height 94
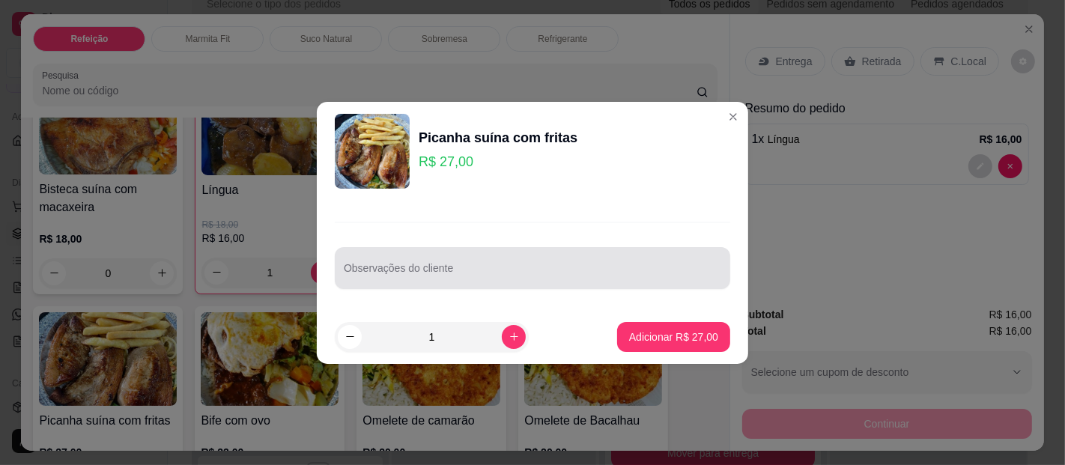
click at [423, 273] on input "Observações do cliente" at bounding box center [532, 274] width 377 height 15
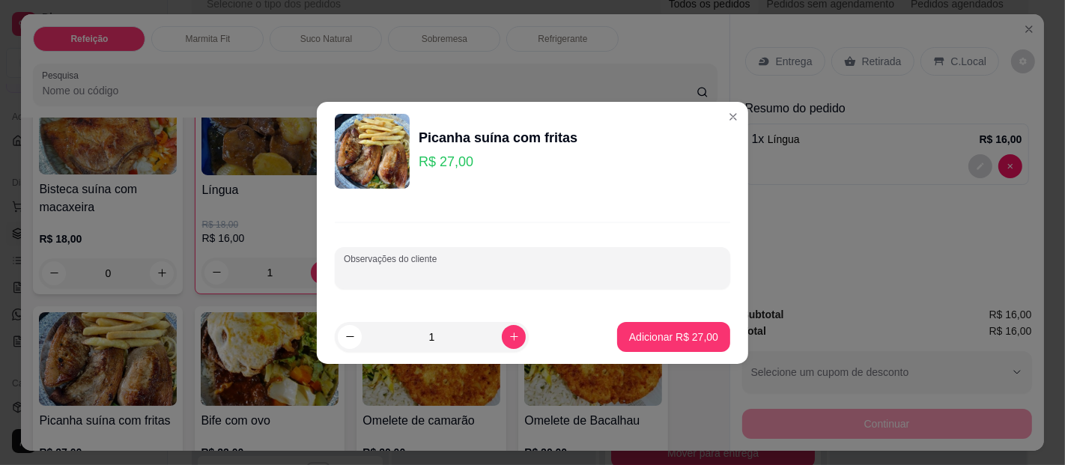
click at [424, 273] on input "Observações do cliente" at bounding box center [532, 274] width 377 height 15
type input "SEM MACARRÃO E SALADA"
click at [633, 336] on p "Adicionar R$ 27,00" at bounding box center [673, 336] width 89 height 15
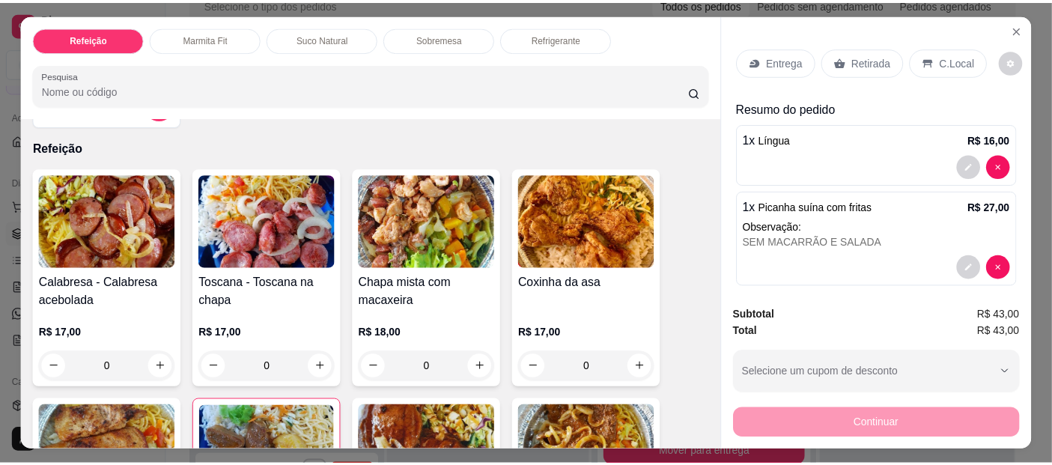
scroll to position [38, 0]
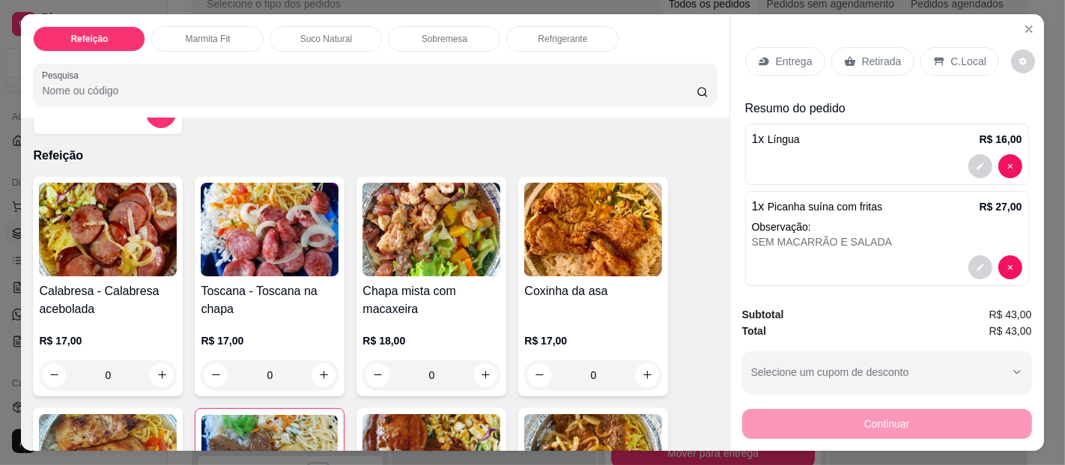
click at [570, 215] on img at bounding box center [593, 230] width 138 height 94
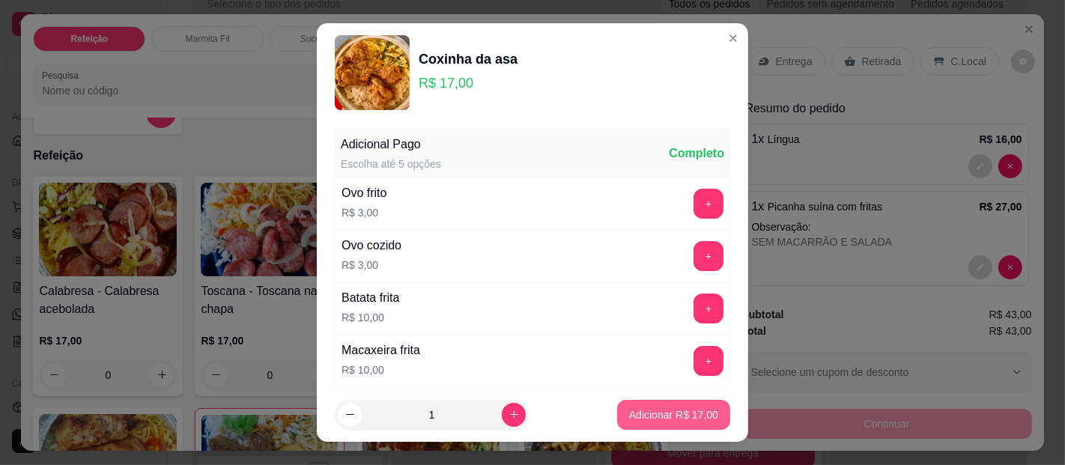
click at [636, 425] on button "Adicionar R$ 17,00" at bounding box center [673, 415] width 113 height 30
type input "1"
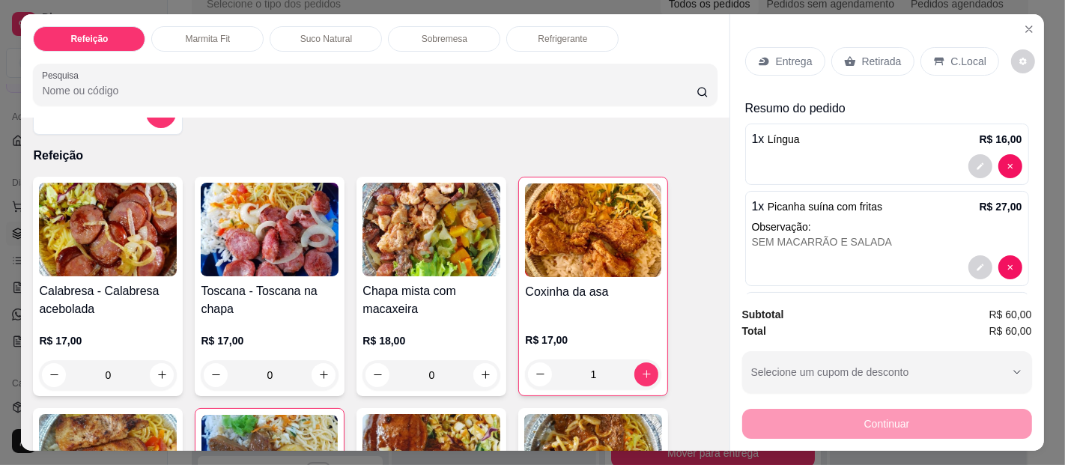
click at [776, 54] on p "Entrega" at bounding box center [794, 61] width 37 height 15
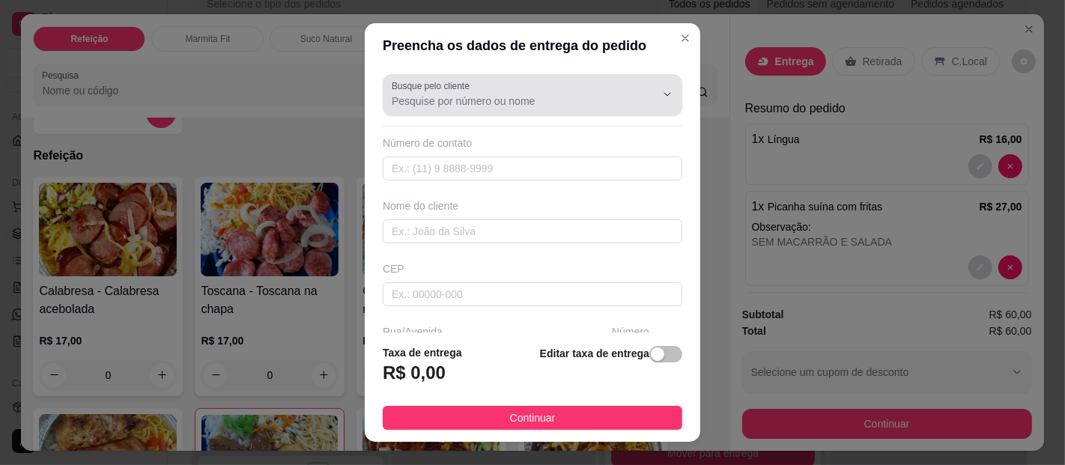
click at [448, 83] on label "Busque pelo cliente" at bounding box center [433, 85] width 83 height 13
click at [448, 94] on input "Busque pelo cliente" at bounding box center [512, 101] width 240 height 15
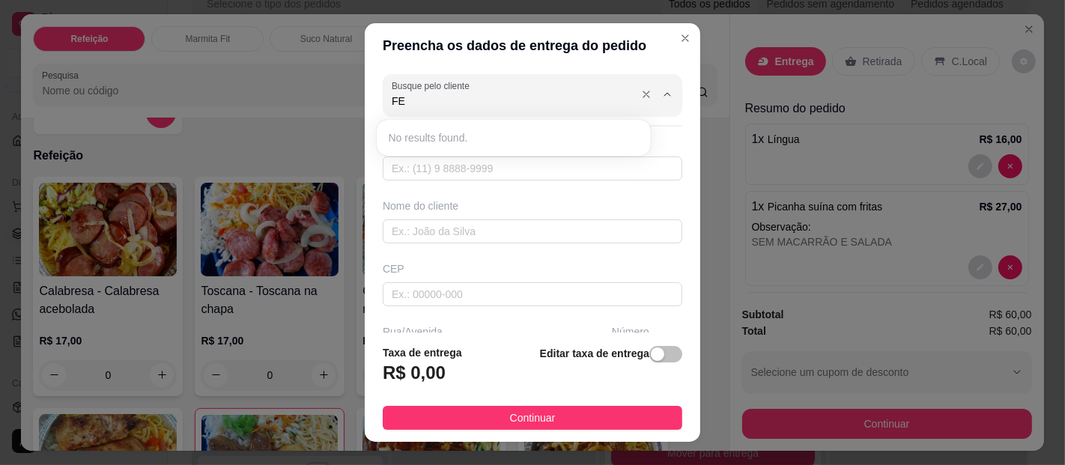
type input "F"
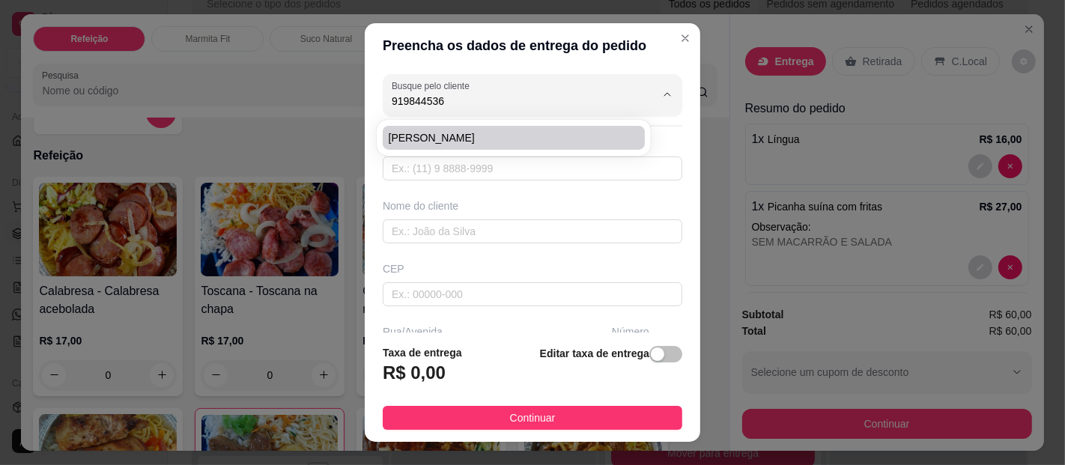
click at [395, 140] on span "[PERSON_NAME]" at bounding box center [506, 137] width 235 height 15
type input "[PERSON_NAME]"
type input "91984453632"
type input "[PERSON_NAME]"
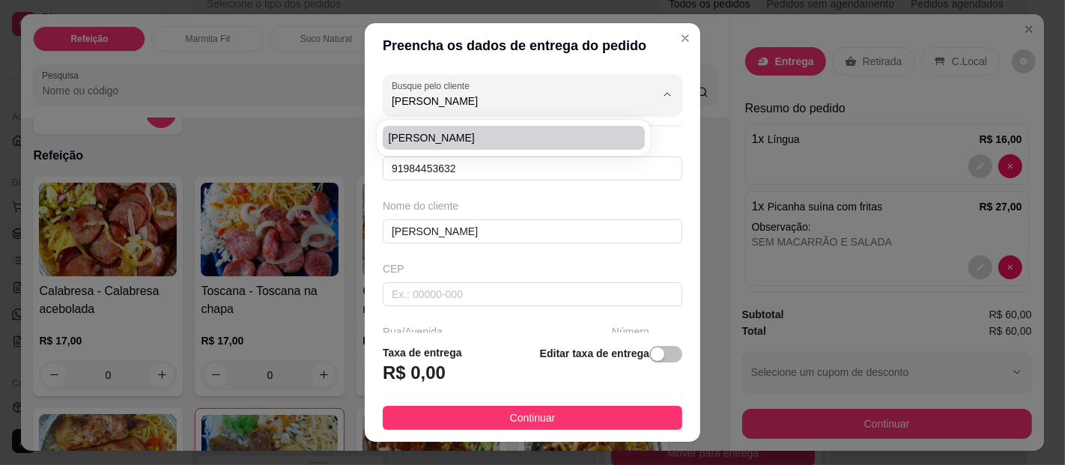
type input "0"
type input "[GEOGRAPHIC_DATA]"
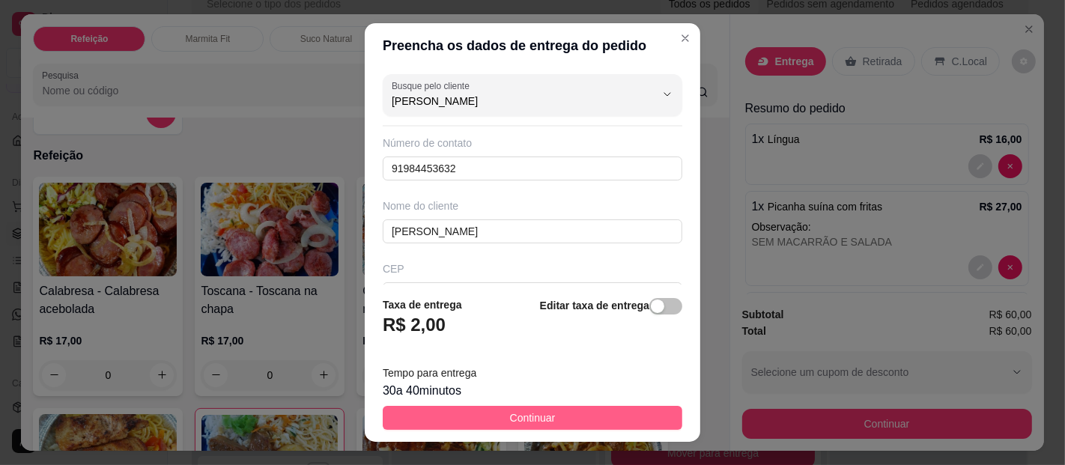
type input "[PERSON_NAME]"
click at [468, 417] on button "Continuar" at bounding box center [532, 418] width 299 height 24
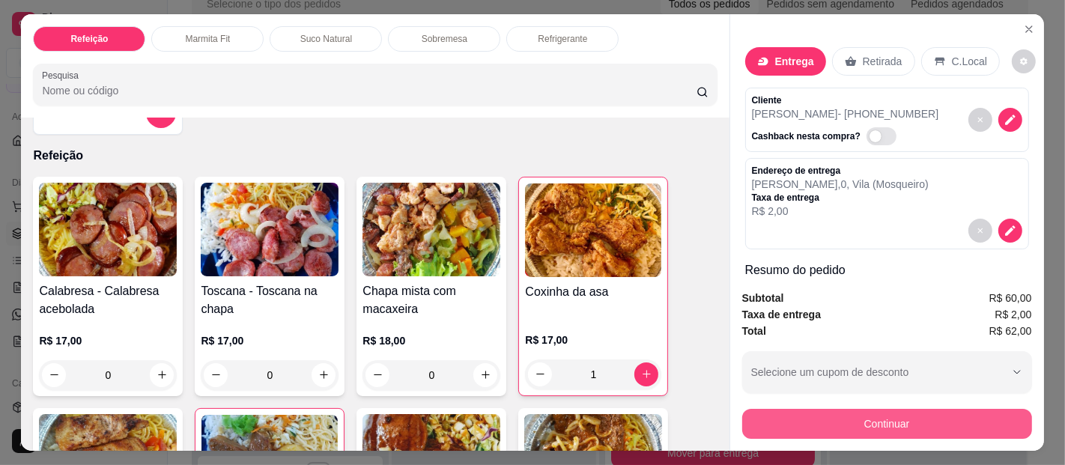
click at [874, 409] on button "Continuar" at bounding box center [887, 424] width 290 height 30
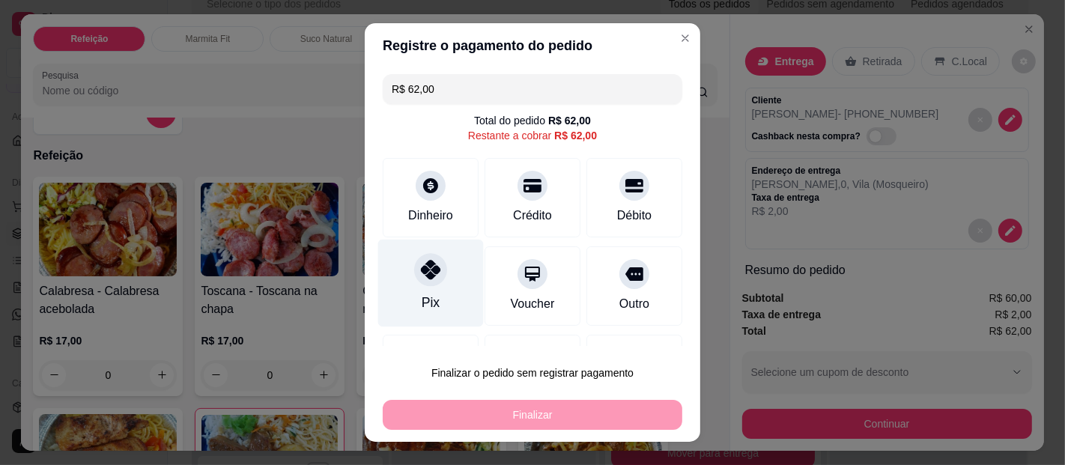
click at [423, 277] on icon at bounding box center [430, 269] width 19 height 19
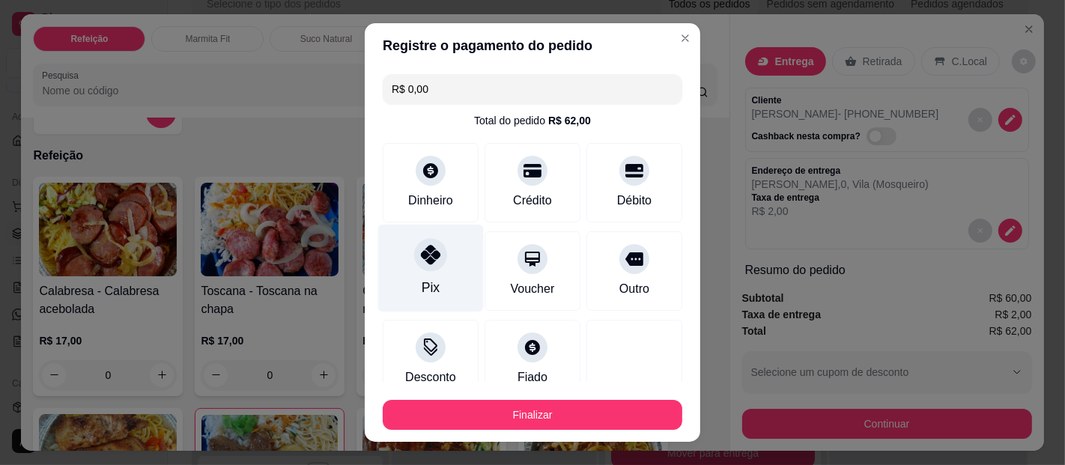
type input "R$ 0,00"
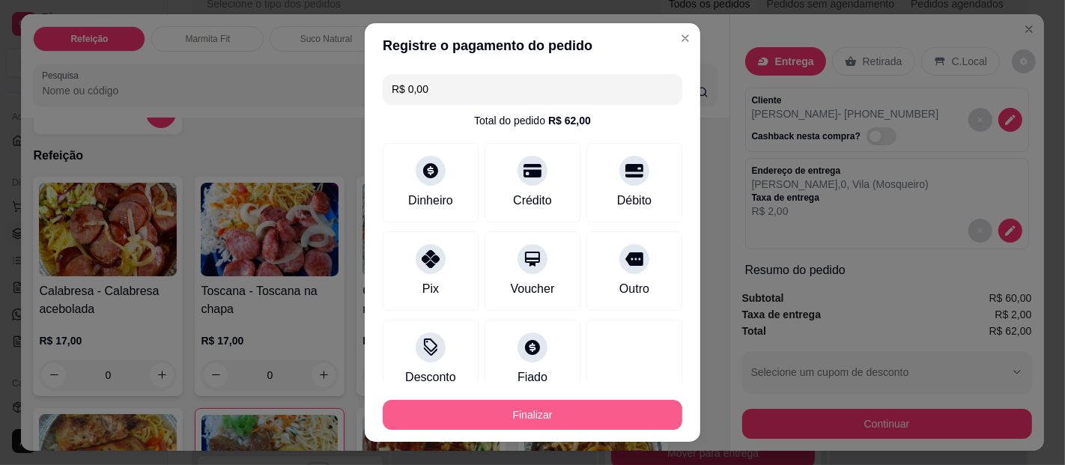
click at [501, 407] on button "Finalizar" at bounding box center [532, 415] width 299 height 30
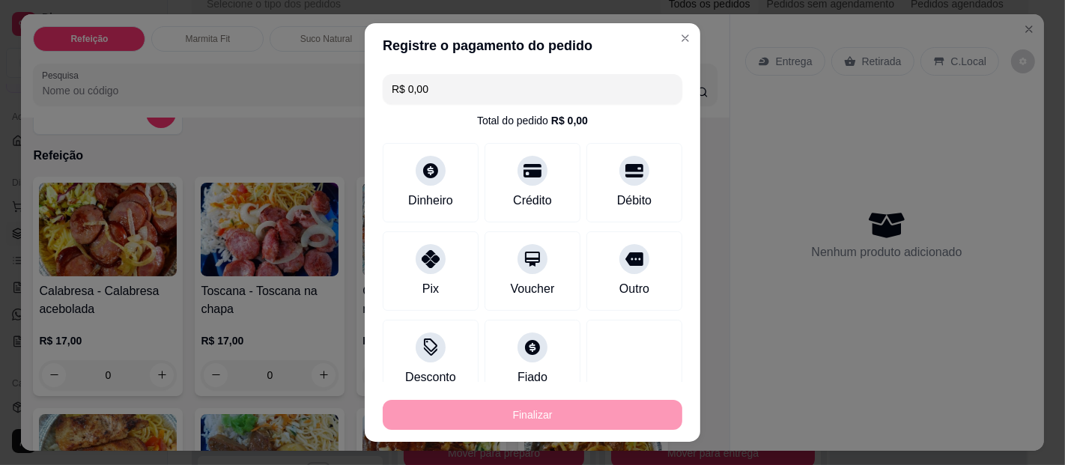
type input "0"
type input "-R$ 62,00"
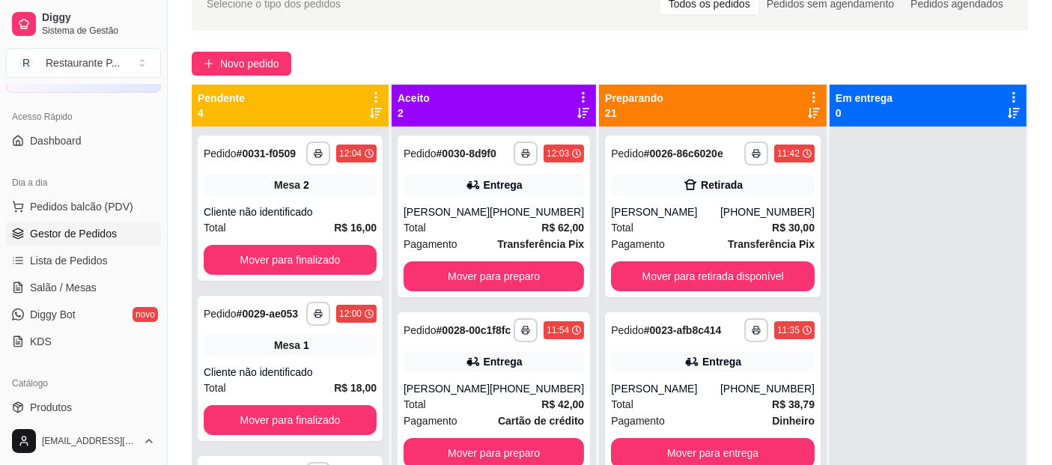
drag, startPoint x: 501, startPoint y: 407, endPoint x: 400, endPoint y: 55, distance: 366.8
click at [400, 55] on div "Novo pedido" at bounding box center [610, 64] width 836 height 24
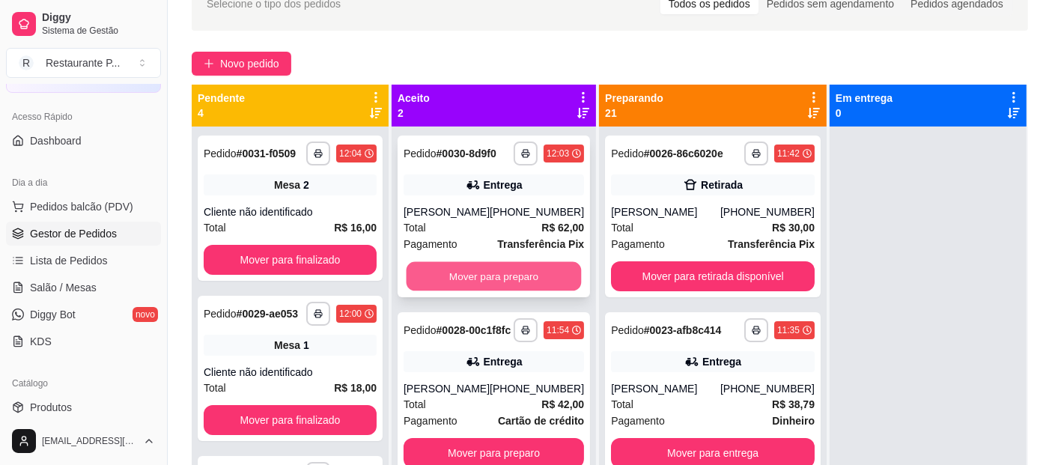
click at [491, 277] on button "Mover para preparo" at bounding box center [494, 276] width 175 height 29
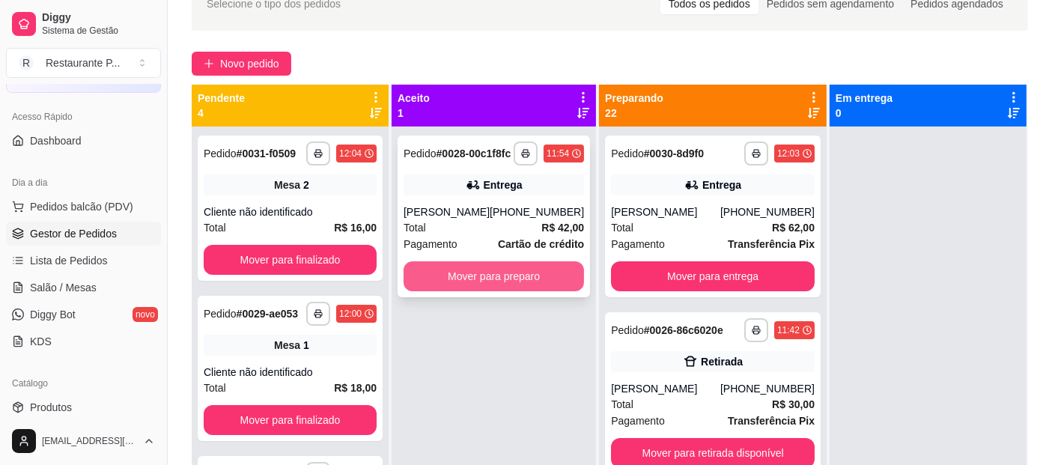
drag, startPoint x: 500, startPoint y: 274, endPoint x: 525, endPoint y: 258, distance: 29.3
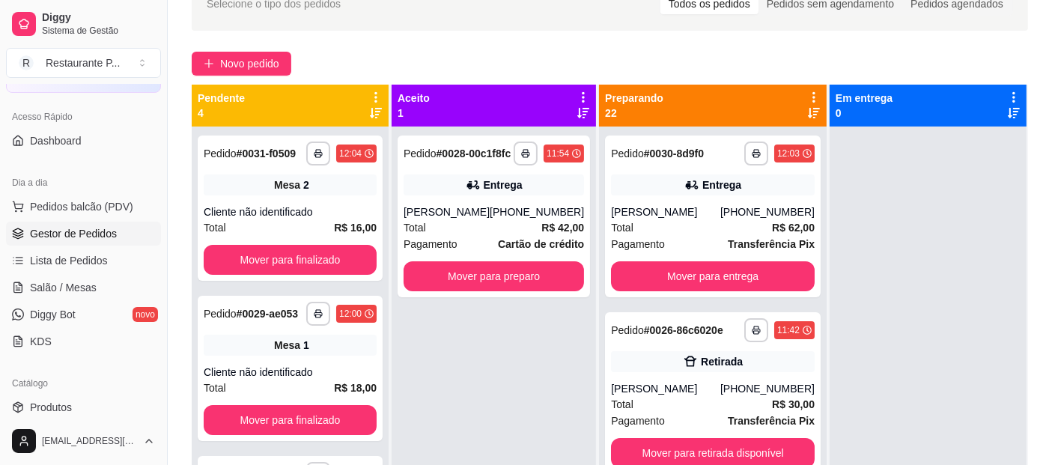
drag, startPoint x: 525, startPoint y: 258, endPoint x: 412, endPoint y: 335, distance: 136.4
click at [412, 335] on div "**********" at bounding box center [494, 359] width 204 height 465
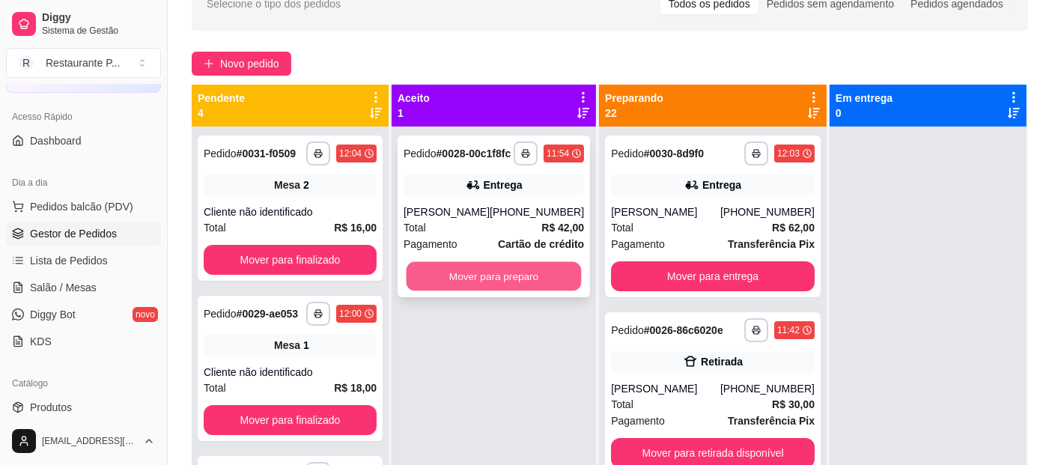
click at [448, 264] on button "Mover para preparo" at bounding box center [494, 276] width 175 height 29
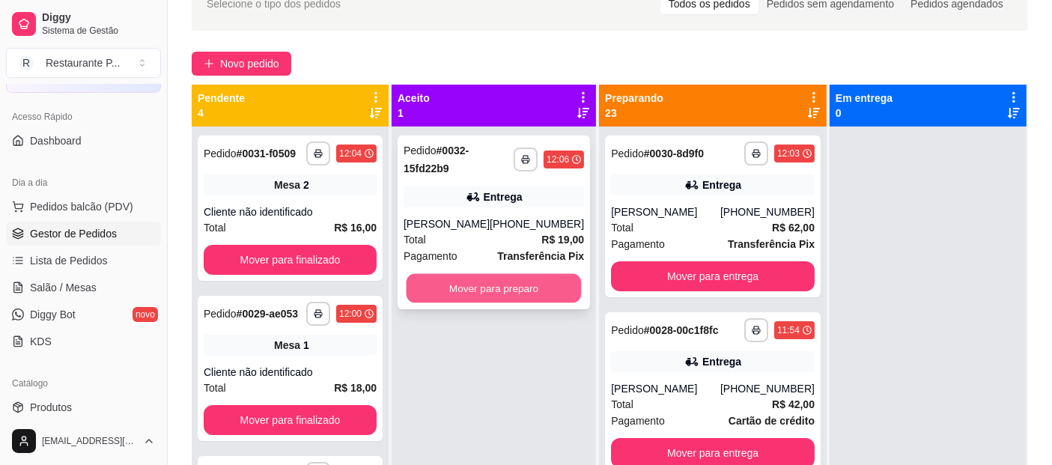
click at [470, 279] on button "Mover para preparo" at bounding box center [494, 288] width 175 height 29
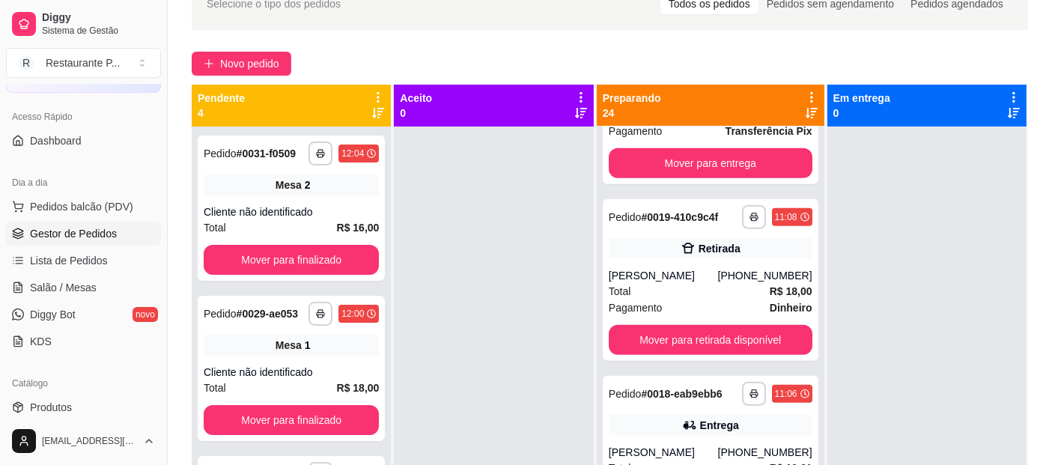
scroll to position [1190, 0]
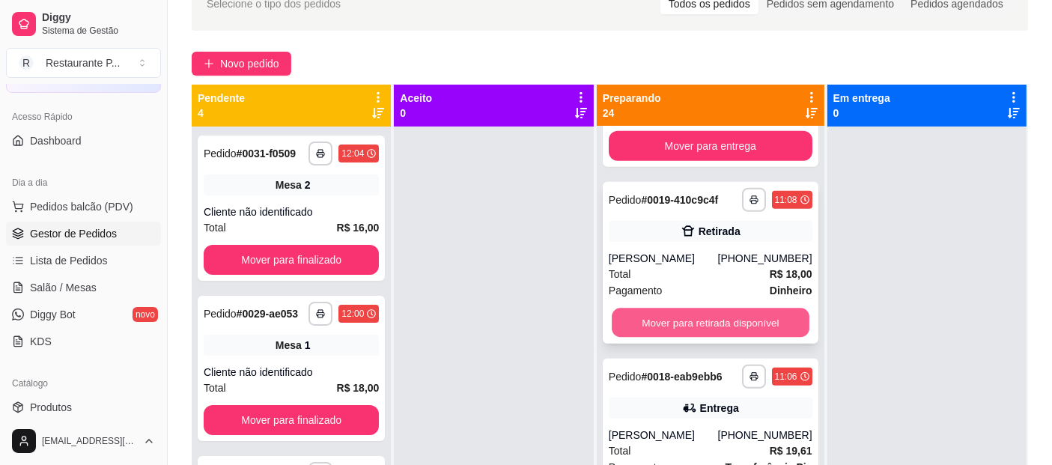
click at [755, 338] on button "Mover para retirada disponível" at bounding box center [711, 322] width 198 height 29
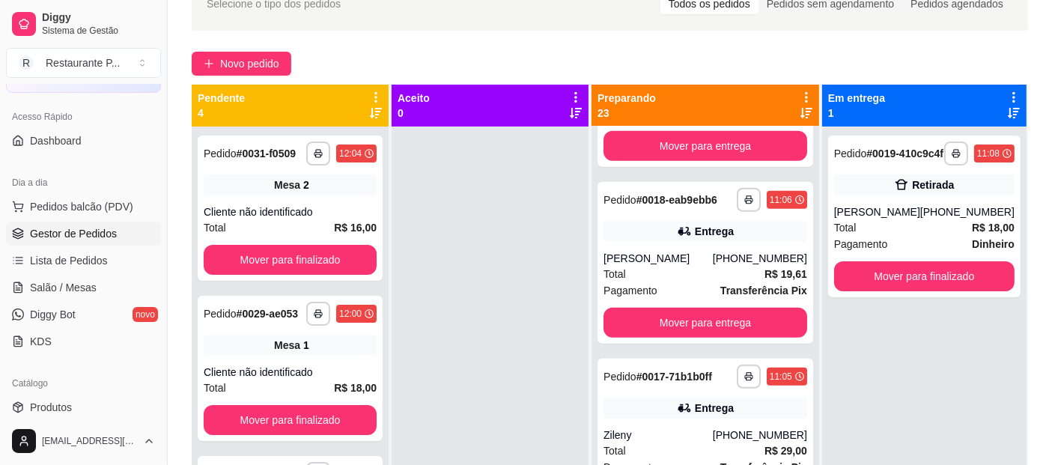
scroll to position [0, 0]
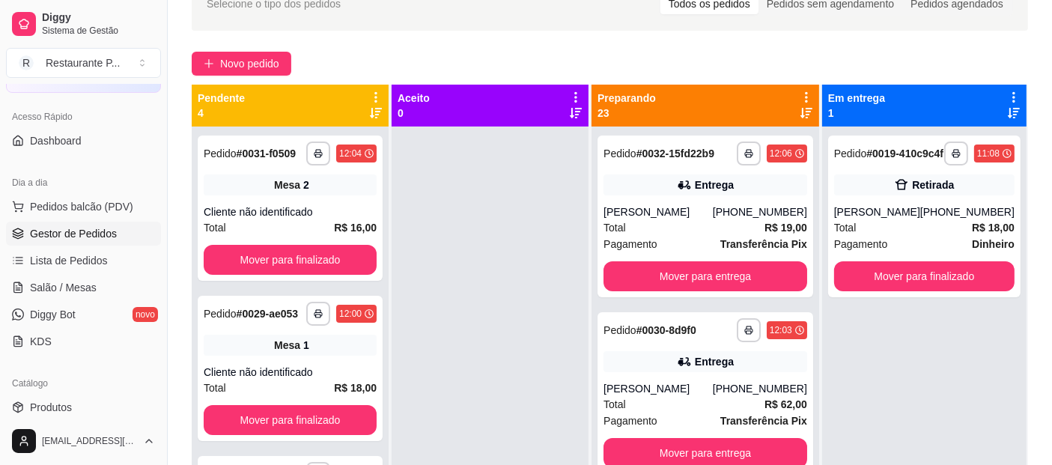
click at [800, 106] on div at bounding box center [806, 105] width 13 height 28
click at [800, 113] on icon at bounding box center [806, 113] width 12 height 12
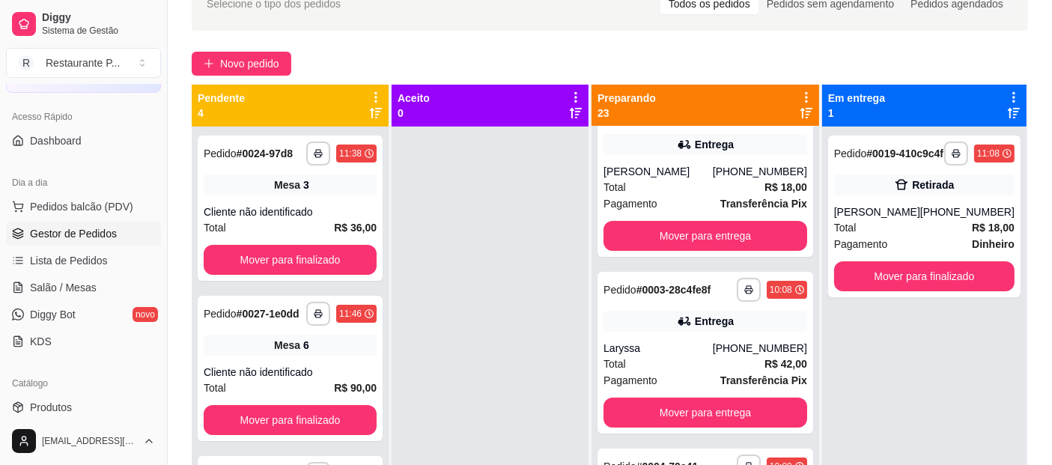
scroll to position [283, 0]
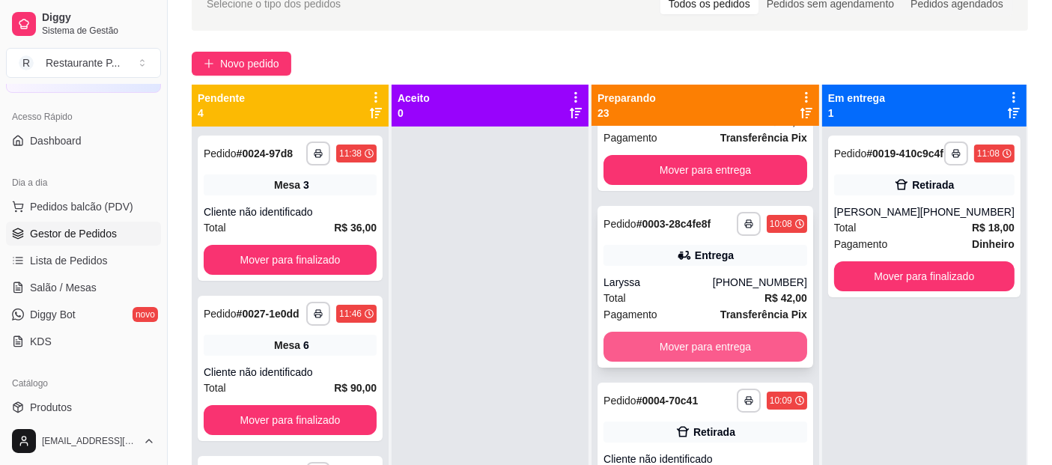
click at [714, 359] on button "Mover para entrega" at bounding box center [705, 347] width 204 height 30
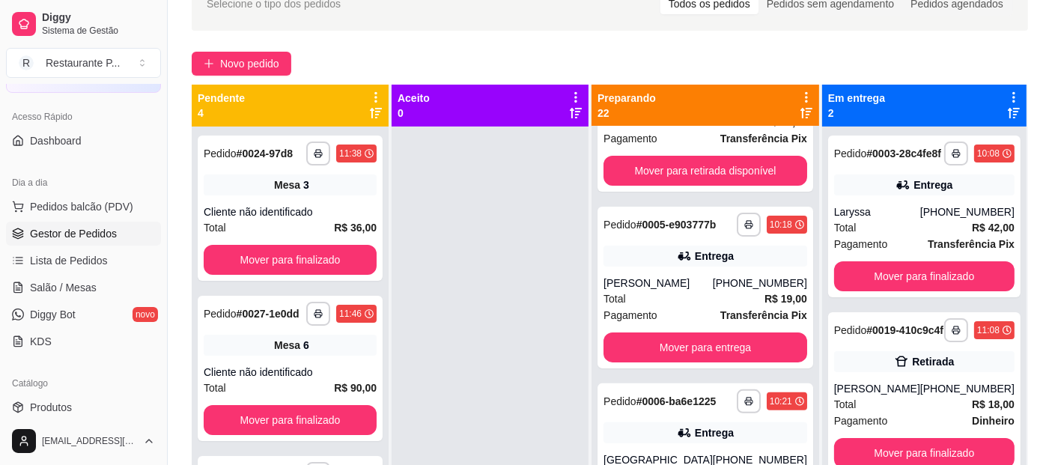
scroll to position [475, 0]
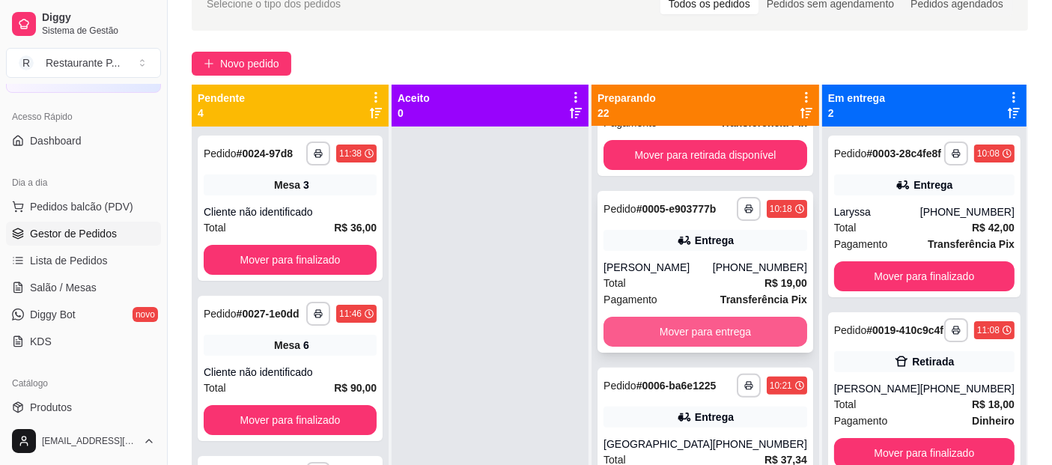
click at [727, 335] on button "Mover para entrega" at bounding box center [705, 332] width 204 height 30
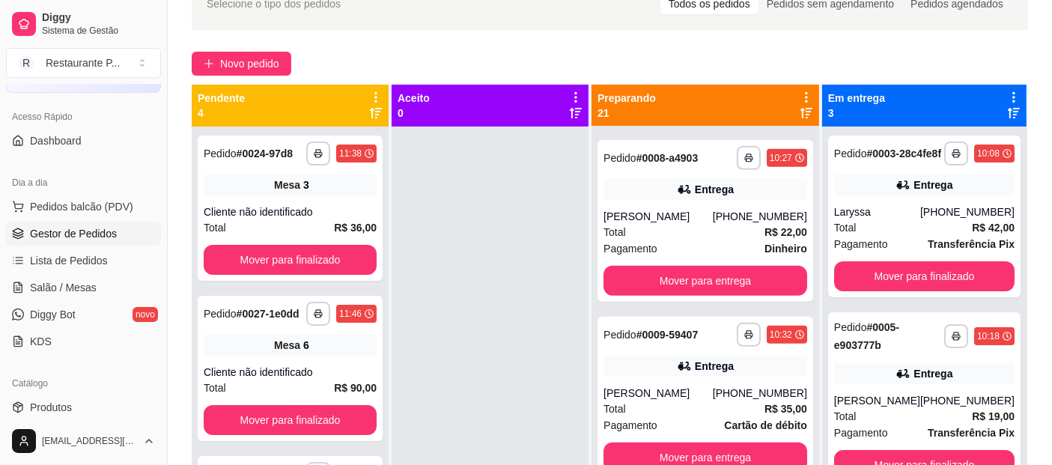
scroll to position [996, 0]
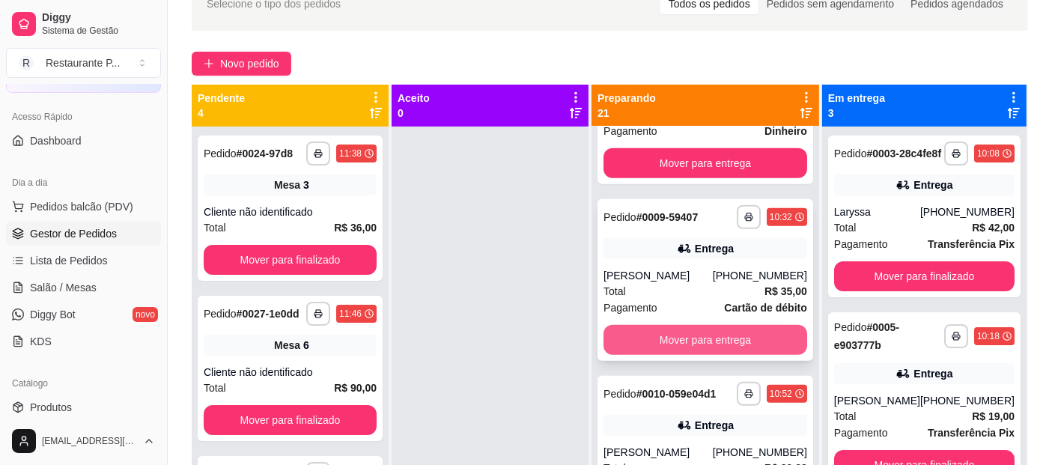
click at [730, 341] on button "Mover para entrega" at bounding box center [705, 340] width 204 height 30
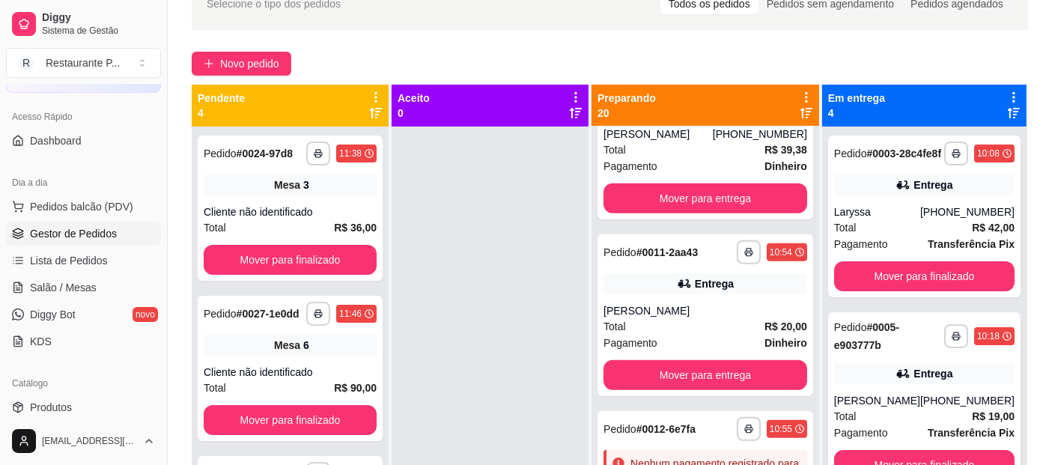
scroll to position [1186, 0]
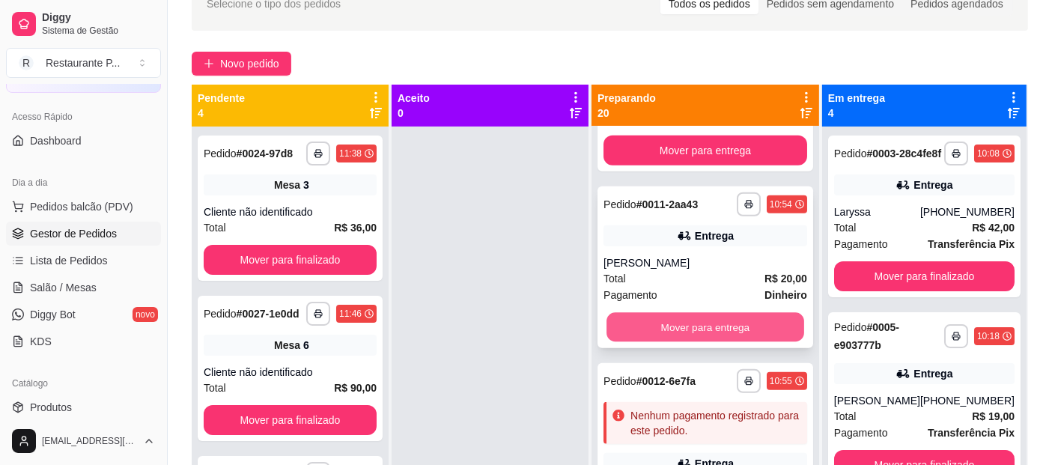
click at [737, 342] on button "Mover para entrega" at bounding box center [705, 327] width 198 height 29
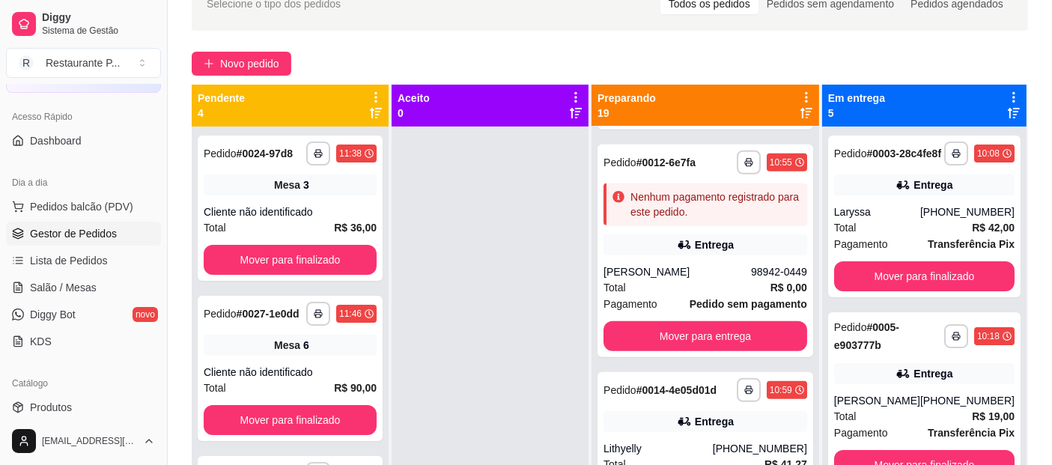
scroll to position [1251, 0]
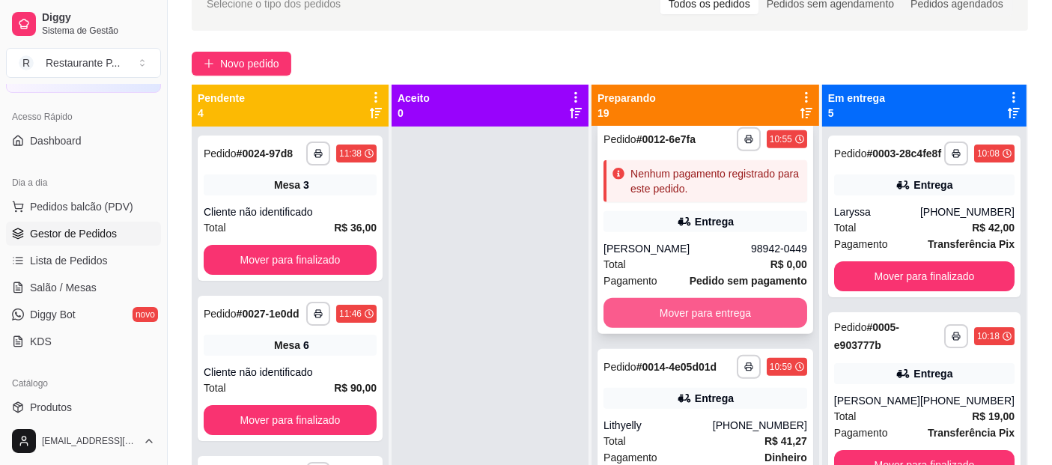
click at [766, 328] on button "Mover para entrega" at bounding box center [705, 313] width 204 height 30
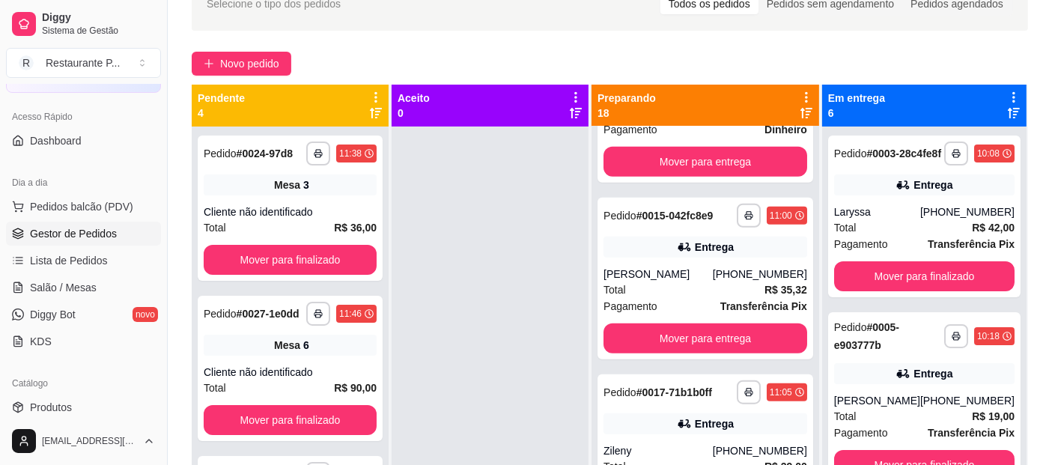
scroll to position [1364, 0]
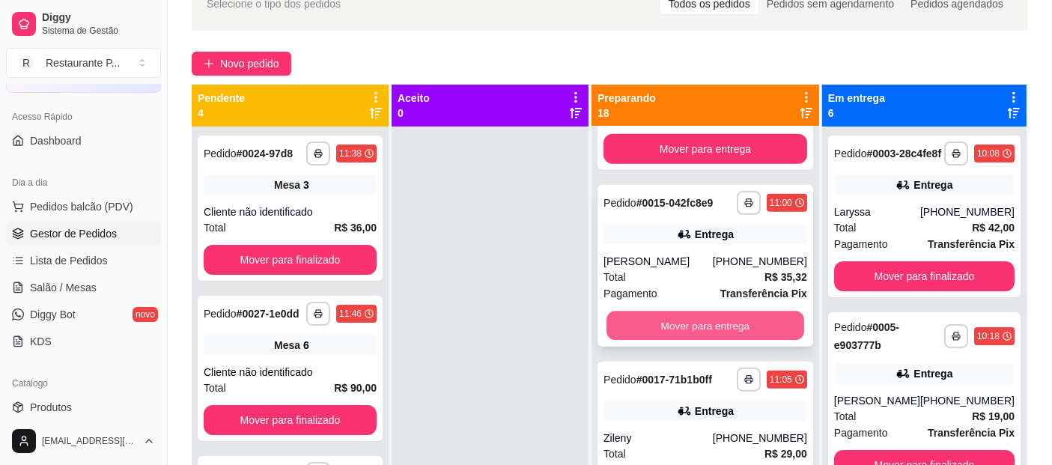
click at [741, 341] on button "Mover para entrega" at bounding box center [705, 325] width 198 height 29
click at [756, 341] on button "Mover para entrega" at bounding box center [705, 326] width 204 height 30
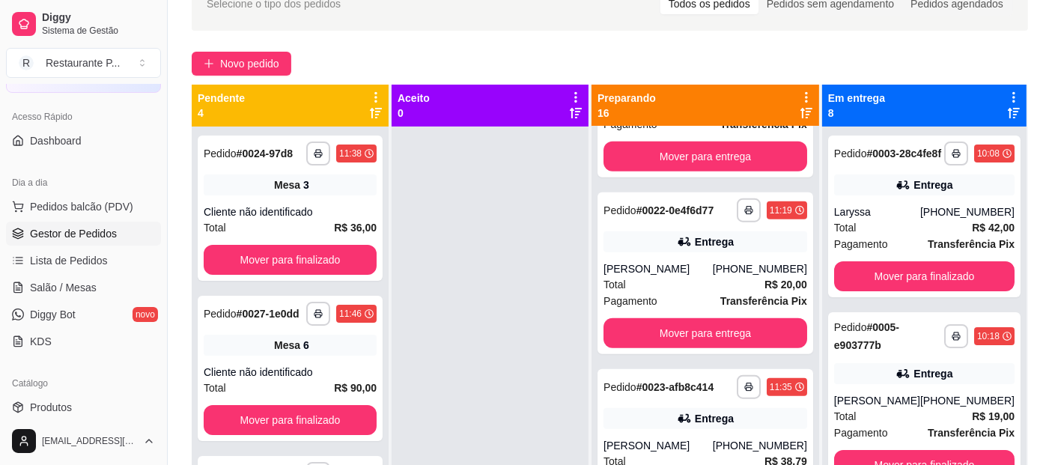
scroll to position [1756, 0]
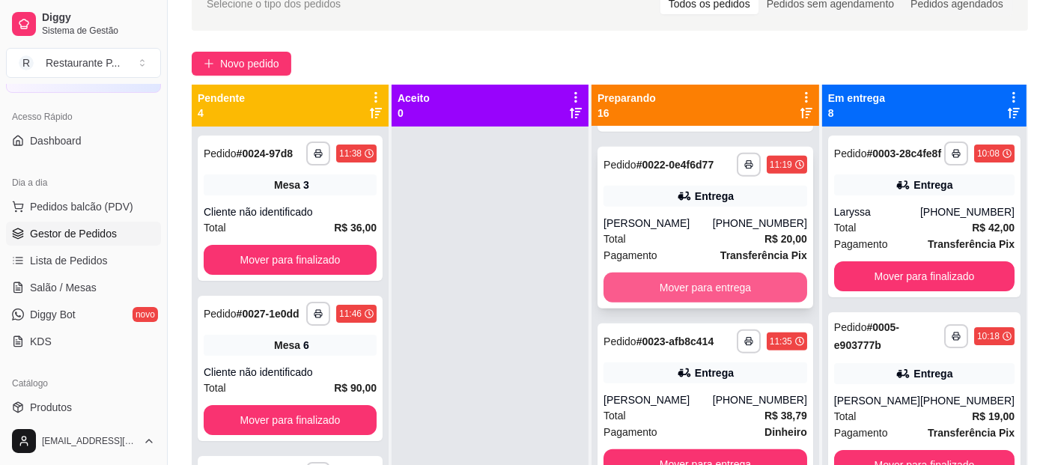
click at [753, 302] on button "Mover para entrega" at bounding box center [705, 288] width 204 height 30
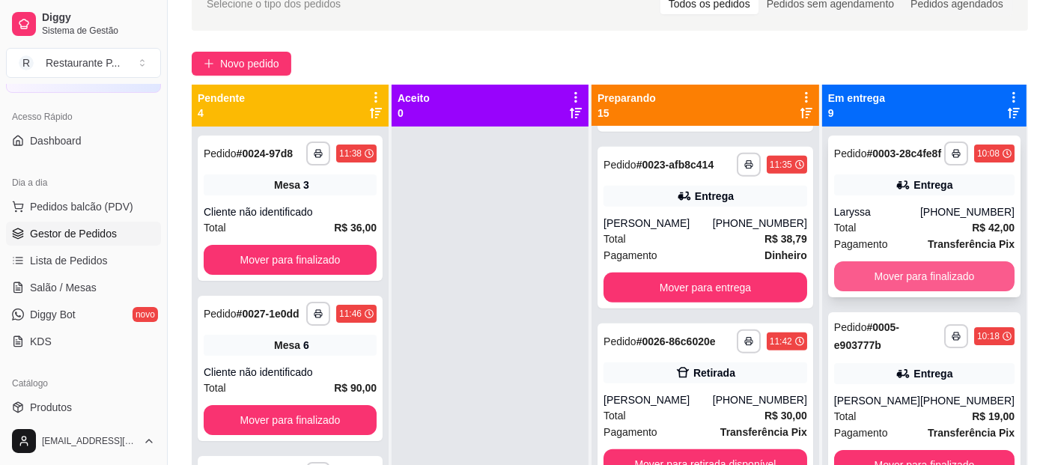
click at [925, 290] on button "Mover para finalizado" at bounding box center [924, 276] width 180 height 30
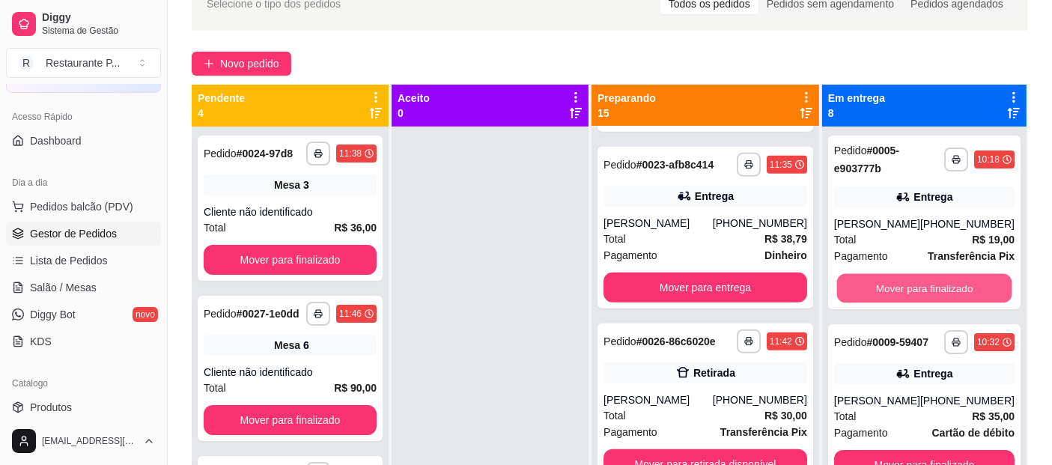
click at [925, 290] on button "Mover para finalizado" at bounding box center [923, 288] width 175 height 29
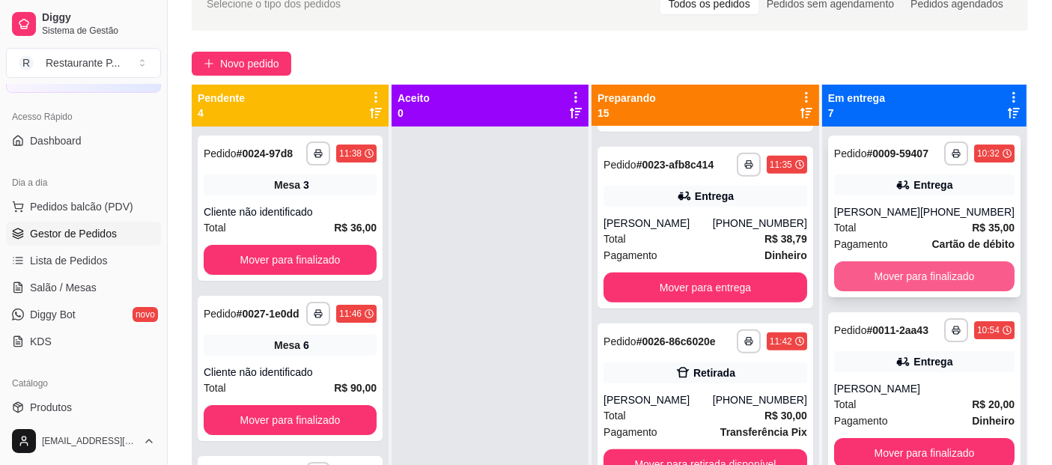
click at [924, 265] on button "Mover para finalizado" at bounding box center [924, 276] width 180 height 30
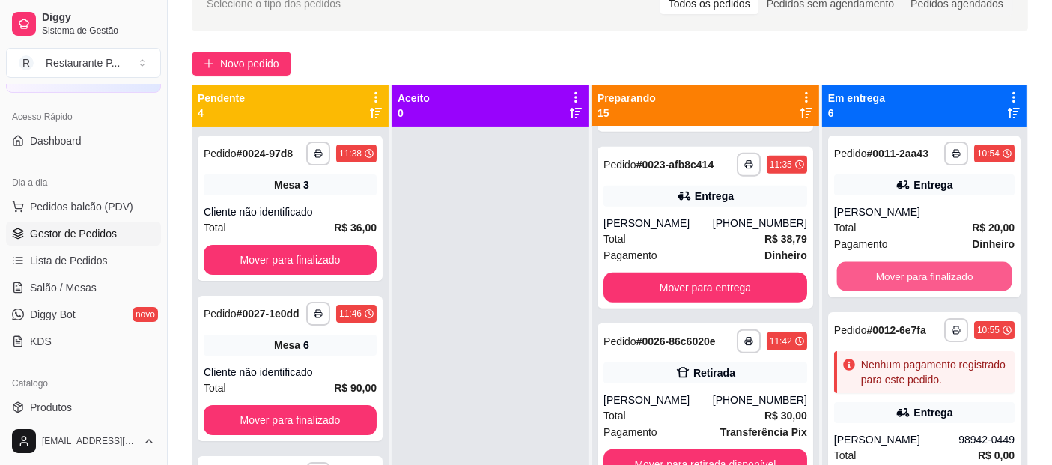
click at [924, 265] on button "Mover para finalizado" at bounding box center [923, 276] width 175 height 29
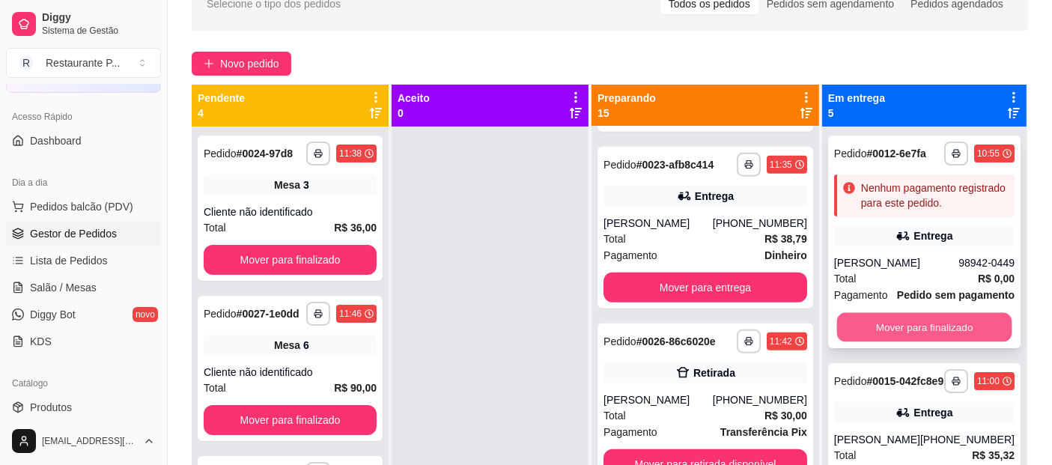
click at [914, 321] on button "Mover para finalizado" at bounding box center [923, 327] width 175 height 29
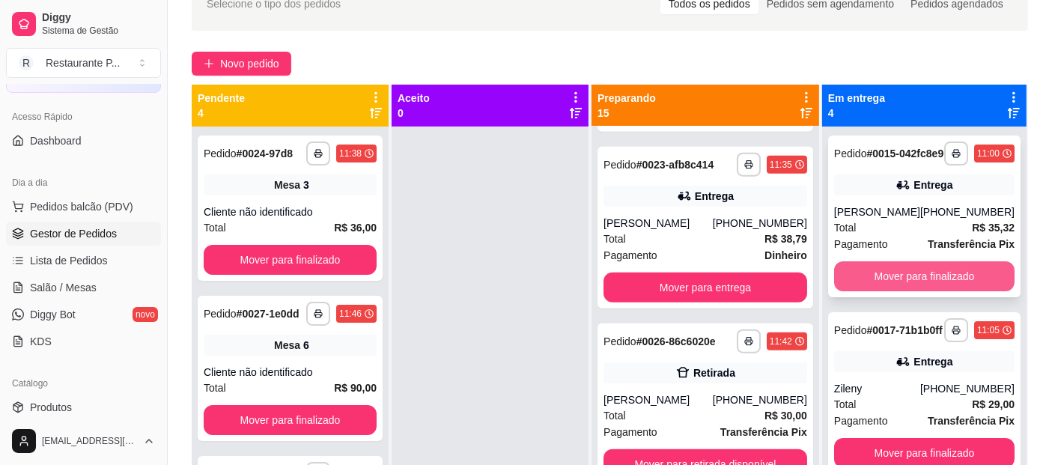
click at [916, 291] on button "Mover para finalizado" at bounding box center [924, 276] width 180 height 30
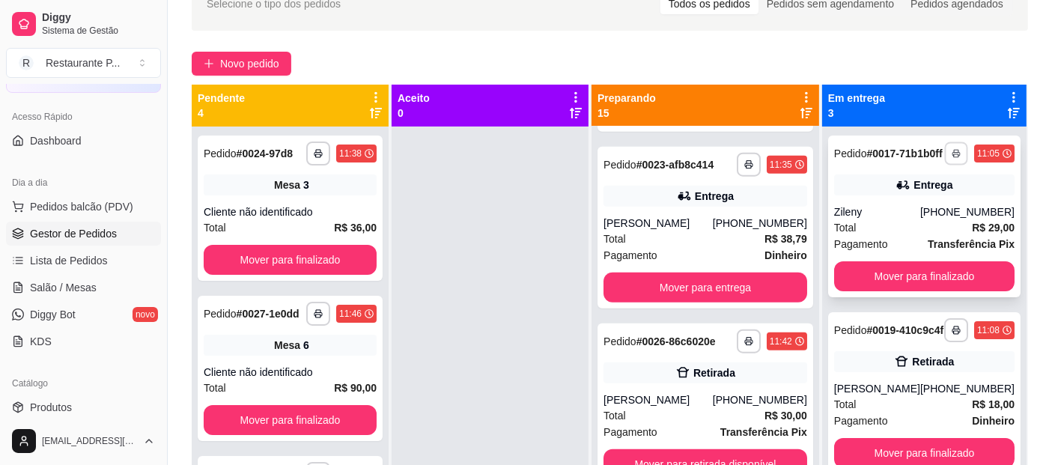
click at [952, 155] on icon "button" at bounding box center [956, 153] width 9 height 9
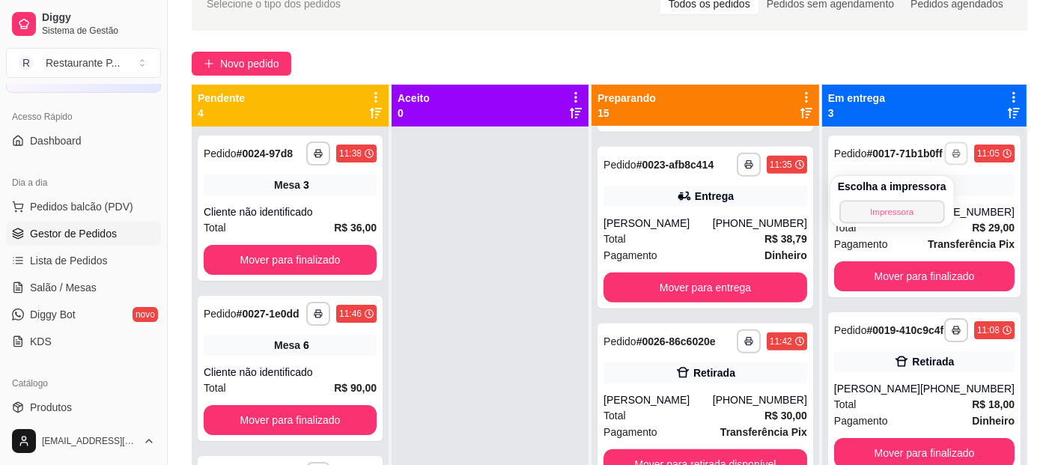
click at [898, 207] on button "Impressora" at bounding box center [891, 211] width 105 height 23
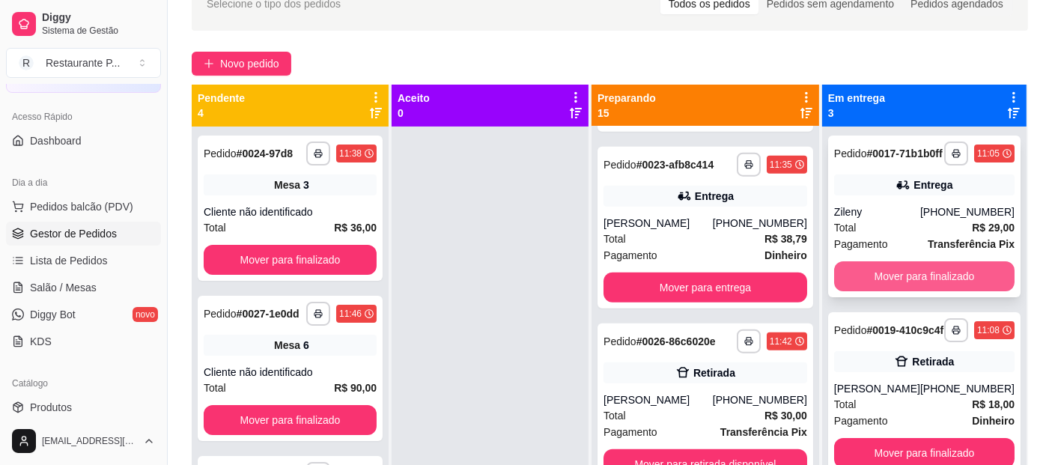
click at [925, 291] on button "Mover para finalizado" at bounding box center [924, 276] width 180 height 30
click at [941, 279] on button "Mover para finalizado" at bounding box center [924, 276] width 180 height 30
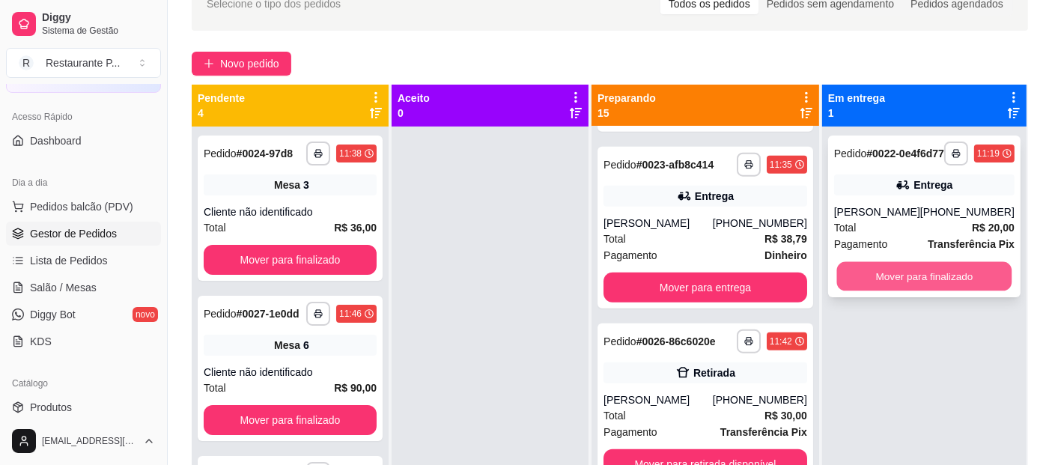
click at [928, 291] on button "Mover para finalizado" at bounding box center [923, 276] width 175 height 29
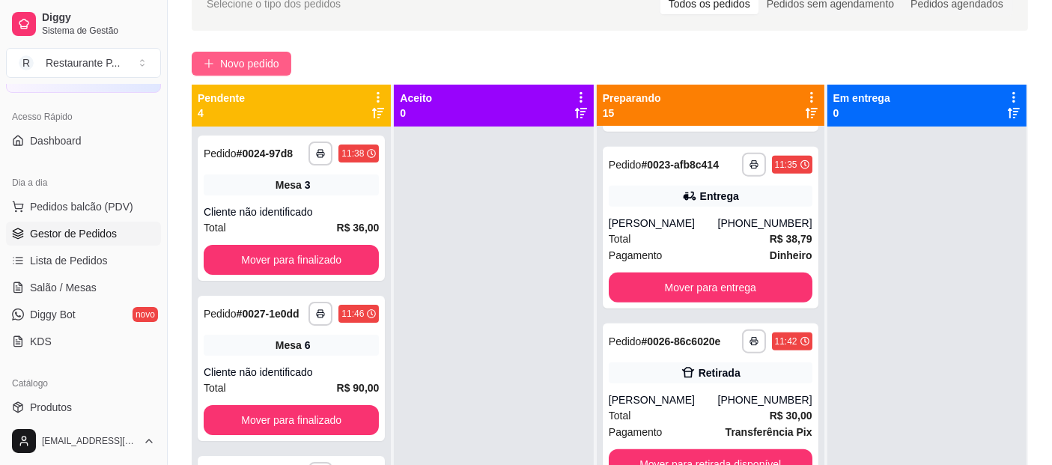
click at [234, 55] on span "Novo pedido" at bounding box center [249, 63] width 59 height 16
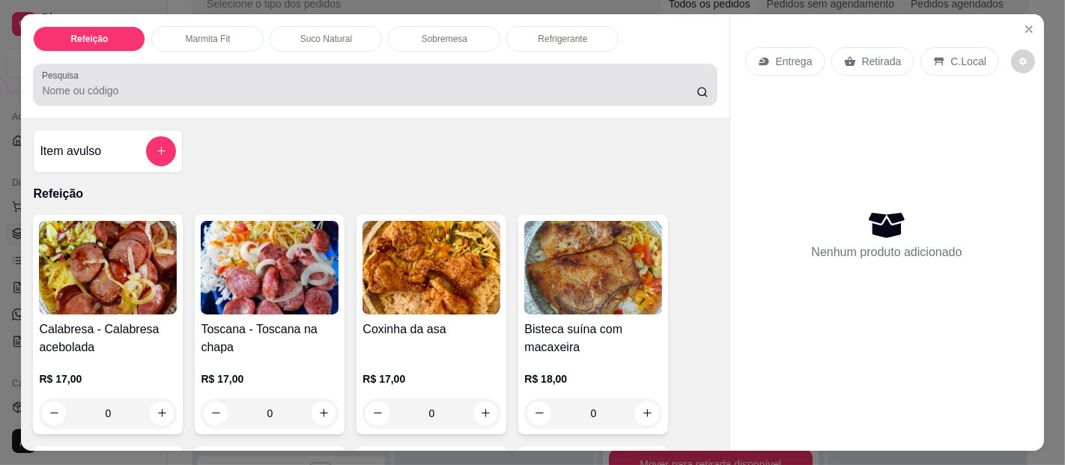
click at [137, 70] on div at bounding box center [375, 85] width 666 height 30
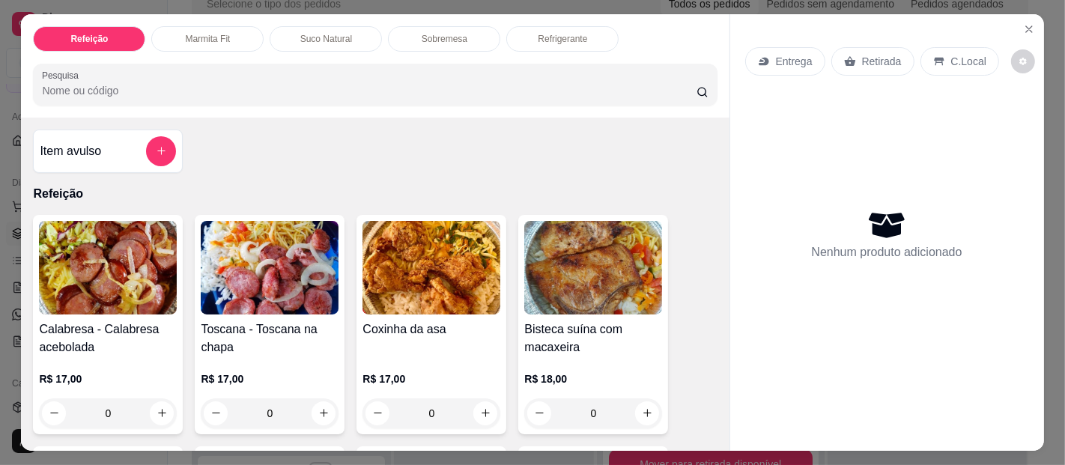
click at [135, 83] on input "Pesquisa" at bounding box center [369, 90] width 654 height 15
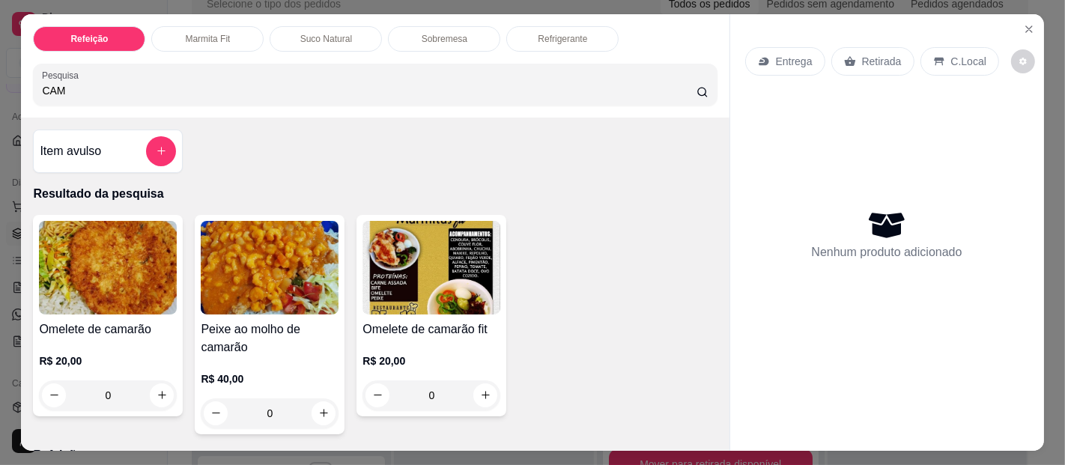
type input "CAM"
click at [85, 249] on img at bounding box center [108, 268] width 138 height 94
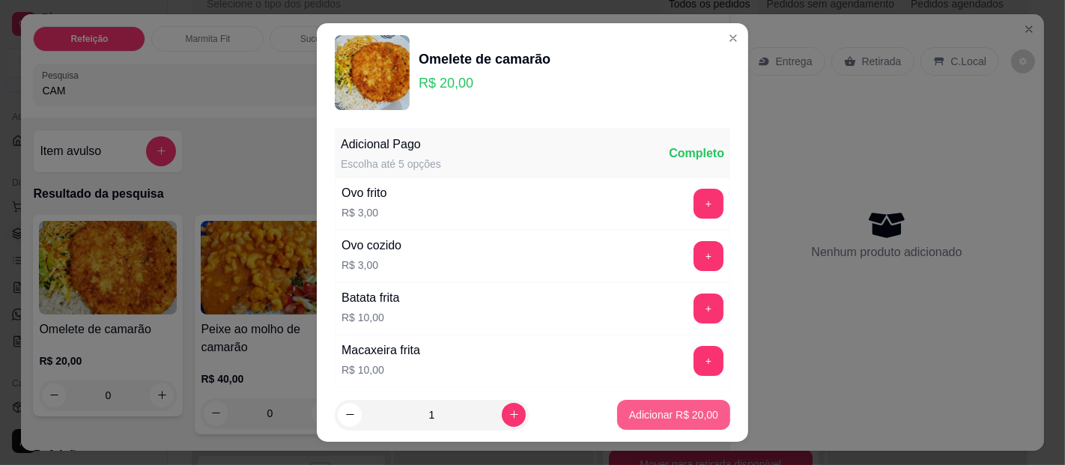
click at [680, 403] on button "Adicionar R$ 20,00" at bounding box center [673, 415] width 113 height 30
type input "1"
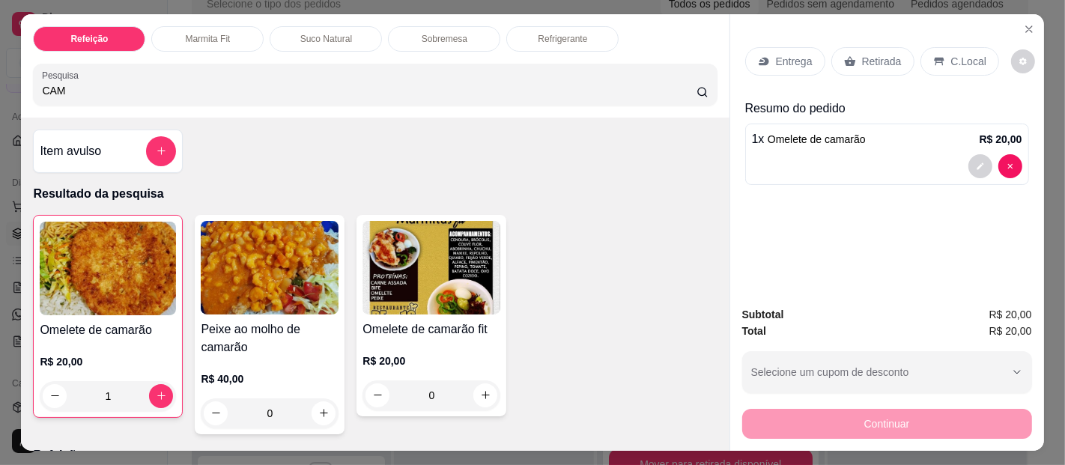
click at [784, 54] on p "Entrega" at bounding box center [794, 61] width 37 height 15
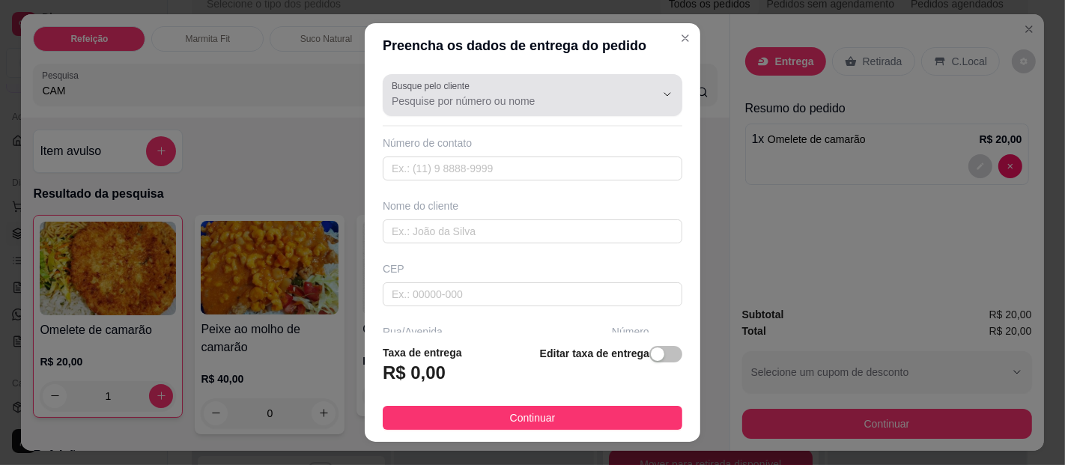
click at [455, 103] on input "Busque pelo cliente" at bounding box center [512, 101] width 240 height 15
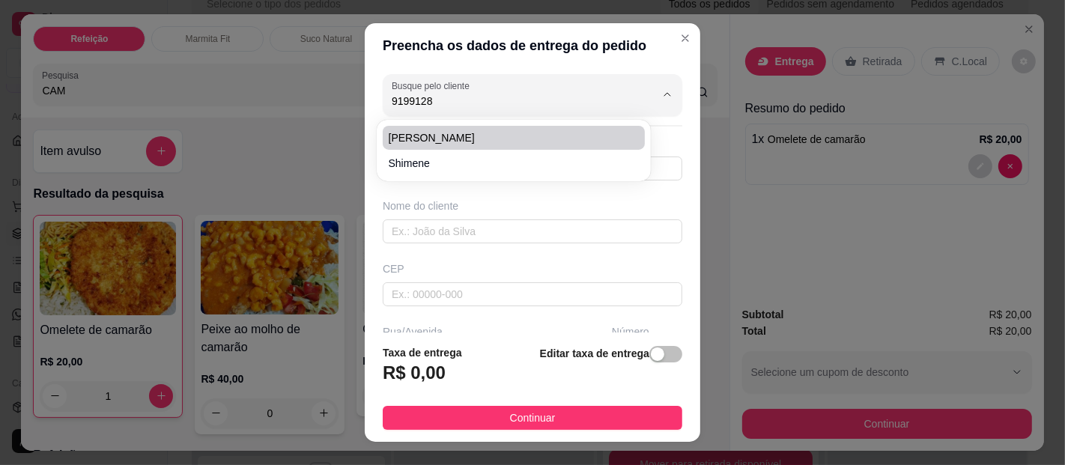
click at [407, 133] on span "[PERSON_NAME]" at bounding box center [506, 137] width 235 height 15
type input "[PERSON_NAME]"
type input "91991288896"
type input "[PERSON_NAME]"
type input "ALL GUIMARAES"
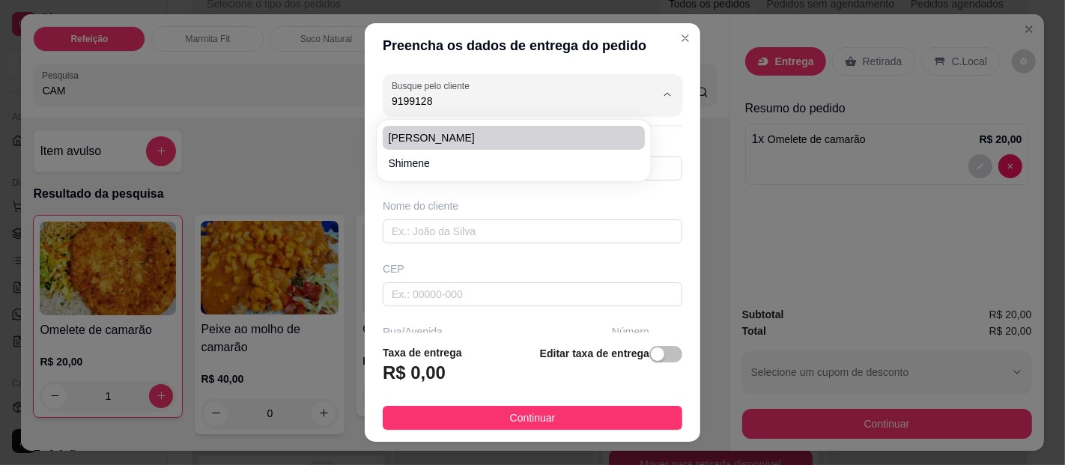
type input "[GEOGRAPHIC_DATA]"
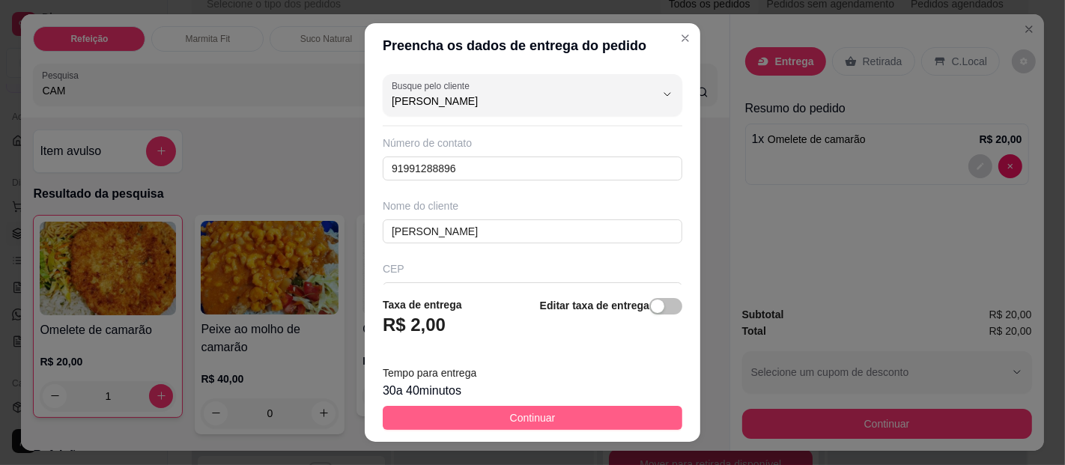
click at [520, 420] on span "Continuar" at bounding box center [533, 418] width 46 height 16
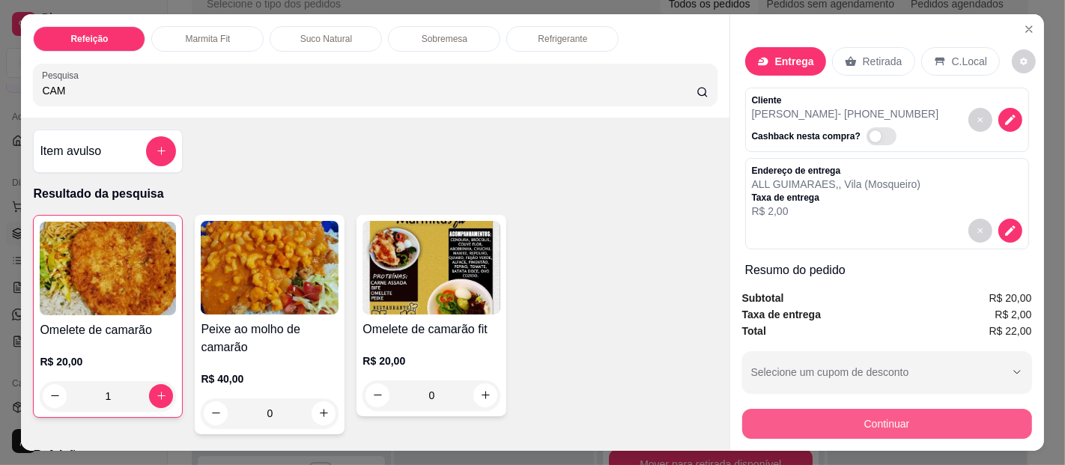
click at [918, 423] on button "Continuar" at bounding box center [887, 424] width 290 height 30
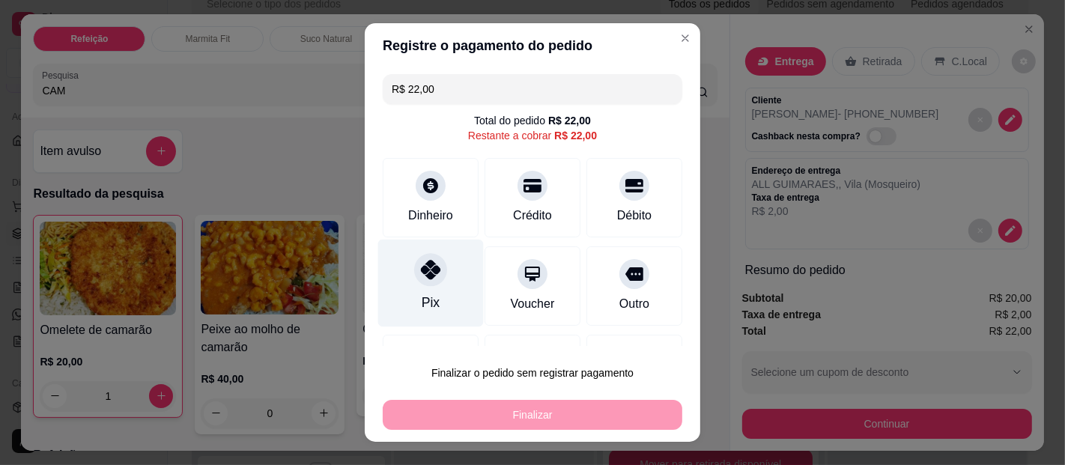
click at [421, 277] on icon at bounding box center [430, 269] width 19 height 19
type input "R$ 0,00"
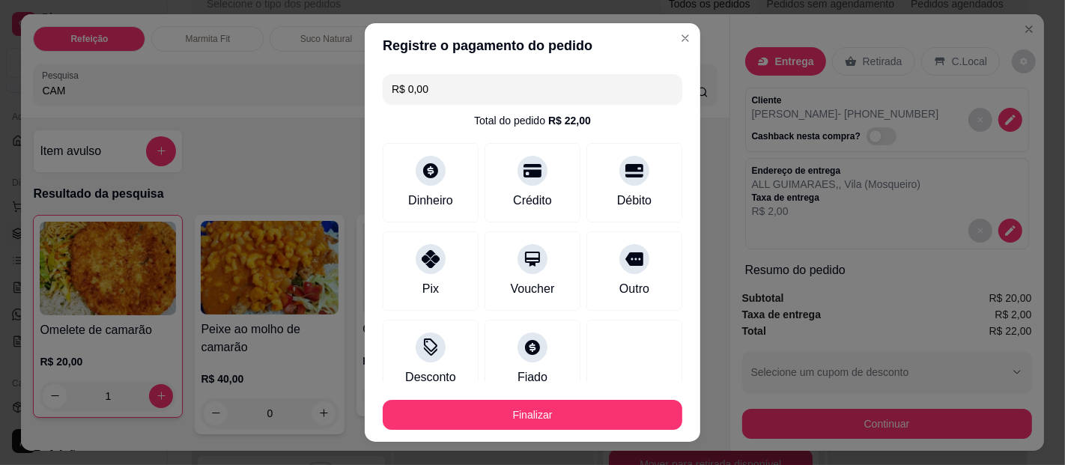
click at [457, 392] on footer "Finalizar" at bounding box center [532, 412] width 335 height 60
click at [465, 396] on div "Finalizar" at bounding box center [532, 412] width 299 height 36
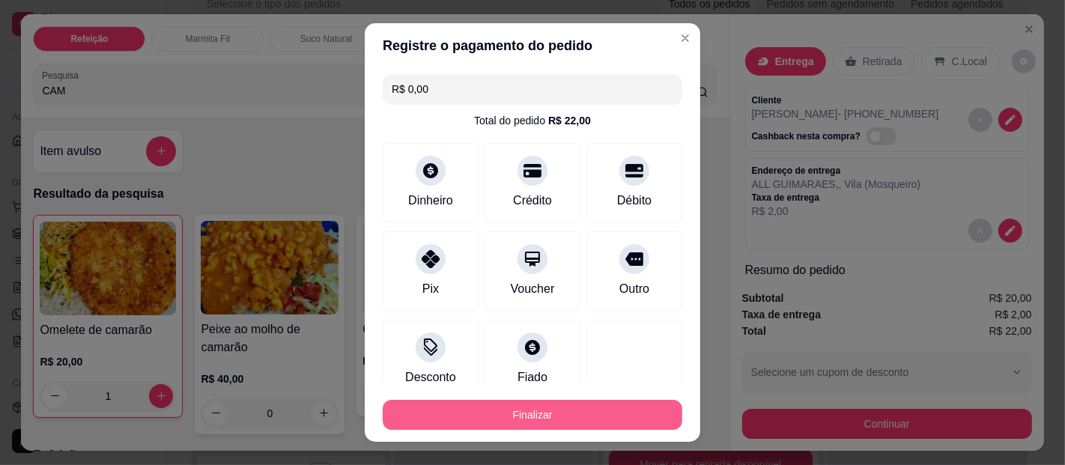
click at [470, 406] on button "Finalizar" at bounding box center [532, 415] width 299 height 30
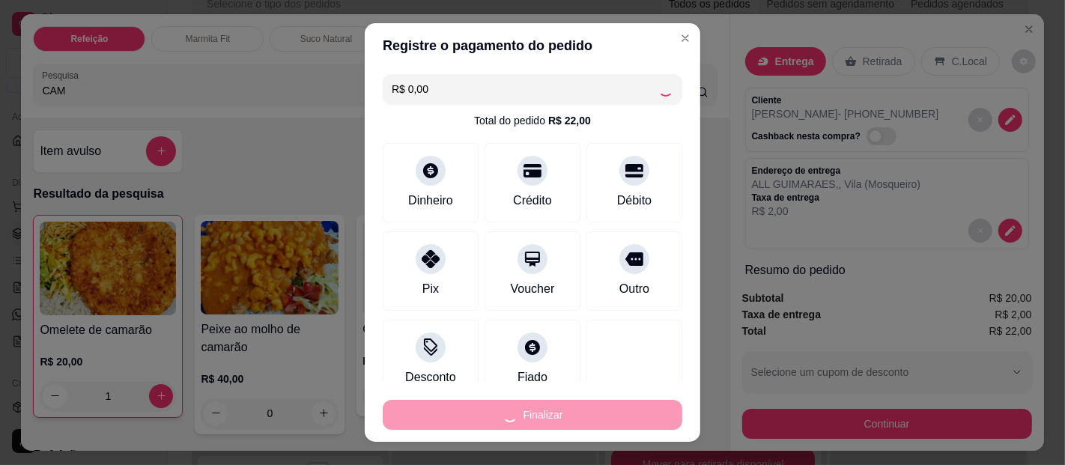
type input "0"
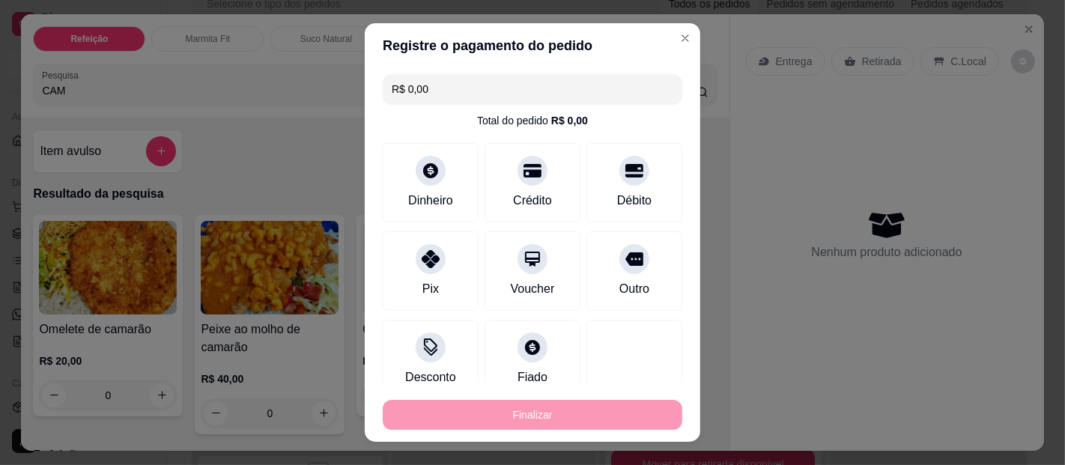
type input "-R$ 22,00"
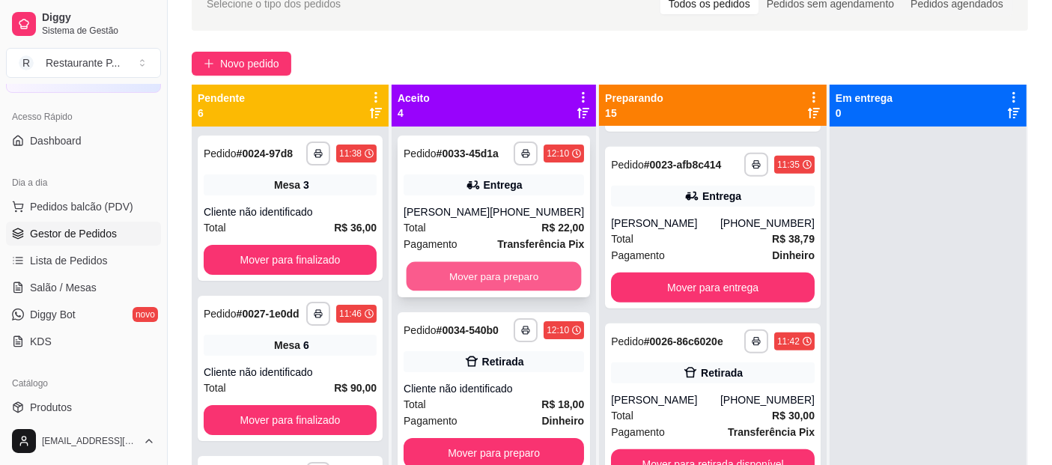
click at [470, 277] on button "Mover para preparo" at bounding box center [494, 276] width 175 height 29
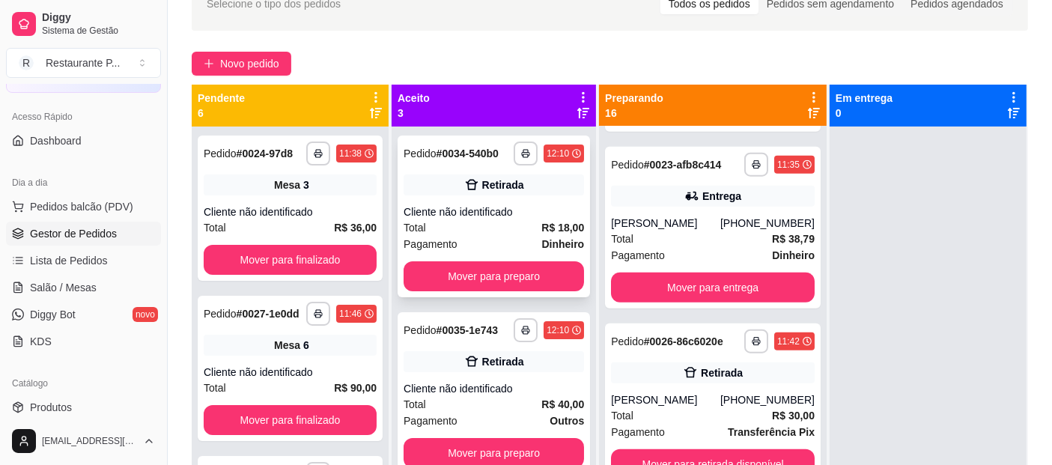
click at [526, 232] on div "Total R$ 18,00" at bounding box center [494, 227] width 180 height 16
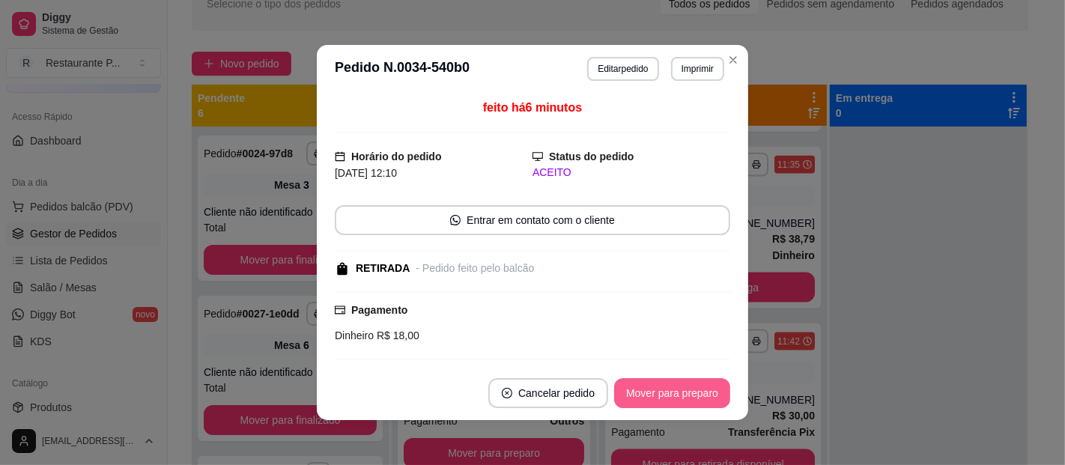
click at [637, 388] on button "Mover para preparo" at bounding box center [672, 393] width 116 height 30
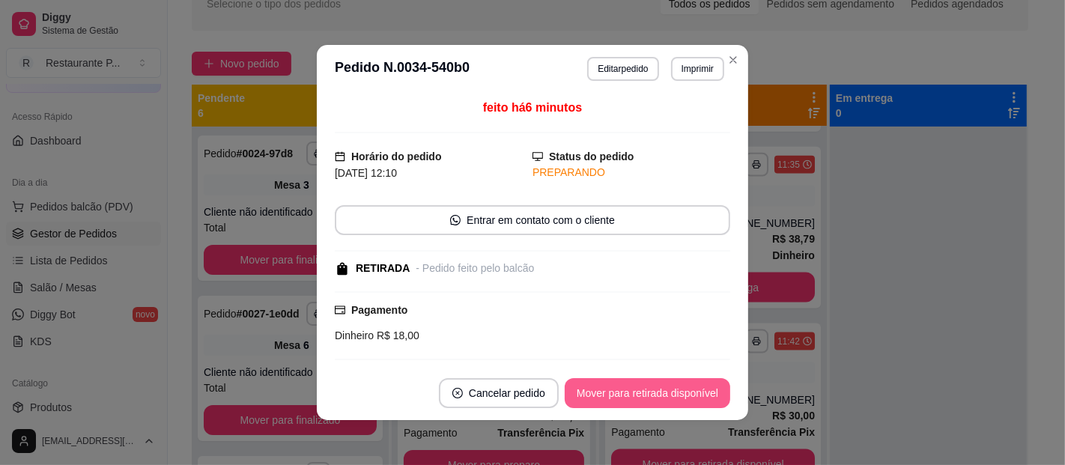
click at [660, 398] on button "Mover para retirada disponível" at bounding box center [646, 393] width 165 height 30
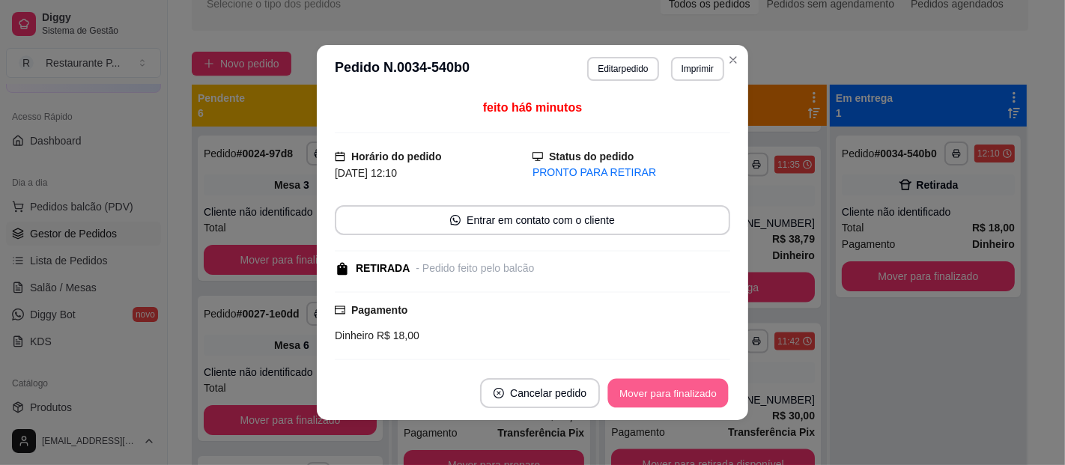
click at [673, 396] on button "Mover para finalizado" at bounding box center [668, 393] width 121 height 29
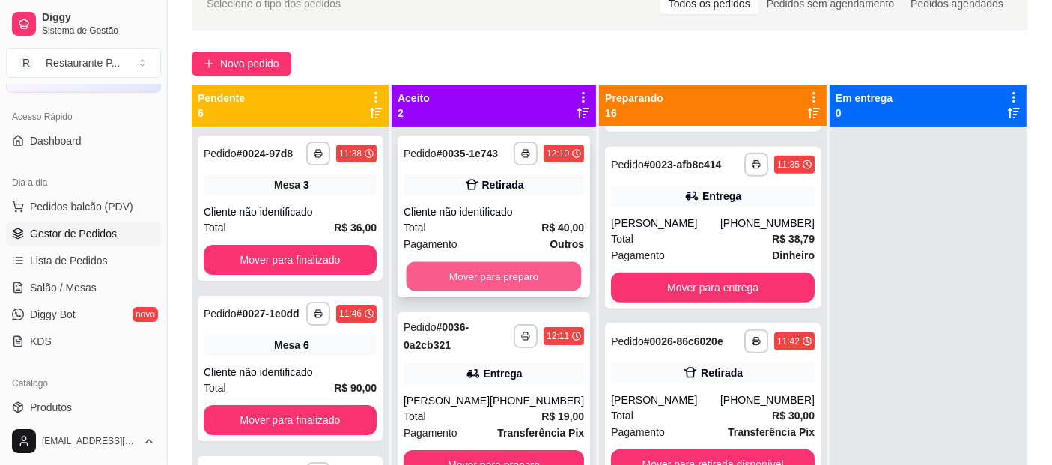
click at [528, 268] on button "Mover para preparo" at bounding box center [494, 276] width 175 height 29
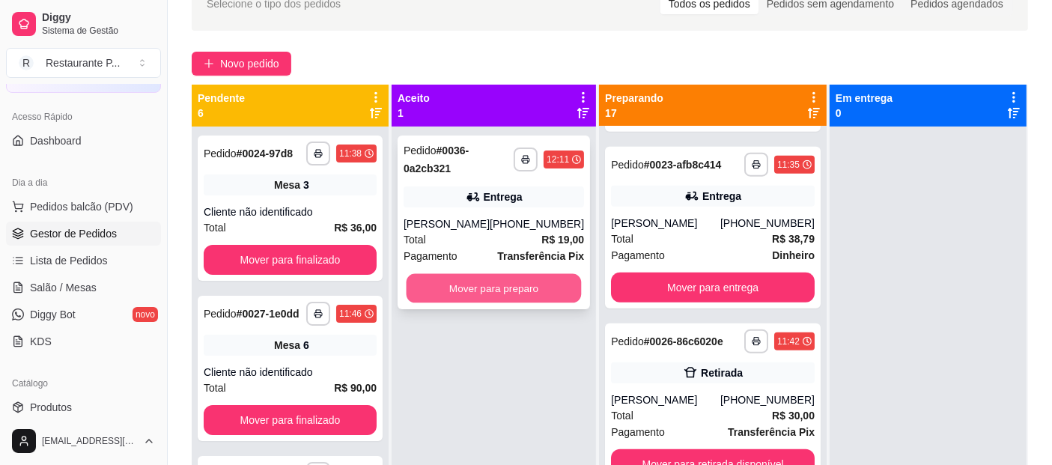
click at [532, 279] on div "**********" at bounding box center [494, 223] width 192 height 174
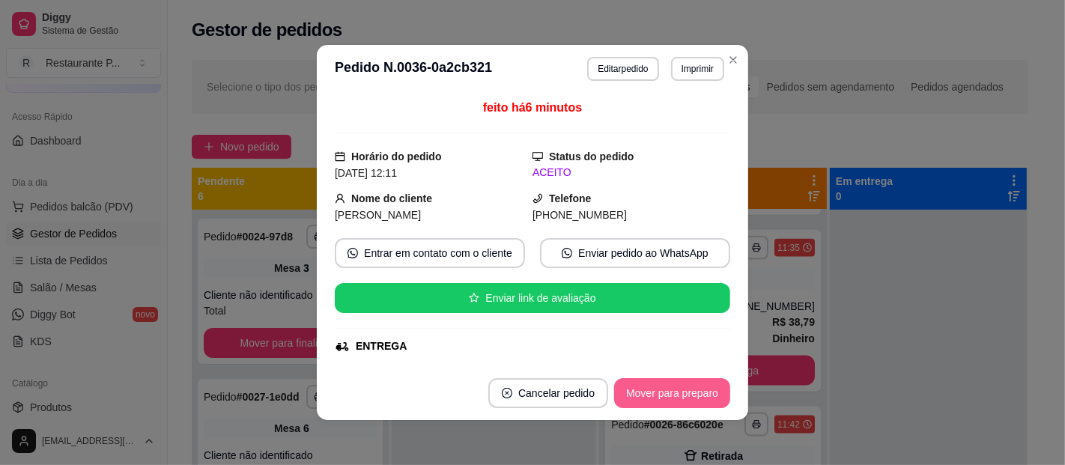
click at [657, 390] on button "Mover para preparo" at bounding box center [672, 393] width 116 height 30
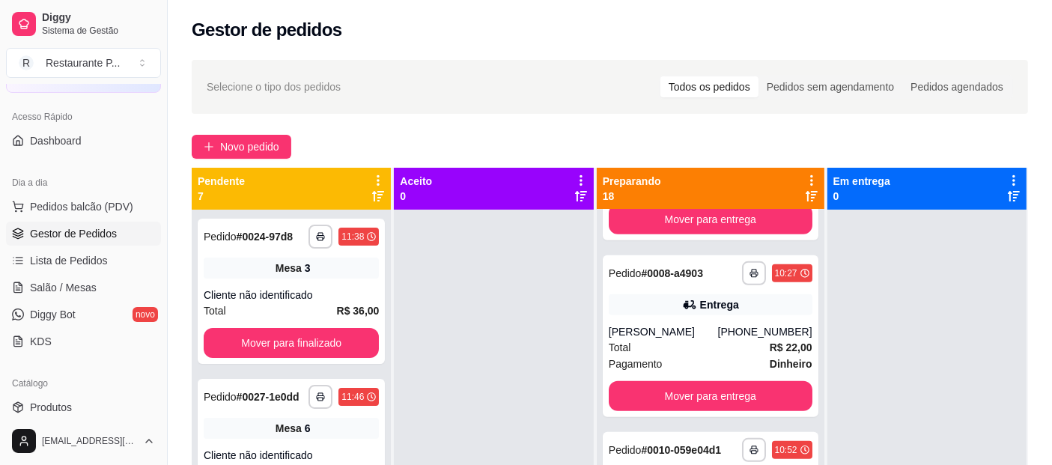
scroll to position [758, 0]
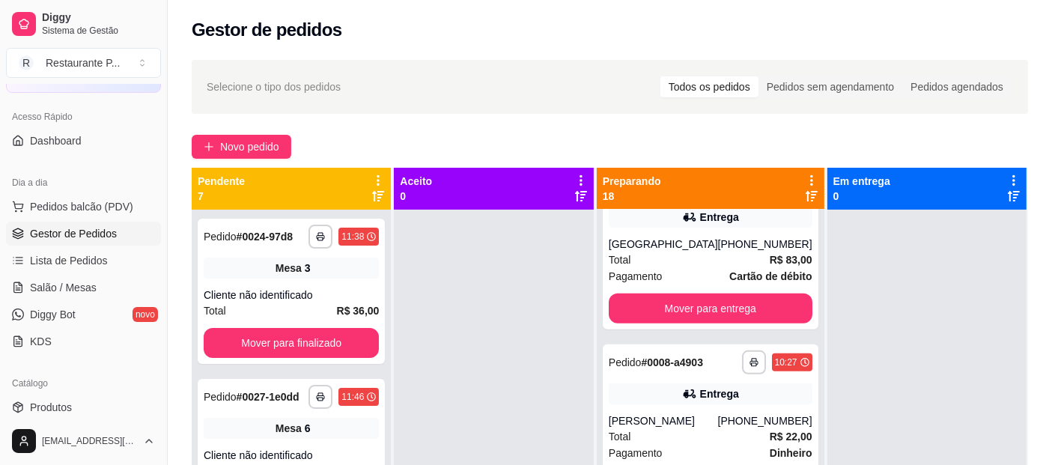
click at [797, 208] on div "Preparando 18" at bounding box center [711, 189] width 228 height 42
click at [802, 208] on div "Preparando 18" at bounding box center [711, 189] width 228 height 42
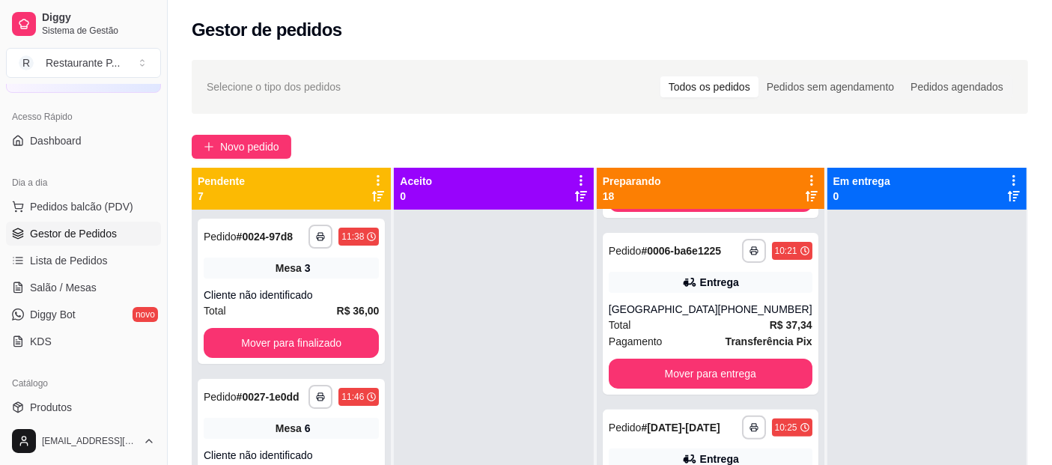
scroll to position [492, 0]
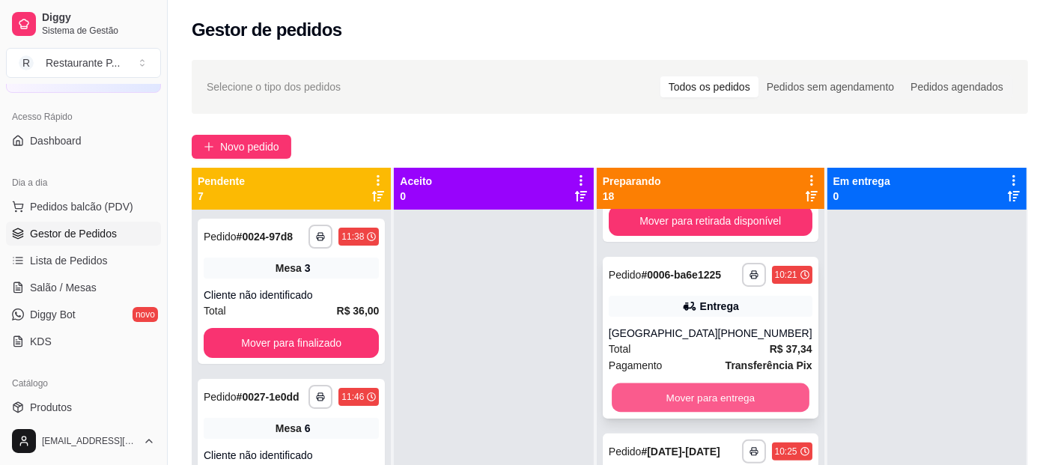
click at [694, 413] on button "Mover para entrega" at bounding box center [711, 397] width 198 height 29
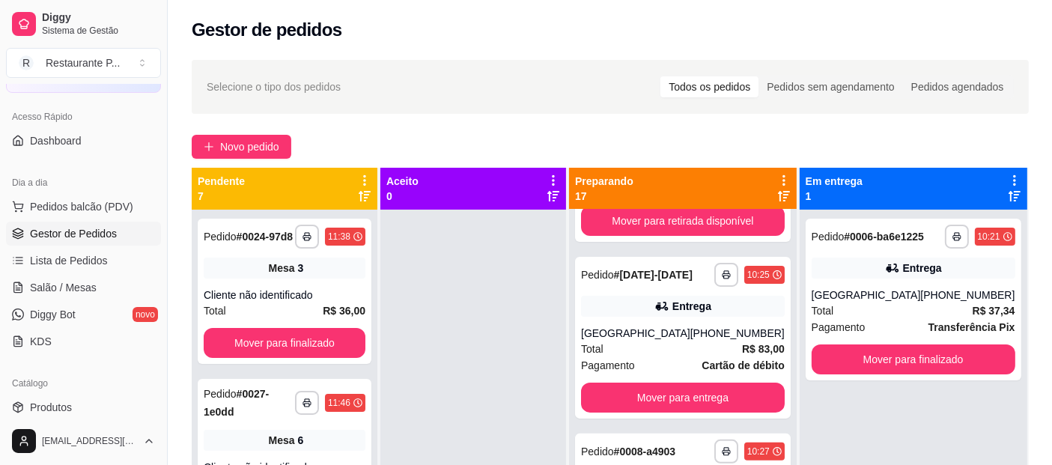
click at [785, 196] on div "Preparando 17" at bounding box center [683, 189] width 216 height 30
click at [790, 199] on icon at bounding box center [784, 196] width 12 height 10
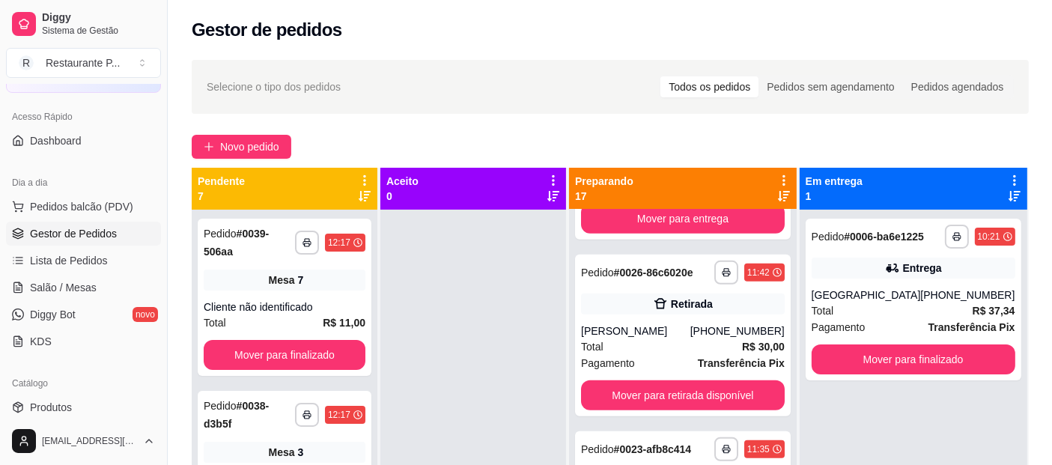
scroll to position [1052, 0]
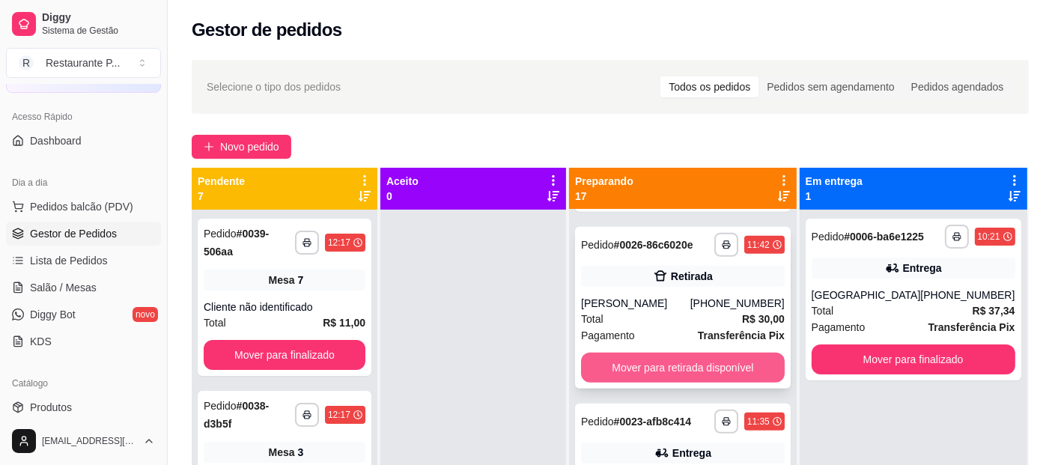
click at [761, 383] on button "Mover para retirada disponível" at bounding box center [683, 368] width 204 height 30
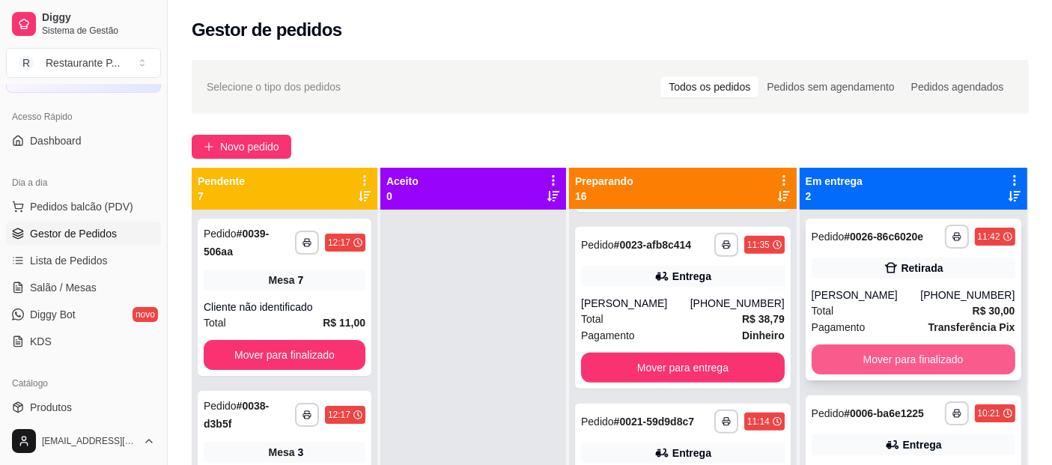
click at [915, 373] on button "Mover para finalizado" at bounding box center [914, 359] width 204 height 30
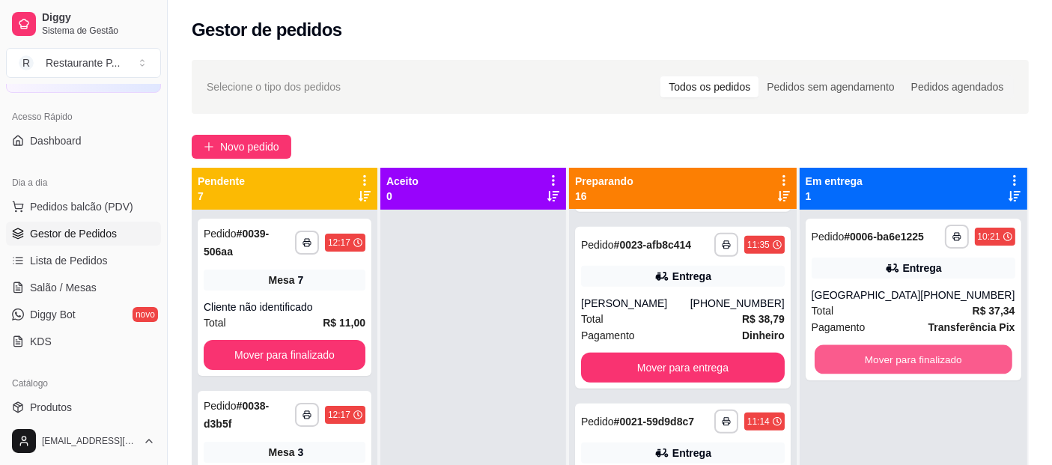
click at [926, 374] on button "Mover para finalizado" at bounding box center [914, 359] width 198 height 29
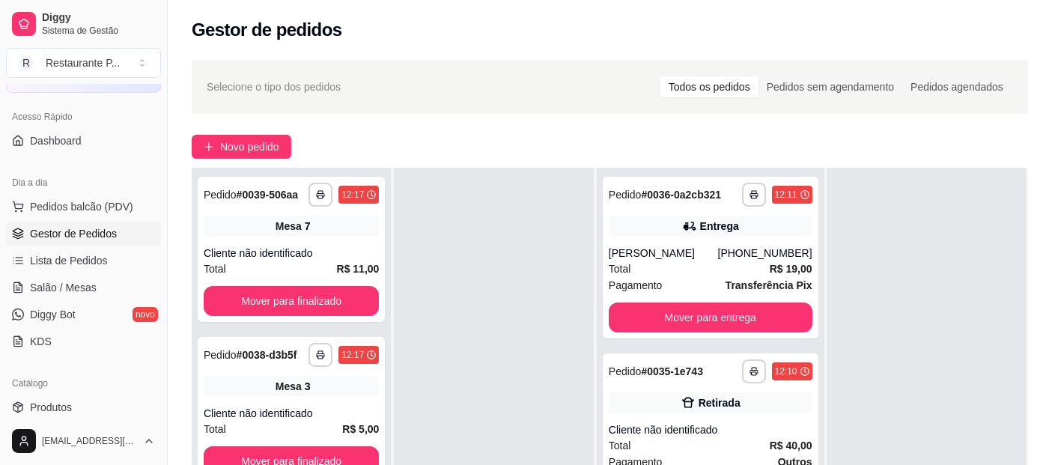
scroll to position [0, 0]
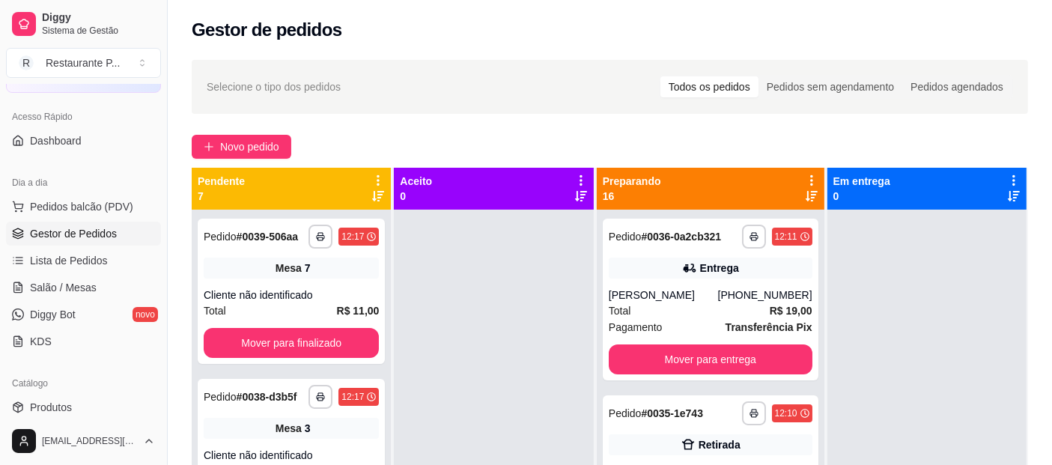
click at [806, 198] on icon at bounding box center [812, 196] width 12 height 10
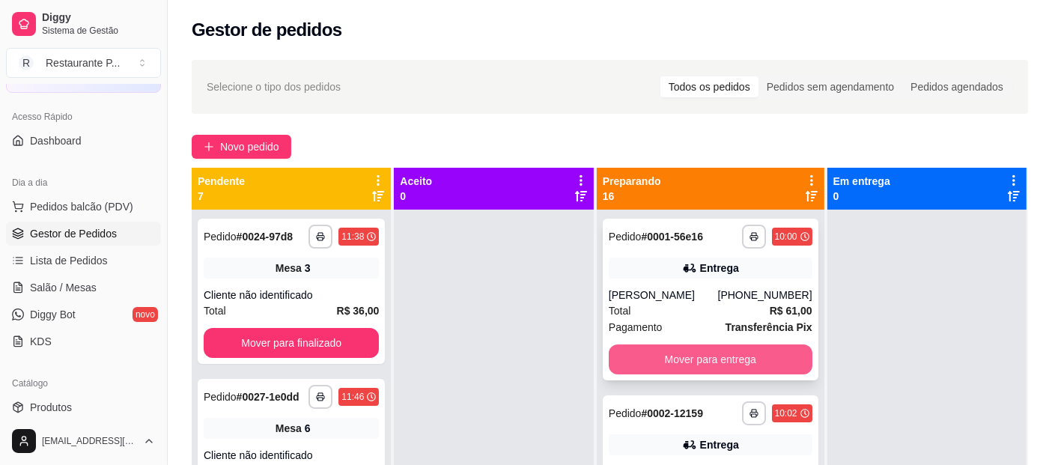
click at [672, 365] on button "Mover para entrega" at bounding box center [711, 359] width 204 height 30
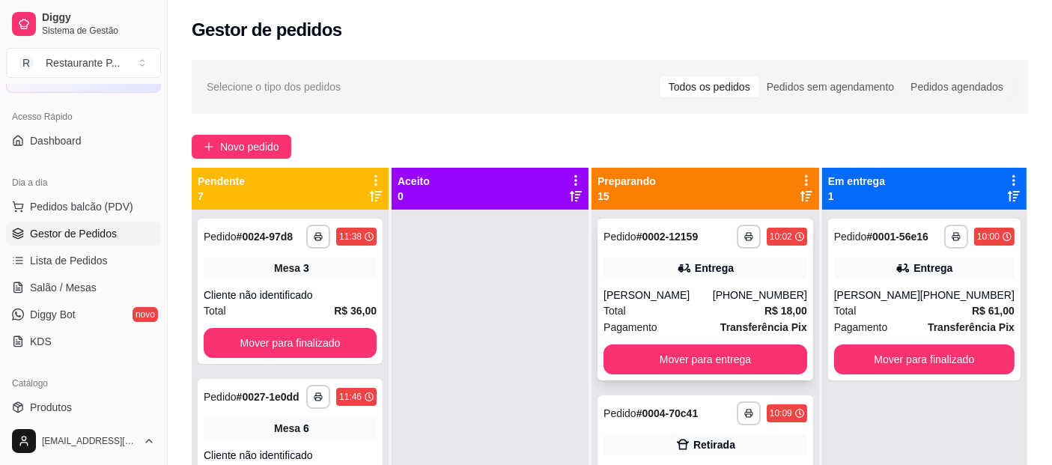
click at [714, 308] on div "Total R$ 18,00" at bounding box center [705, 310] width 204 height 16
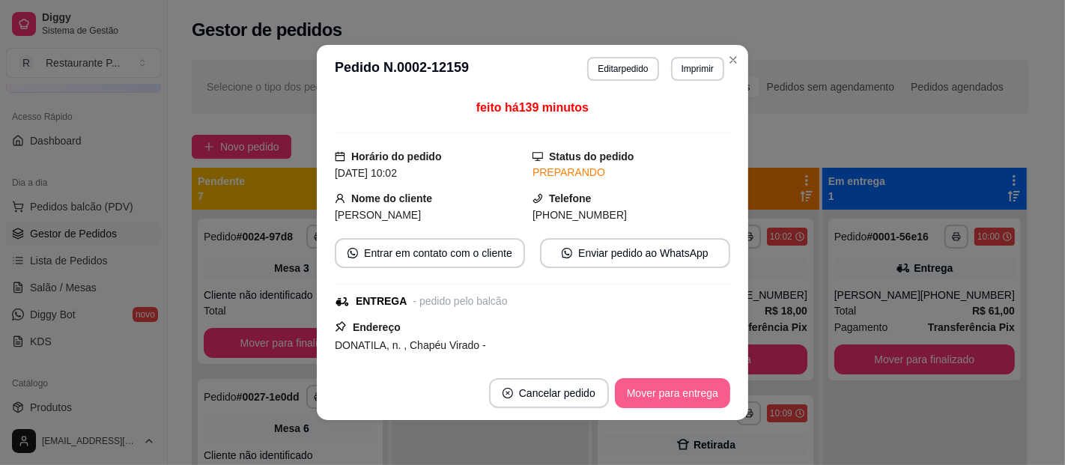
click at [633, 391] on button "Mover para entrega" at bounding box center [672, 393] width 115 height 30
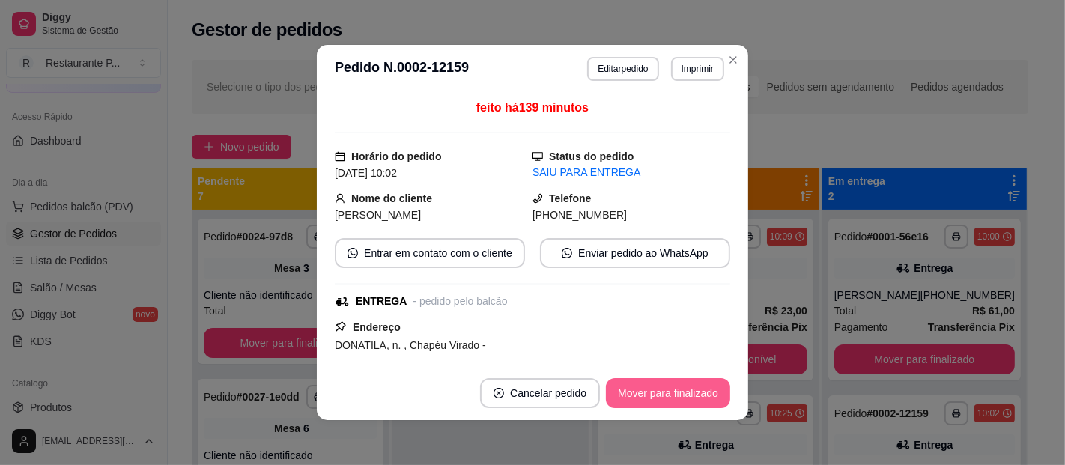
click at [635, 391] on button "Mover para finalizado" at bounding box center [668, 393] width 124 height 30
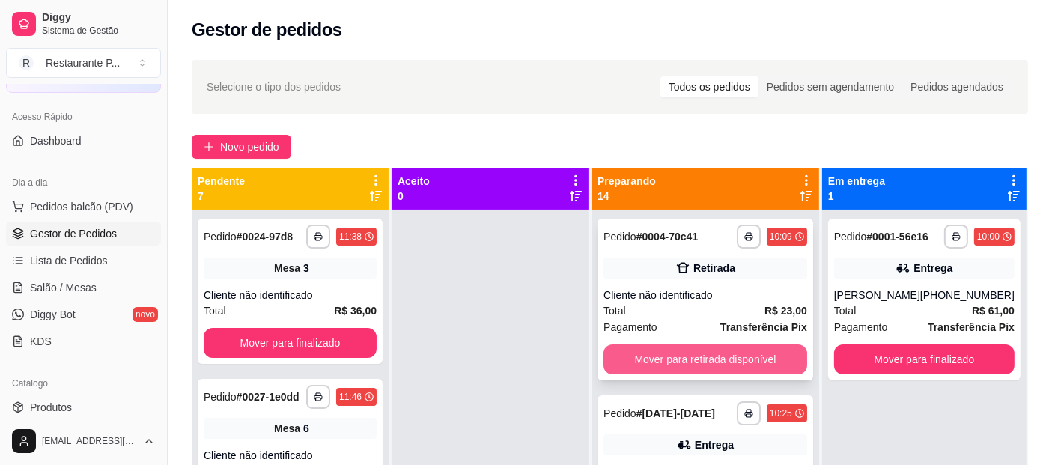
click at [707, 355] on button "Mover para retirada disponível" at bounding box center [705, 359] width 204 height 30
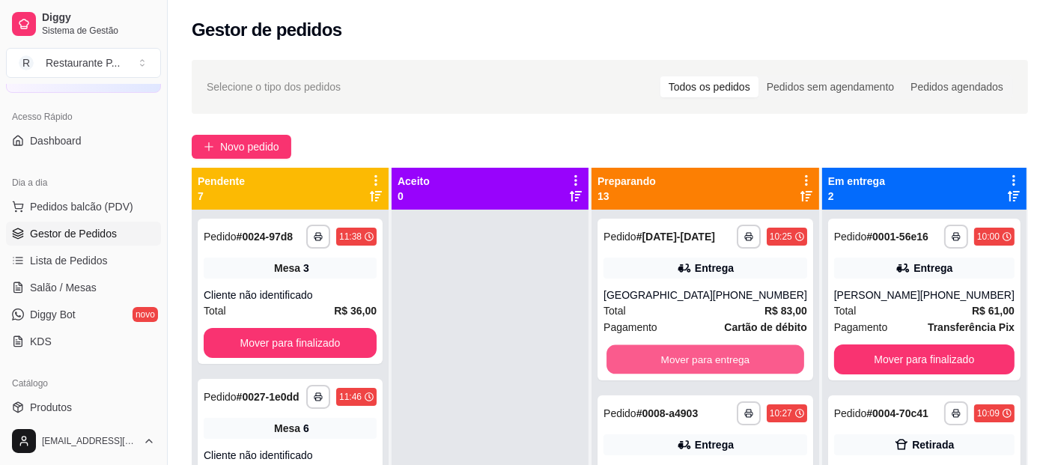
click at [707, 355] on button "Mover para entrega" at bounding box center [705, 359] width 198 height 29
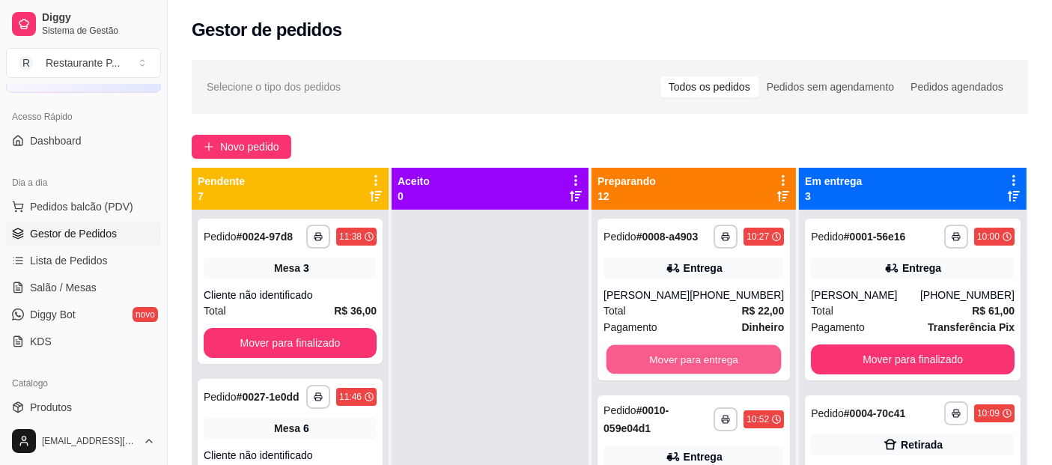
click at [707, 355] on button "Mover para entrega" at bounding box center [693, 359] width 175 height 29
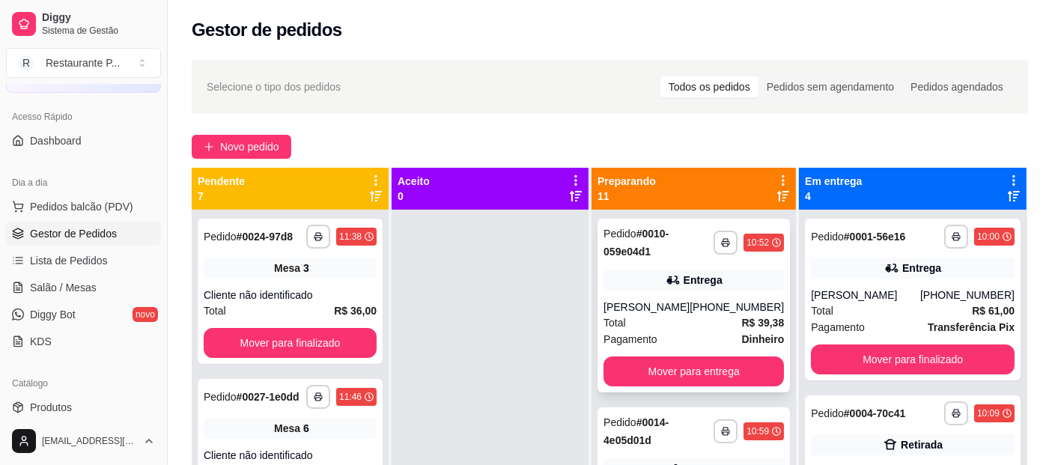
click at [699, 319] on div "Total R$ 39,38" at bounding box center [693, 322] width 180 height 16
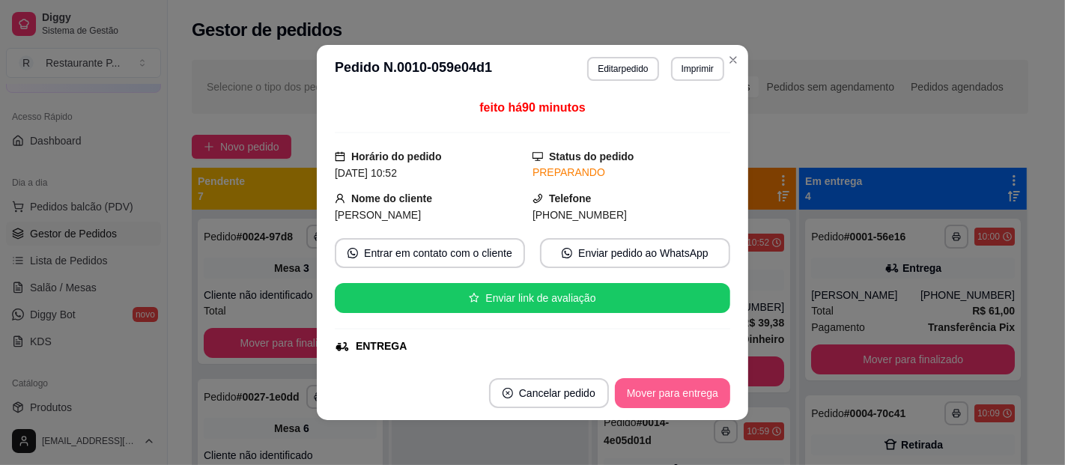
click at [681, 392] on button "Mover para entrega" at bounding box center [672, 393] width 115 height 30
click at [681, 392] on button "Mover para finalizado" at bounding box center [668, 393] width 124 height 30
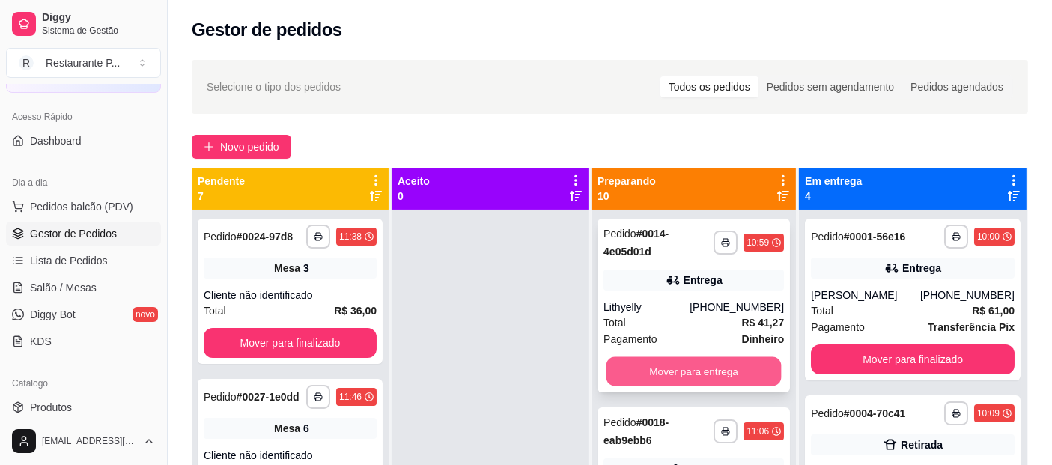
click at [693, 359] on button "Mover para entrega" at bounding box center [693, 371] width 175 height 29
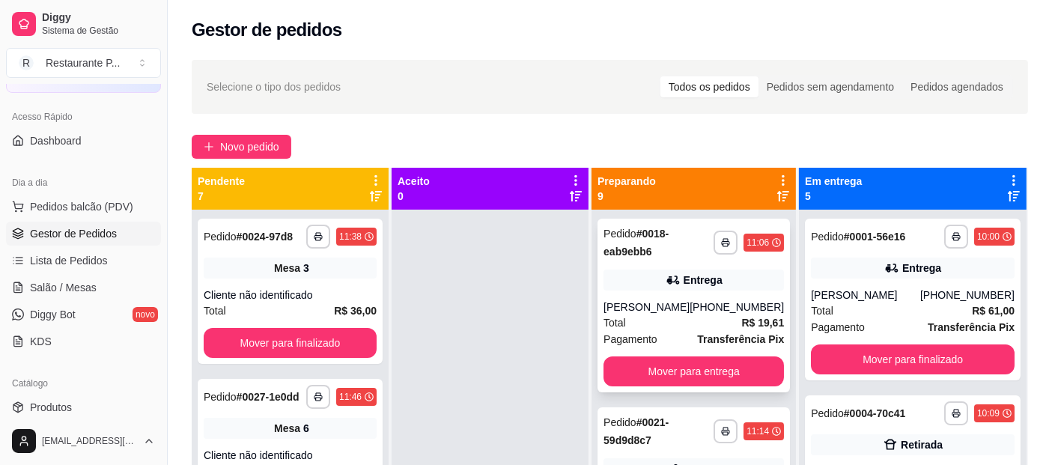
click at [708, 328] on div "Total R$ 19,61" at bounding box center [693, 322] width 180 height 16
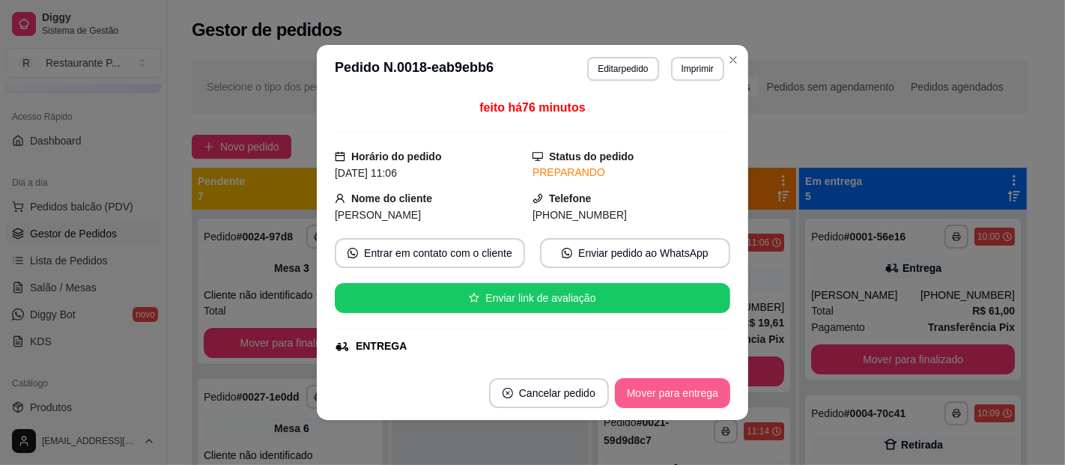
click at [680, 395] on button "Mover para entrega" at bounding box center [672, 393] width 115 height 30
click at [680, 395] on button "Mover para finalizado" at bounding box center [668, 393] width 124 height 30
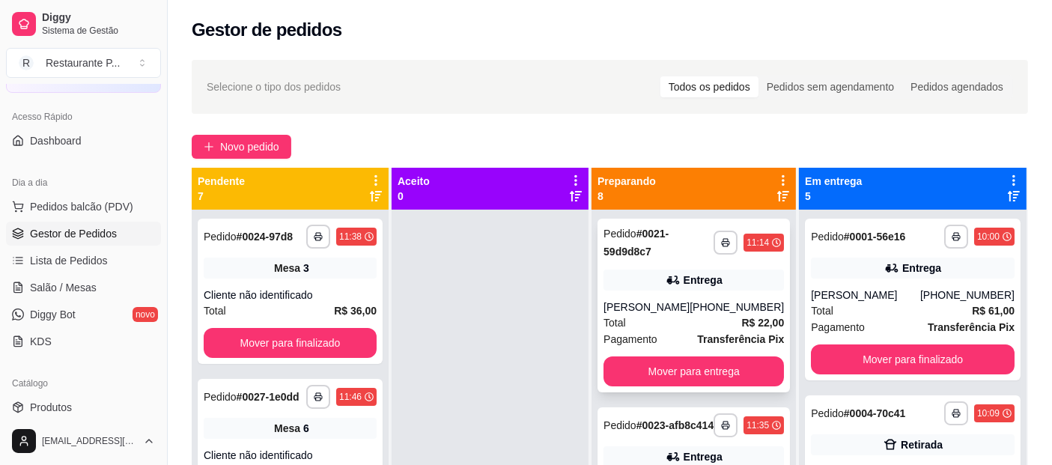
click at [669, 293] on div "**********" at bounding box center [693, 306] width 192 height 174
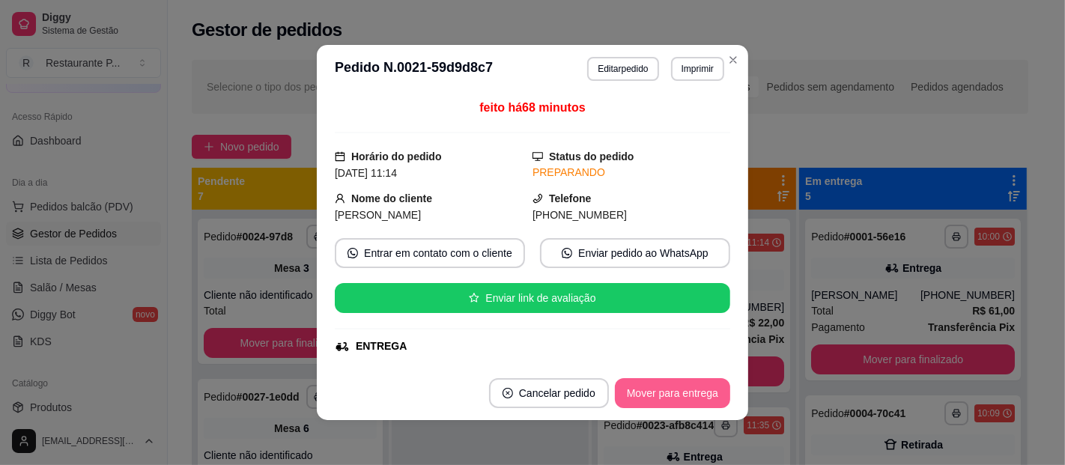
click at [684, 387] on button "Mover para entrega" at bounding box center [672, 393] width 115 height 30
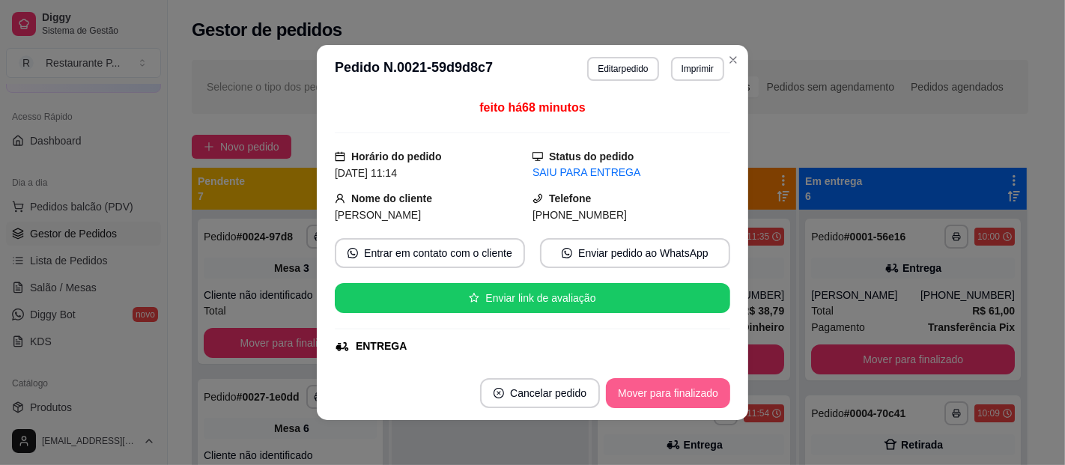
click at [678, 395] on button "Mover para finalizado" at bounding box center [668, 393] width 124 height 30
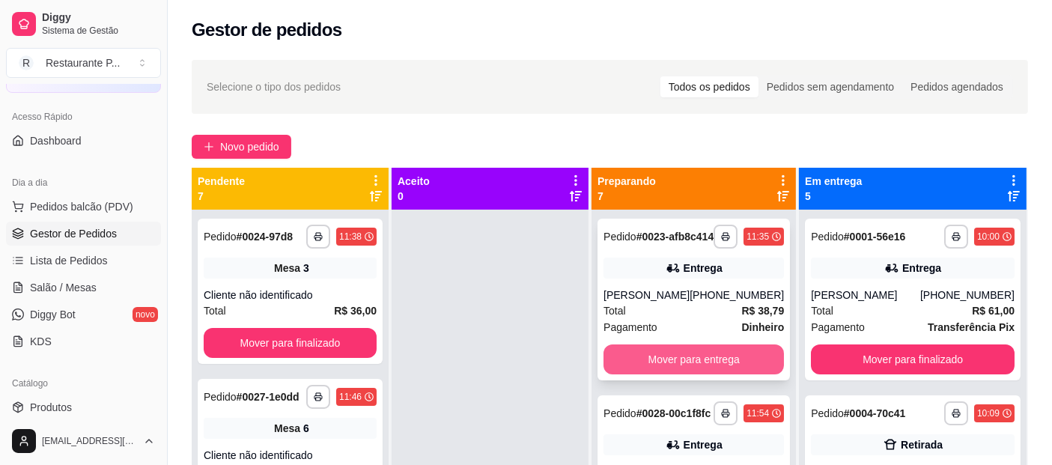
click at [710, 374] on button "Mover para entrega" at bounding box center [693, 359] width 180 height 30
click at [712, 416] on div "**********" at bounding box center [693, 442] width 204 height 465
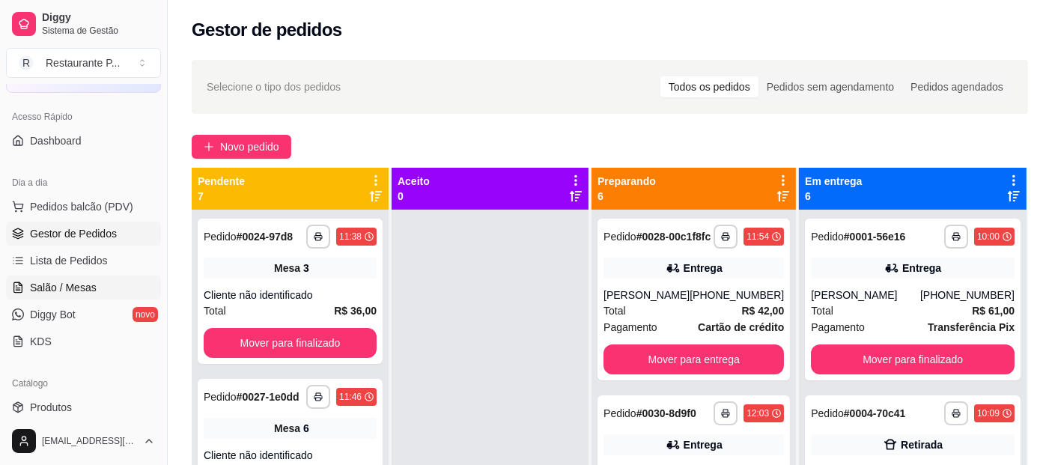
click at [70, 293] on link "Salão / Mesas" at bounding box center [83, 288] width 155 height 24
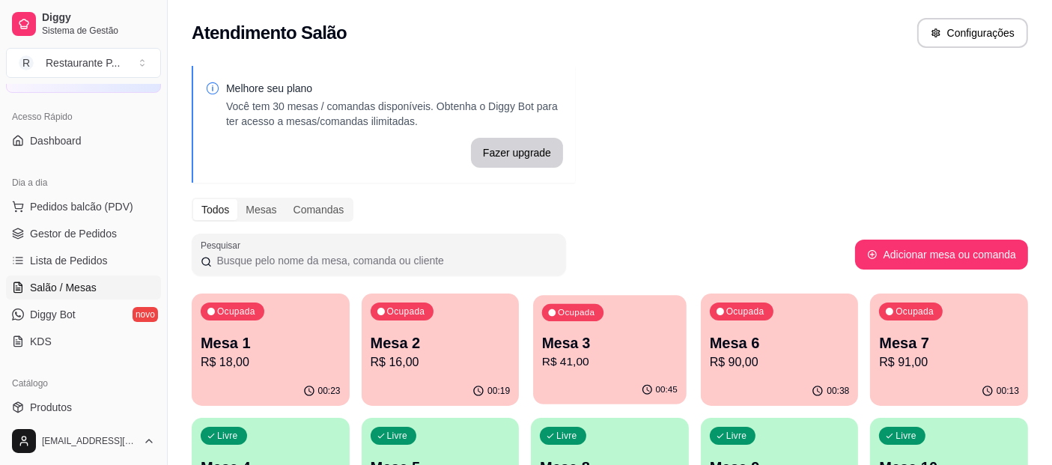
click at [633, 377] on div "00:45" at bounding box center [609, 390] width 153 height 28
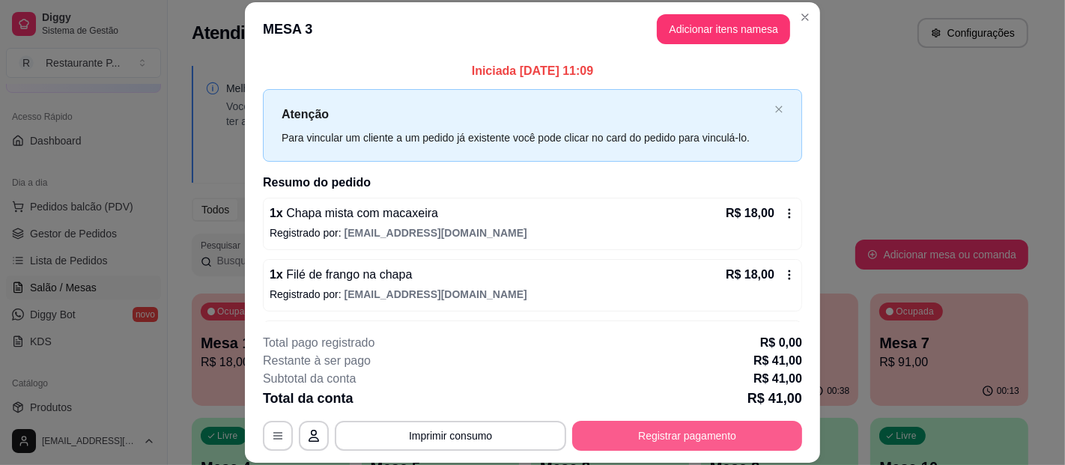
click at [648, 424] on button "Registrar pagamento" at bounding box center [687, 436] width 230 height 30
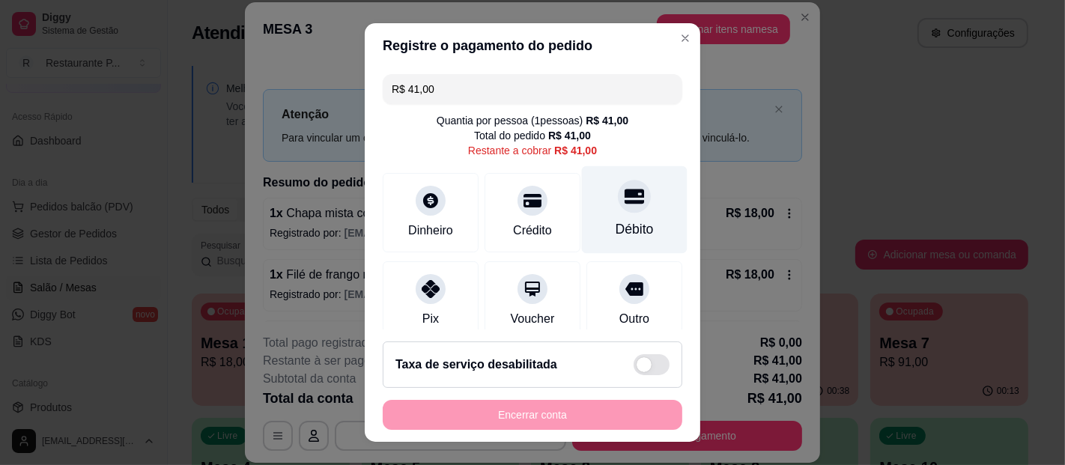
click at [597, 213] on div "Débito" at bounding box center [635, 210] width 106 height 88
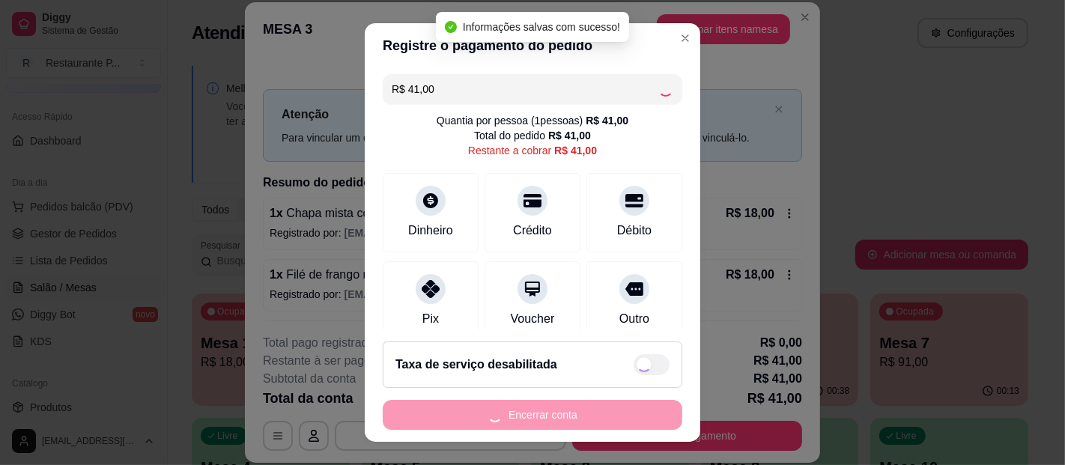
type input "R$ 0,00"
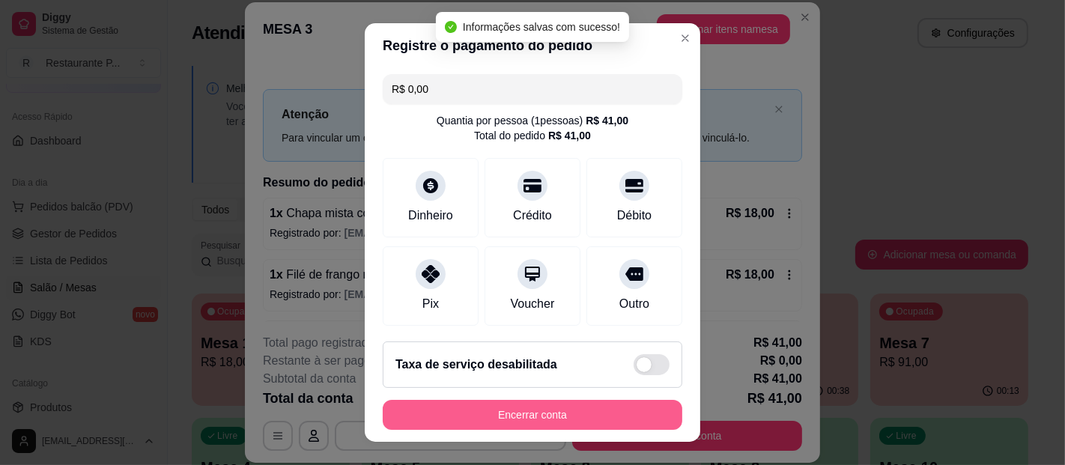
click at [562, 424] on button "Encerrar conta" at bounding box center [532, 415] width 299 height 30
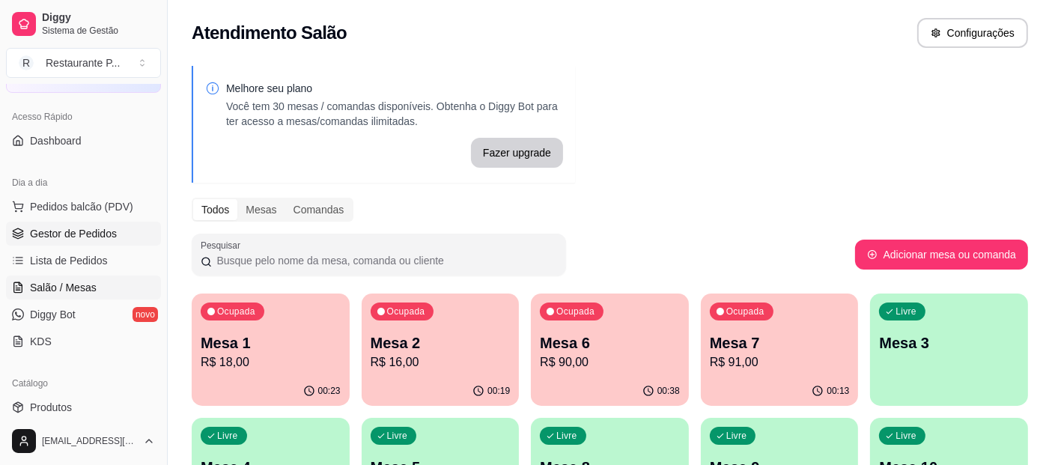
click at [64, 222] on link "Gestor de Pedidos" at bounding box center [83, 234] width 155 height 24
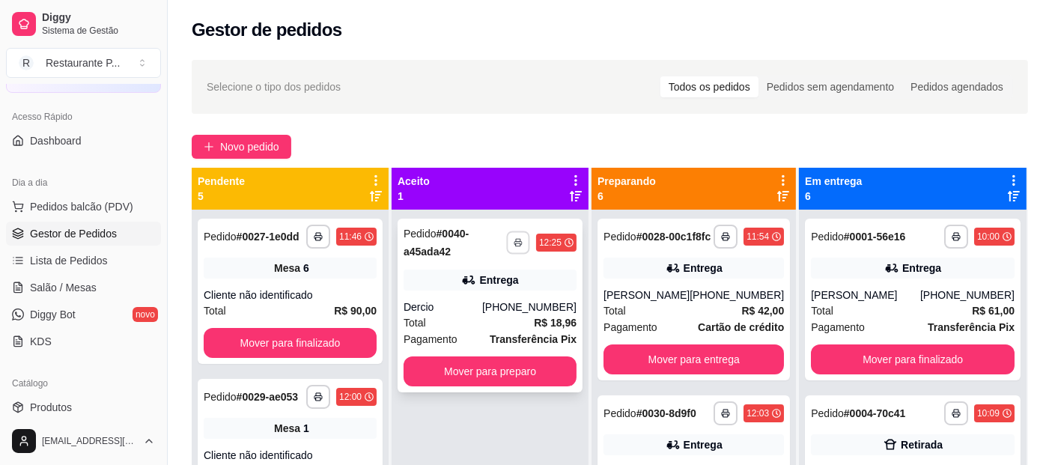
click at [527, 240] on button "button" at bounding box center [518, 242] width 23 height 23
click at [539, 370] on button "Mover para preparo" at bounding box center [490, 371] width 173 height 30
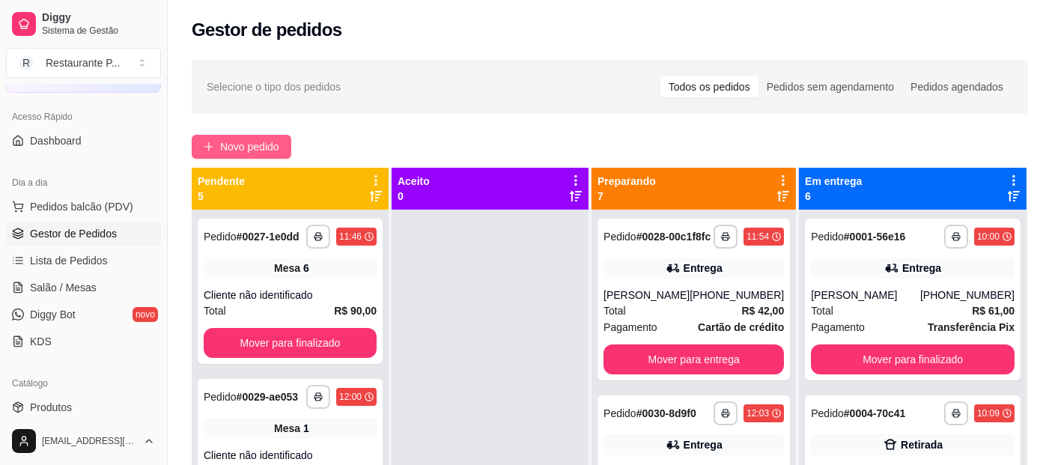
click at [271, 143] on span "Novo pedido" at bounding box center [249, 147] width 59 height 16
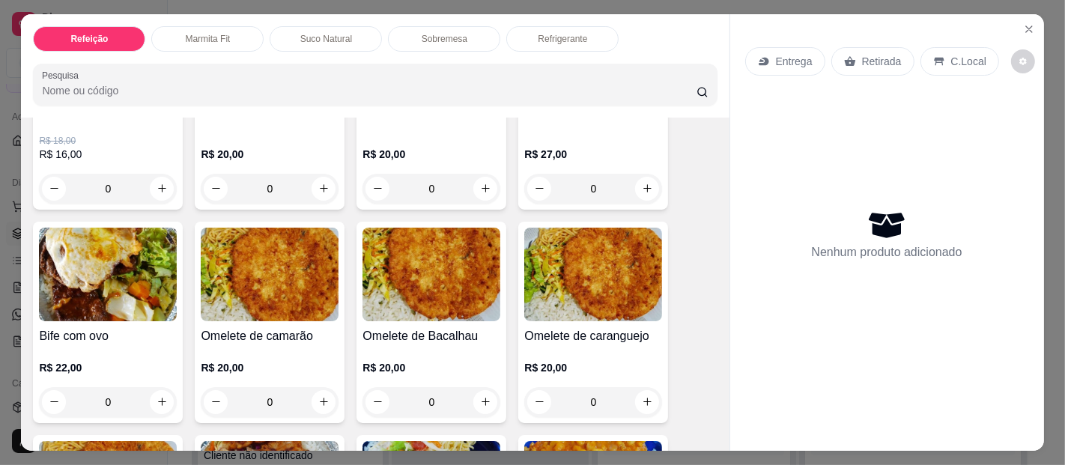
scroll to position [508, 0]
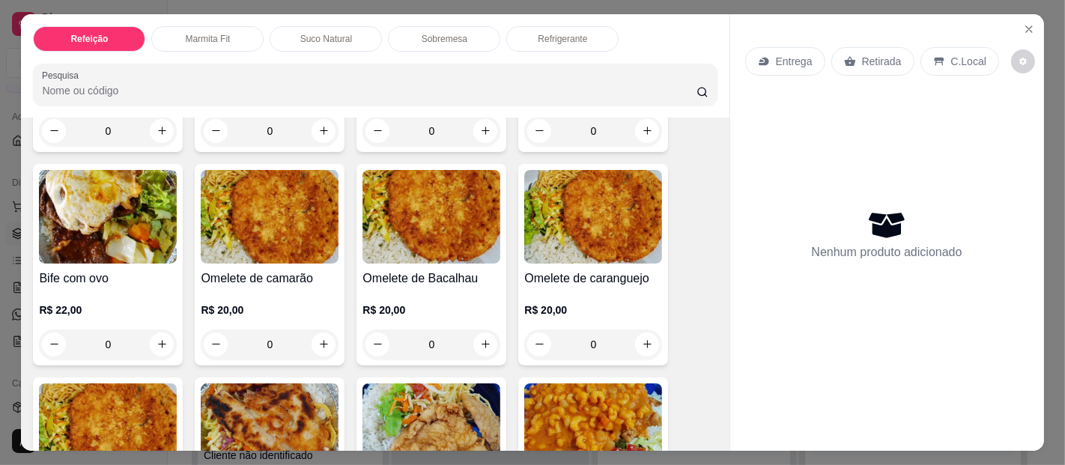
click at [266, 221] on img at bounding box center [270, 217] width 138 height 94
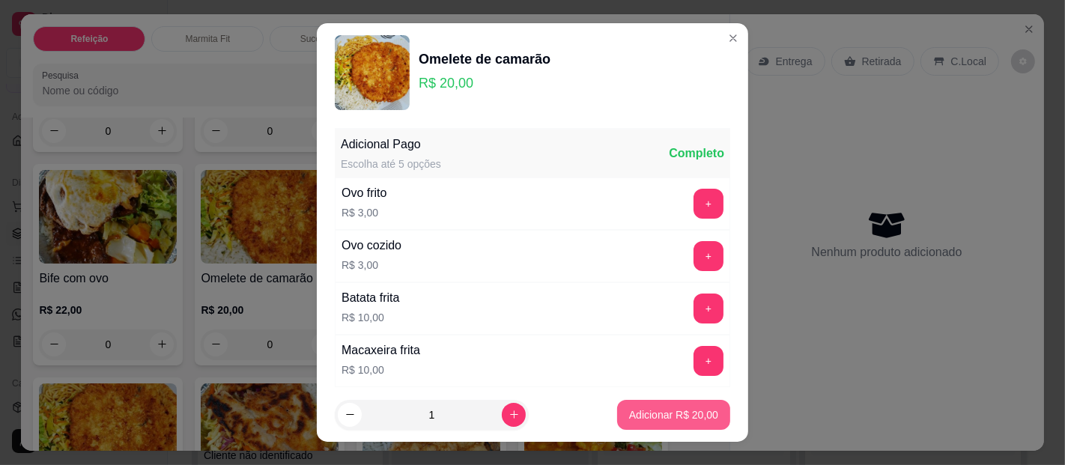
click at [648, 418] on p "Adicionar R$ 20,00" at bounding box center [673, 414] width 89 height 15
type input "1"
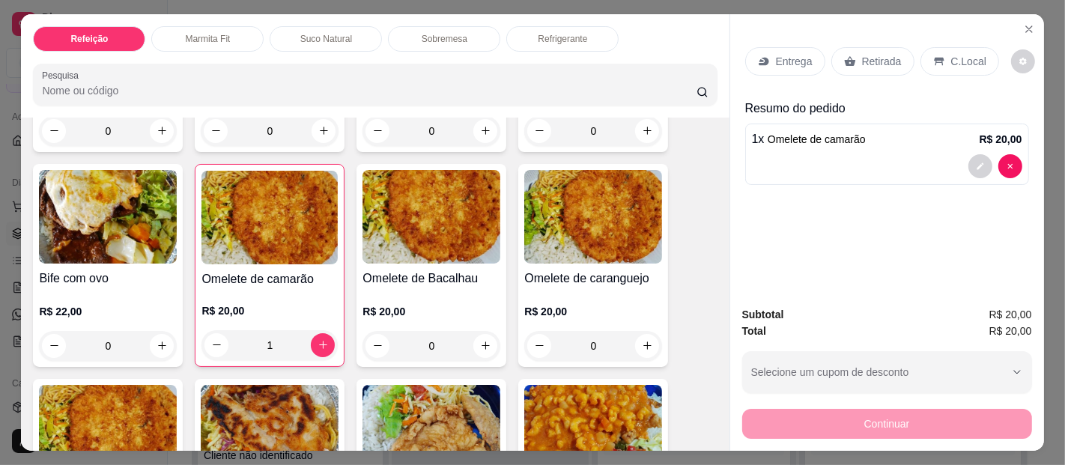
click at [776, 54] on p "Entrega" at bounding box center [794, 61] width 37 height 15
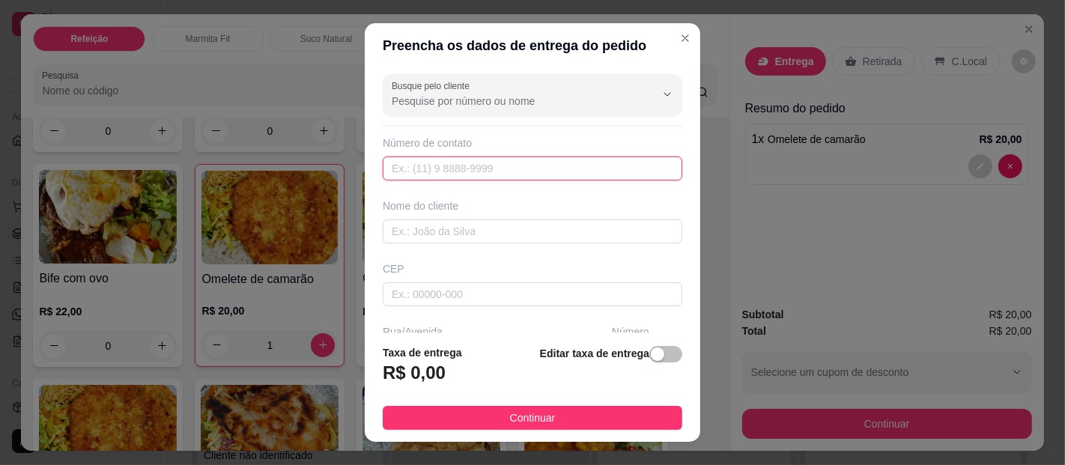
click at [436, 159] on input "text" at bounding box center [532, 168] width 299 height 24
type input "[PHONE_NUMBER]"
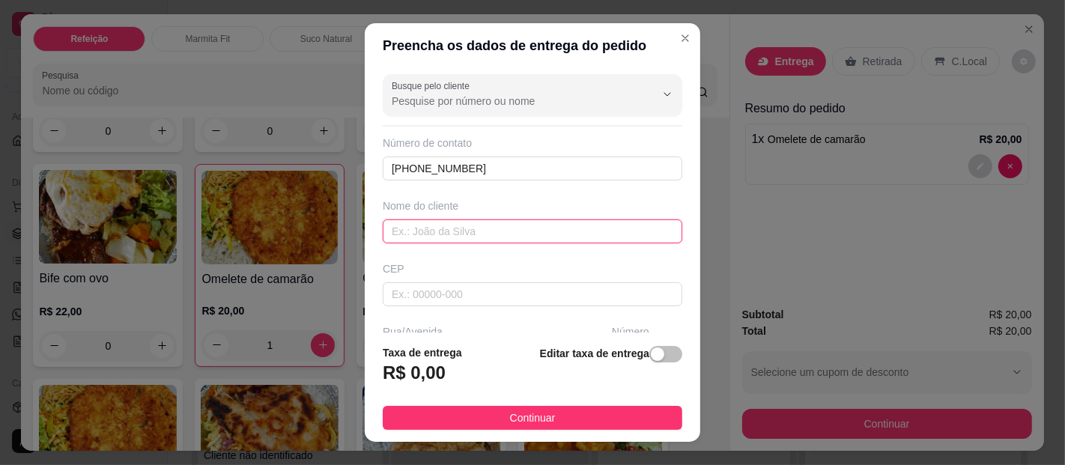
click at [441, 234] on input "text" at bounding box center [532, 231] width 299 height 24
type input "[PERSON_NAME]"
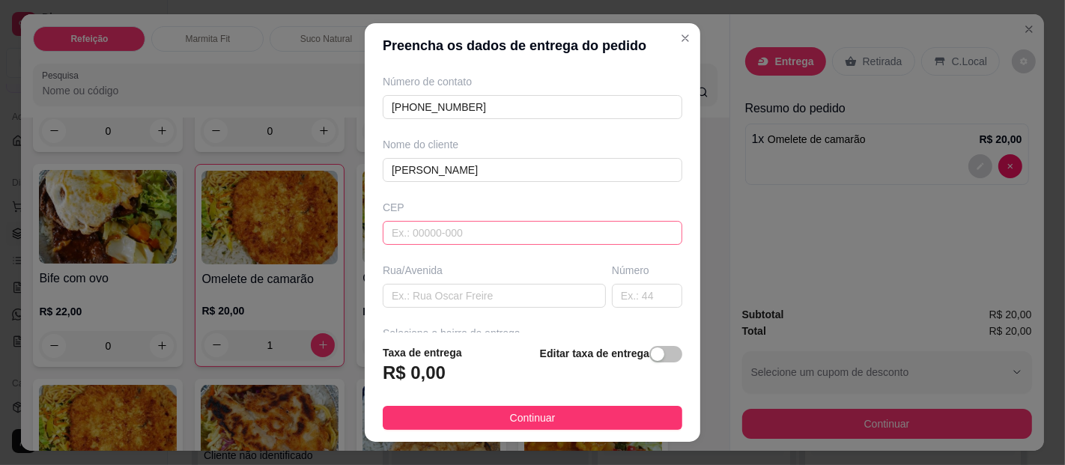
scroll to position [94, 0]
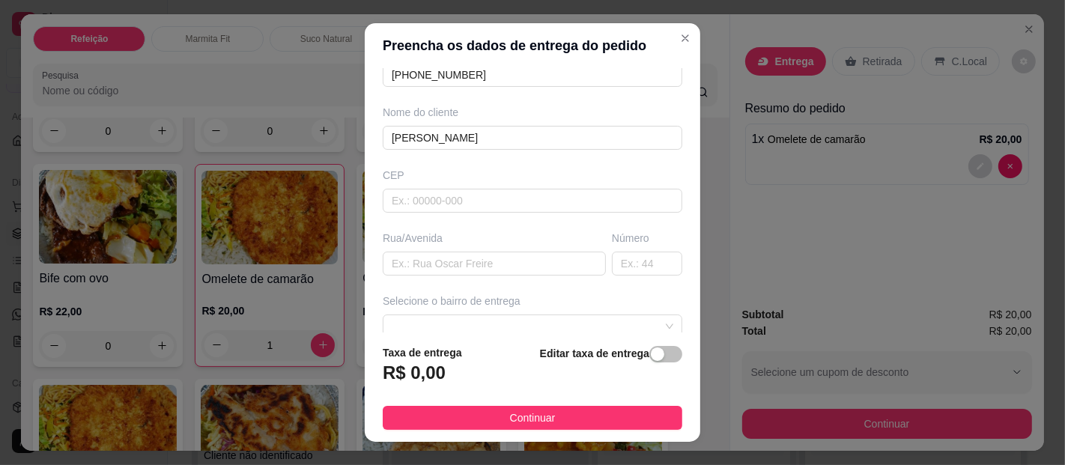
click at [487, 247] on div "Rua/Avenida" at bounding box center [494, 253] width 229 height 45
click at [487, 261] on input "text" at bounding box center [494, 264] width 223 height 24
type input "QUARTEL DOS BOMBEIROS"
click at [511, 305] on div "Selecione o bairro de entrega" at bounding box center [532, 300] width 299 height 15
click at [507, 317] on span at bounding box center [533, 326] width 282 height 22
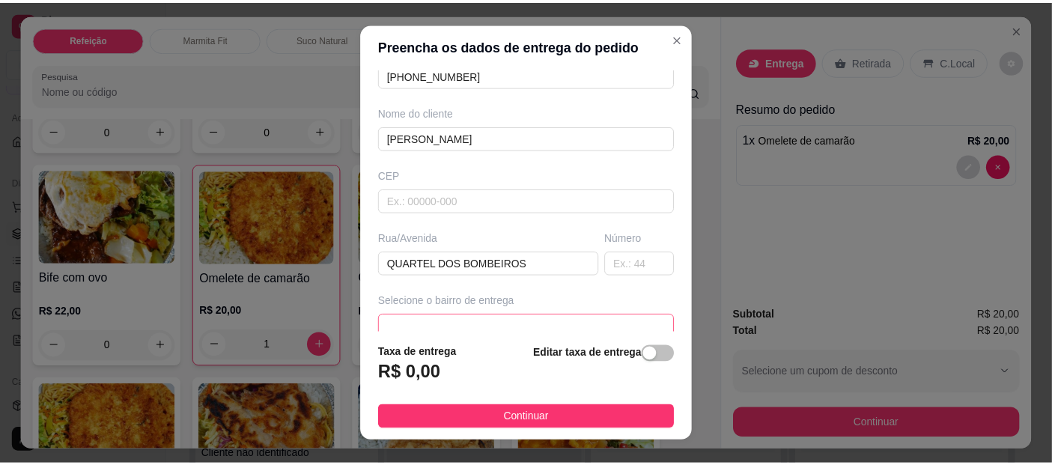
scroll to position [96, 0]
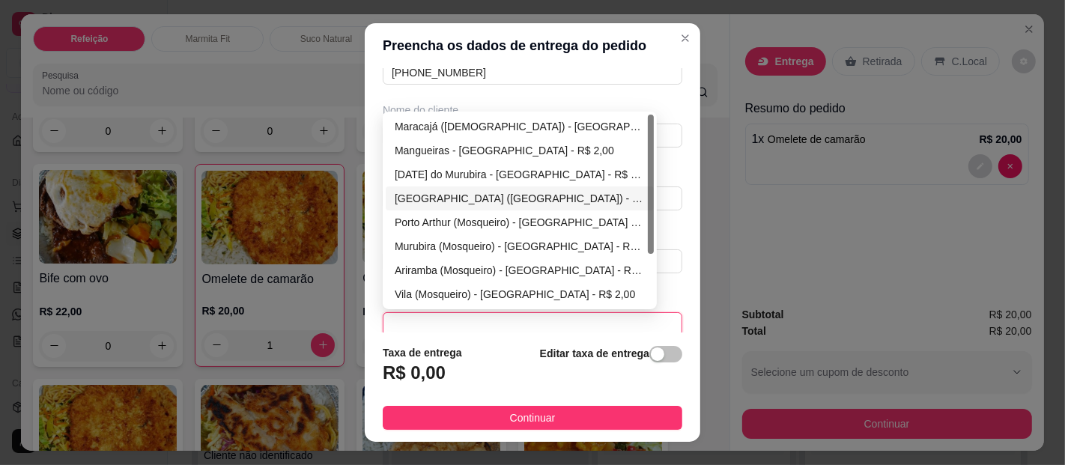
click at [466, 191] on div "[GEOGRAPHIC_DATA] ([GEOGRAPHIC_DATA]) - [GEOGRAPHIC_DATA] - R$ 2,00" at bounding box center [520, 198] width 250 height 16
type input "[GEOGRAPHIC_DATA]"
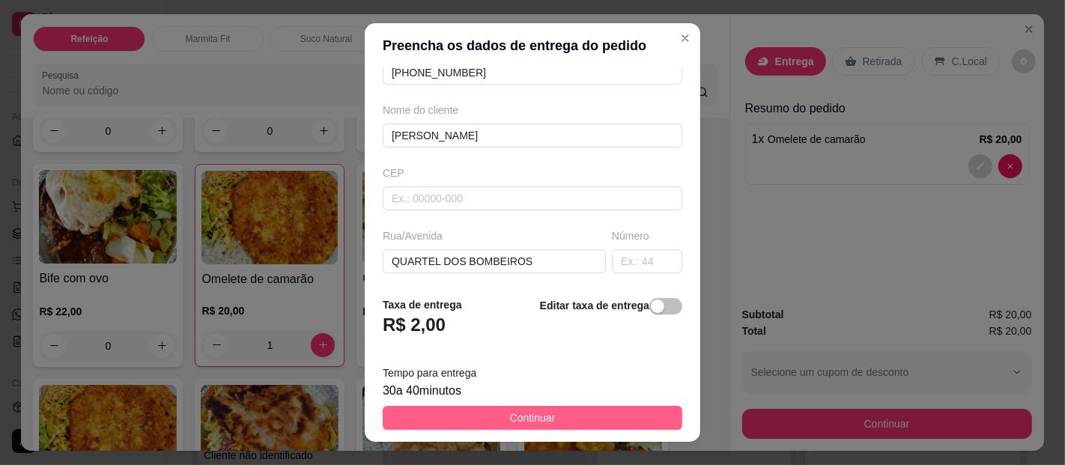
click at [510, 424] on span "Continuar" at bounding box center [533, 418] width 46 height 16
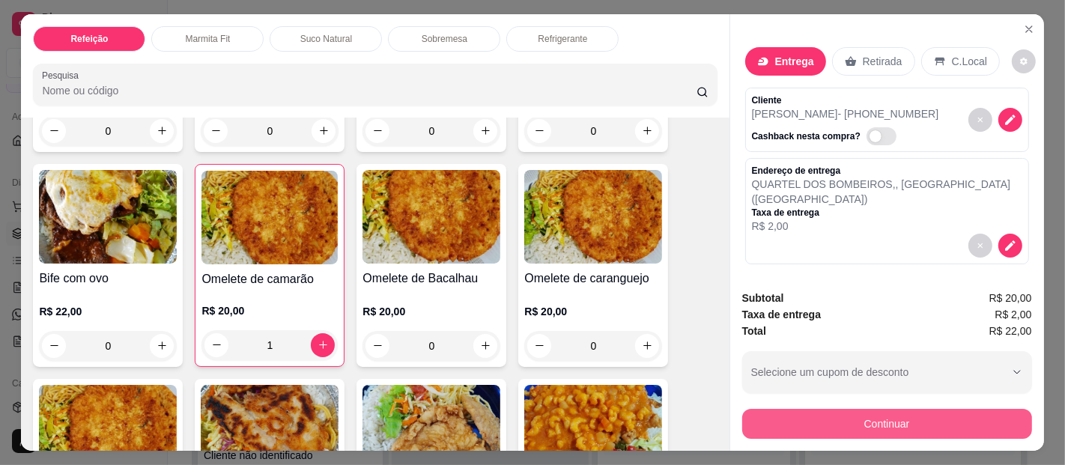
click at [812, 424] on button "Continuar" at bounding box center [887, 424] width 290 height 30
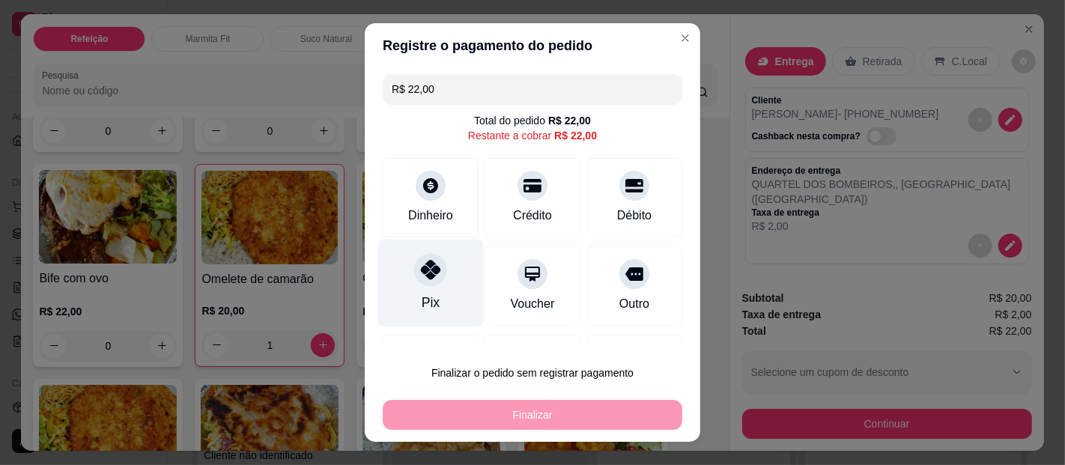
click at [428, 277] on icon at bounding box center [430, 269] width 19 height 19
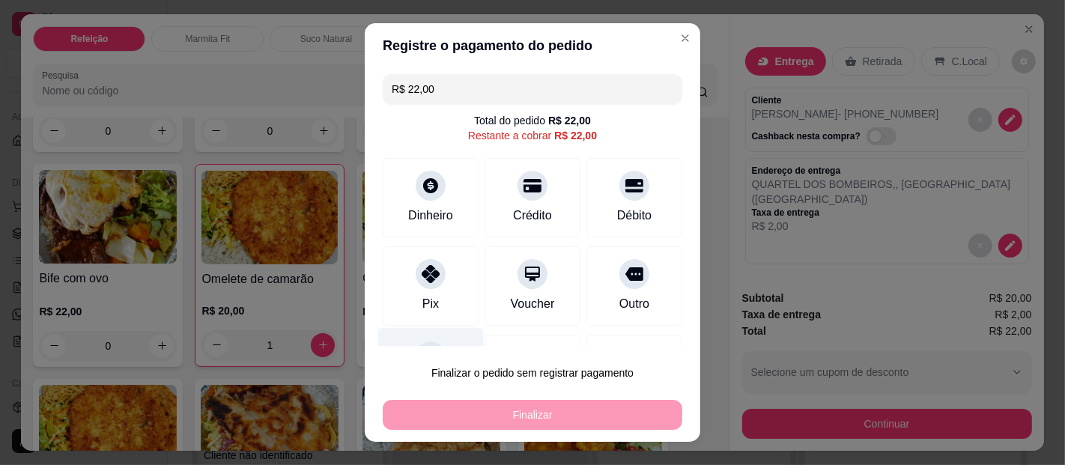
type input "R$ 0,00"
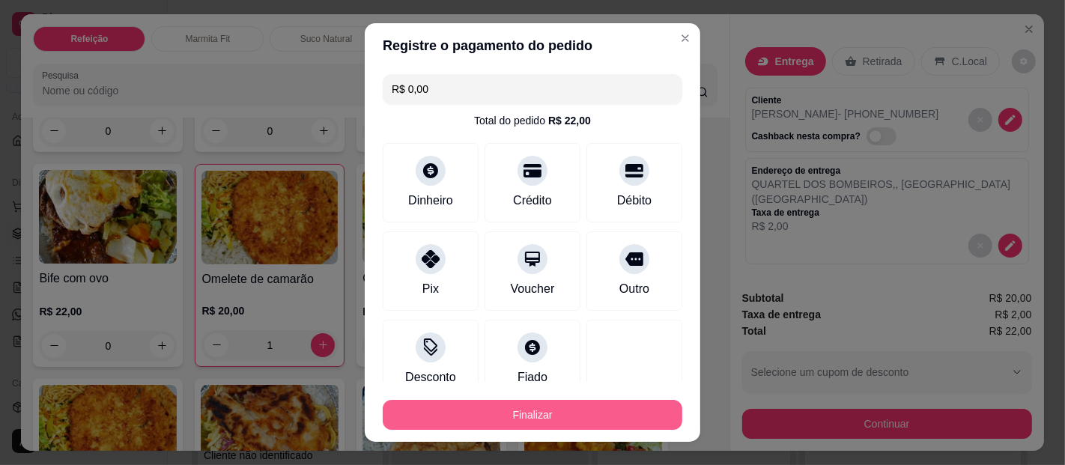
click at [475, 395] on div "Finalizar" at bounding box center [532, 412] width 299 height 36
click at [481, 402] on button "Finalizar" at bounding box center [532, 415] width 299 height 30
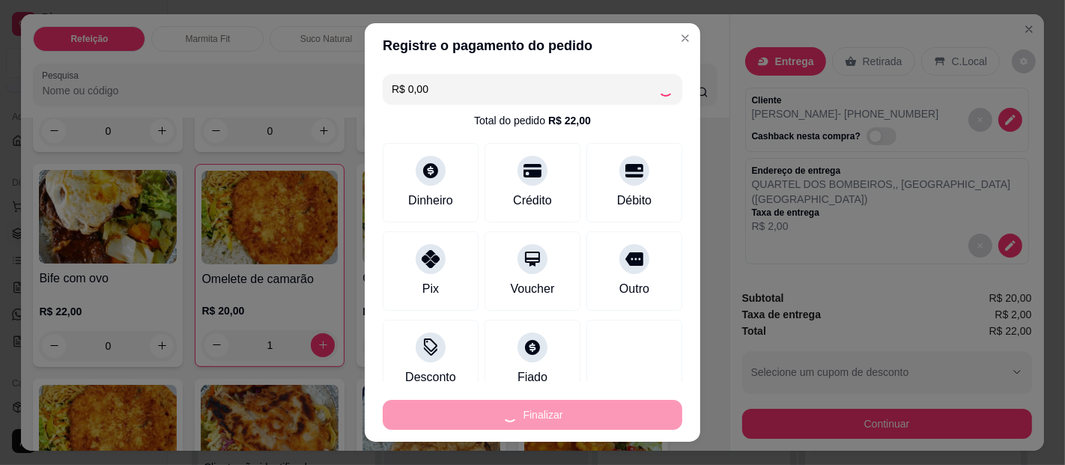
type input "0"
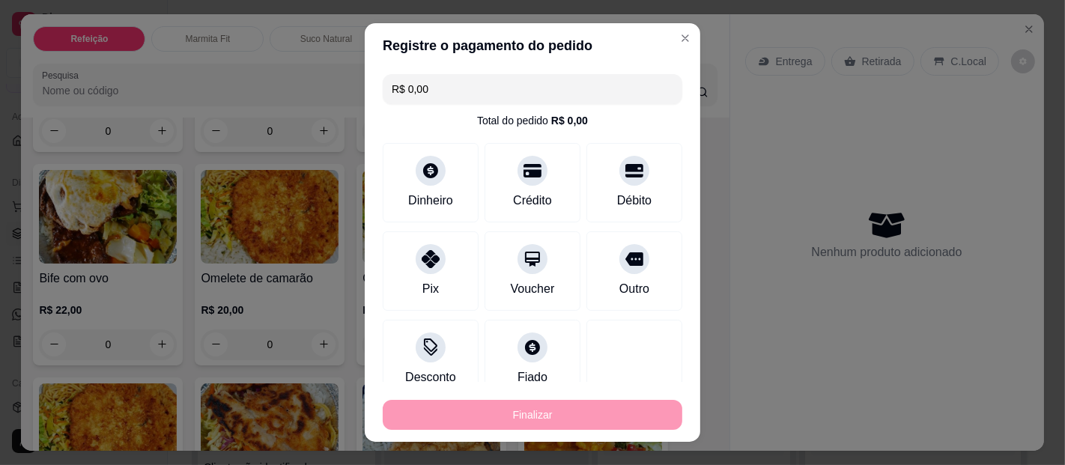
type input "-R$ 22,00"
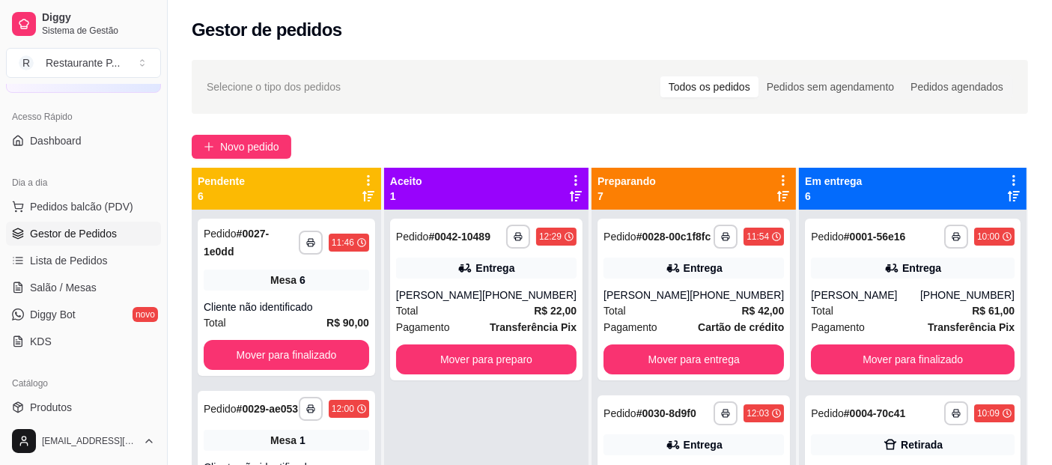
click at [226, 133] on div "**********" at bounding box center [610, 351] width 884 height 600
click at [237, 142] on span "Novo pedido" at bounding box center [249, 147] width 59 height 16
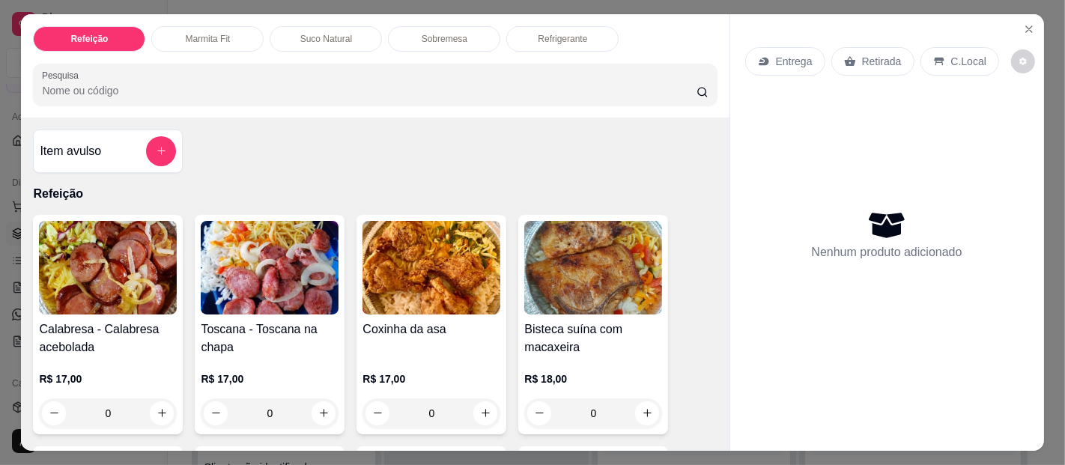
click at [406, 221] on img at bounding box center [431, 268] width 138 height 94
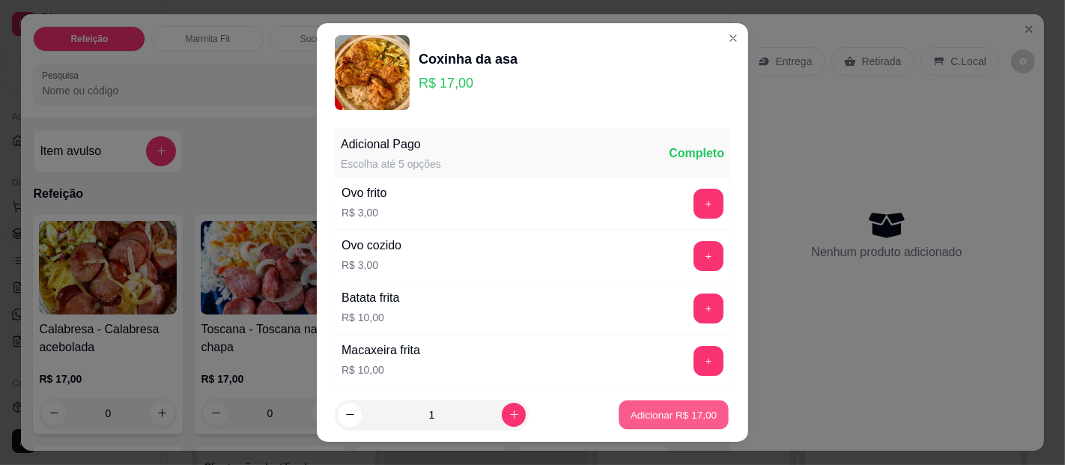
click at [655, 413] on p "Adicionar R$ 17,00" at bounding box center [673, 414] width 87 height 14
type input "1"
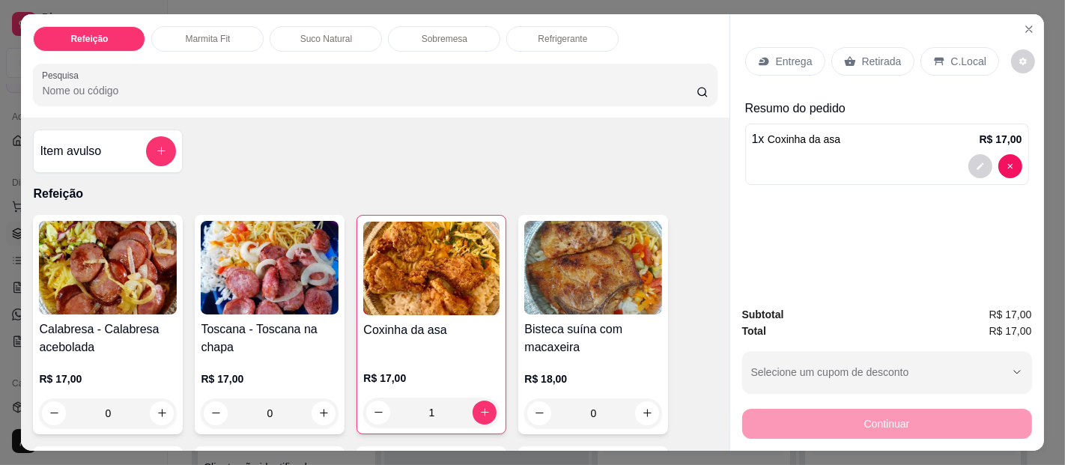
click at [868, 54] on p "Retirada" at bounding box center [882, 61] width 40 height 15
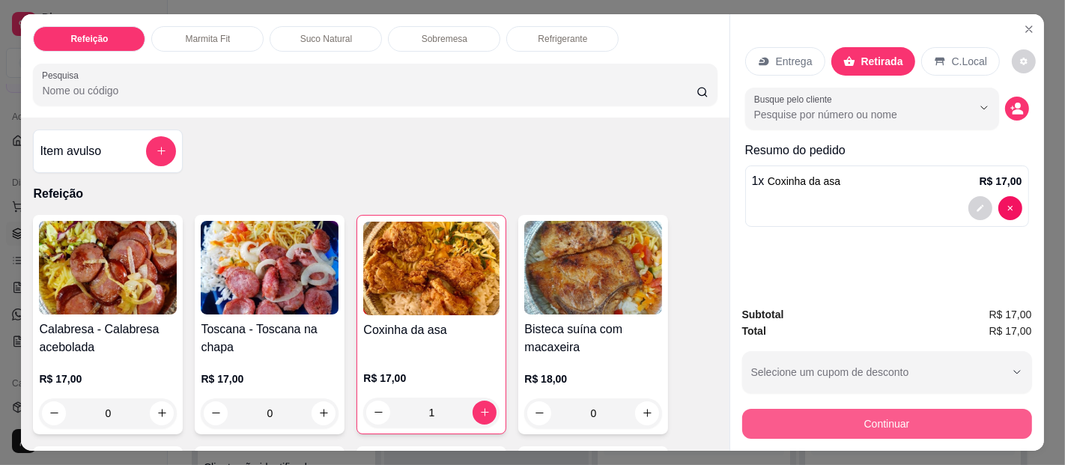
click at [859, 419] on button "Continuar" at bounding box center [887, 424] width 290 height 30
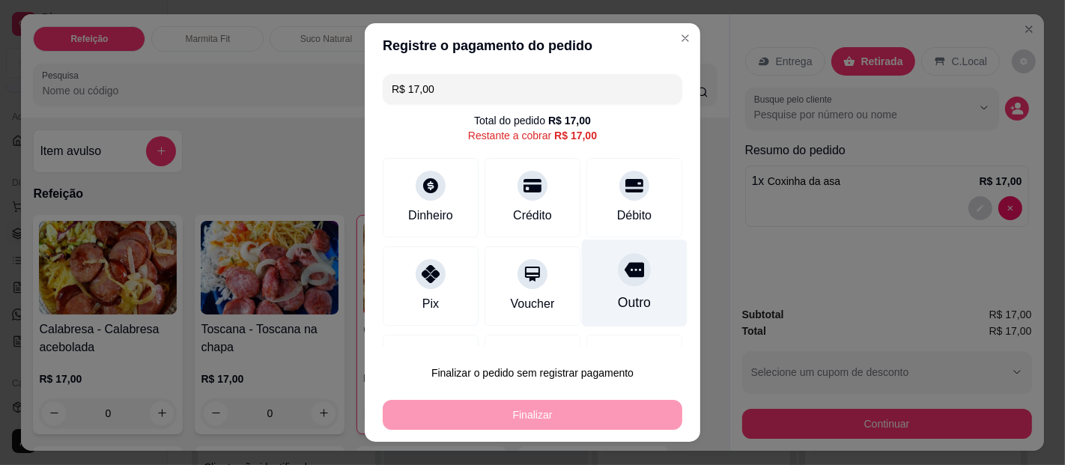
click at [618, 297] on div "Outro" at bounding box center [634, 302] width 33 height 19
type input "R$ 0,00"
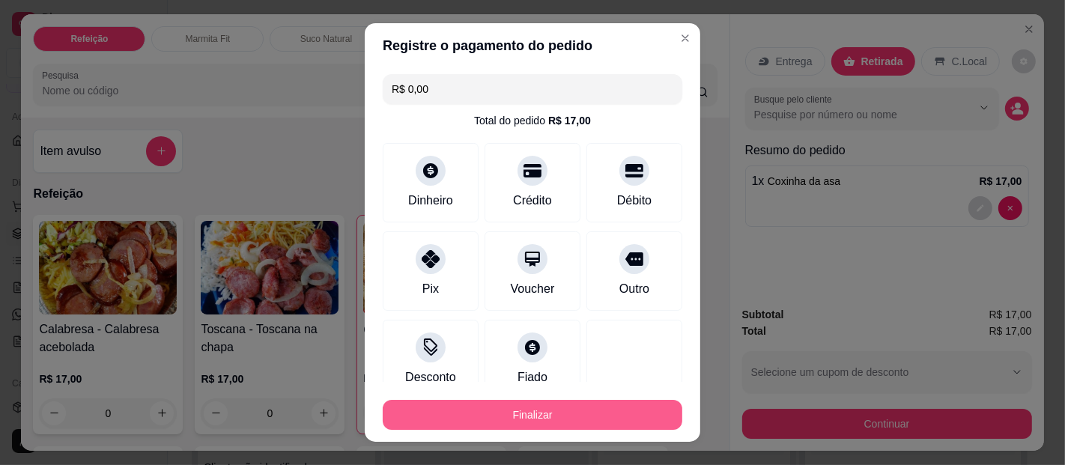
click at [603, 415] on button "Finalizar" at bounding box center [532, 415] width 299 height 30
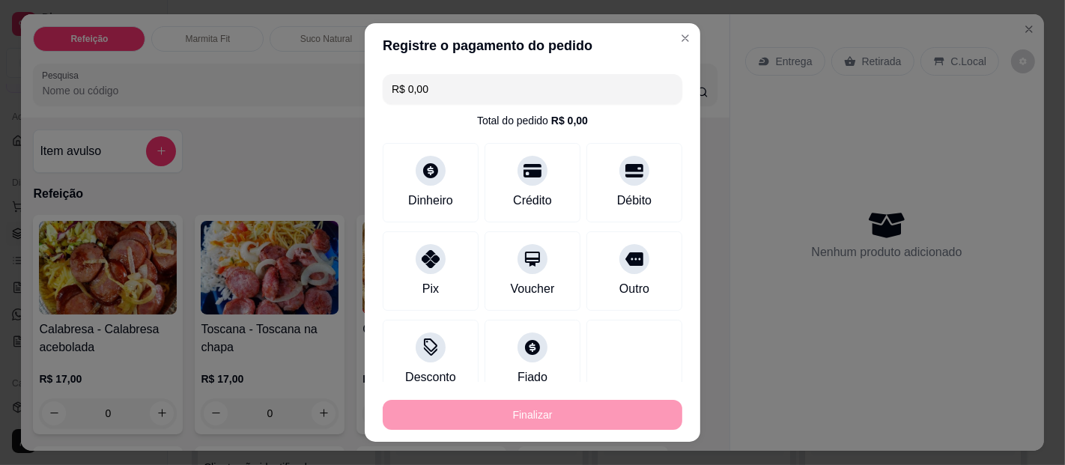
type input "0"
type input "-R$ 17,00"
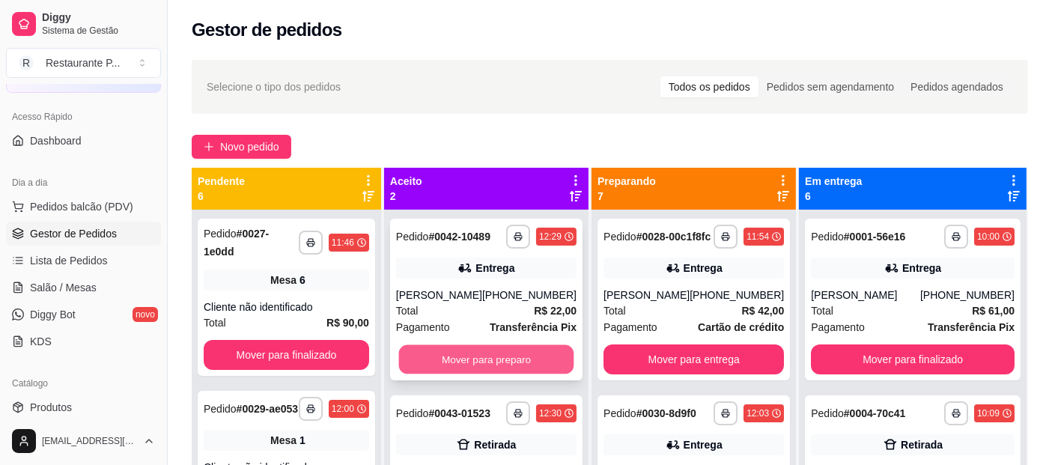
click at [547, 353] on button "Mover para preparo" at bounding box center [486, 359] width 175 height 29
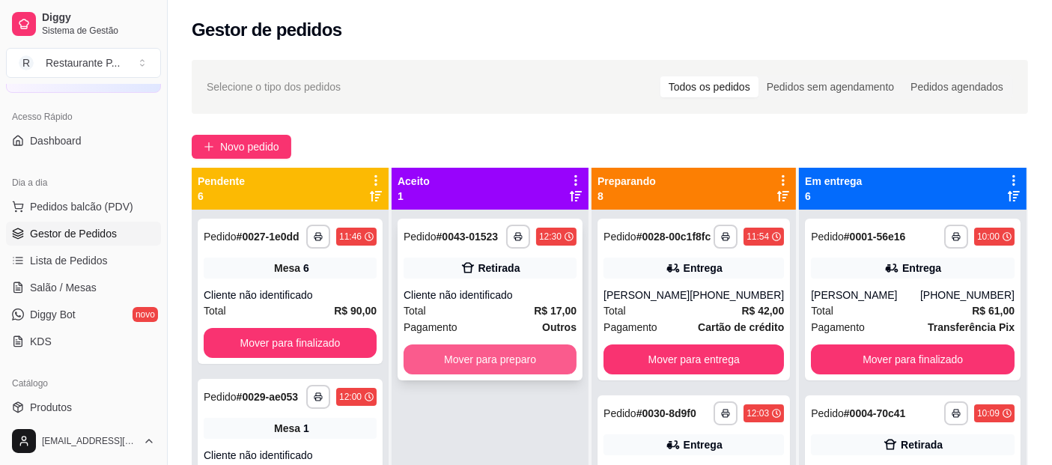
click at [509, 353] on button "Mover para preparo" at bounding box center [490, 359] width 173 height 30
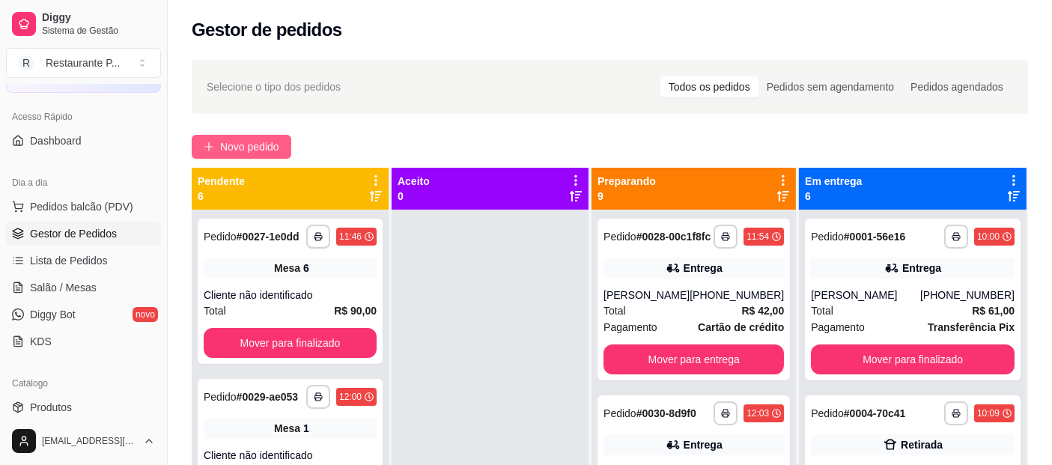
click at [258, 148] on span "Novo pedido" at bounding box center [249, 147] width 59 height 16
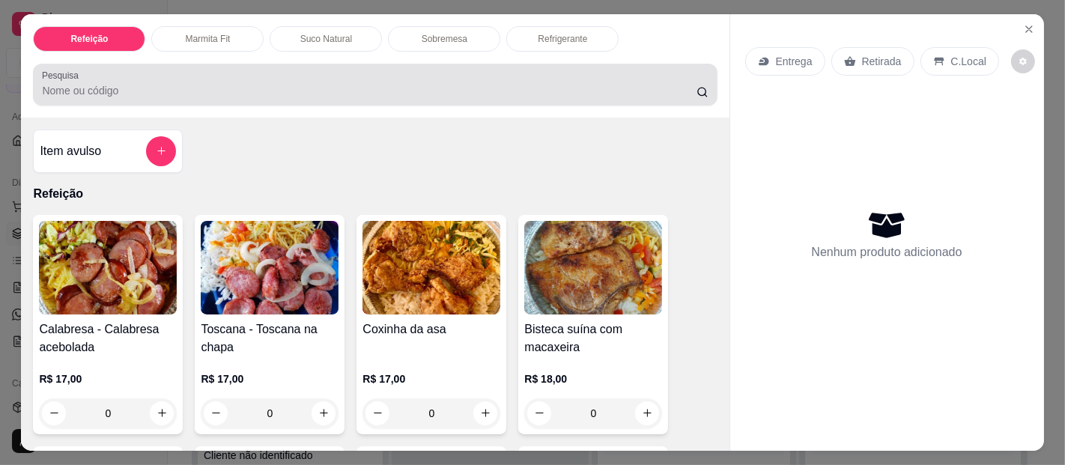
click at [100, 83] on input "Pesquisa" at bounding box center [369, 90] width 654 height 15
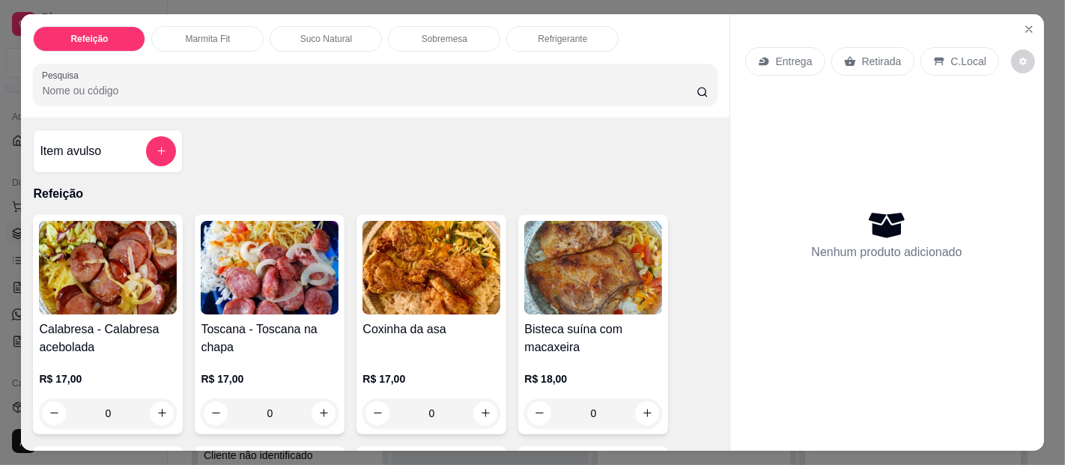
type input "N"
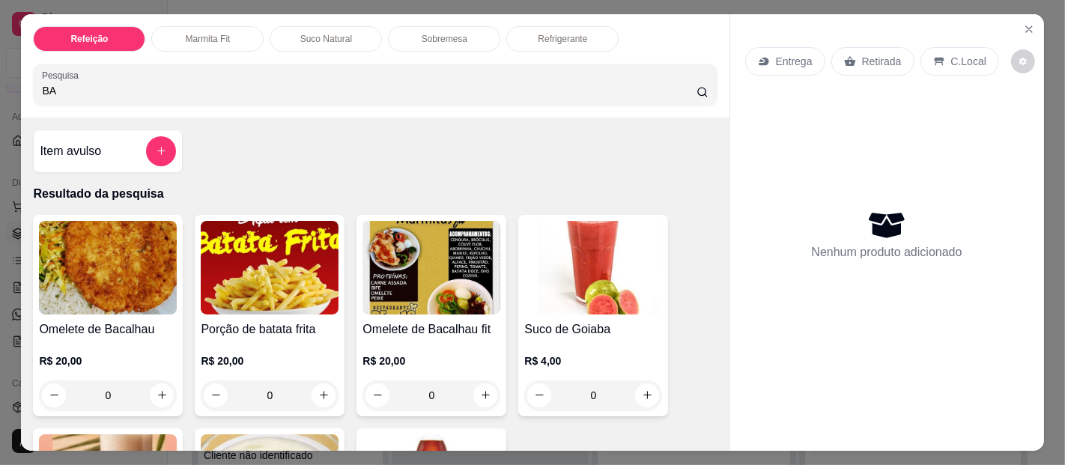
type input "B"
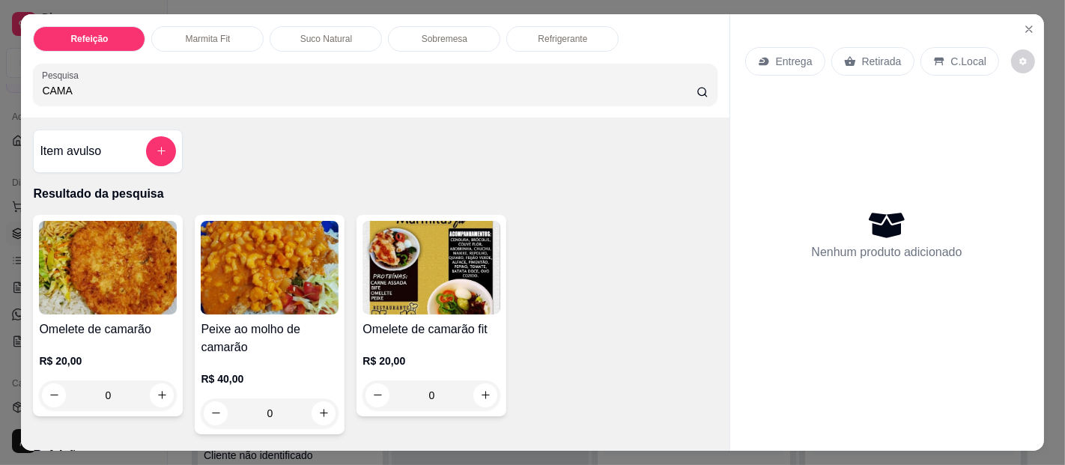
type input "CAMA"
click at [144, 267] on img at bounding box center [108, 268] width 138 height 94
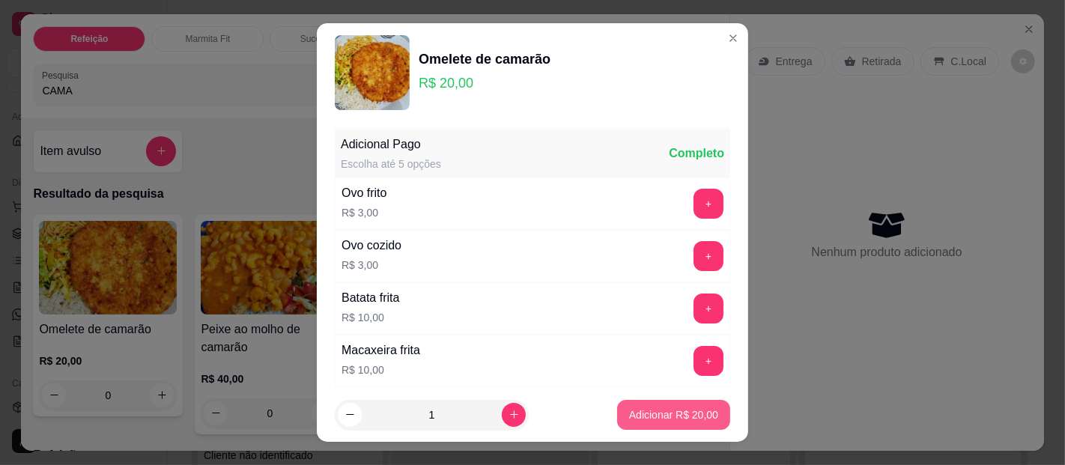
click at [648, 420] on p "Adicionar R$ 20,00" at bounding box center [673, 414] width 89 height 15
type input "1"
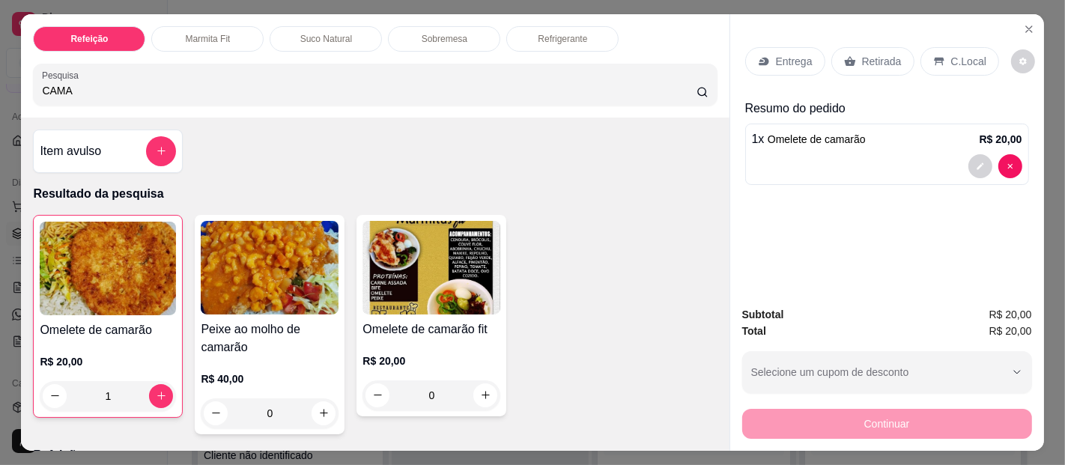
click at [894, 56] on div "Retirada" at bounding box center [872, 61] width 83 height 28
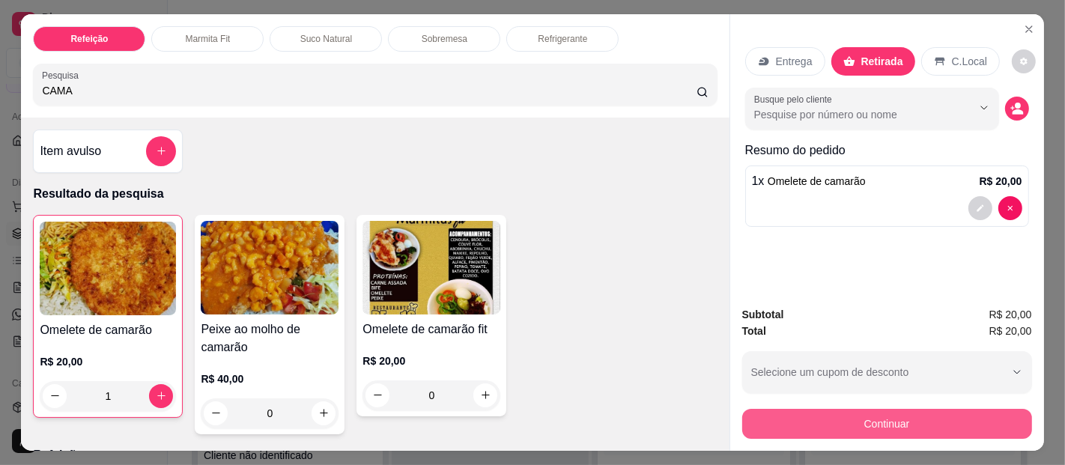
click at [896, 416] on button "Continuar" at bounding box center [887, 424] width 290 height 30
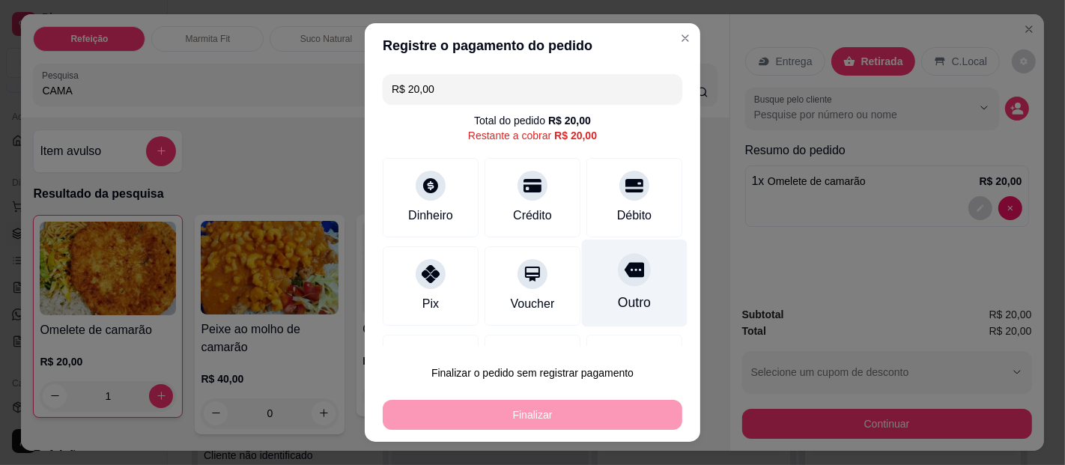
click at [585, 281] on div "Outro" at bounding box center [635, 284] width 106 height 88
type input "R$ 0,00"
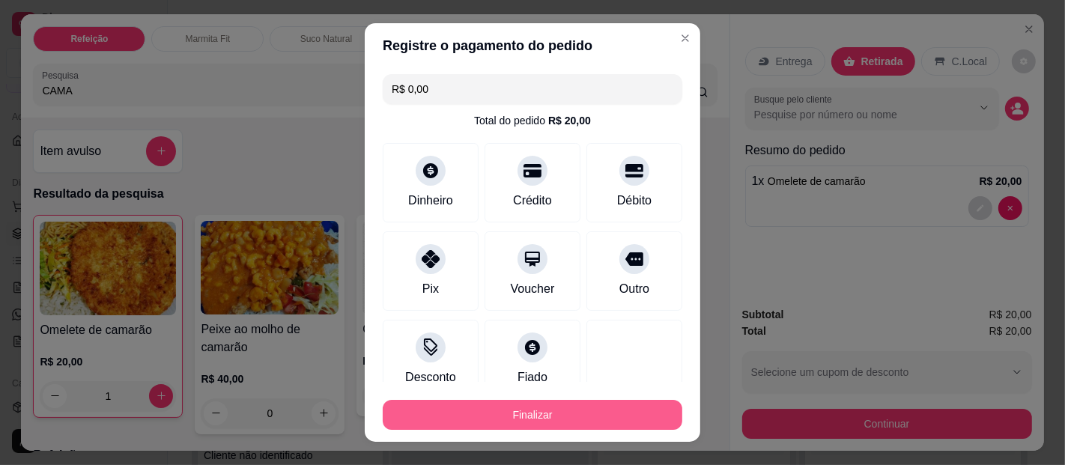
click at [563, 416] on button "Finalizar" at bounding box center [532, 415] width 299 height 30
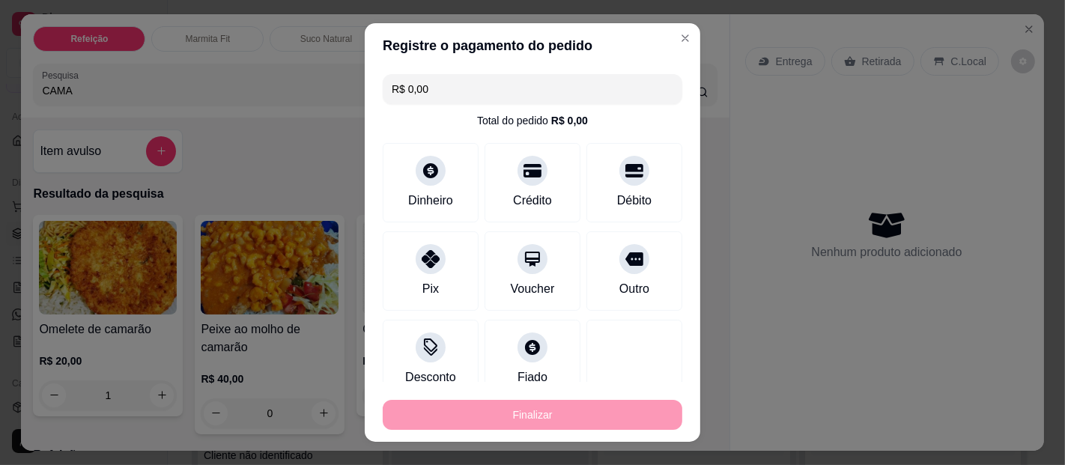
type input "0"
type input "-R$ 20,00"
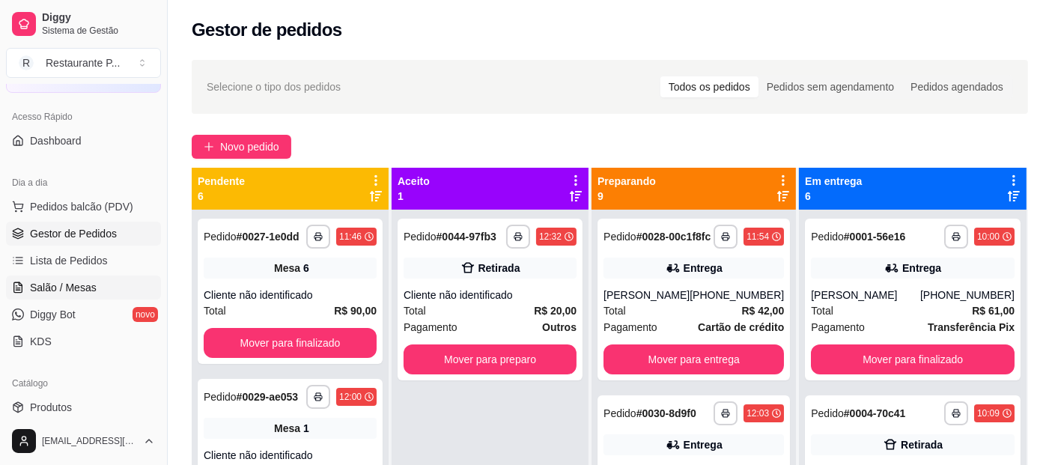
click at [60, 293] on span "Salão / Mesas" at bounding box center [63, 287] width 67 height 15
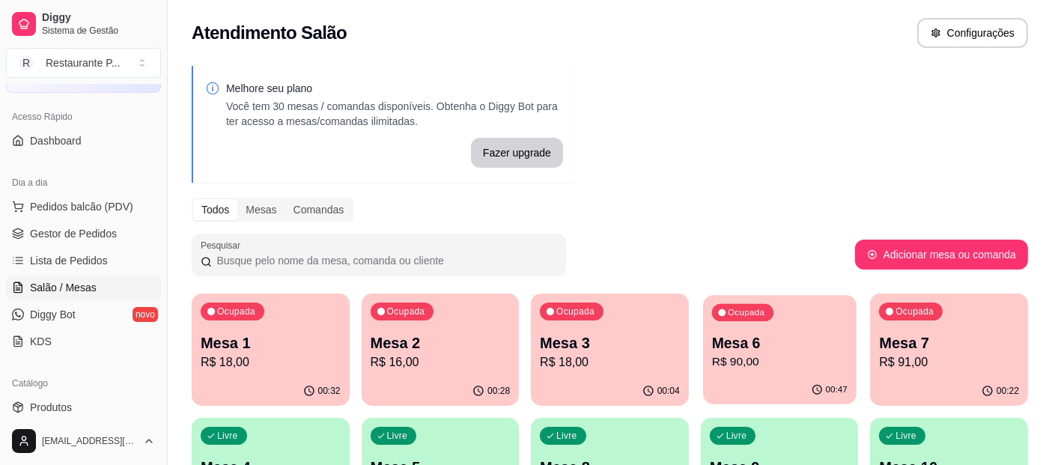
click at [755, 360] on p "R$ 90,00" at bounding box center [780, 361] width 136 height 17
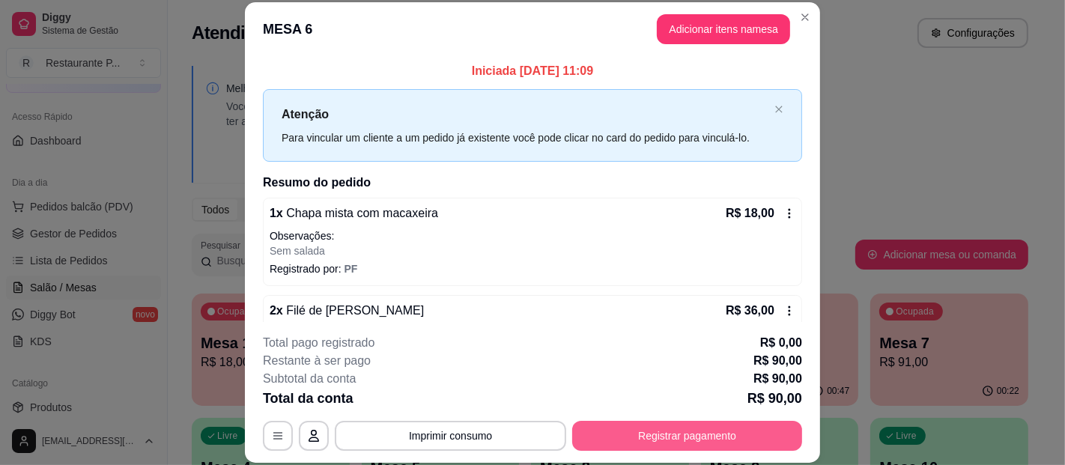
click at [638, 433] on button "Registrar pagamento" at bounding box center [687, 436] width 230 height 30
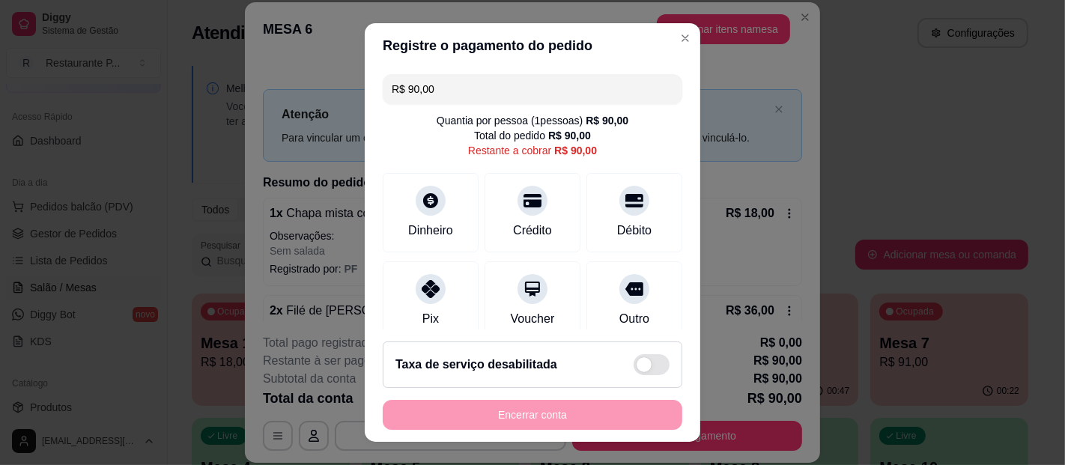
click at [451, 72] on div "R$ 90,00 Quantia por pessoa ( 1 pessoas) R$ 90,00 Total do pedido R$ 90,00 Rest…" at bounding box center [532, 198] width 335 height 261
click at [454, 87] on input "R$ 90,00" at bounding box center [533, 89] width 282 height 30
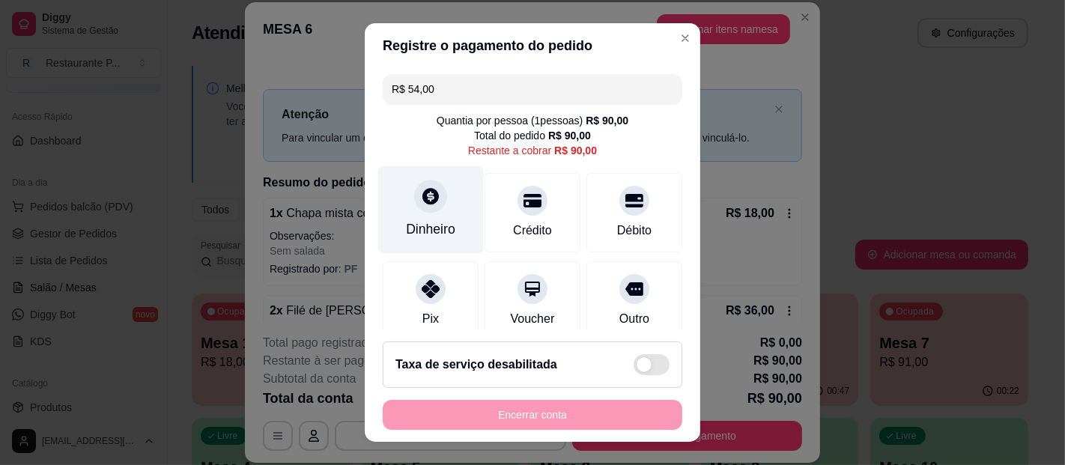
click at [448, 209] on div "Dinheiro" at bounding box center [431, 210] width 106 height 88
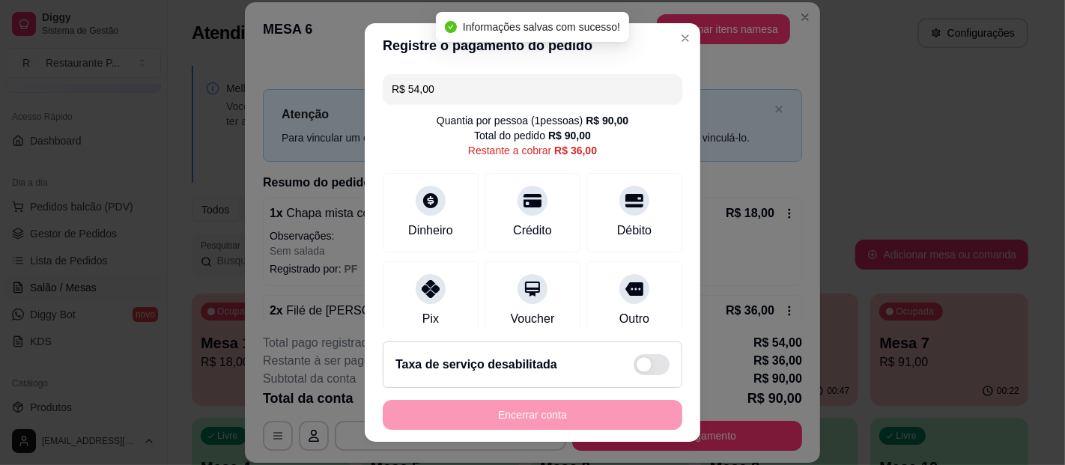
type input "R$ 36,00"
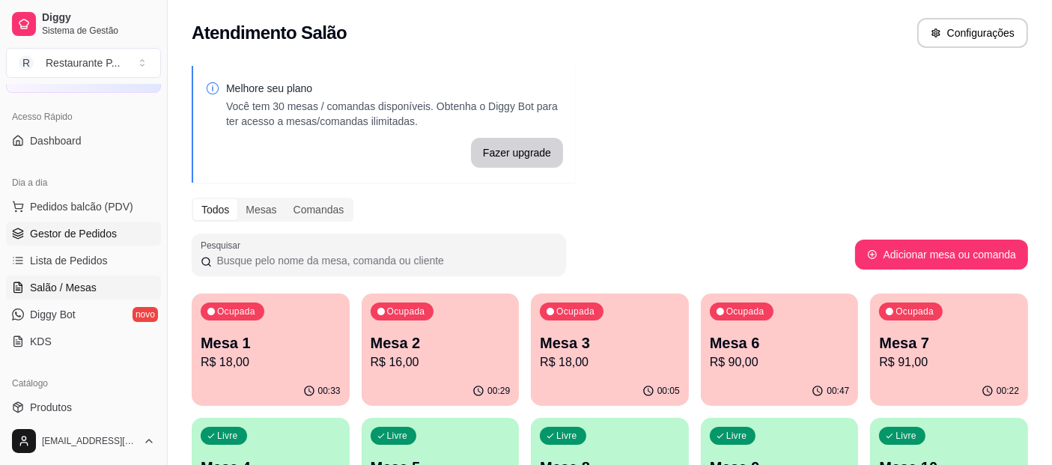
click at [34, 236] on span "Gestor de Pedidos" at bounding box center [73, 233] width 87 height 15
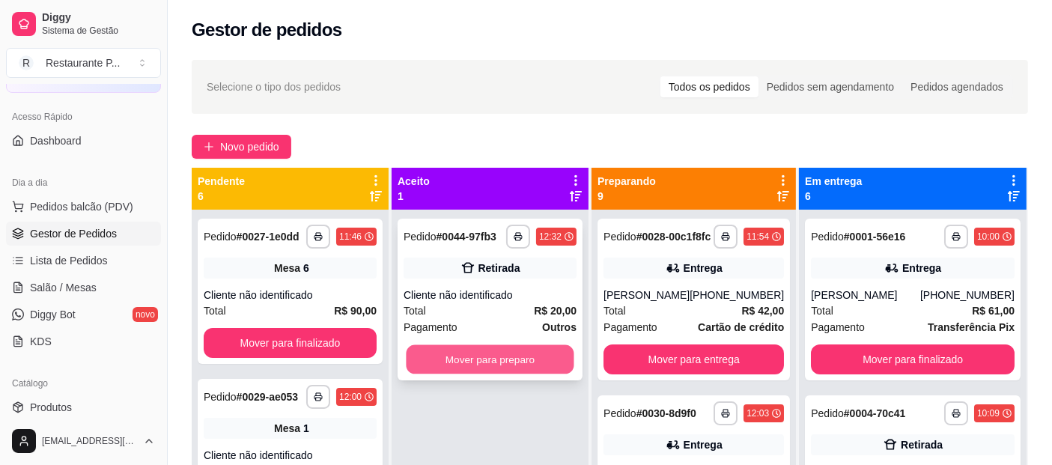
click at [490, 359] on button "Mover para preparo" at bounding box center [490, 359] width 168 height 29
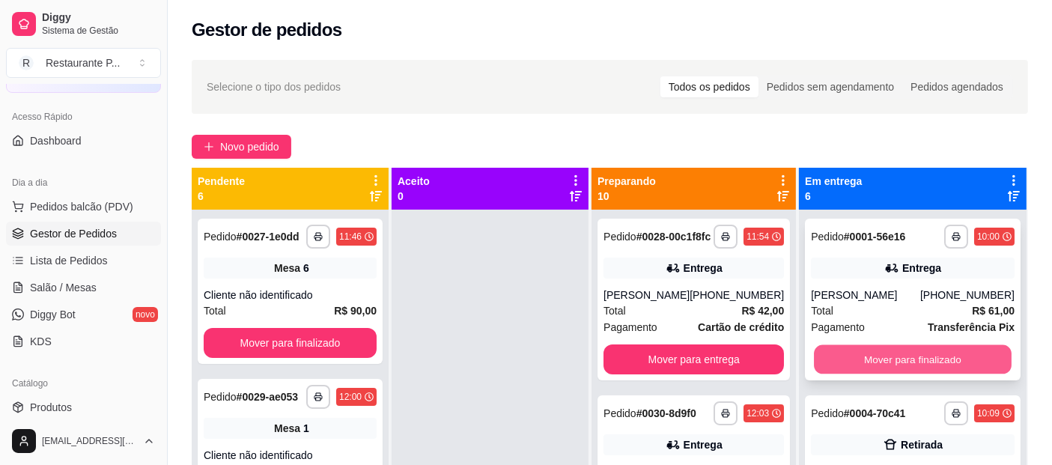
click at [904, 351] on button "Mover para finalizado" at bounding box center [913, 359] width 198 height 29
click at [881, 364] on button "Mover para finalizado" at bounding box center [913, 359] width 204 height 30
click at [893, 363] on button "Mover para finalizado" at bounding box center [913, 359] width 204 height 30
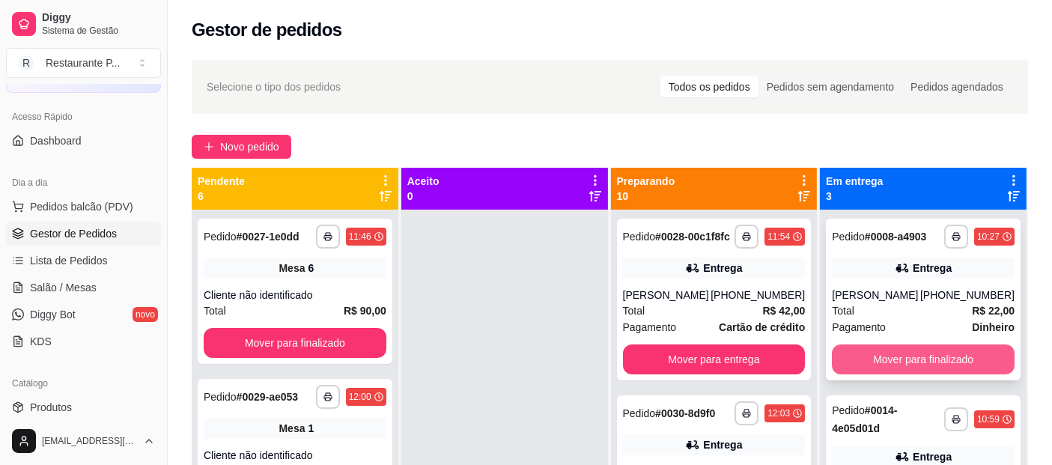
click at [907, 360] on button "Mover para finalizado" at bounding box center [923, 359] width 183 height 30
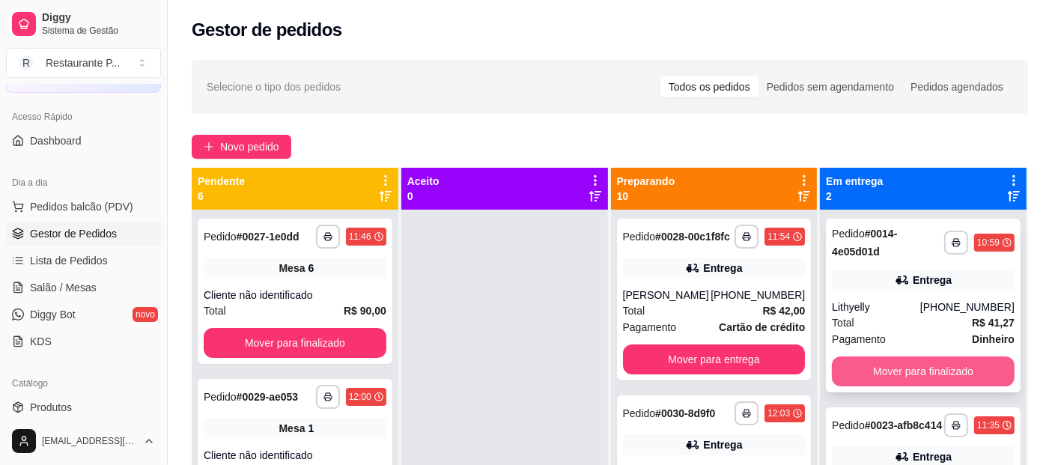
click at [908, 365] on button "Mover para finalizado" at bounding box center [923, 371] width 183 height 30
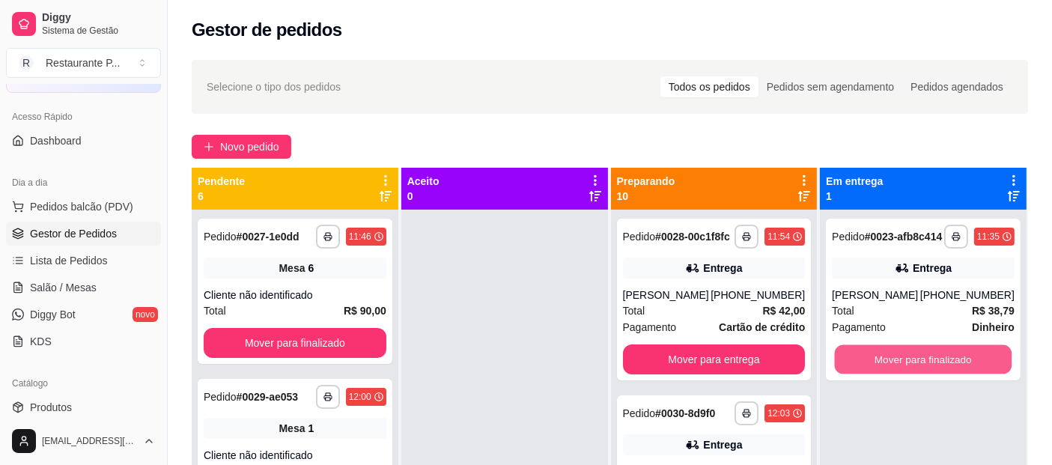
click at [908, 365] on button "Mover para finalizado" at bounding box center [923, 359] width 177 height 29
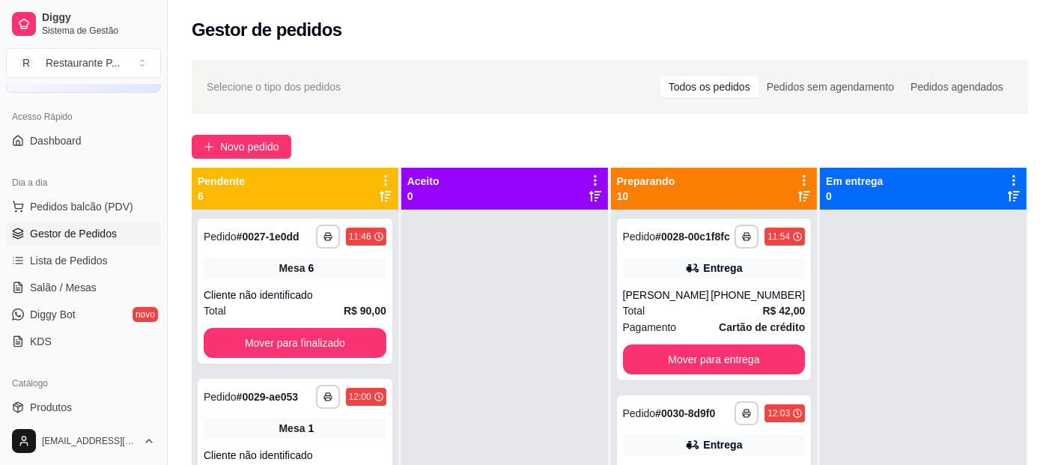
click at [0, 174] on div "Dia a dia Pedidos balcão (PDV) Gestor de Pedidos Lista de Pedidos Salão / Mesas…" at bounding box center [83, 262] width 167 height 195
click at [61, 287] on span "Salão / Mesas" at bounding box center [63, 287] width 67 height 15
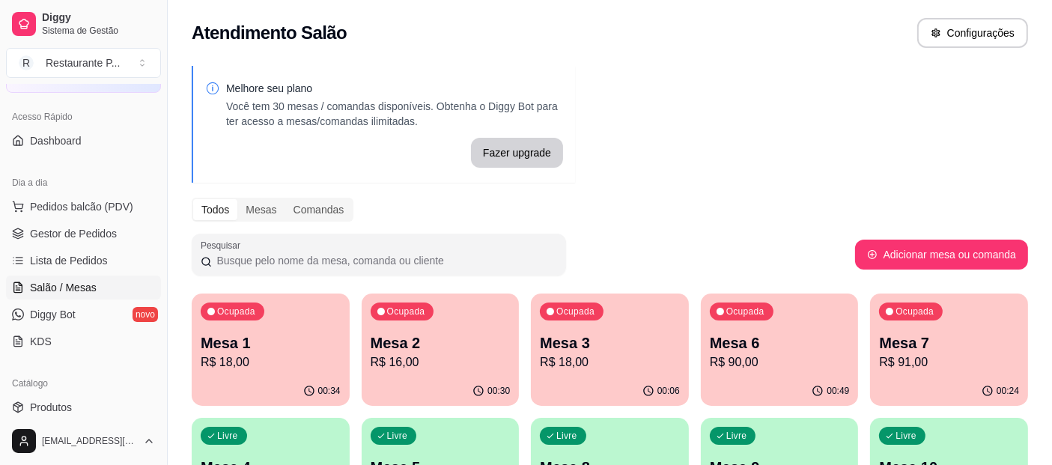
click at [740, 340] on p "Mesa 6" at bounding box center [780, 342] width 140 height 21
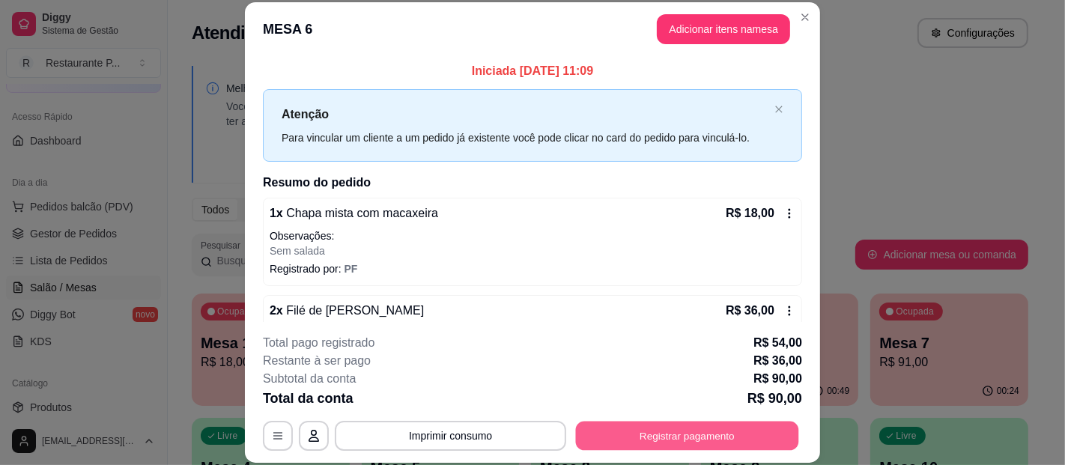
click at [633, 431] on button "Registrar pagamento" at bounding box center [687, 435] width 223 height 29
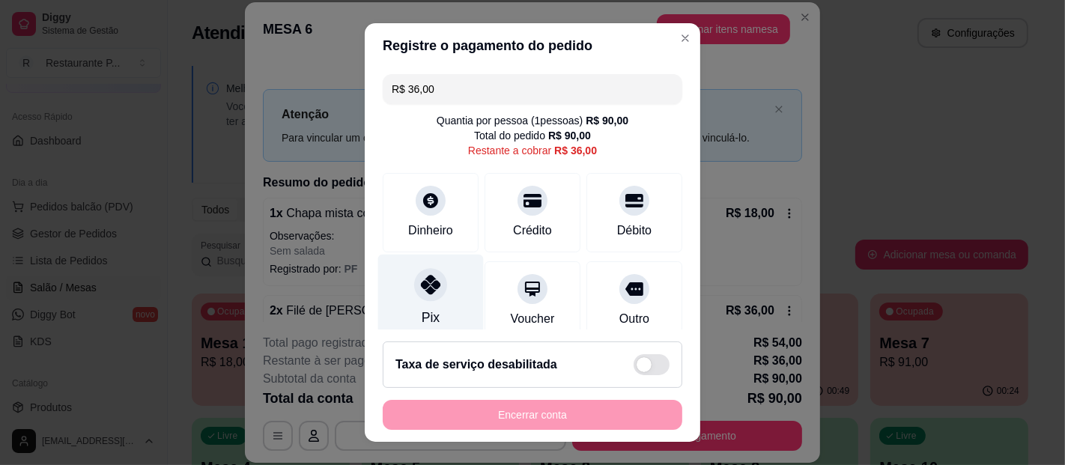
click at [431, 305] on div "Pix" at bounding box center [431, 299] width 106 height 88
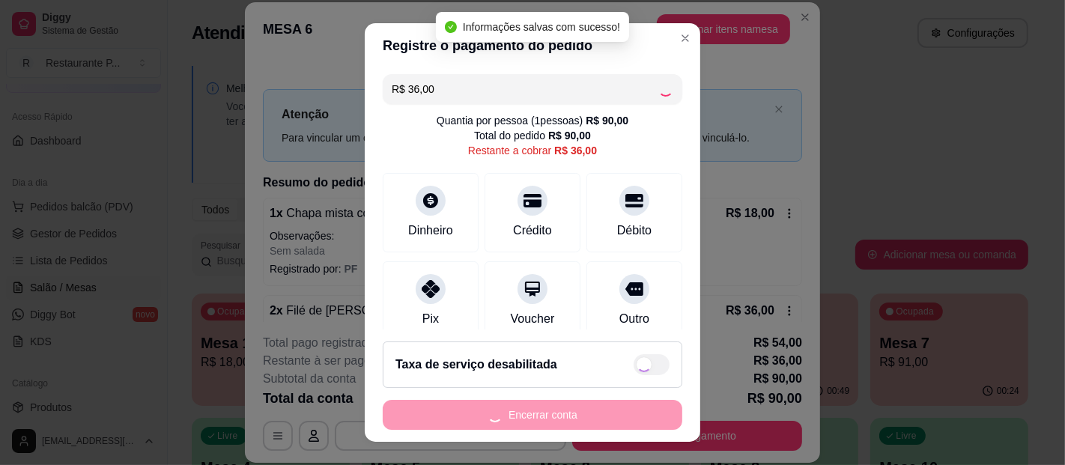
type input "R$ 0,00"
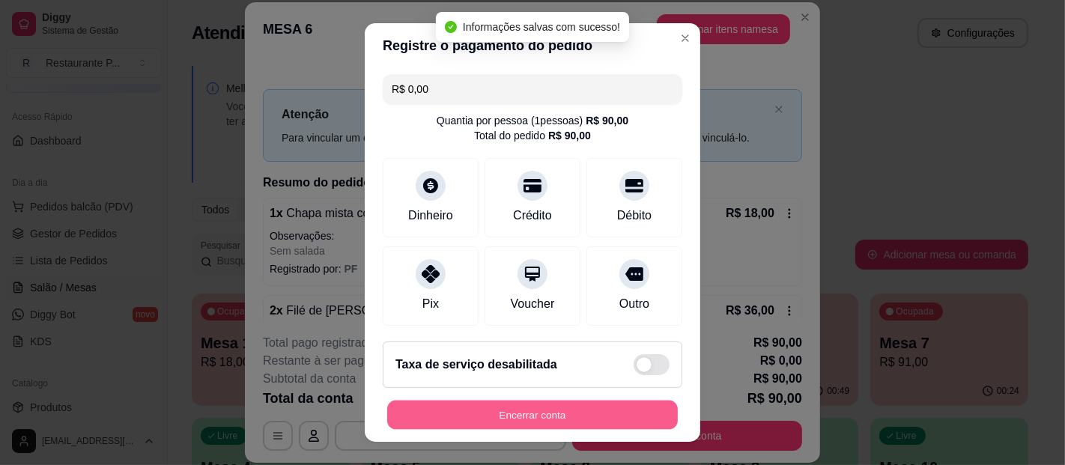
click at [558, 413] on button "Encerrar conta" at bounding box center [532, 415] width 290 height 29
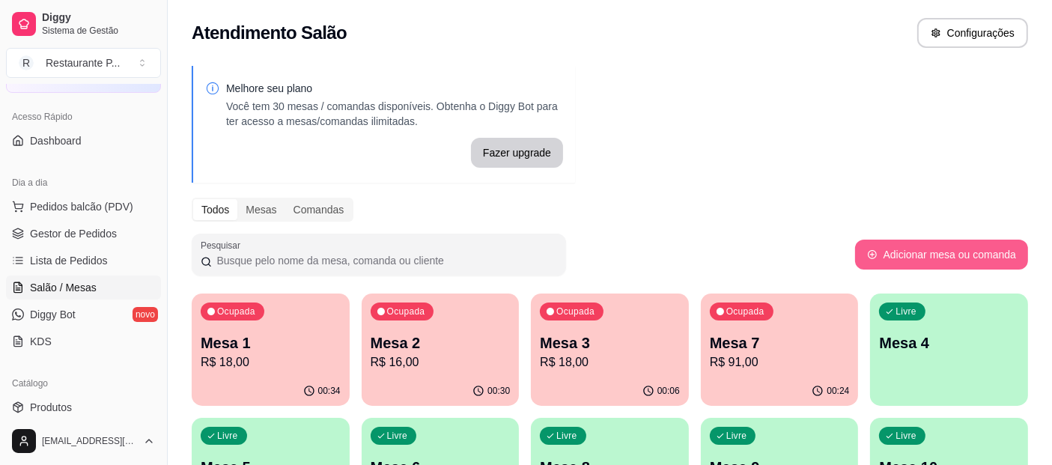
scroll to position [83, 0]
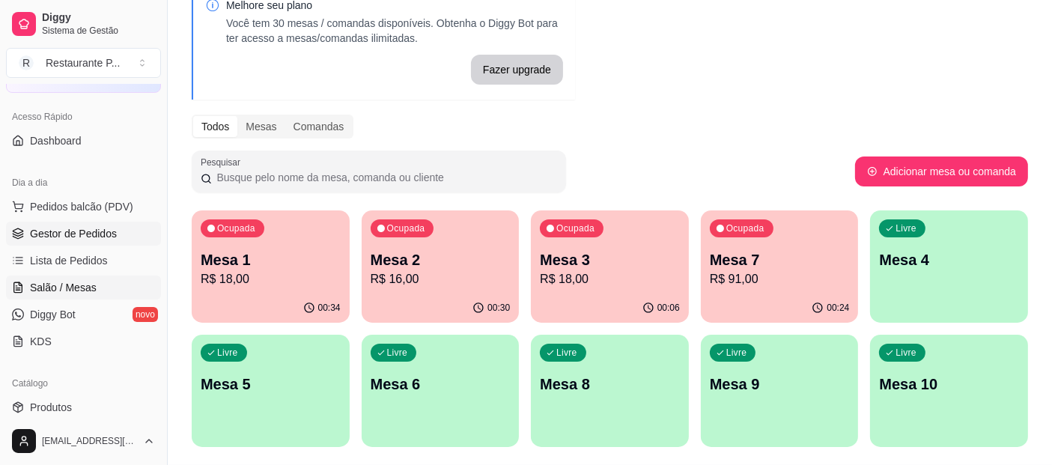
click at [83, 234] on span "Gestor de Pedidos" at bounding box center [73, 233] width 87 height 15
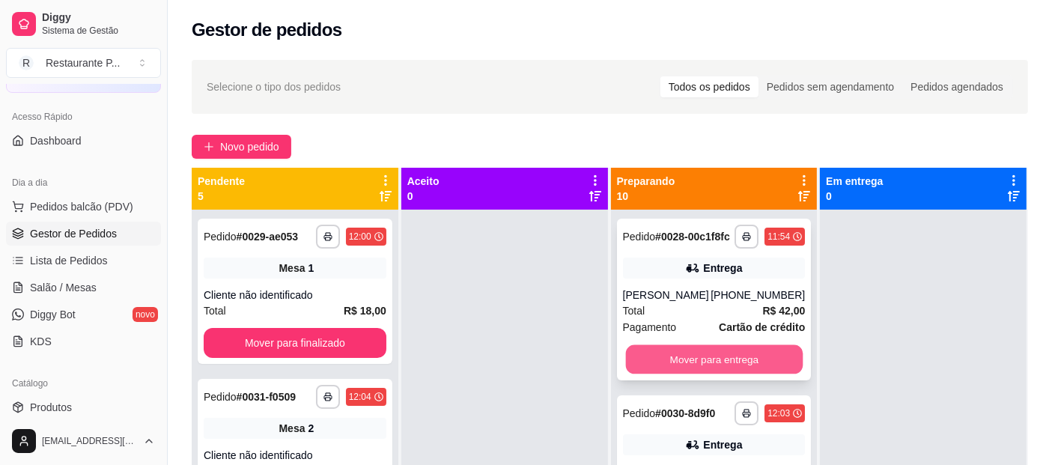
click at [702, 358] on button "Mover para entrega" at bounding box center [713, 359] width 177 height 29
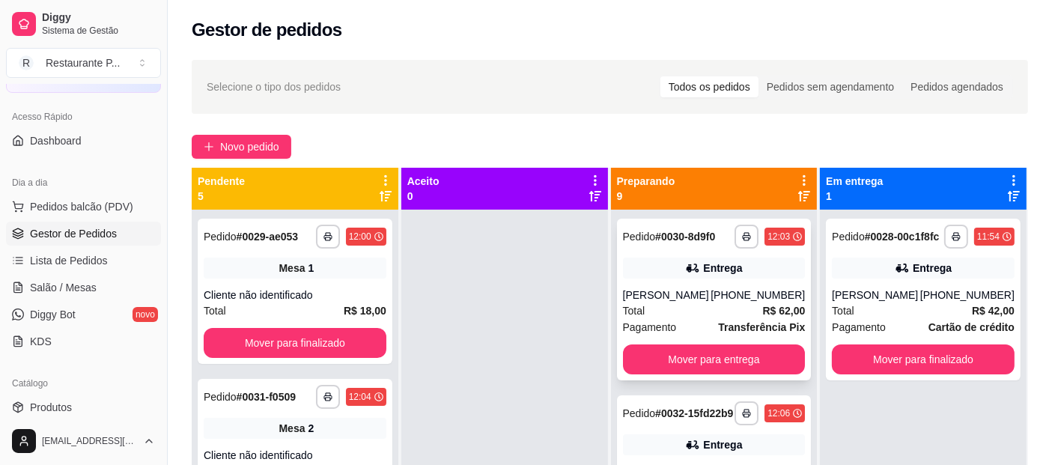
click at [699, 317] on div "Total R$ 62,00" at bounding box center [714, 310] width 183 height 16
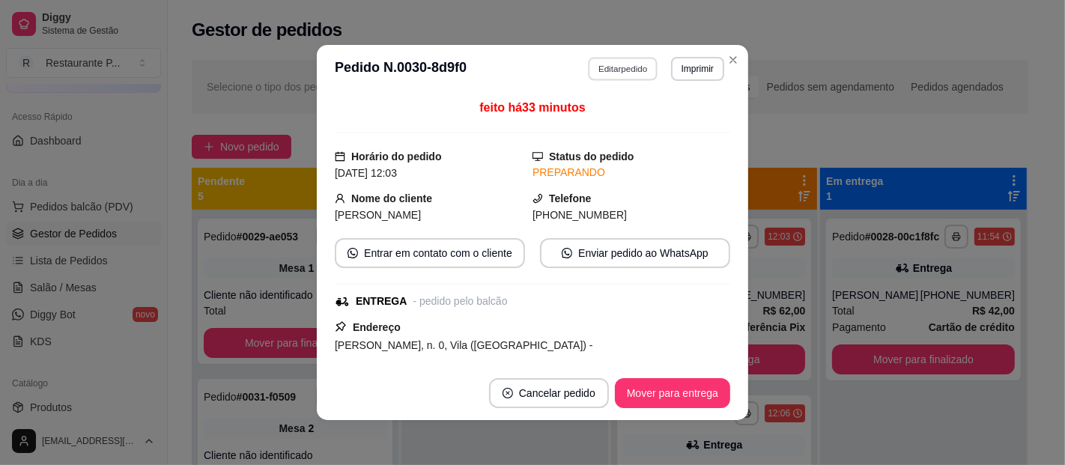
click at [637, 58] on button "Editar pedido" at bounding box center [623, 68] width 70 height 23
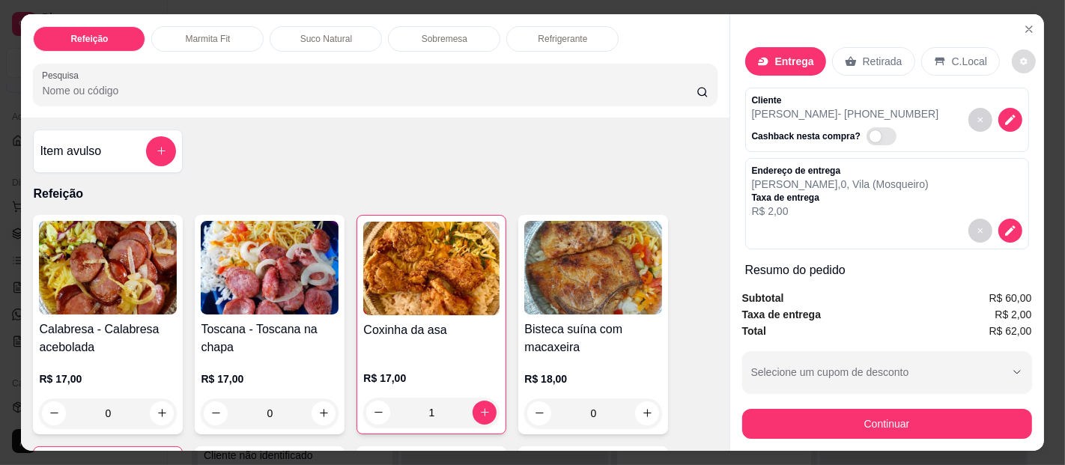
click at [1019, 57] on icon "decrease-product-quantity" at bounding box center [1023, 61] width 9 height 9
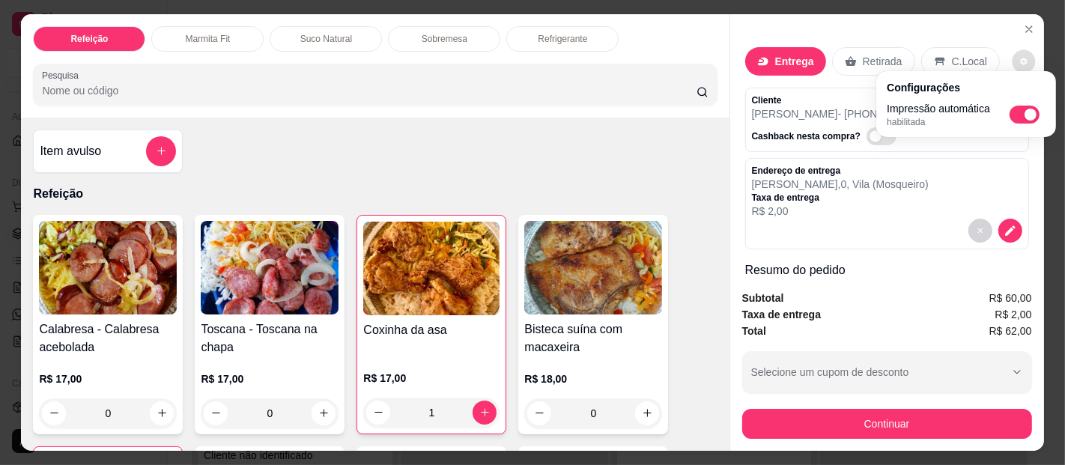
click at [1023, 112] on span "Automatic updates" at bounding box center [1024, 115] width 30 height 18
click at [1018, 115] on input "Automatic updates" at bounding box center [1013, 120] width 10 height 10
checkbox input "false"
click at [877, 219] on div at bounding box center [887, 231] width 270 height 24
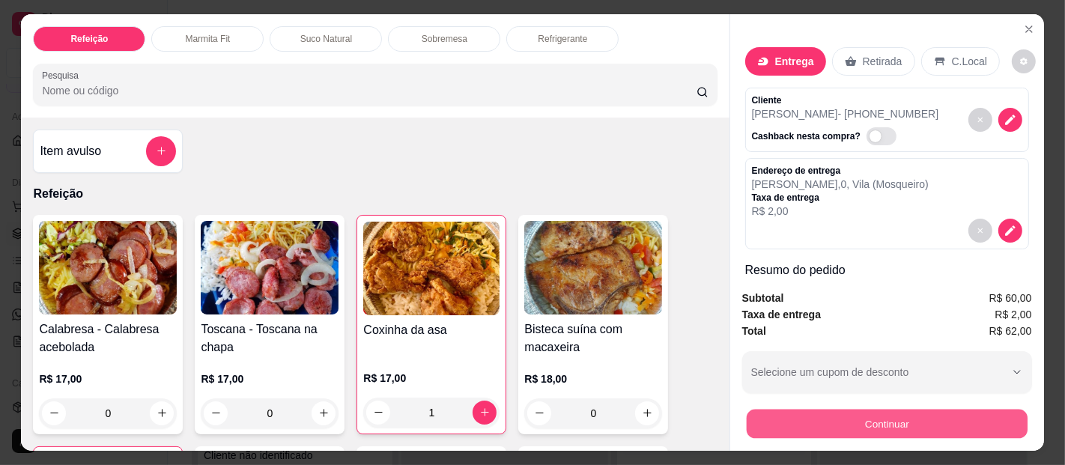
click at [877, 428] on button "Continuar" at bounding box center [886, 424] width 281 height 29
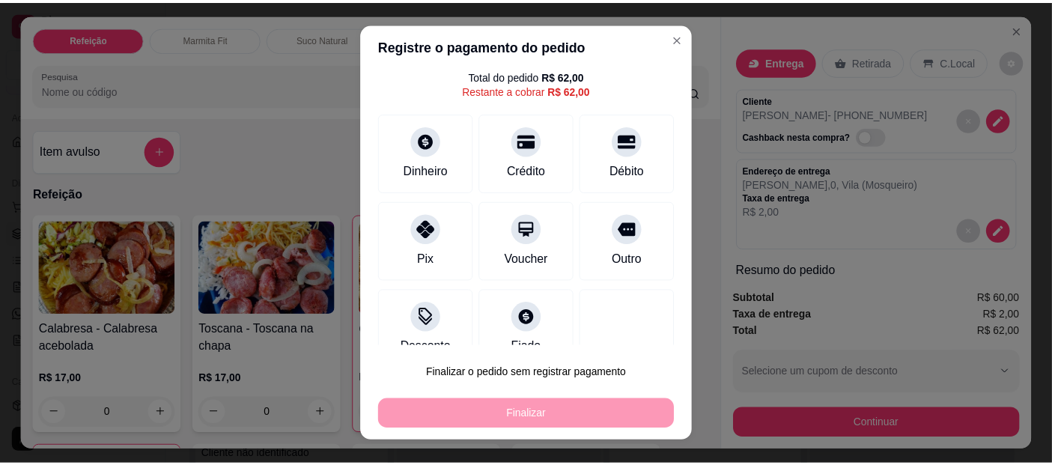
scroll to position [73, 0]
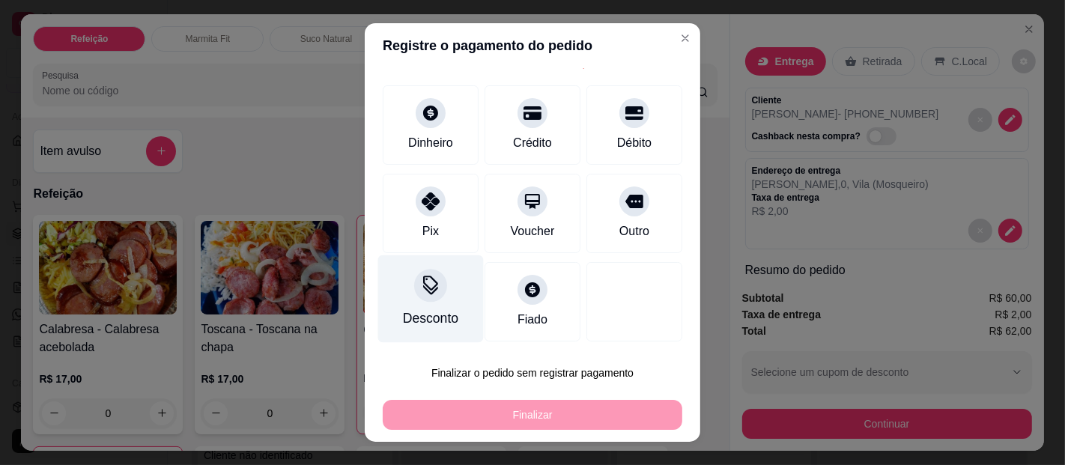
click at [430, 291] on div at bounding box center [430, 285] width 33 height 33
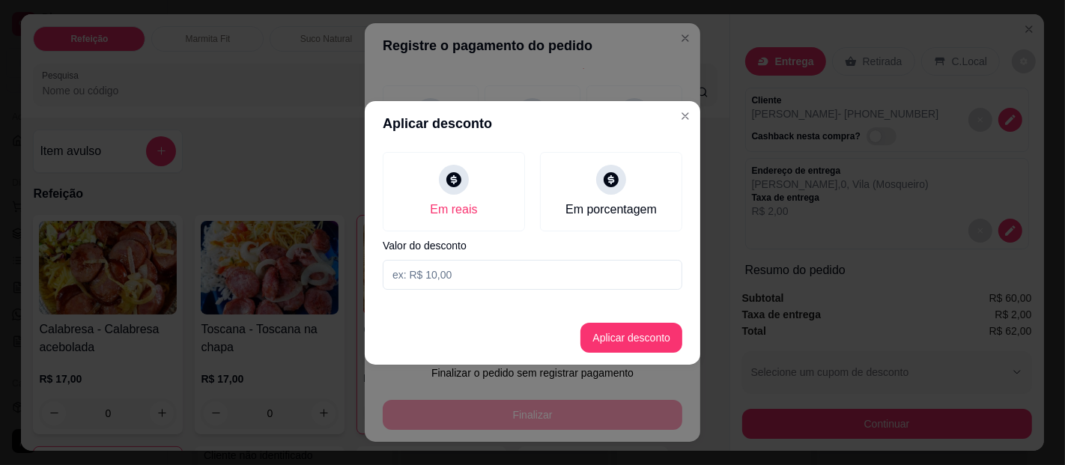
click at [442, 273] on input at bounding box center [532, 275] width 299 height 30
type input "62,00"
click at [620, 327] on button "Aplicar desconto" at bounding box center [631, 337] width 98 height 29
type input "R$ 0,00"
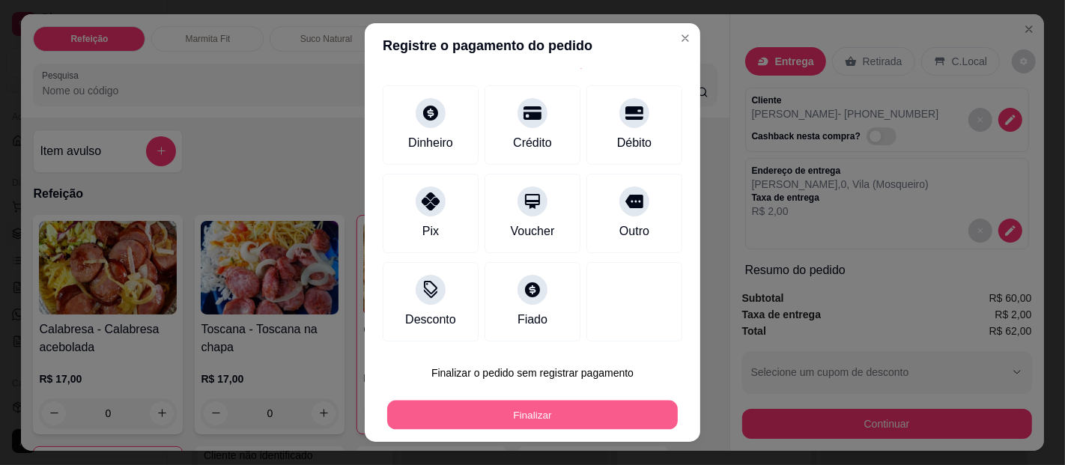
click at [538, 413] on button "Finalizar" at bounding box center [532, 415] width 290 height 29
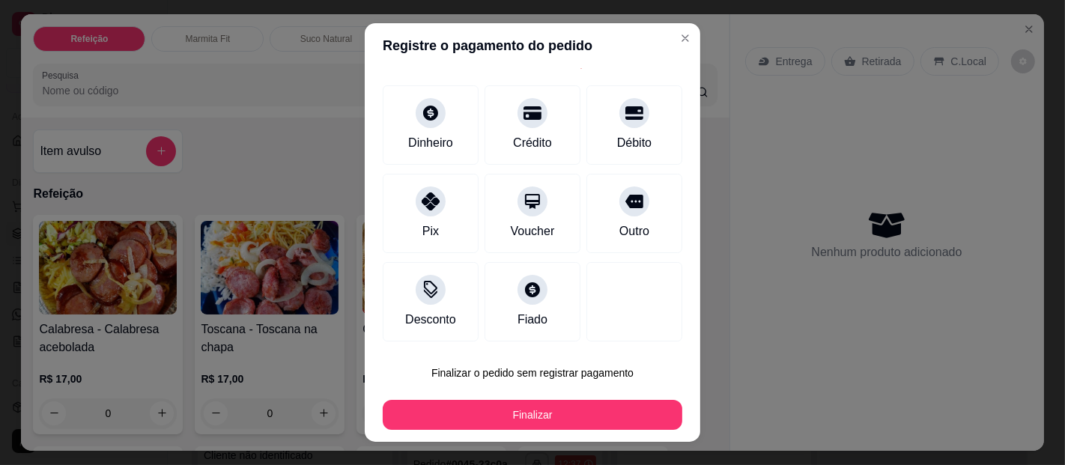
type input "0"
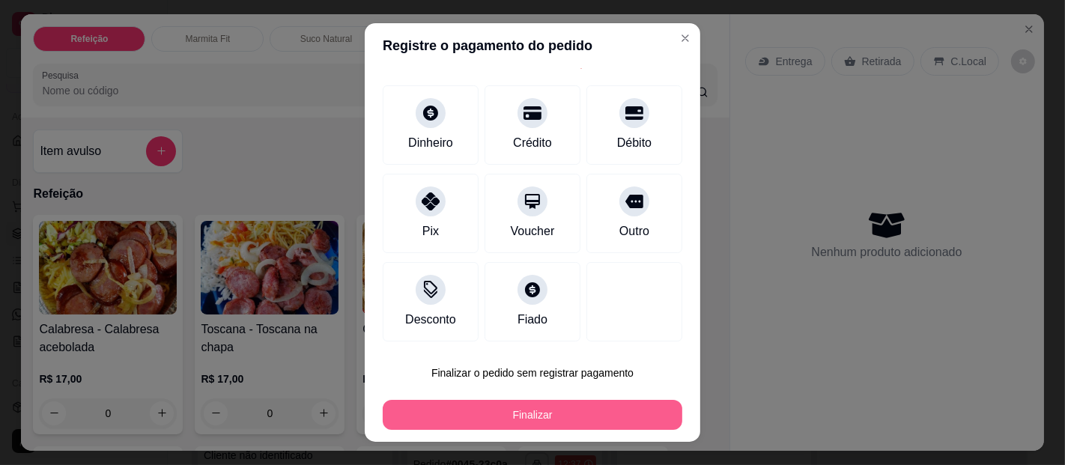
type input "-R$ 62,00"
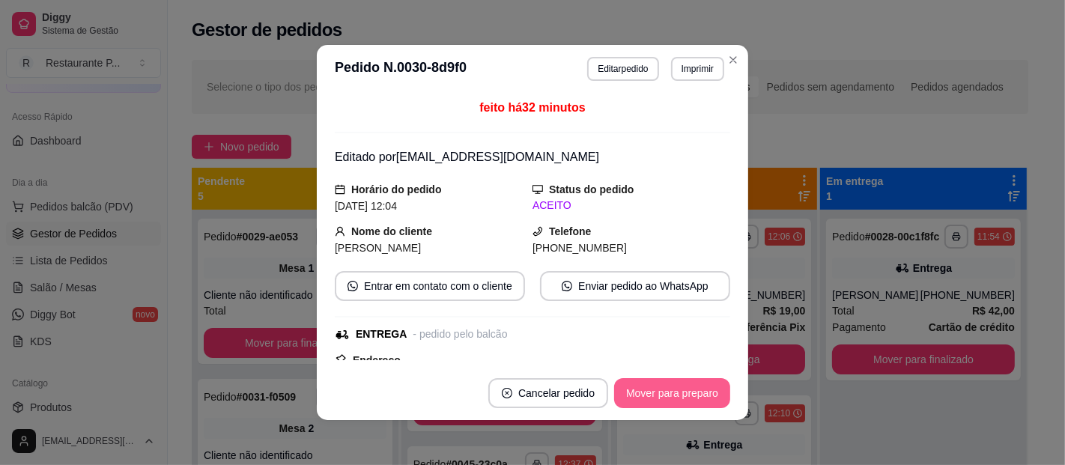
click at [681, 387] on button "Mover para preparo" at bounding box center [672, 393] width 116 height 30
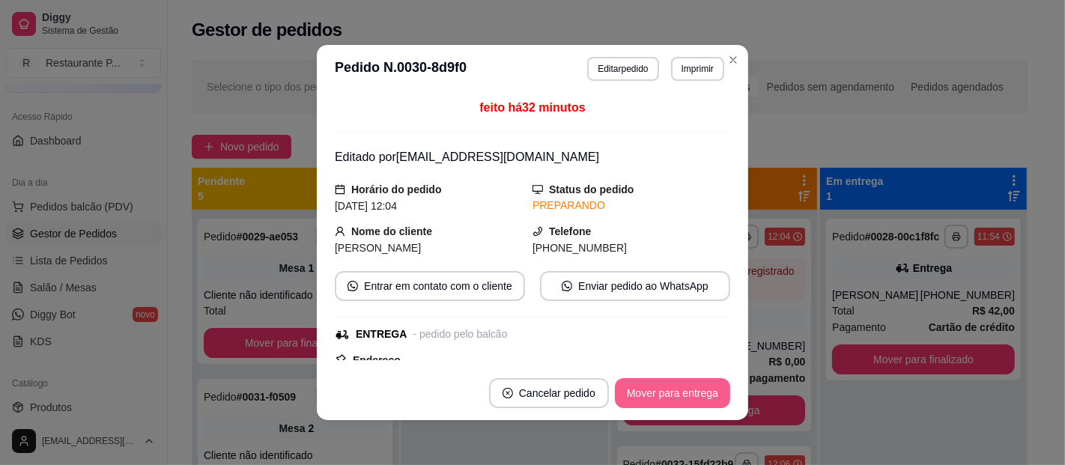
click at [677, 392] on button "Mover para entrega" at bounding box center [672, 393] width 115 height 30
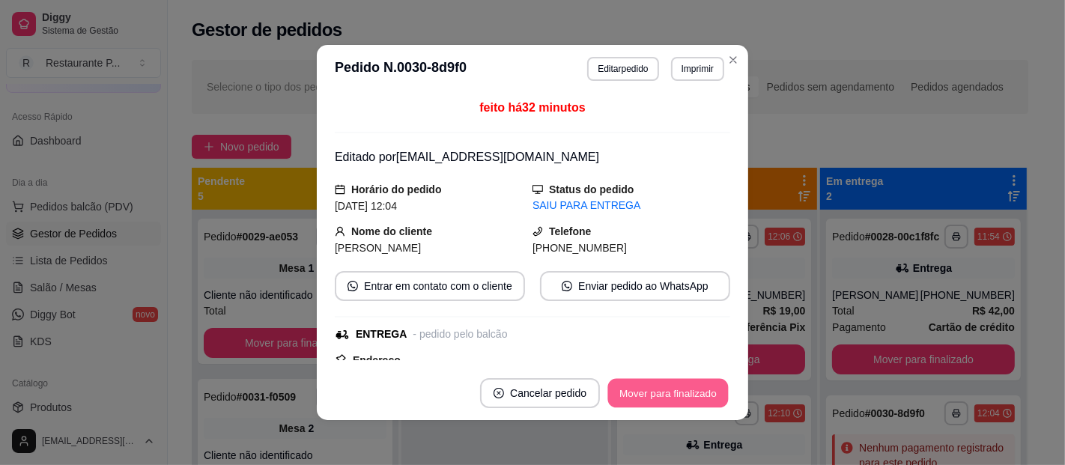
click at [677, 392] on button "Mover para finalizado" at bounding box center [668, 393] width 121 height 29
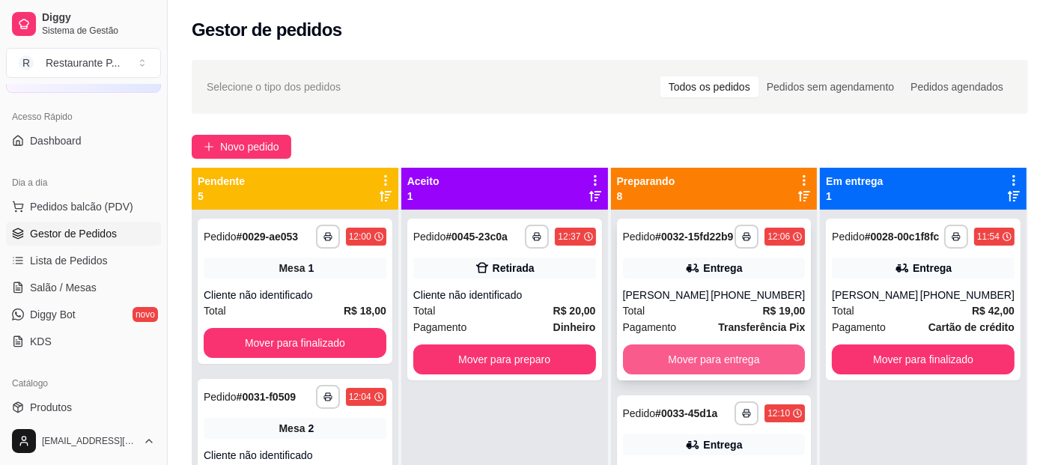
click at [724, 366] on button "Mover para entrega" at bounding box center [714, 359] width 183 height 30
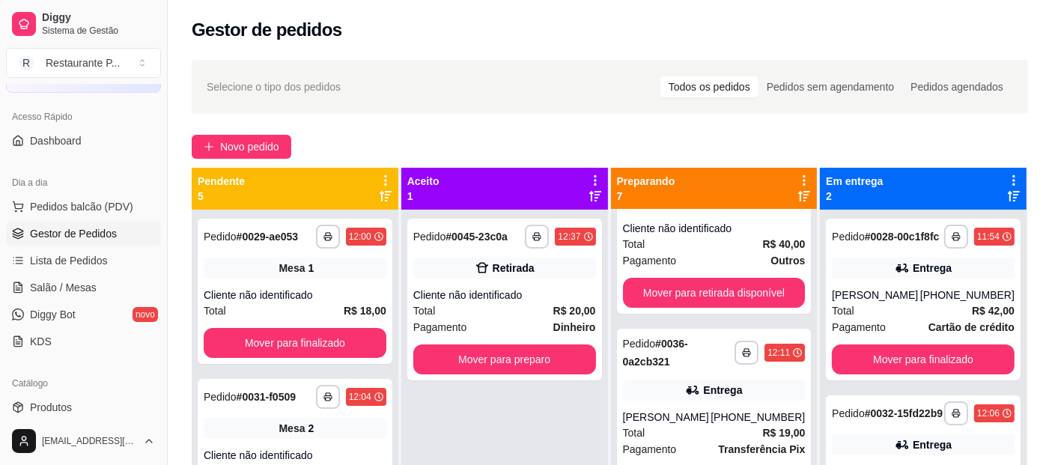
scroll to position [263, 0]
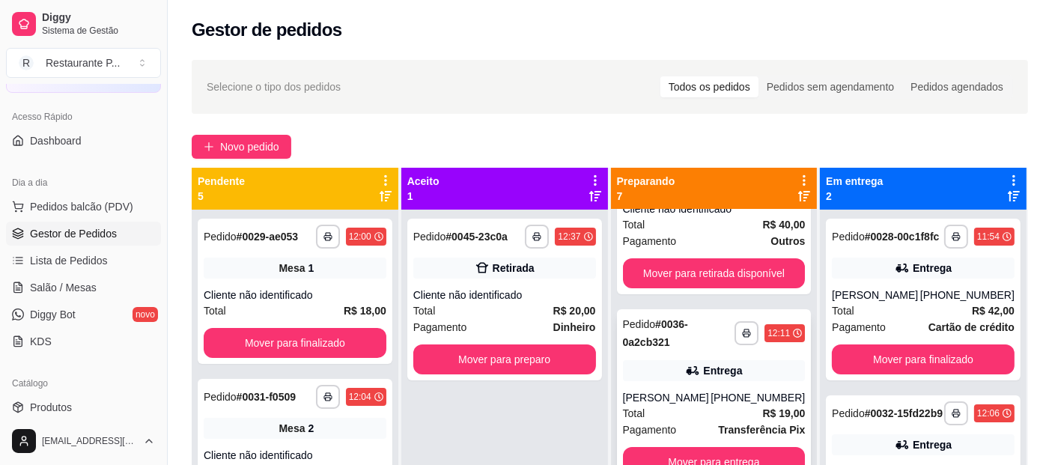
click at [737, 413] on div "Total R$ 19,00" at bounding box center [714, 413] width 183 height 16
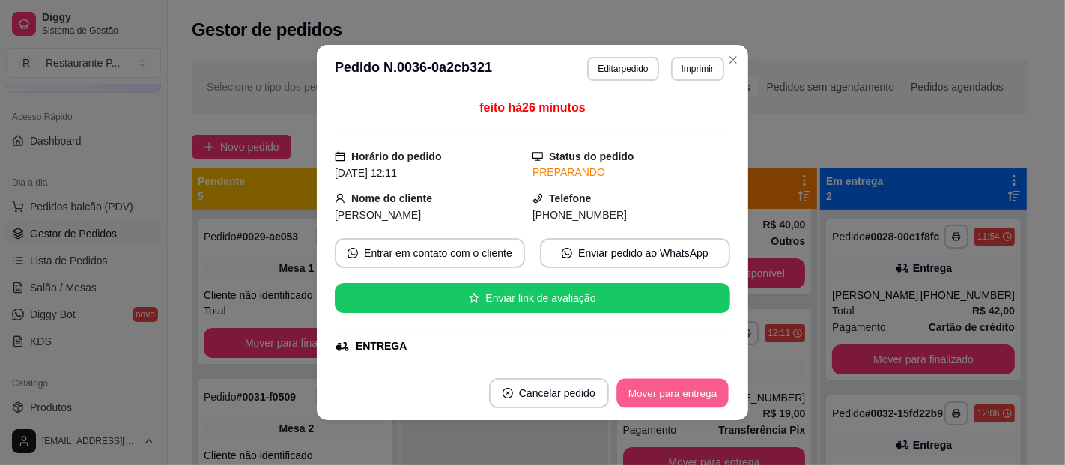
click at [697, 397] on button "Mover para entrega" at bounding box center [672, 393] width 112 height 29
click at [697, 397] on button "Mover para finalizado" at bounding box center [668, 393] width 124 height 30
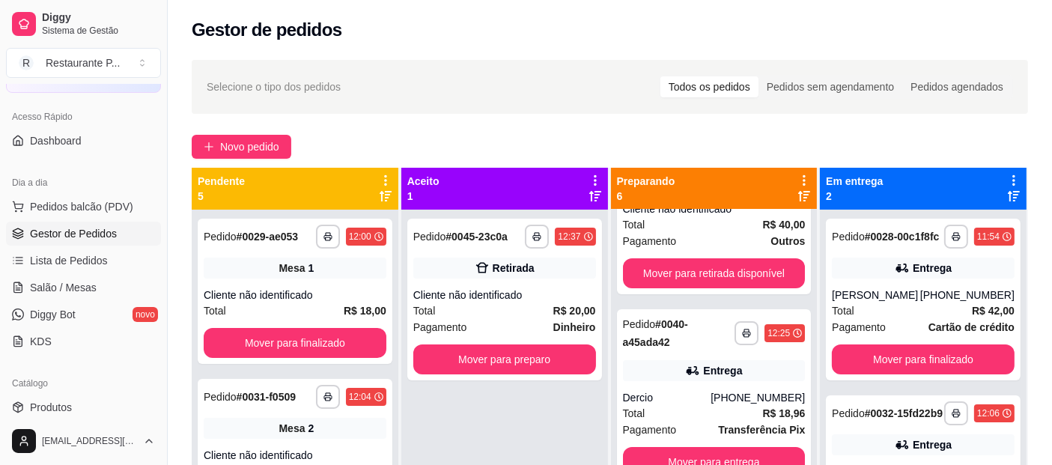
scroll to position [0, 0]
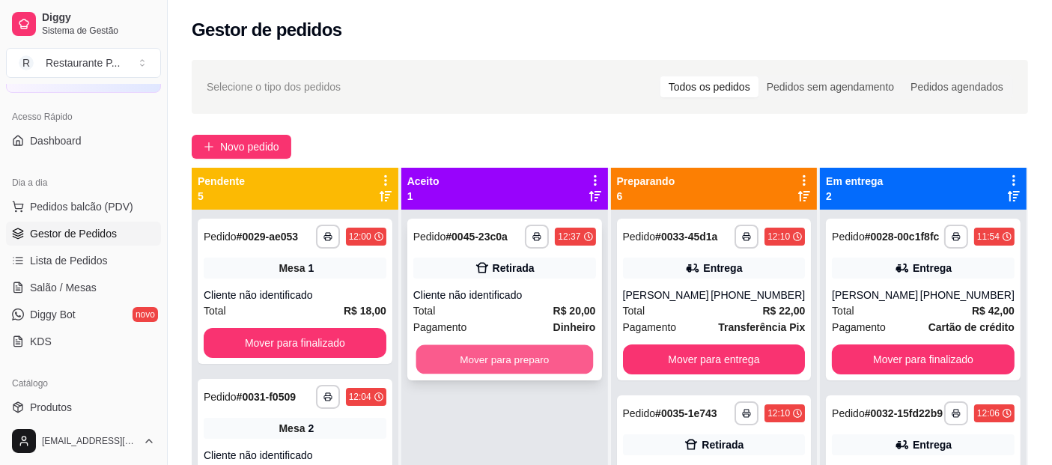
click at [539, 353] on button "Mover para preparo" at bounding box center [504, 359] width 177 height 29
